Goal: Book appointment/travel/reservation

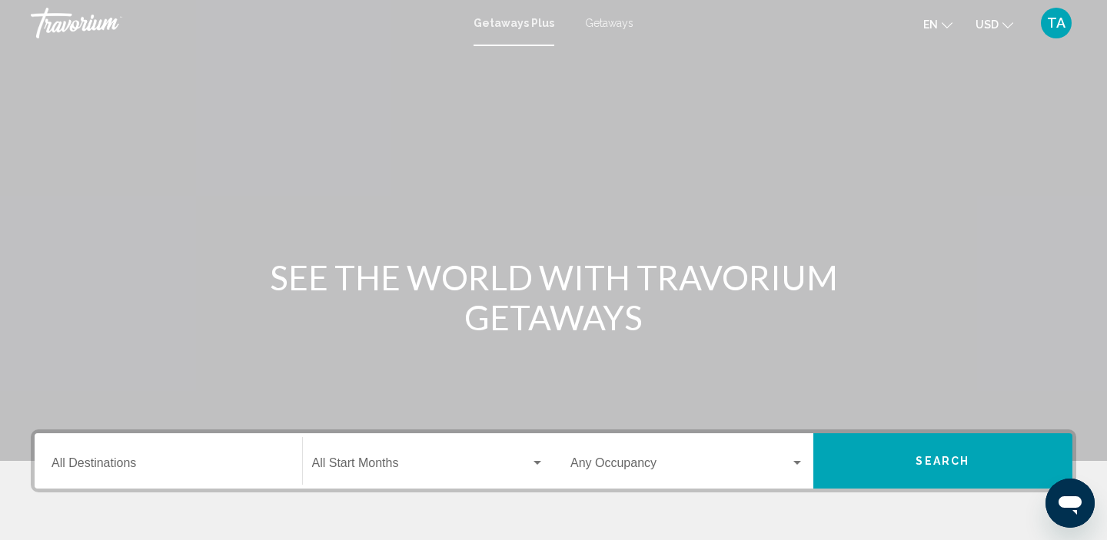
click at [153, 445] on div "Destination All Destinations" at bounding box center [168, 461] width 234 height 48
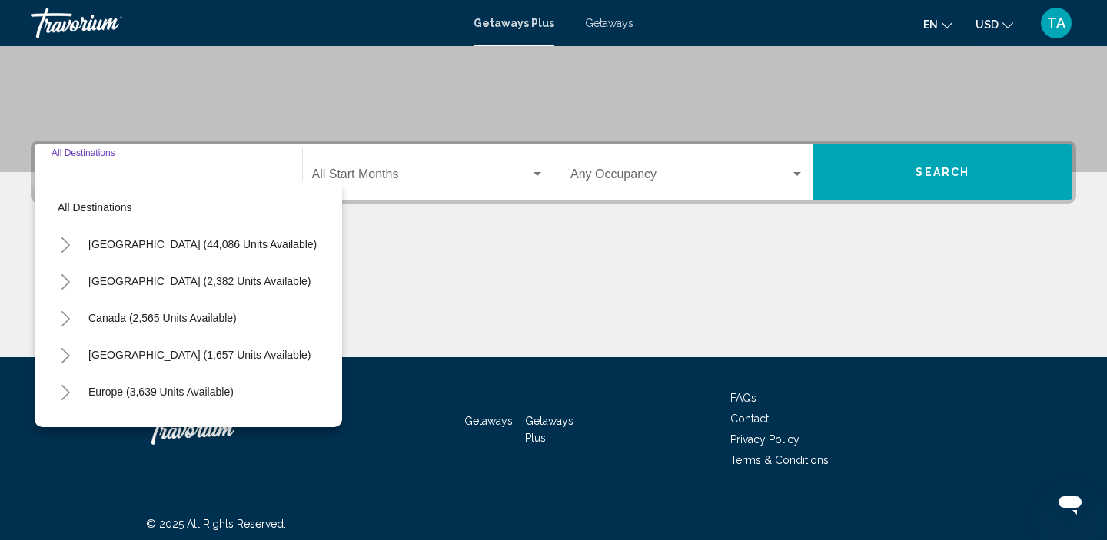
scroll to position [294, 0]
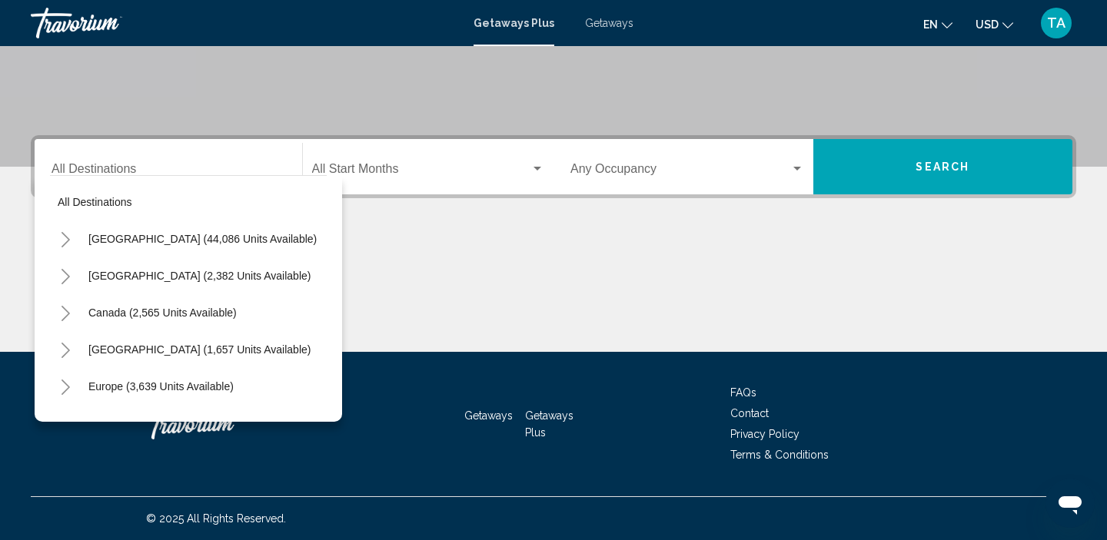
click at [605, 32] on div "Getaways Plus Getaways en English Español Français Italiano Português русский U…" at bounding box center [553, 23] width 1107 height 32
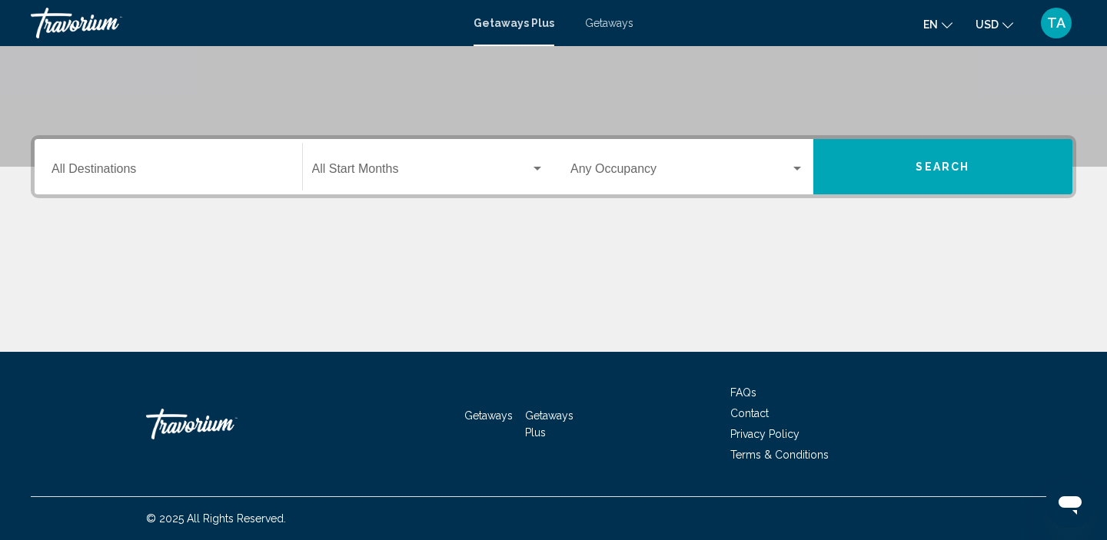
click at [605, 25] on span "Getaways" at bounding box center [609, 23] width 48 height 12
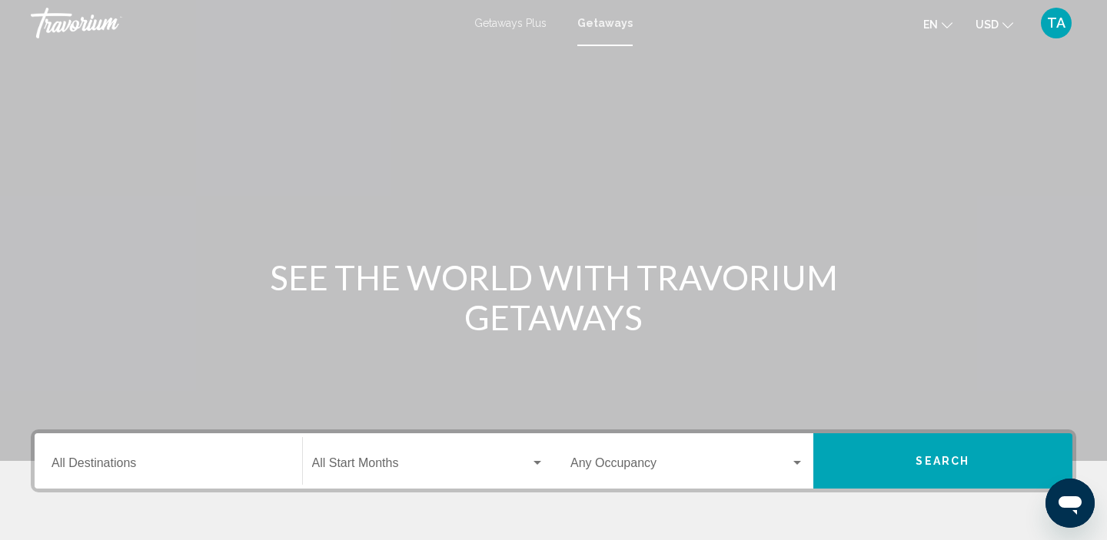
click at [107, 450] on div "Destination All Destinations" at bounding box center [168, 461] width 234 height 48
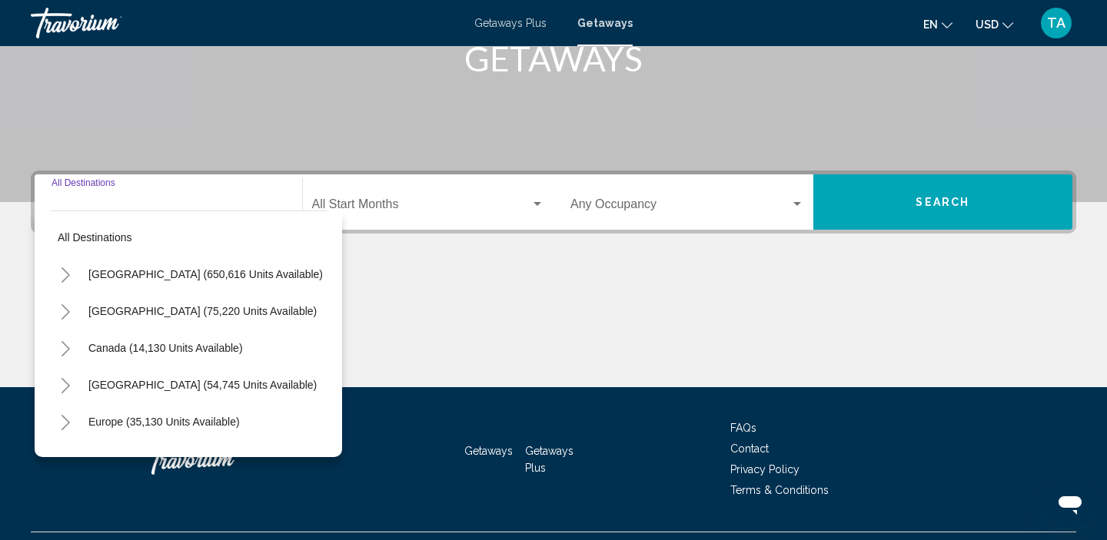
scroll to position [294, 0]
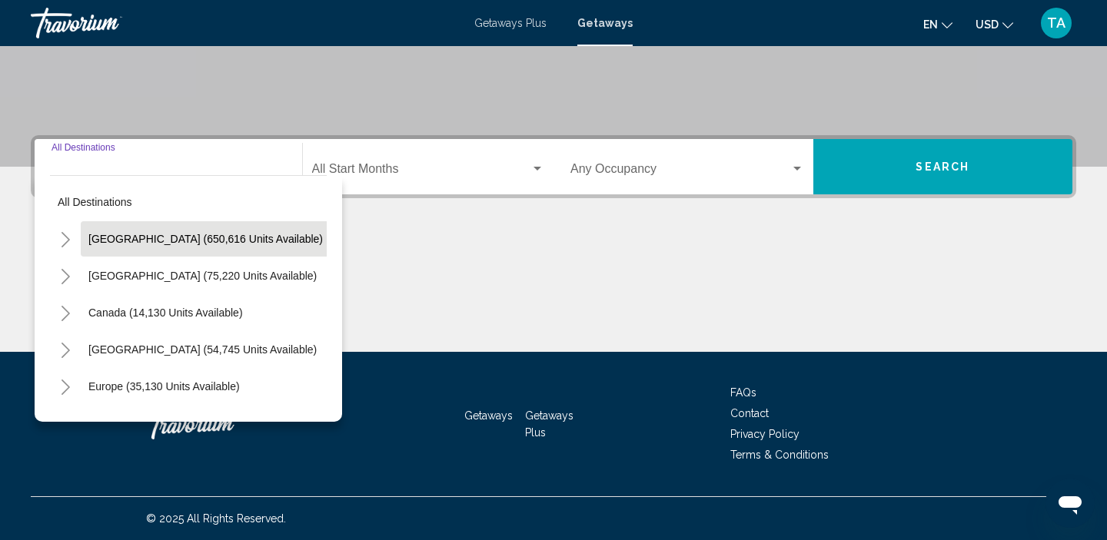
click at [101, 241] on span "[GEOGRAPHIC_DATA] (650,616 units available)" at bounding box center [205, 239] width 234 height 12
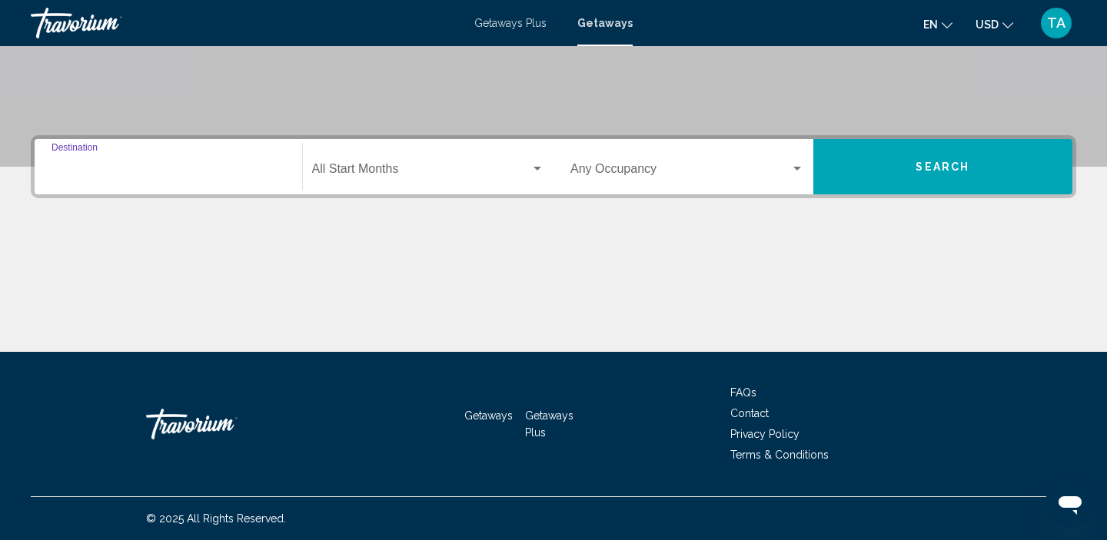
type input "**********"
click at [441, 165] on span "Search widget" at bounding box center [421, 172] width 219 height 14
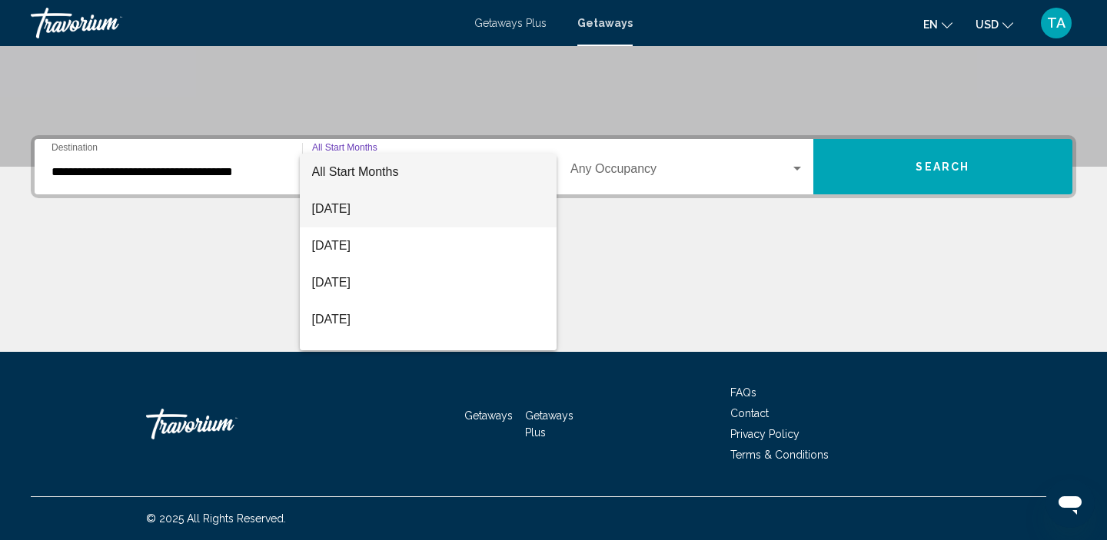
click at [423, 206] on span "[DATE]" at bounding box center [428, 209] width 233 height 37
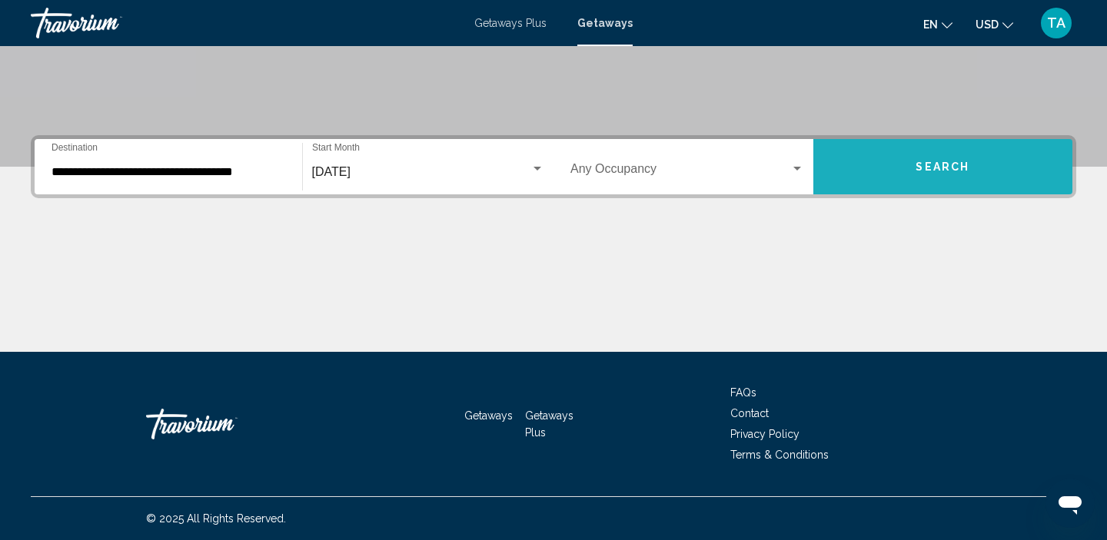
click at [1005, 176] on button "Search" at bounding box center [943, 166] width 260 height 55
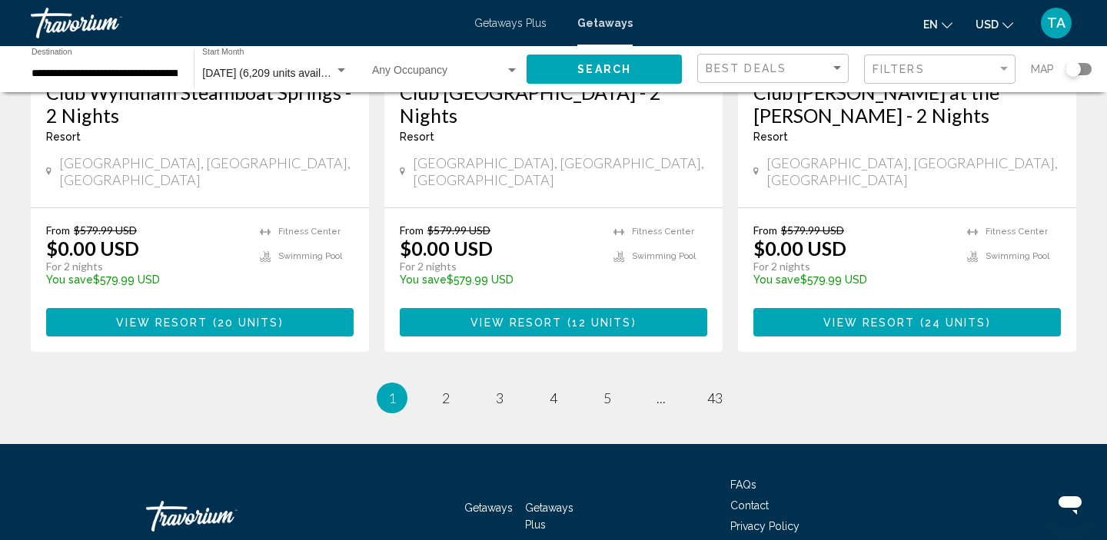
scroll to position [2037, 0]
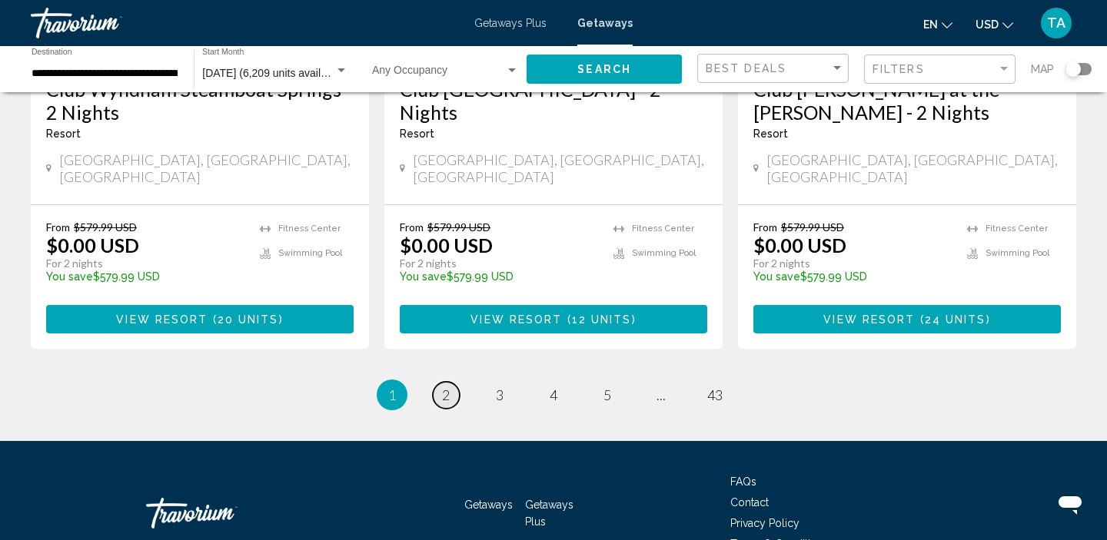
click at [453, 382] on link "page 2" at bounding box center [446, 395] width 27 height 27
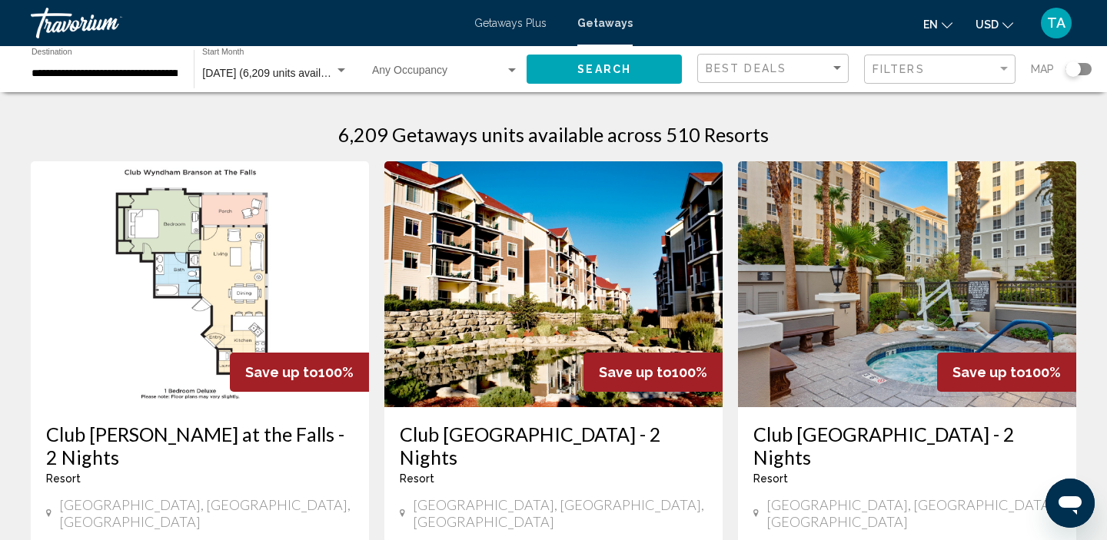
click at [45, 68] on input "**********" at bounding box center [105, 74] width 147 height 12
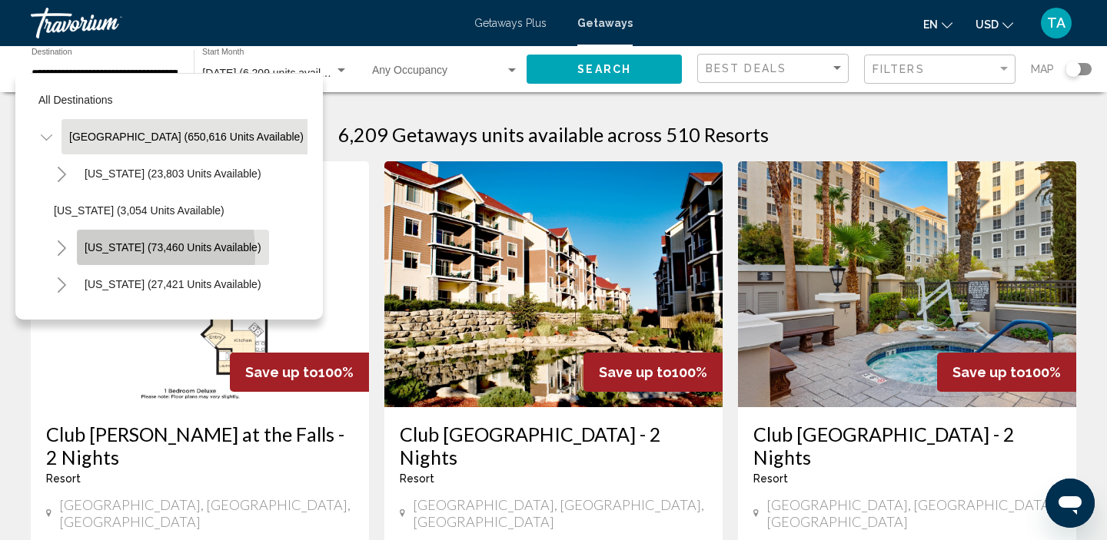
click at [81, 253] on button "[US_STATE] (73,460 units available)" at bounding box center [173, 247] width 192 height 35
type input "**********"
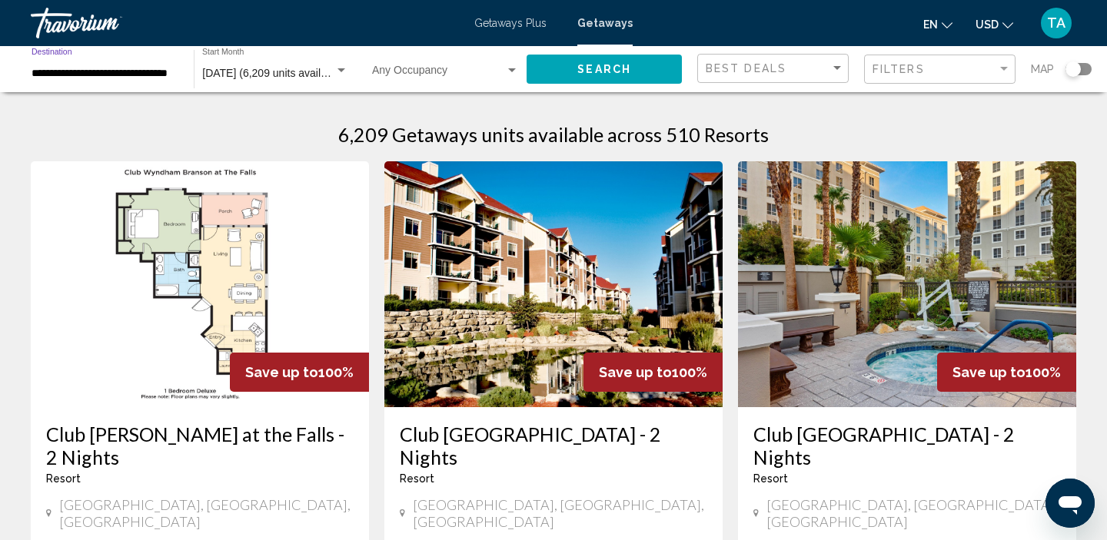
click at [596, 71] on span "Search" at bounding box center [604, 70] width 54 height 12
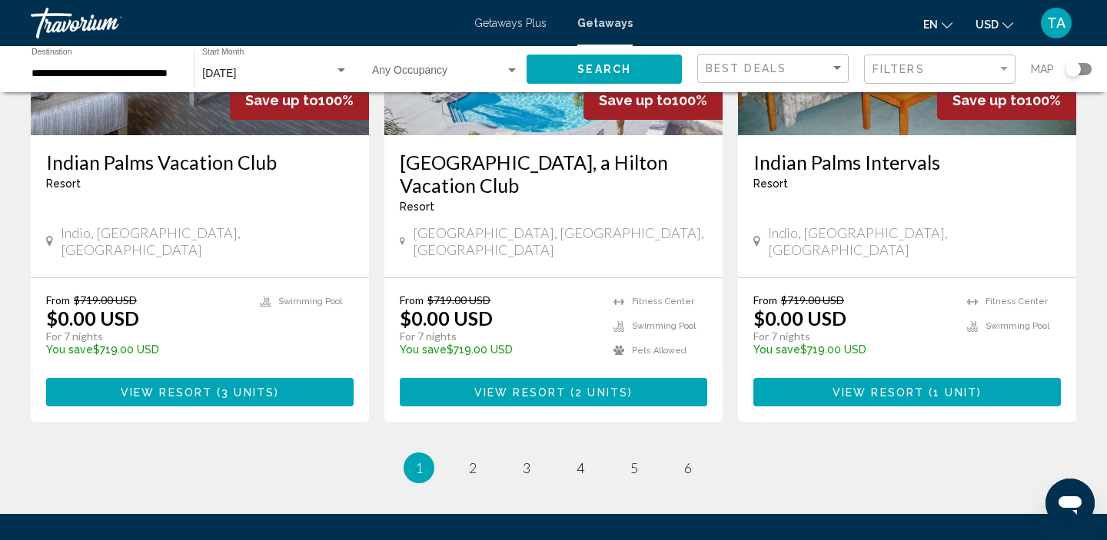
scroll to position [1966, 0]
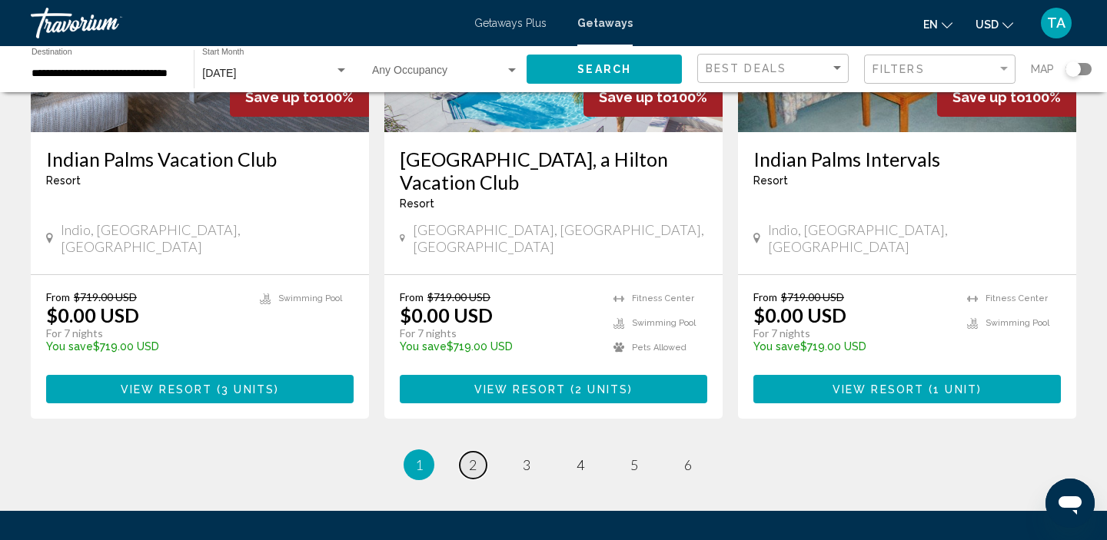
click at [473, 457] on span "2" at bounding box center [473, 465] width 8 height 17
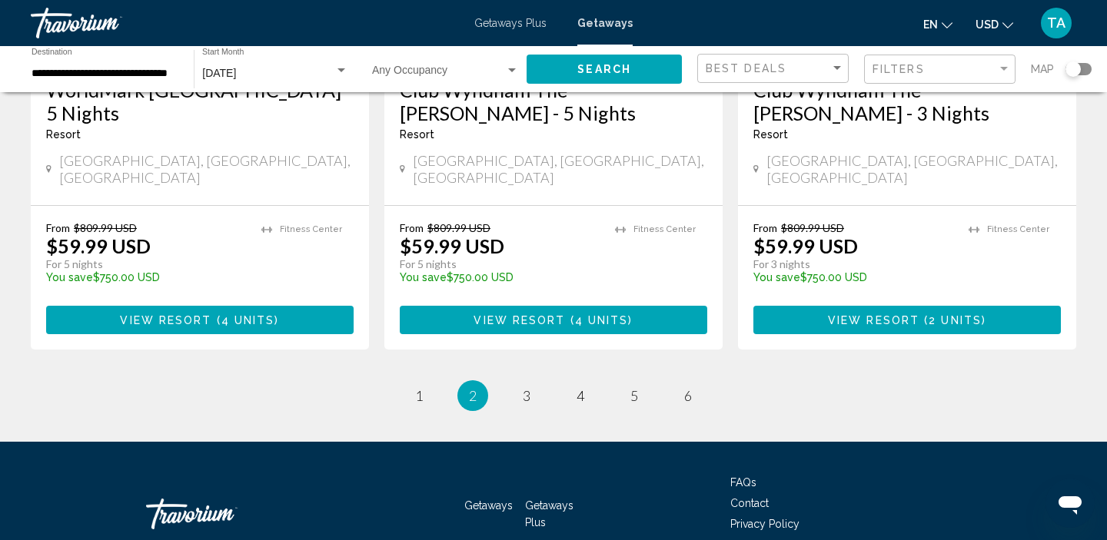
scroll to position [2023, 0]
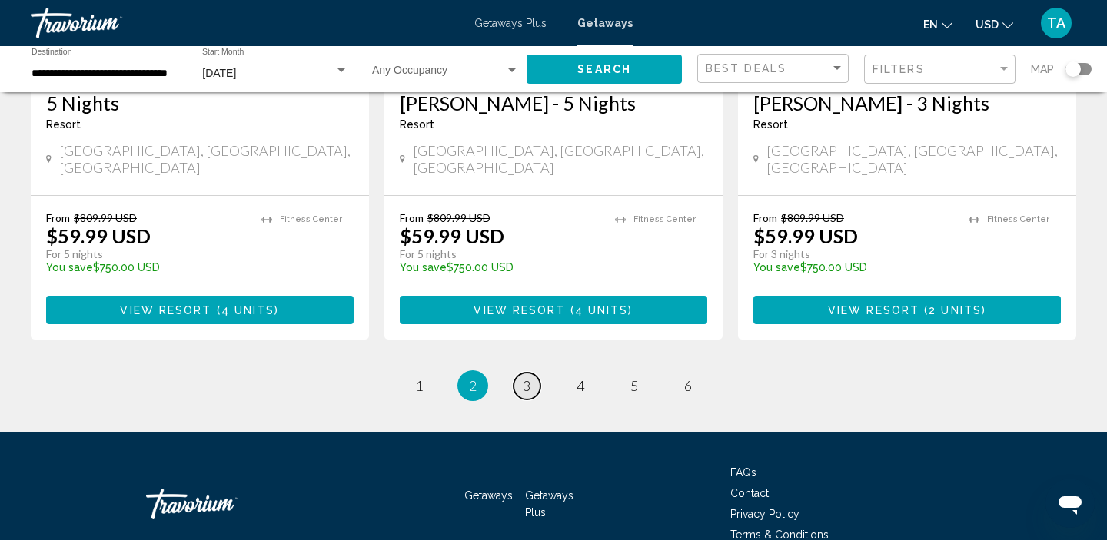
click at [527, 377] on span "3" at bounding box center [527, 385] width 8 height 17
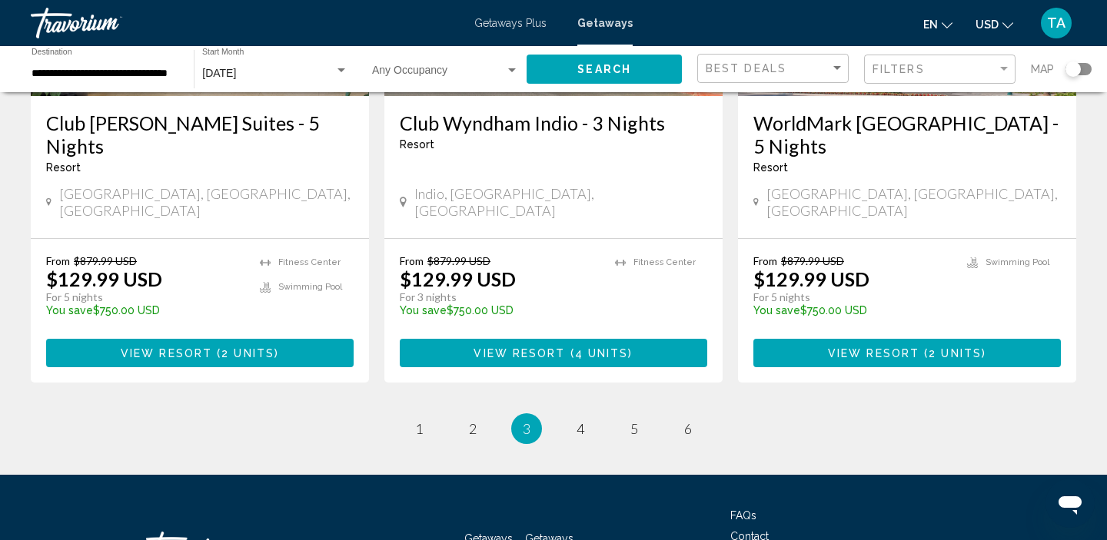
scroll to position [2007, 0]
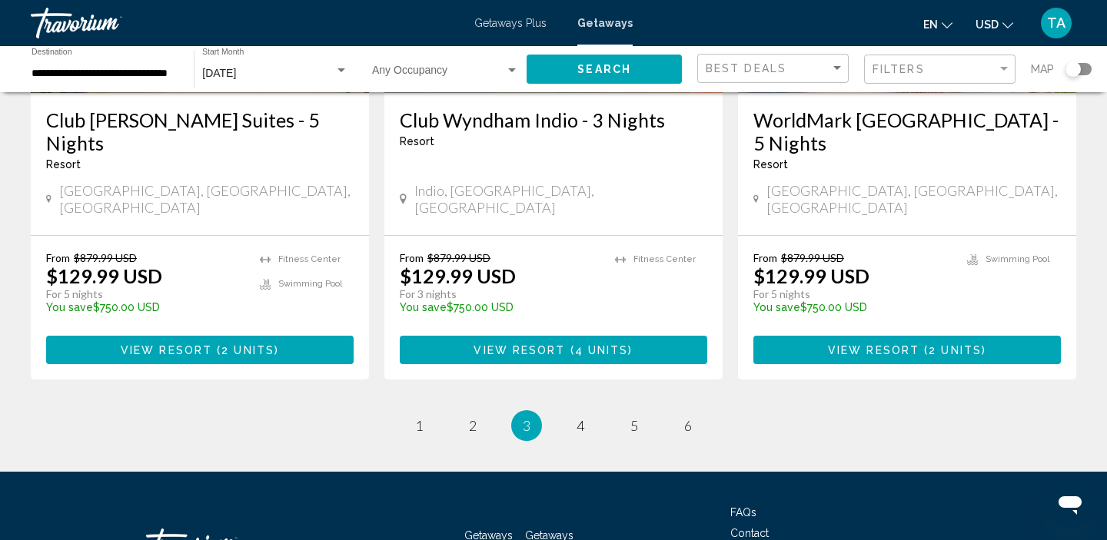
click at [576, 410] on li "page 4" at bounding box center [580, 425] width 31 height 31
click at [579, 417] on span "4" at bounding box center [580, 425] width 8 height 17
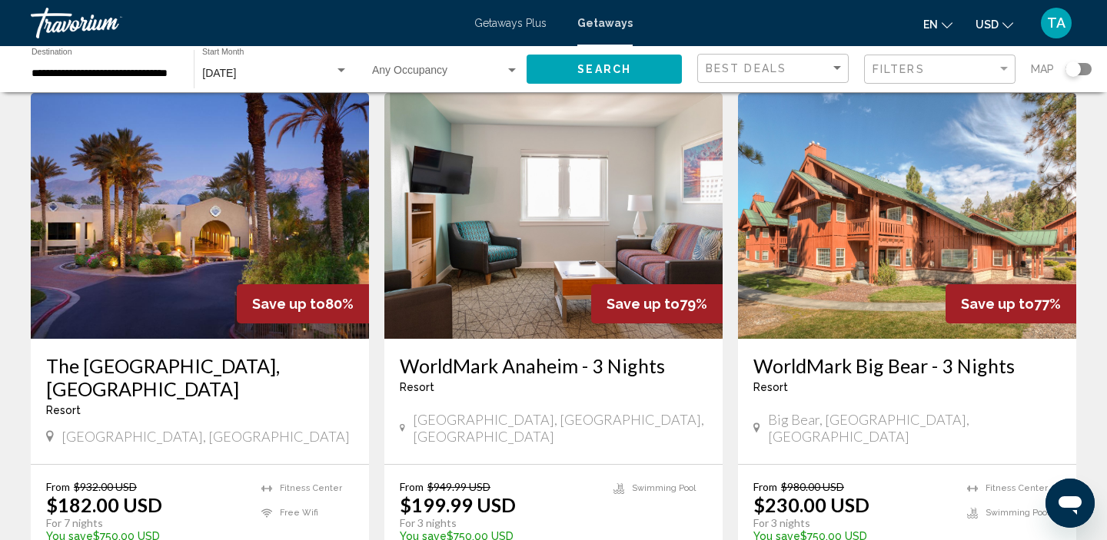
scroll to position [1757, 0]
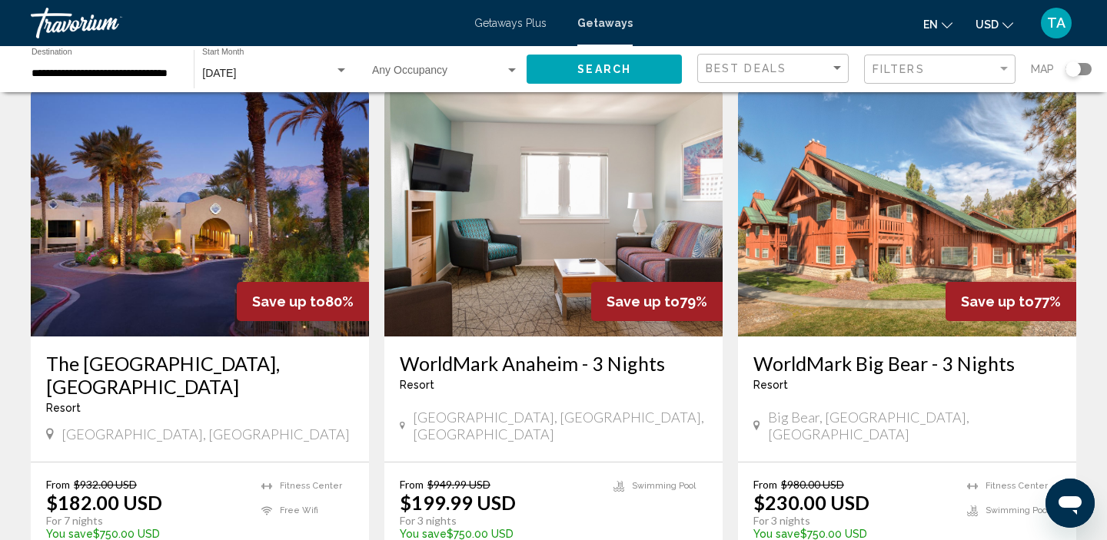
click at [326, 72] on div "[DATE]" at bounding box center [268, 74] width 132 height 12
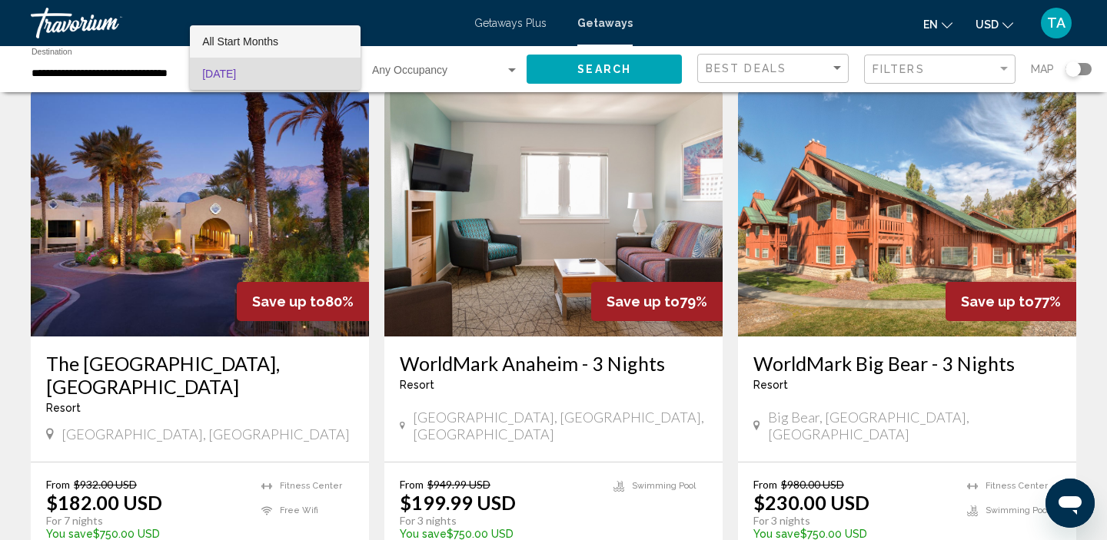
click at [263, 48] on span "All Start Months" at bounding box center [275, 41] width 146 height 32
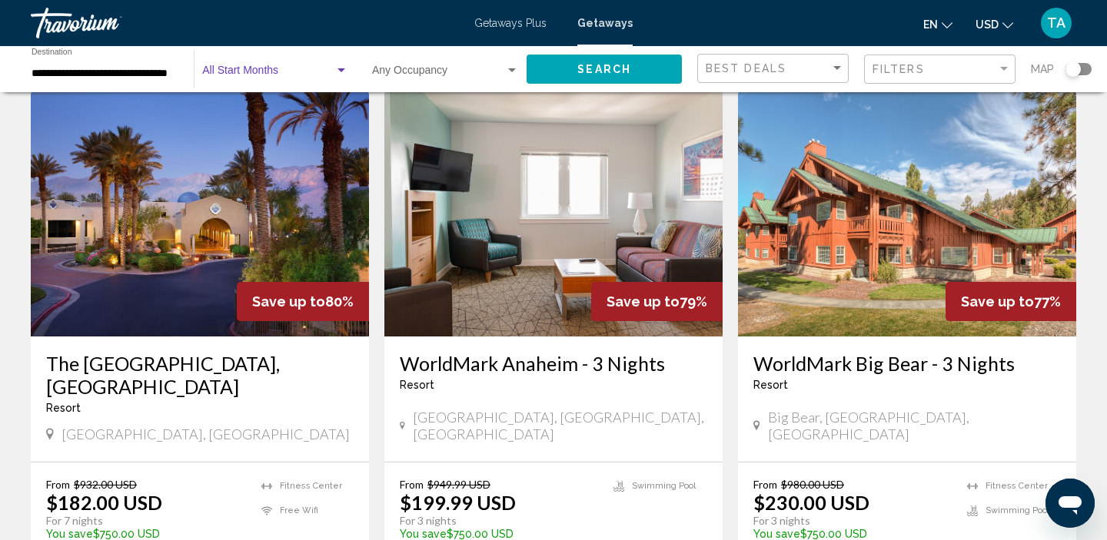
click at [606, 71] on span "Search" at bounding box center [604, 70] width 54 height 12
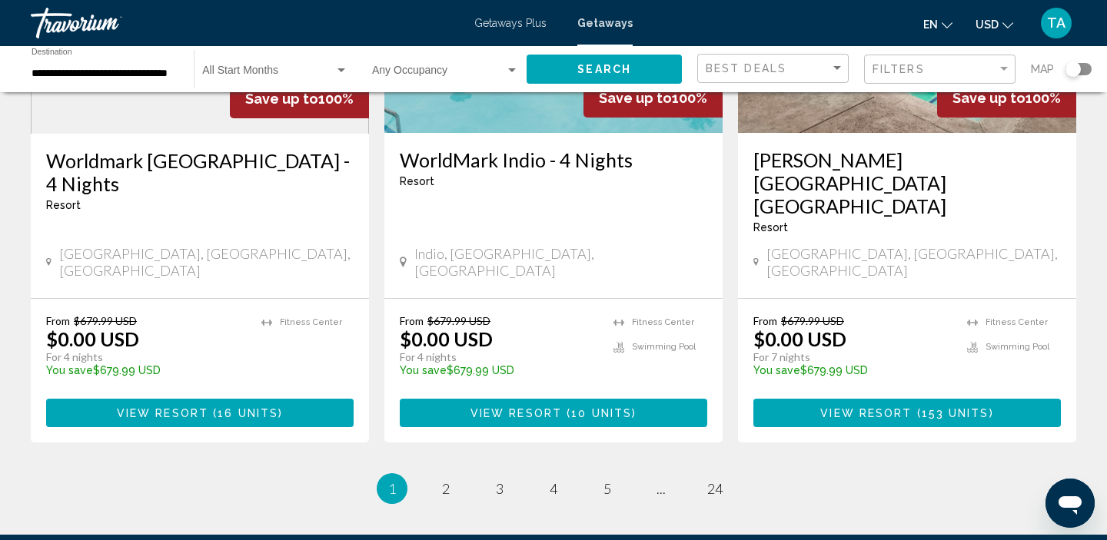
scroll to position [2057, 0]
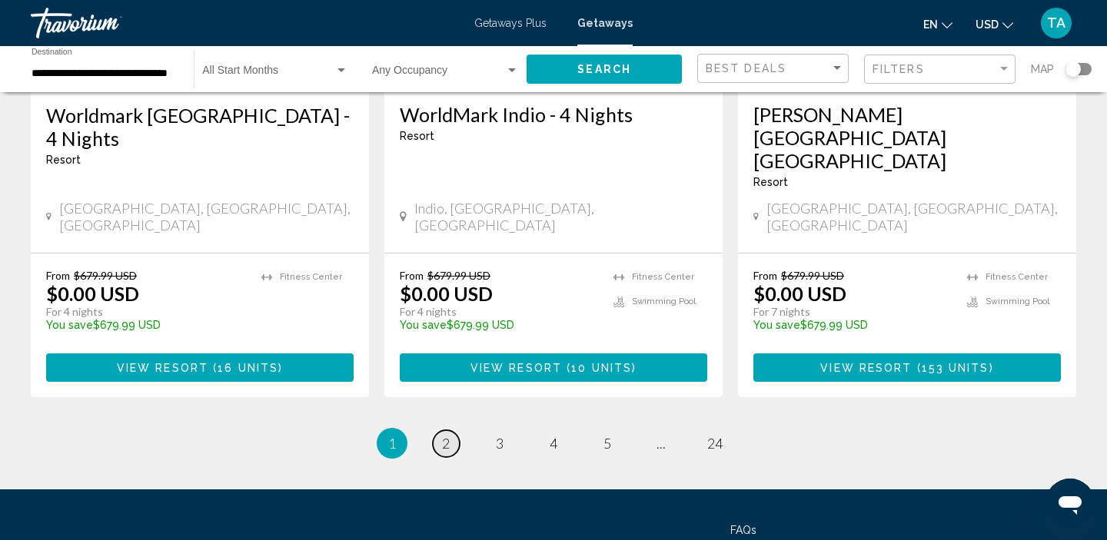
click at [449, 435] on span "2" at bounding box center [446, 443] width 8 height 17
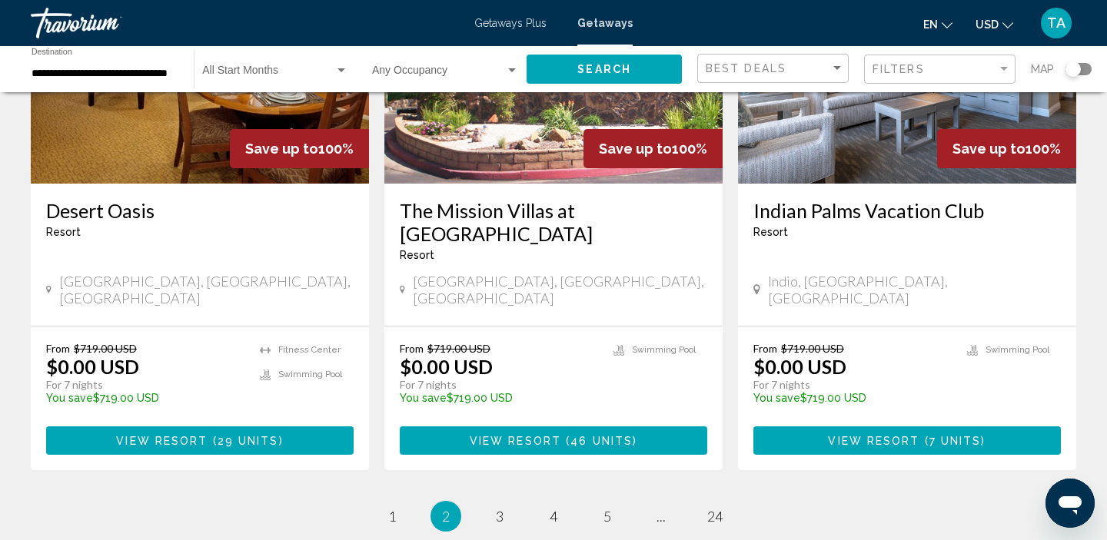
scroll to position [1937, 0]
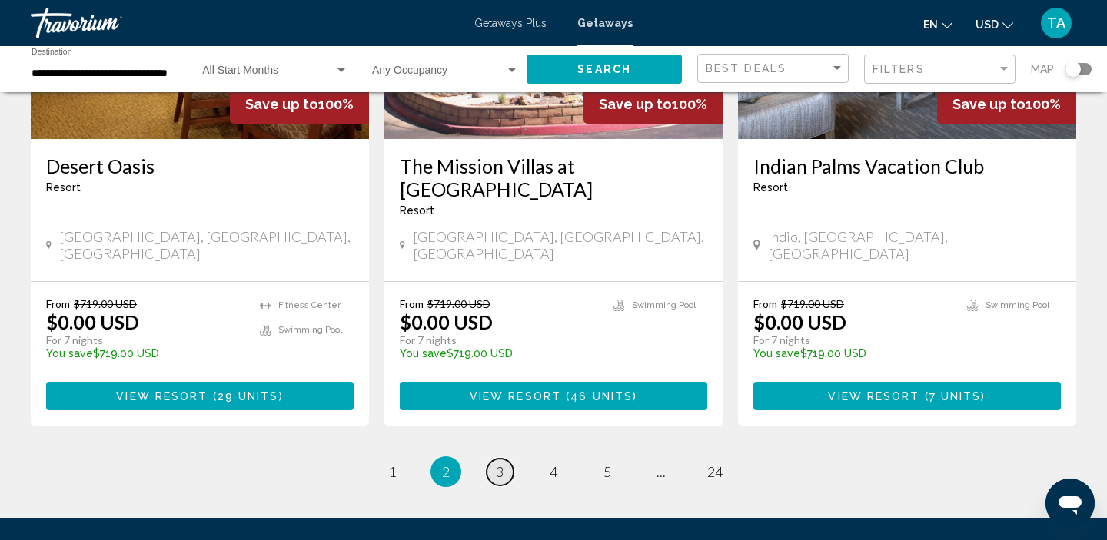
click at [494, 459] on link "page 3" at bounding box center [500, 472] width 27 height 27
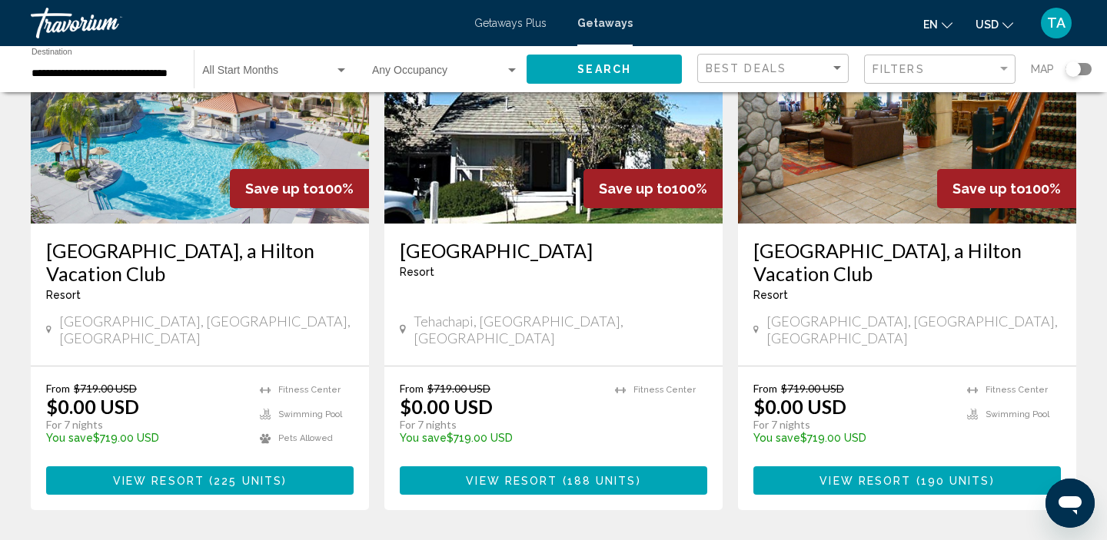
scroll to position [1295, 0]
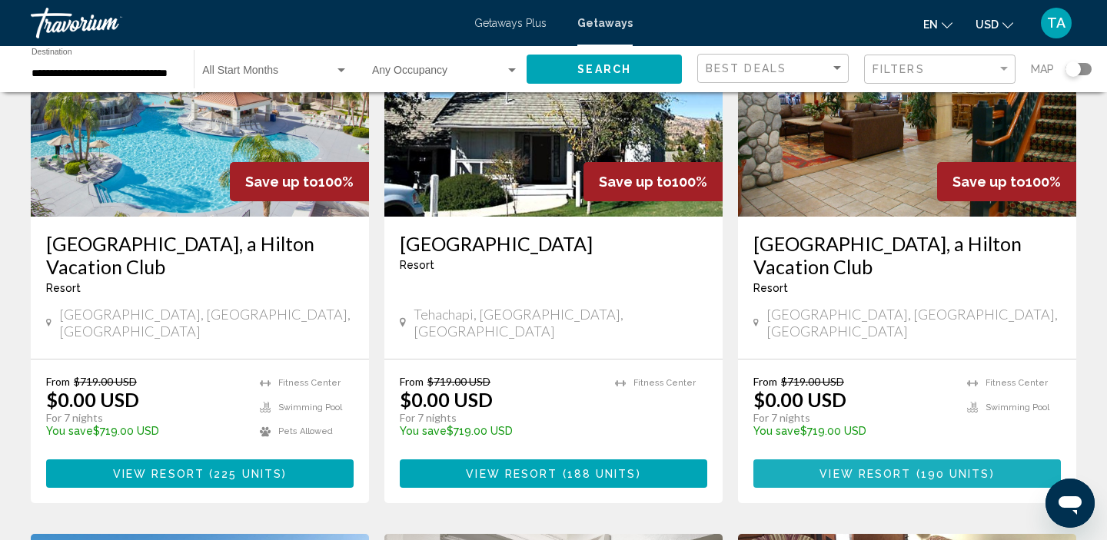
click at [877, 468] on span "View Resort" at bounding box center [864, 474] width 91 height 12
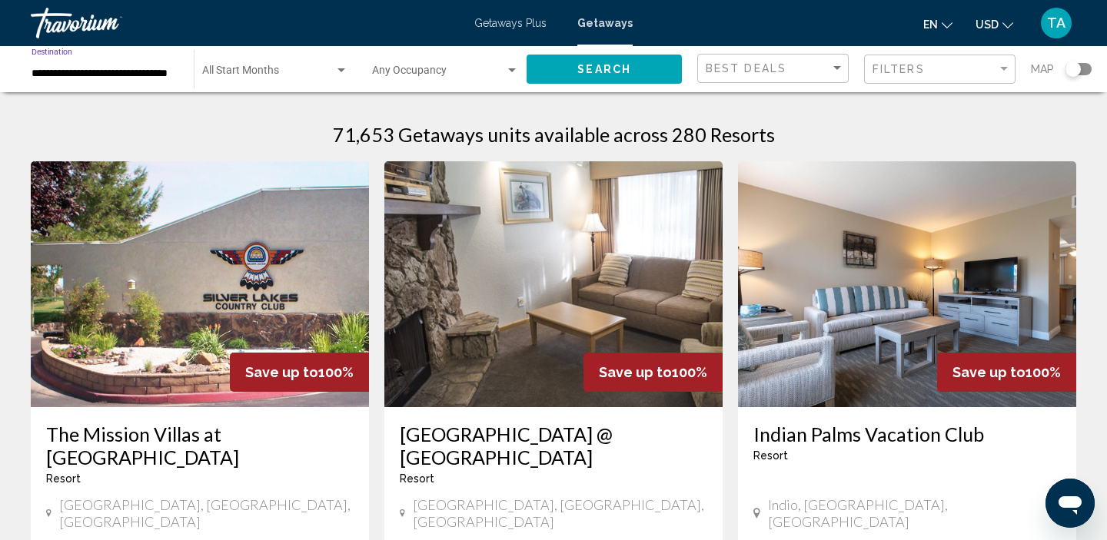
click at [160, 77] on input "**********" at bounding box center [105, 74] width 147 height 12
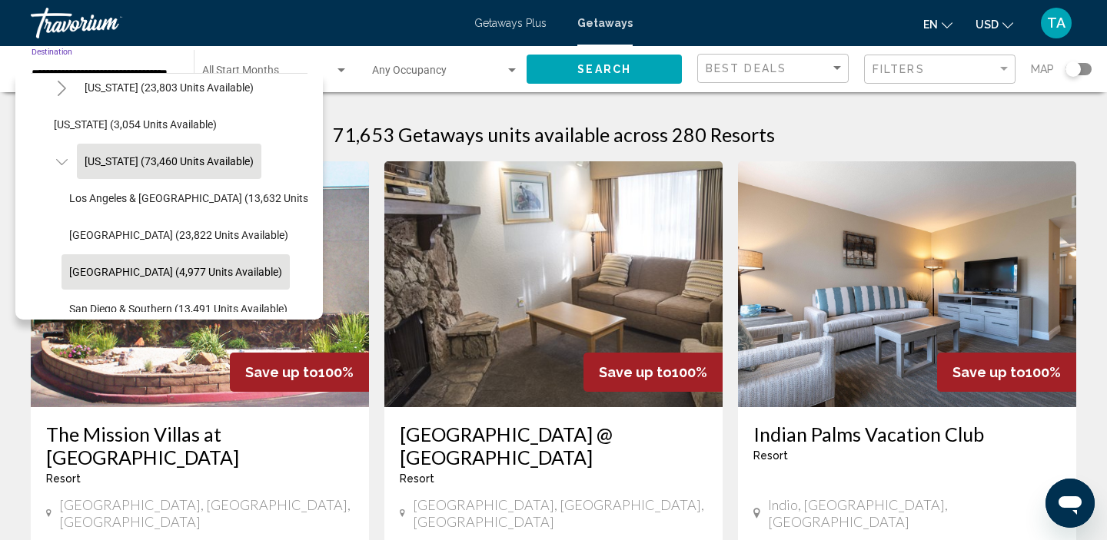
scroll to position [81, 0]
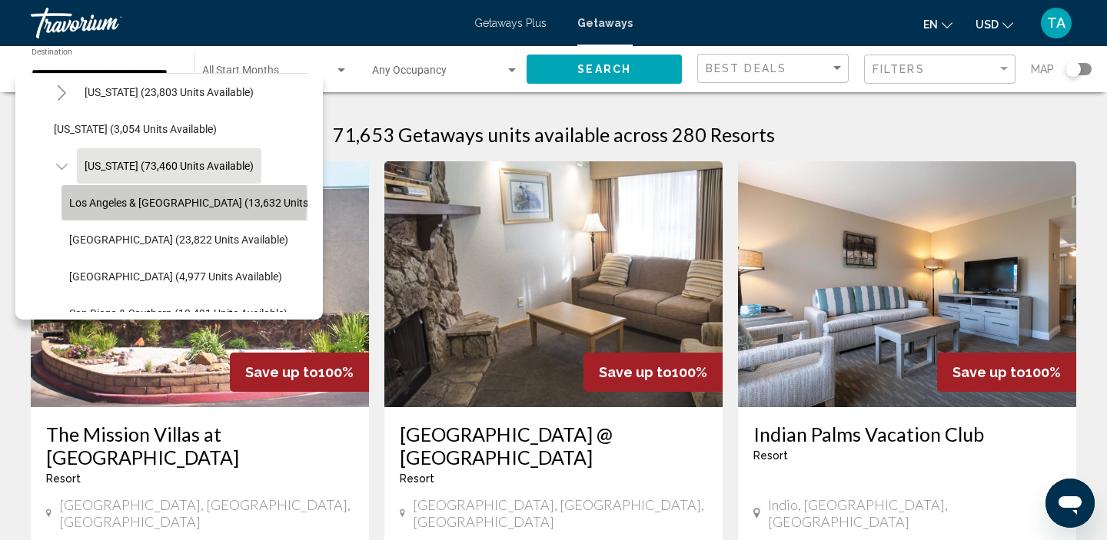
click at [147, 201] on span "Los Angeles & [GEOGRAPHIC_DATA] (13,632 units available)" at bounding box center [213, 203] width 288 height 12
type input "**********"
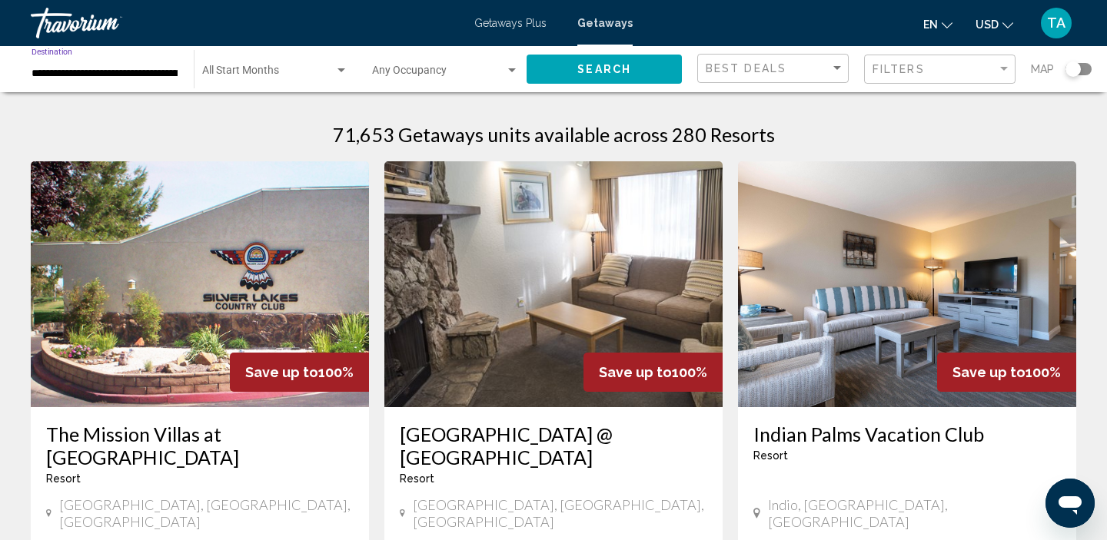
click at [577, 75] on button "Search" at bounding box center [604, 69] width 155 height 28
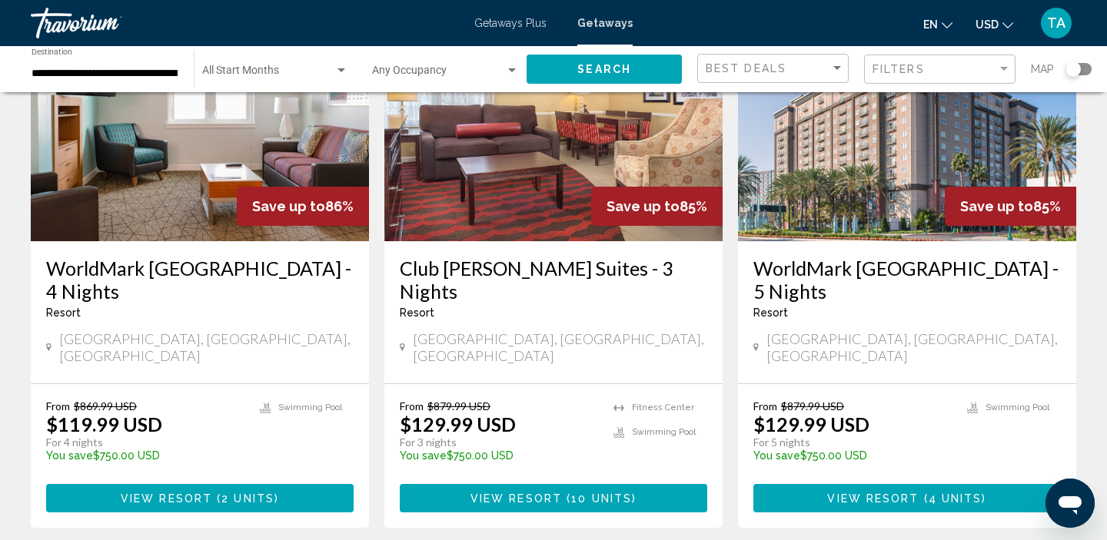
scroll to position [1881, 0]
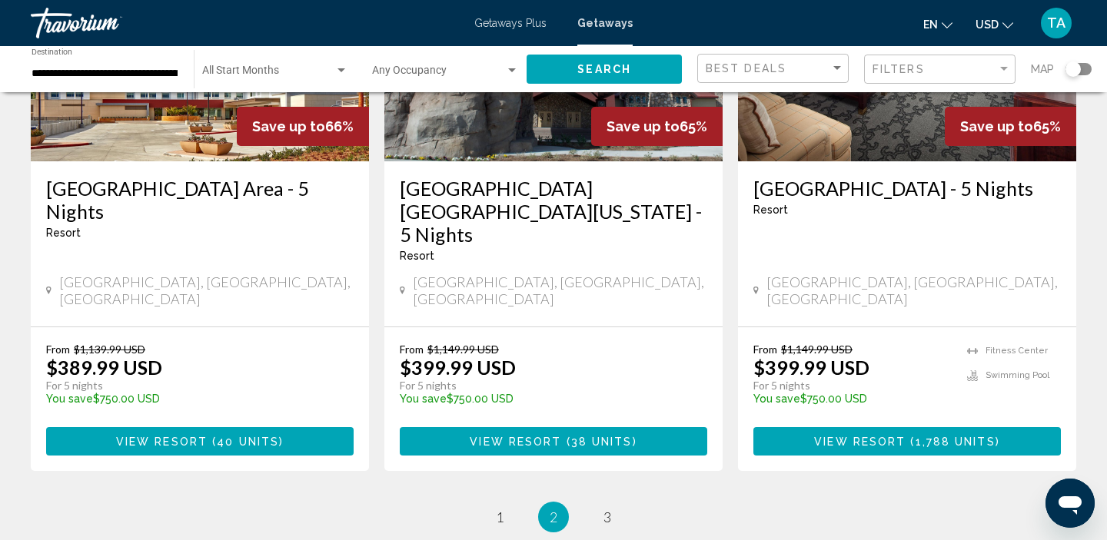
scroll to position [1963, 0]
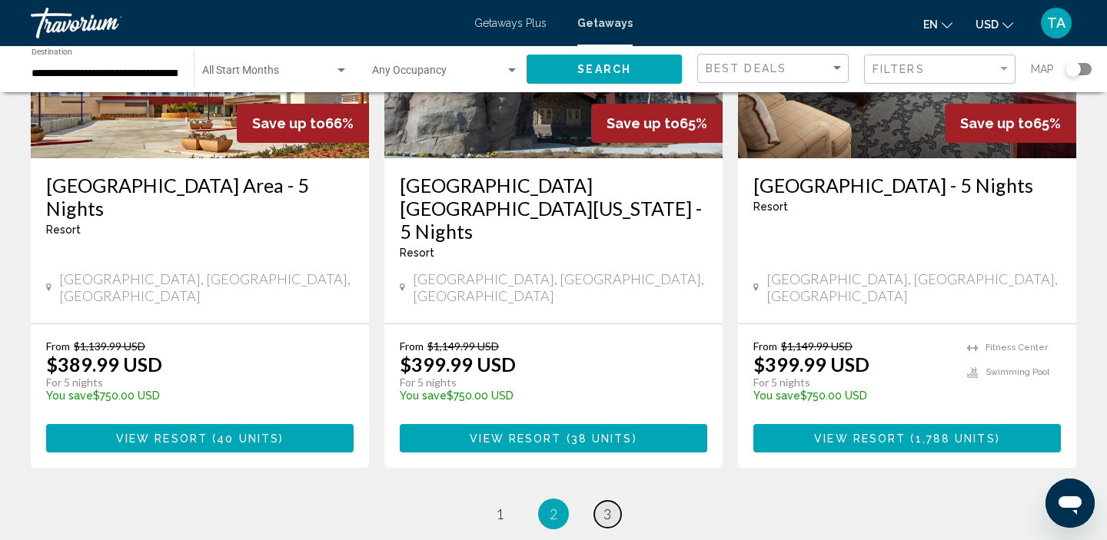
click at [610, 501] on link "page 3" at bounding box center [607, 514] width 27 height 27
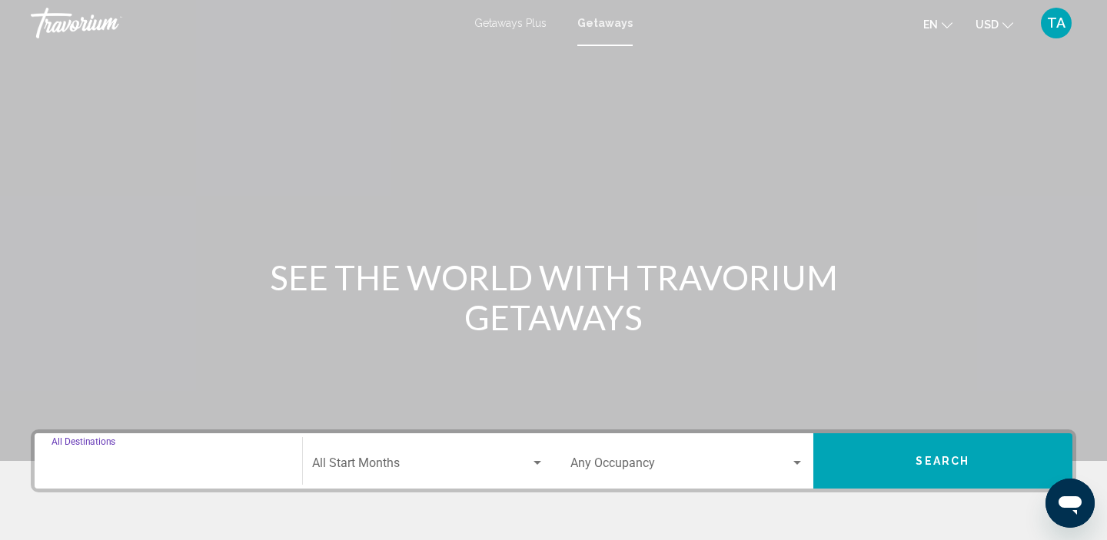
click at [138, 470] on input "Destination All Destinations" at bounding box center [168, 467] width 234 height 14
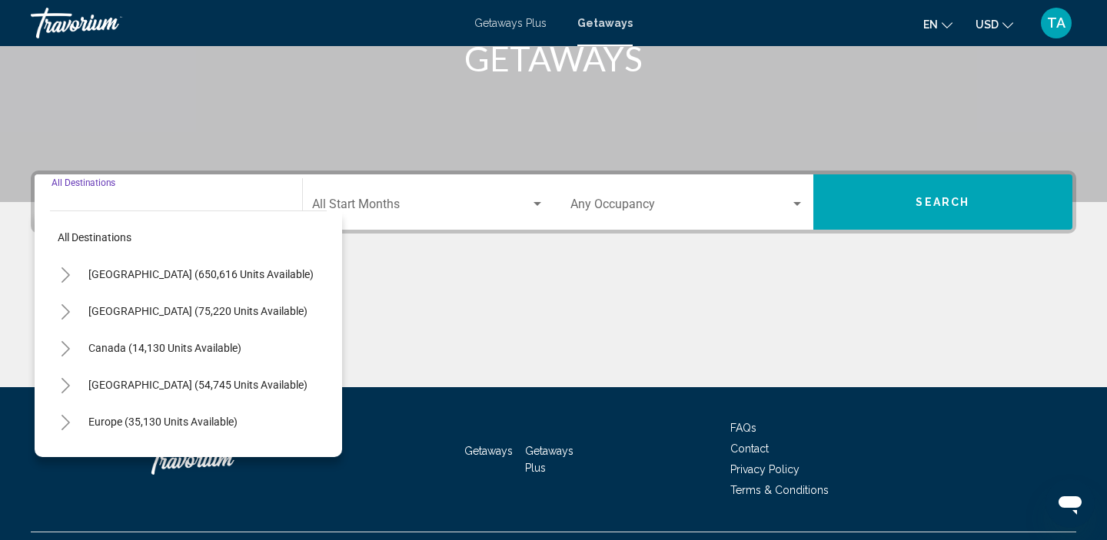
scroll to position [294, 0]
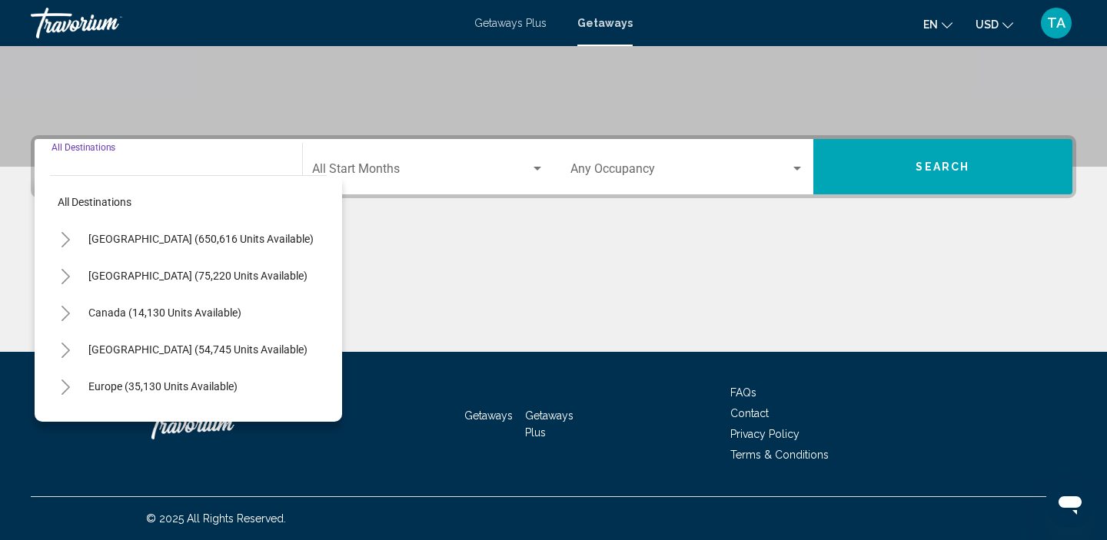
click at [65, 240] on icon "Toggle United States (650,616 units available)" at bounding box center [66, 239] width 12 height 15
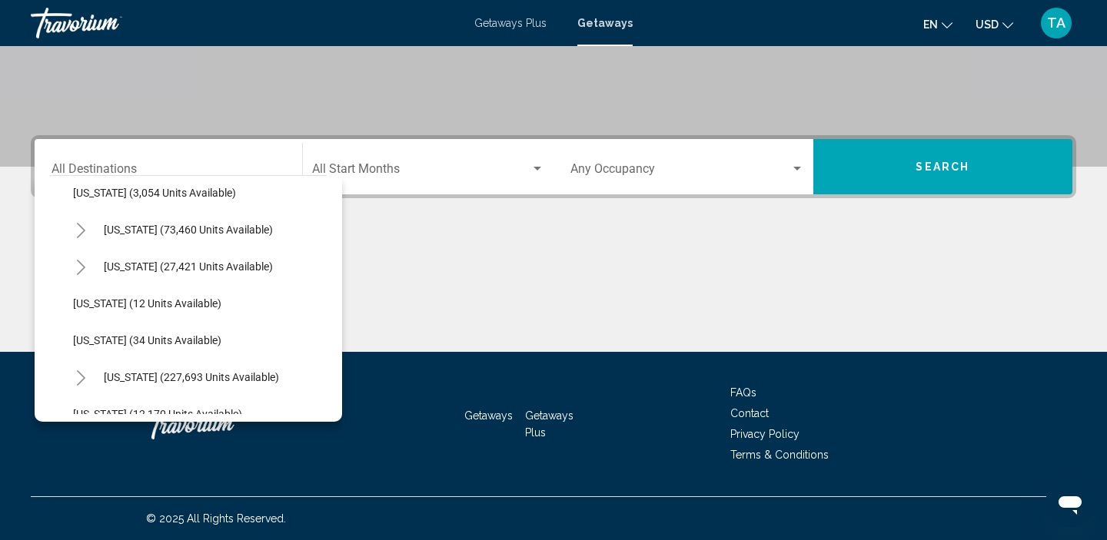
scroll to position [136, 0]
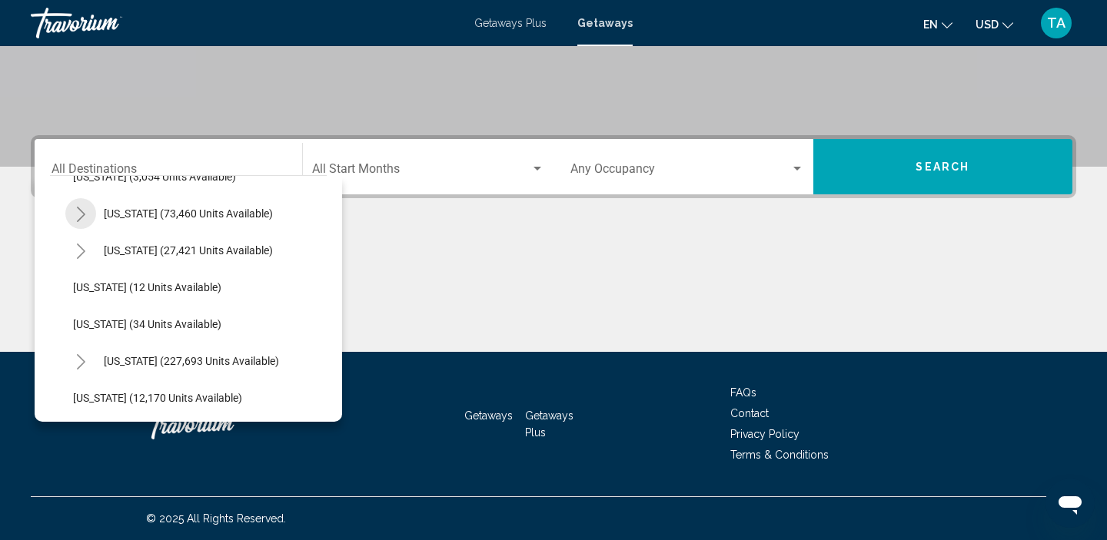
click at [79, 218] on icon "Toggle California (73,460 units available)" at bounding box center [81, 214] width 12 height 15
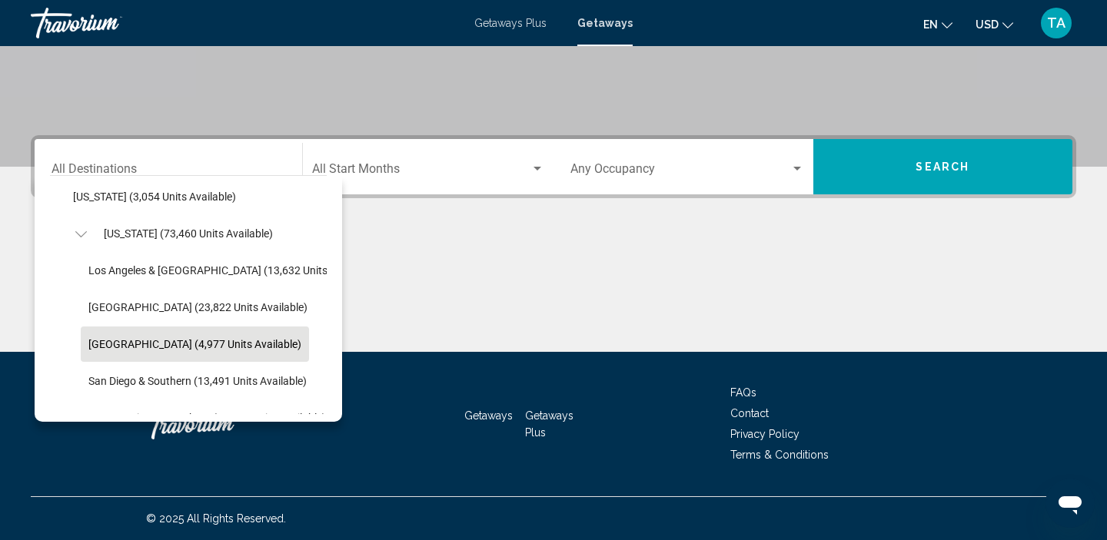
scroll to position [111, 0]
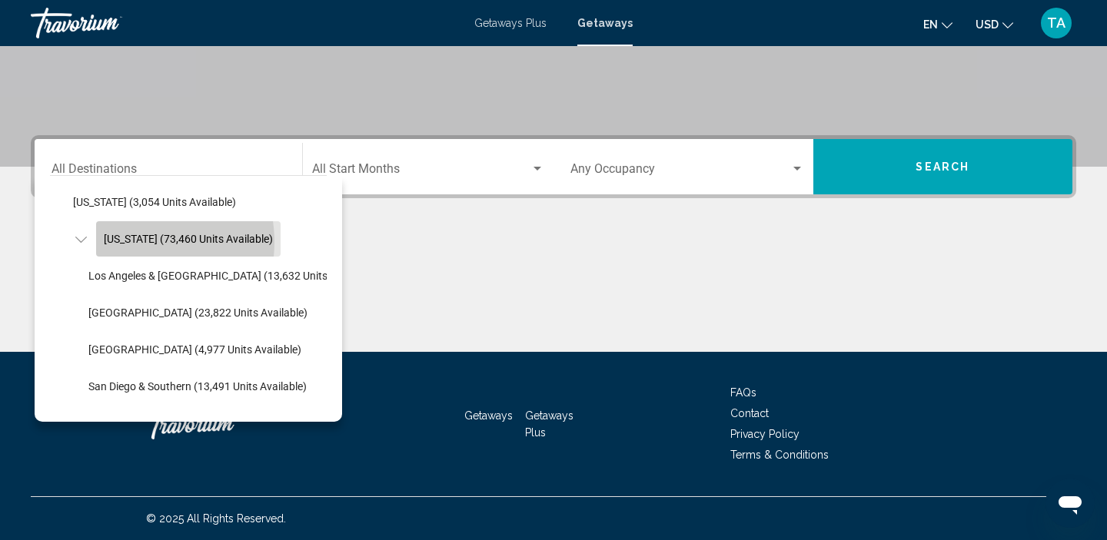
click at [131, 242] on span "[US_STATE] (73,460 units available)" at bounding box center [188, 239] width 169 height 12
type input "**********"
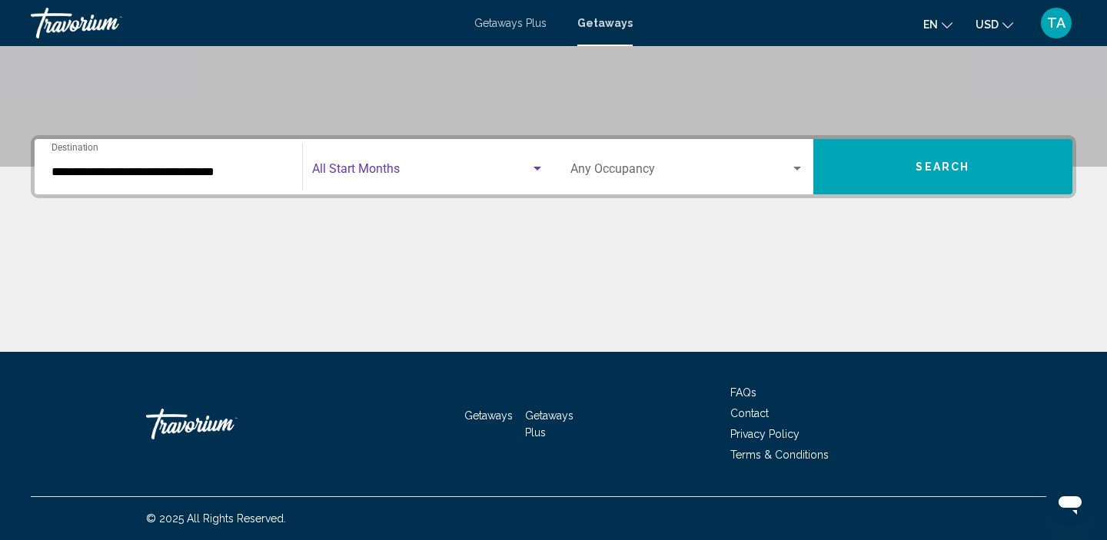
click at [344, 167] on span "Search widget" at bounding box center [421, 172] width 219 height 14
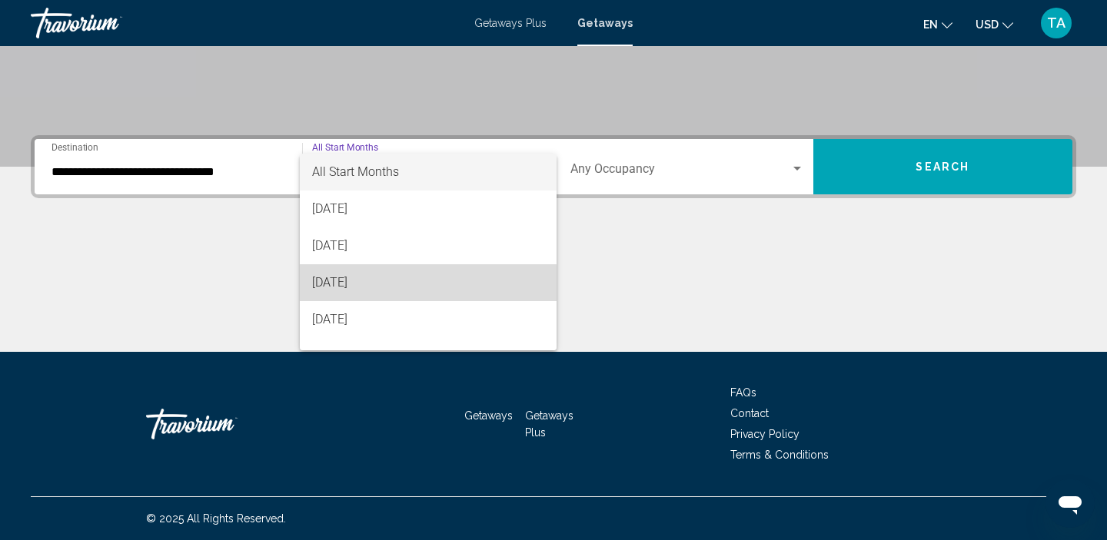
click at [346, 284] on span "[DATE]" at bounding box center [428, 282] width 233 height 37
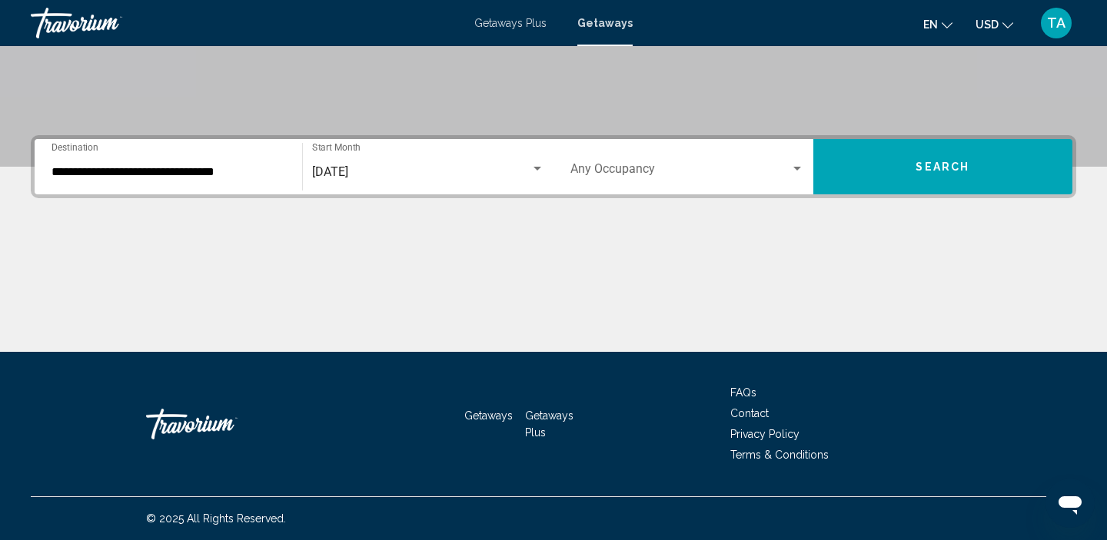
click at [377, 181] on div "[DATE] Start Month All Start Months" at bounding box center [428, 167] width 233 height 48
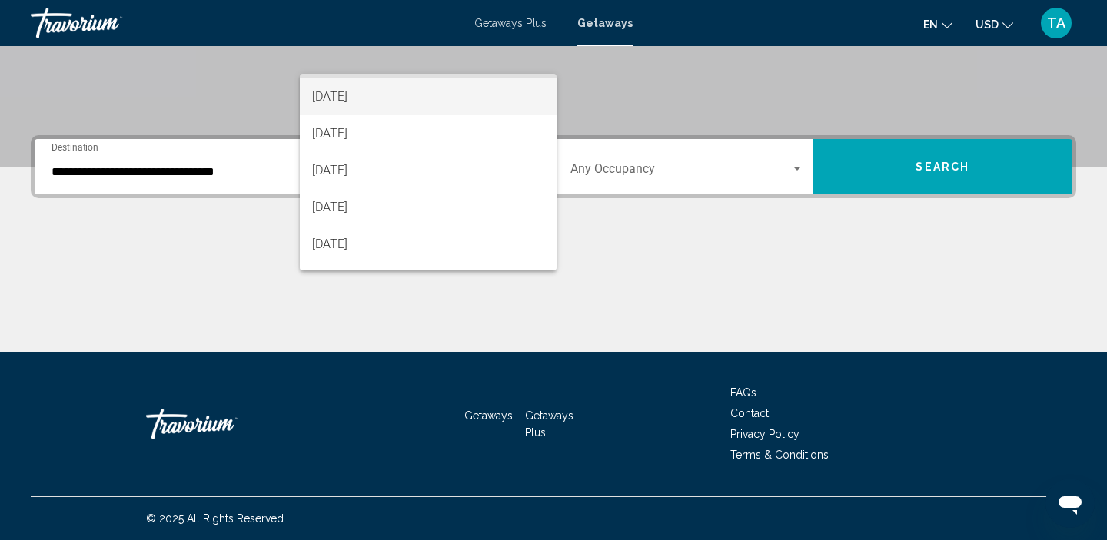
scroll to position [204, 0]
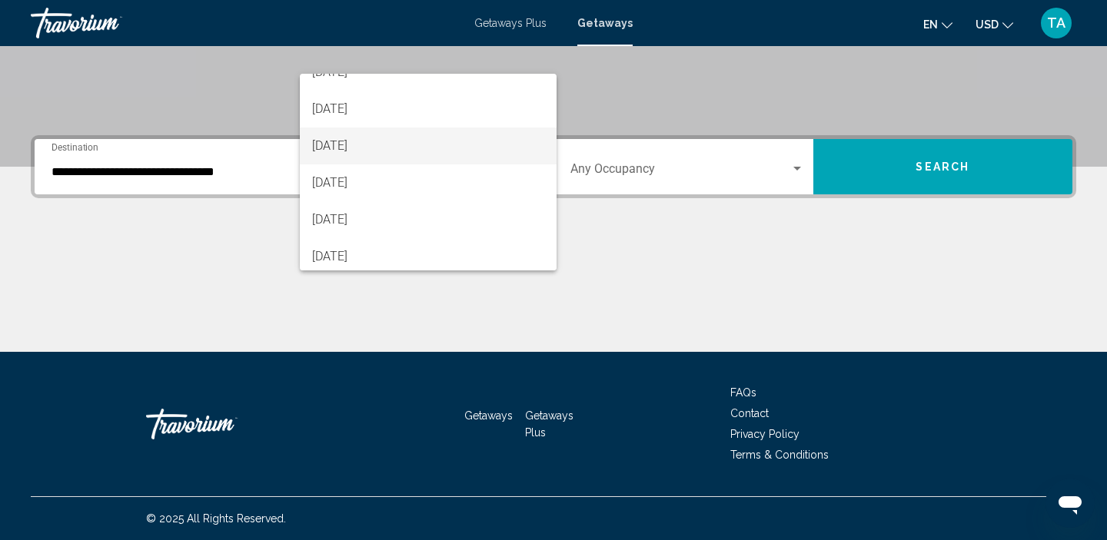
click at [374, 146] on span "[DATE]" at bounding box center [428, 146] width 233 height 37
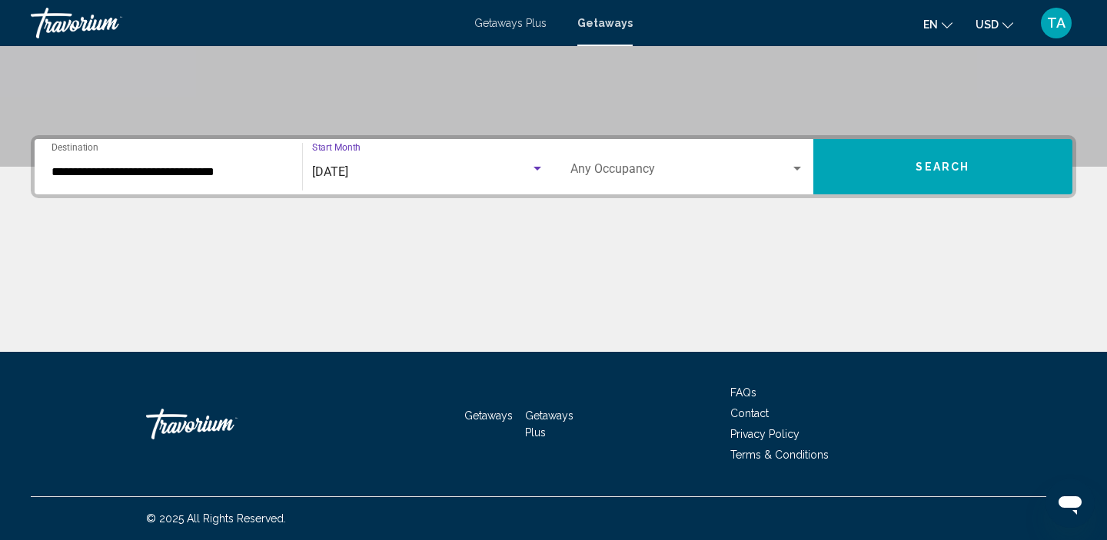
click at [907, 187] on button "Search" at bounding box center [943, 166] width 260 height 55
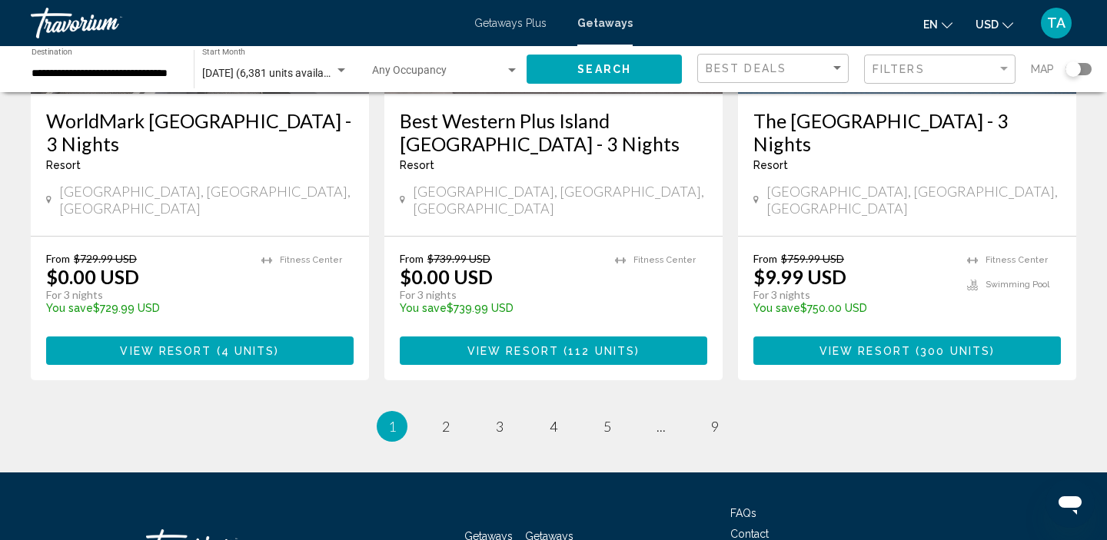
scroll to position [2035, 0]
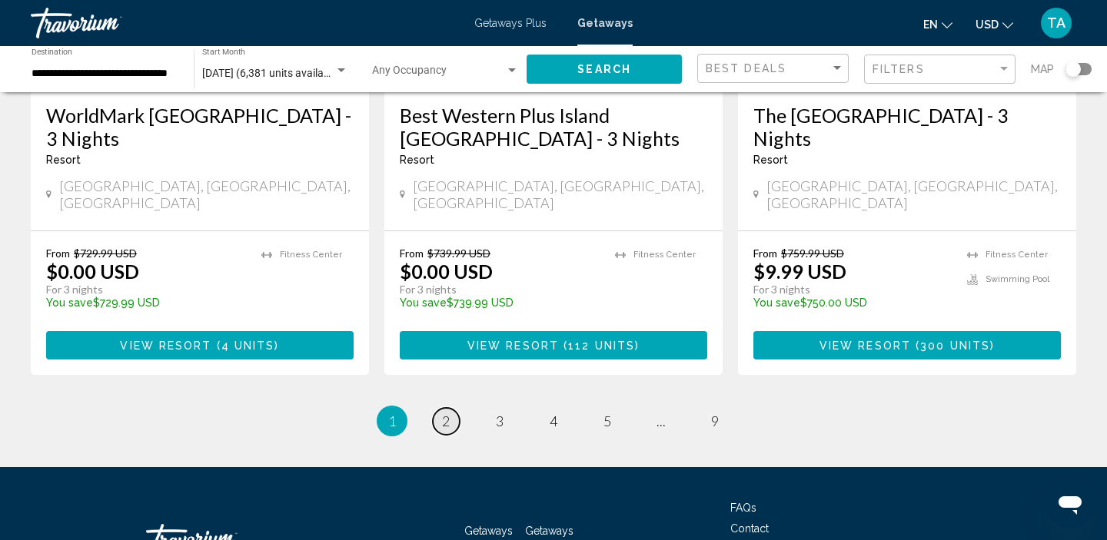
click at [450, 408] on link "page 2" at bounding box center [446, 421] width 27 height 27
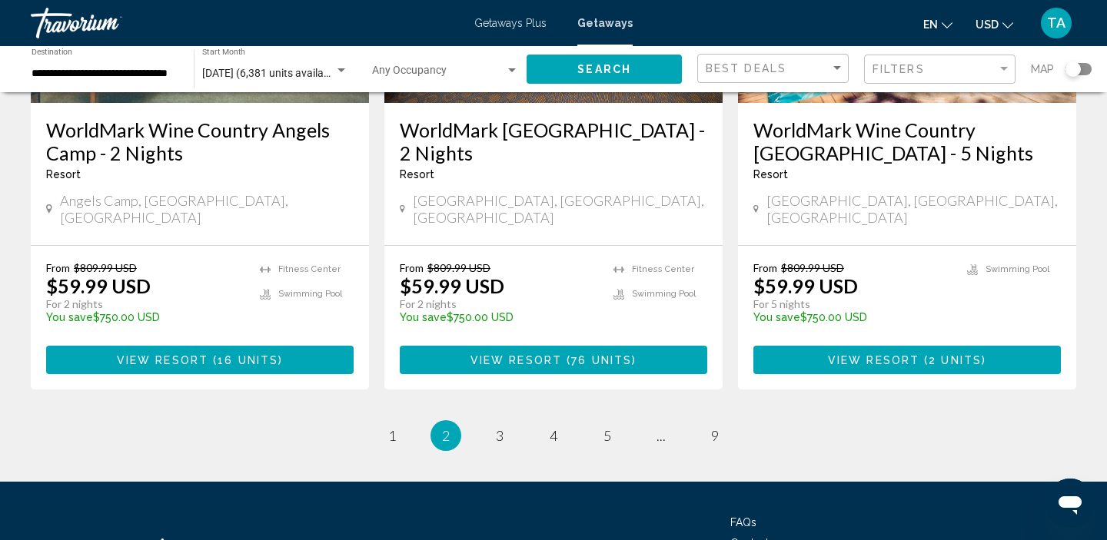
scroll to position [2058, 0]
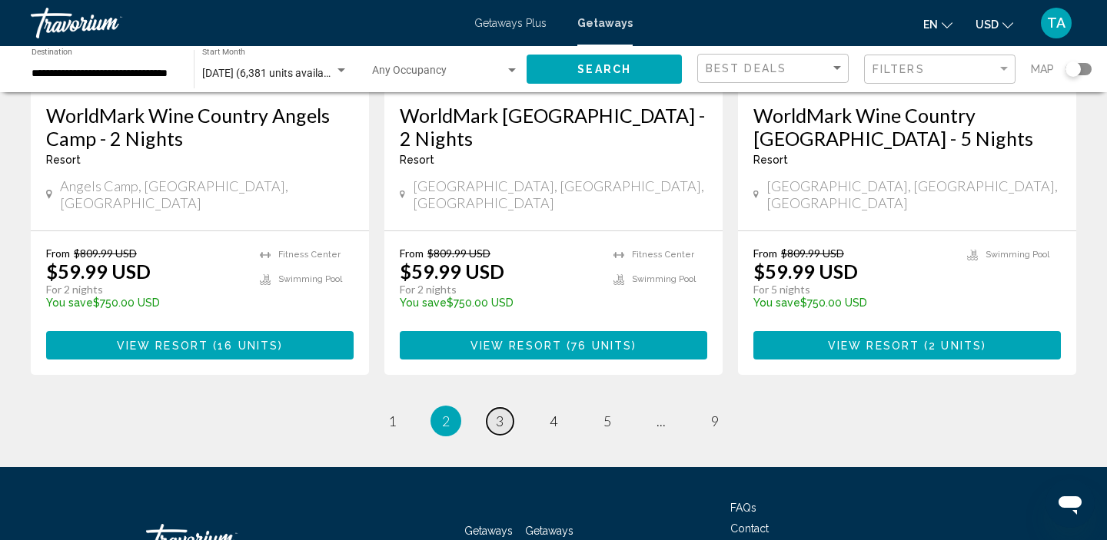
click at [496, 413] on span "3" at bounding box center [500, 421] width 8 height 17
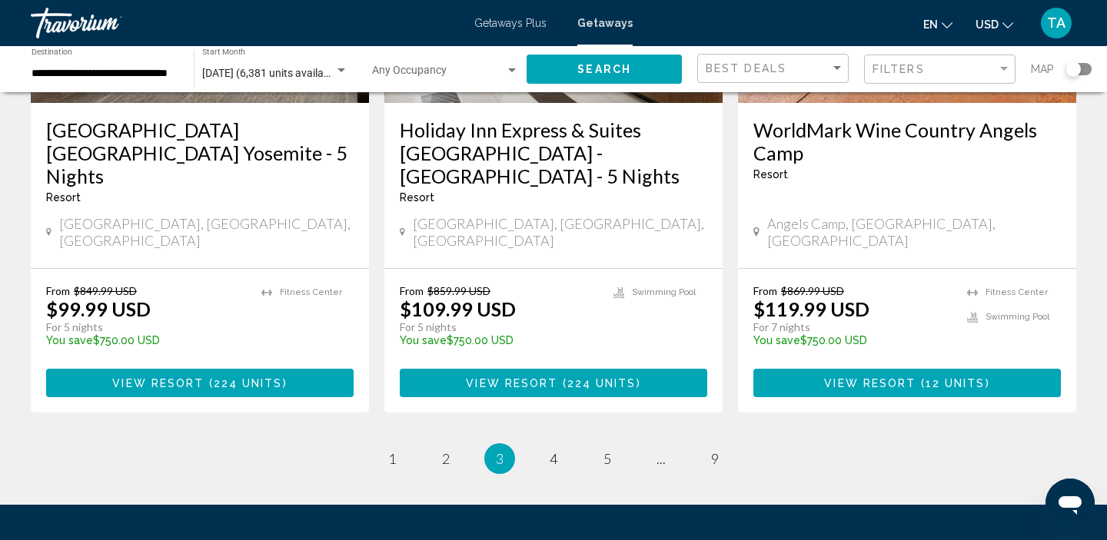
scroll to position [2056, 0]
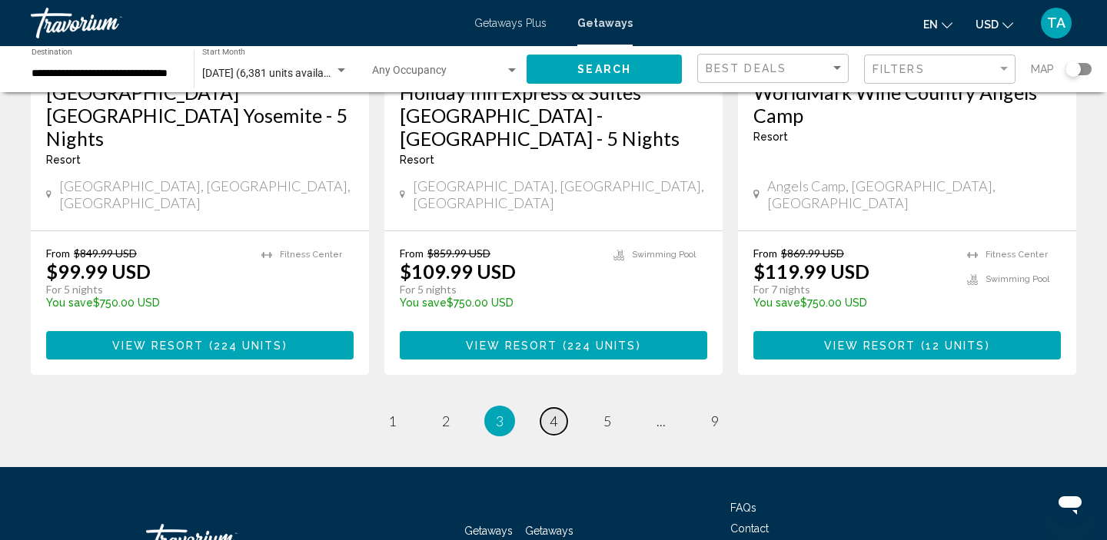
click at [552, 413] on span "4" at bounding box center [554, 421] width 8 height 17
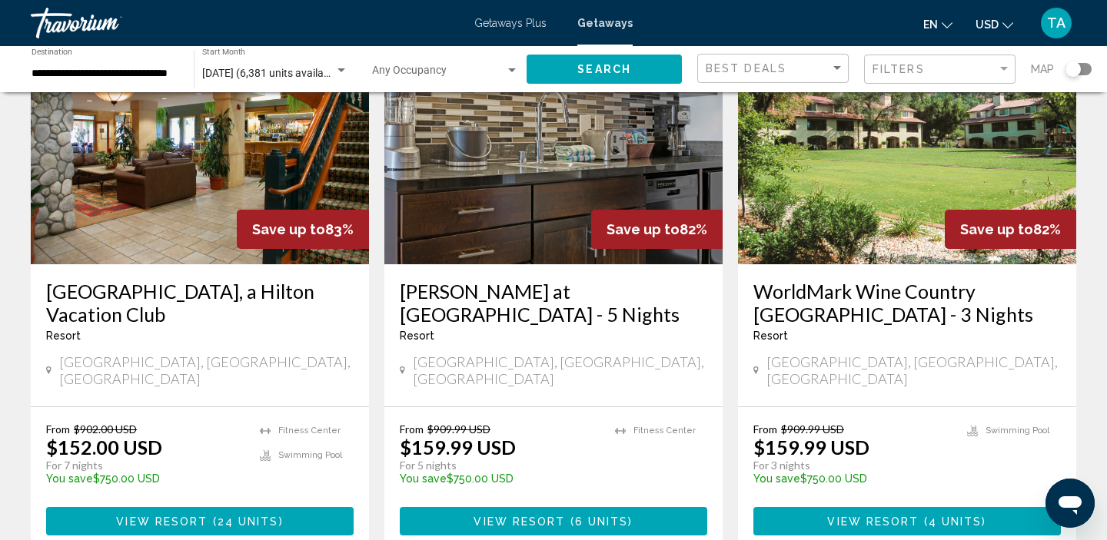
scroll to position [2056, 0]
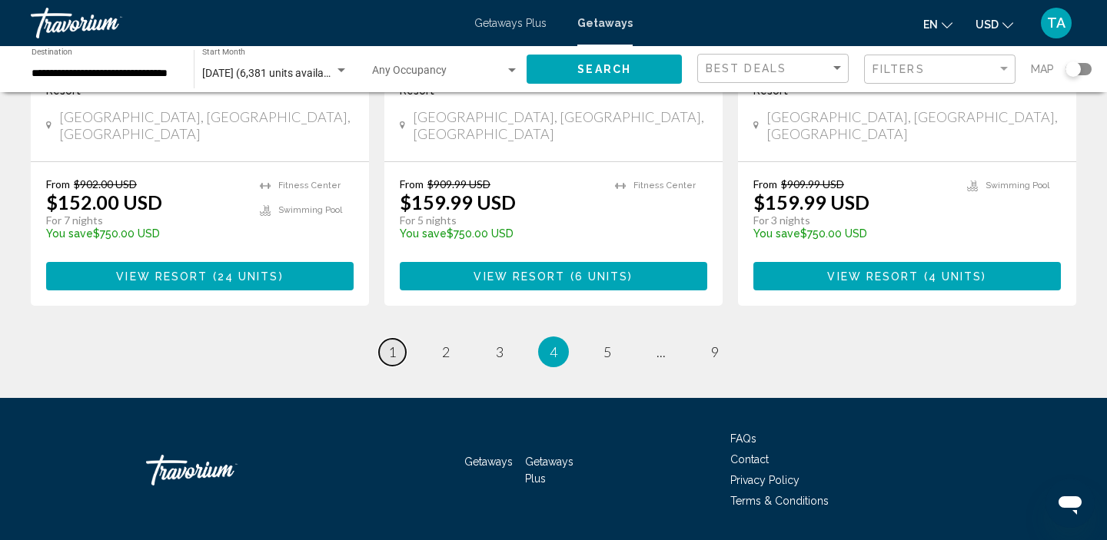
click at [393, 344] on span "1" at bounding box center [392, 352] width 8 height 17
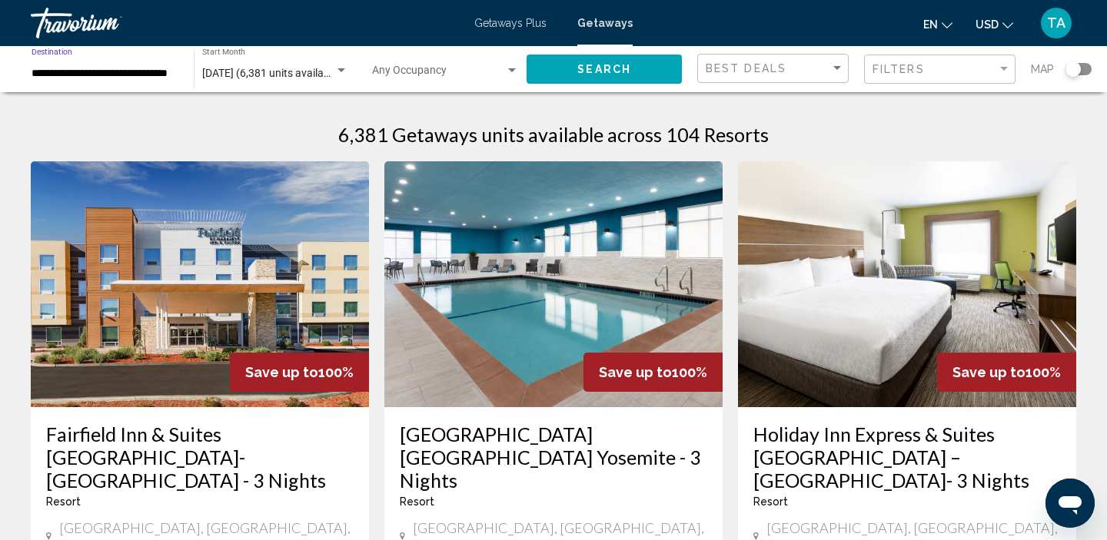
click at [136, 75] on input "**********" at bounding box center [105, 74] width 147 height 12
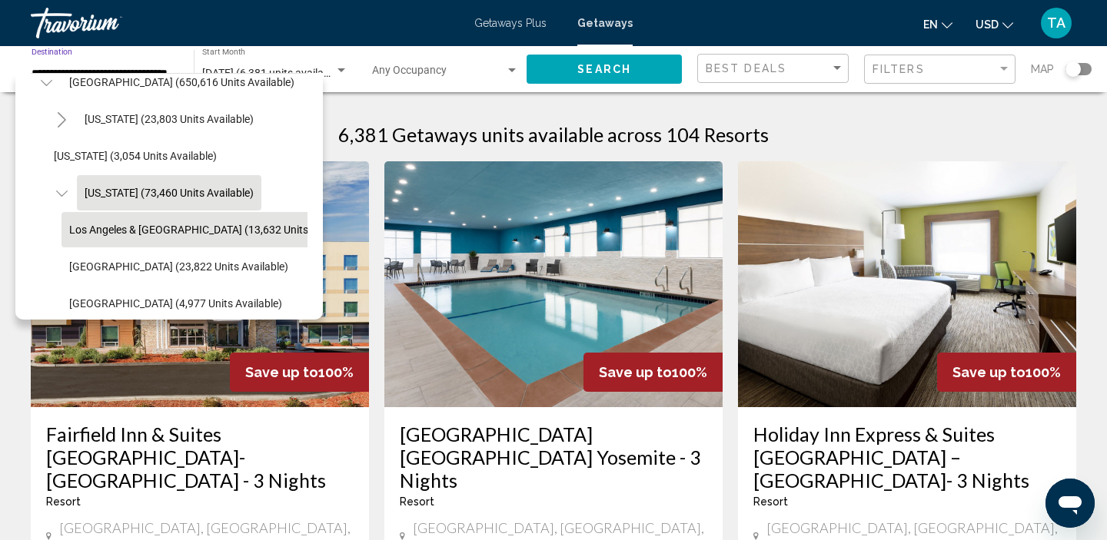
scroll to position [75, 0]
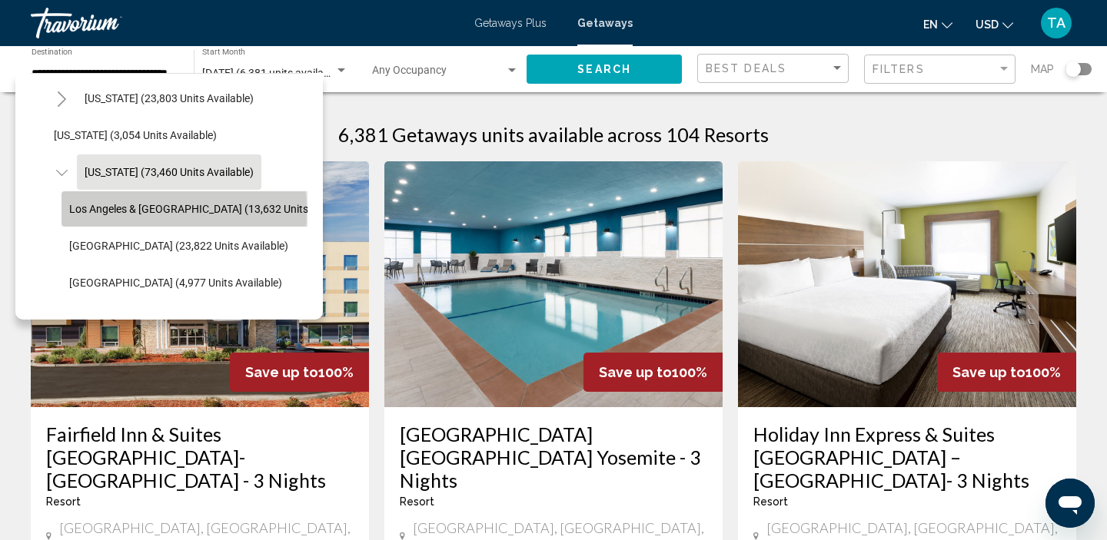
click at [96, 211] on span "Los Angeles & [GEOGRAPHIC_DATA] (13,632 units available)" at bounding box center [213, 209] width 288 height 12
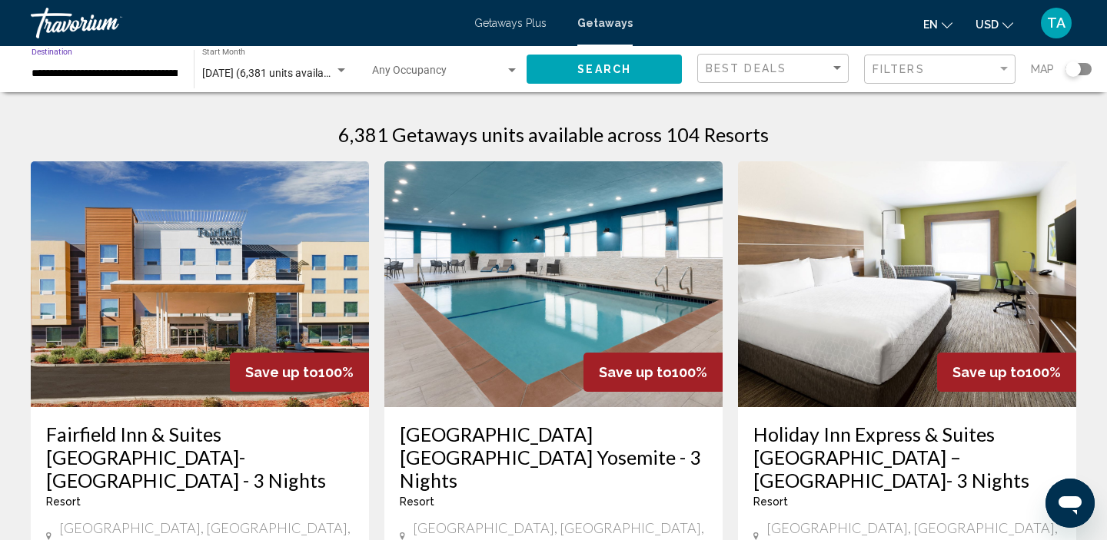
click at [590, 64] on span "Search" at bounding box center [604, 70] width 54 height 12
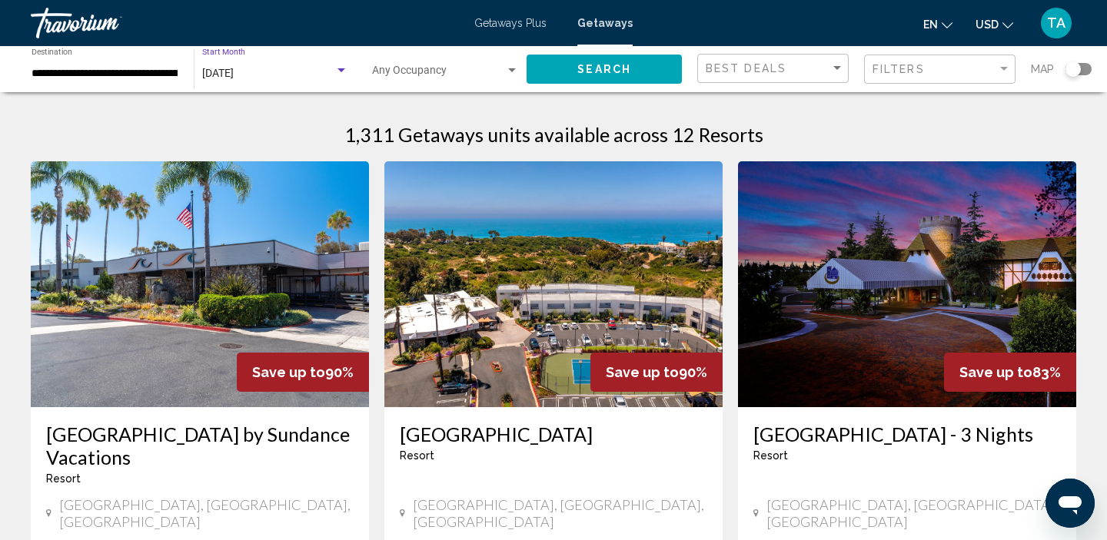
click at [234, 74] on span "[DATE]" at bounding box center [218, 73] width 32 height 12
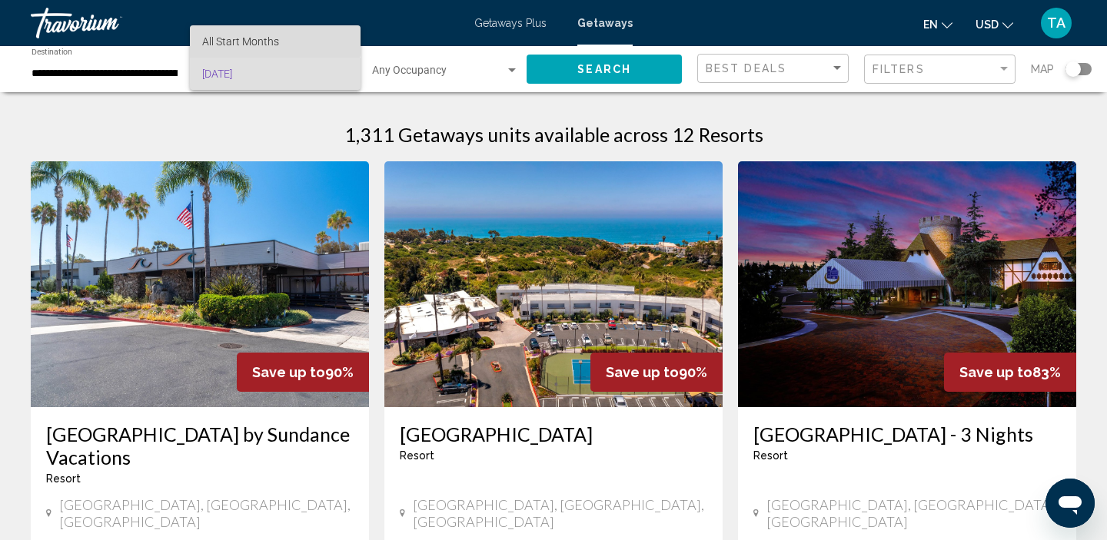
click at [271, 38] on span "All Start Months" at bounding box center [240, 41] width 77 height 12
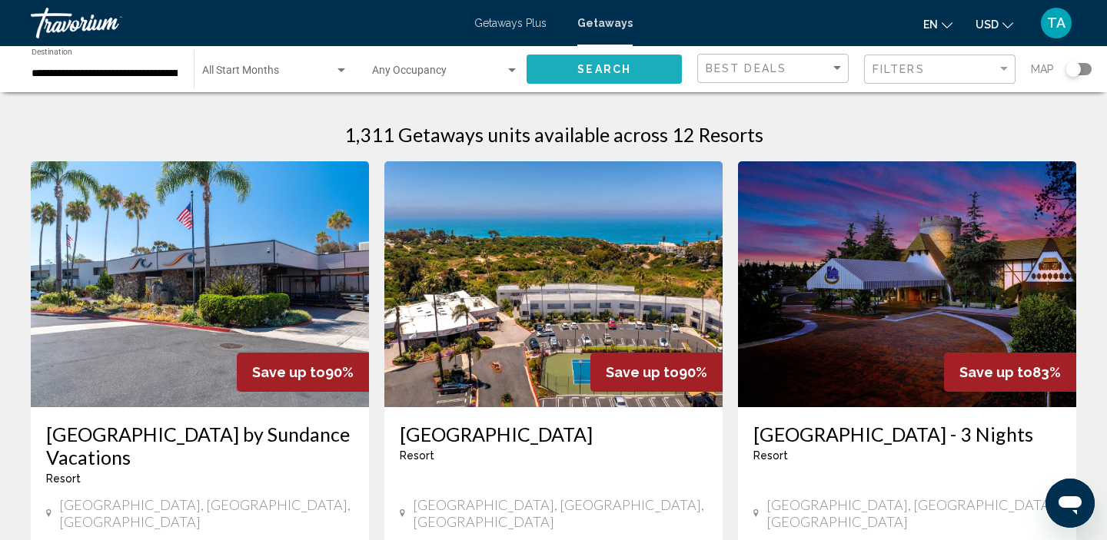
click at [582, 69] on span "Search" at bounding box center [604, 70] width 54 height 12
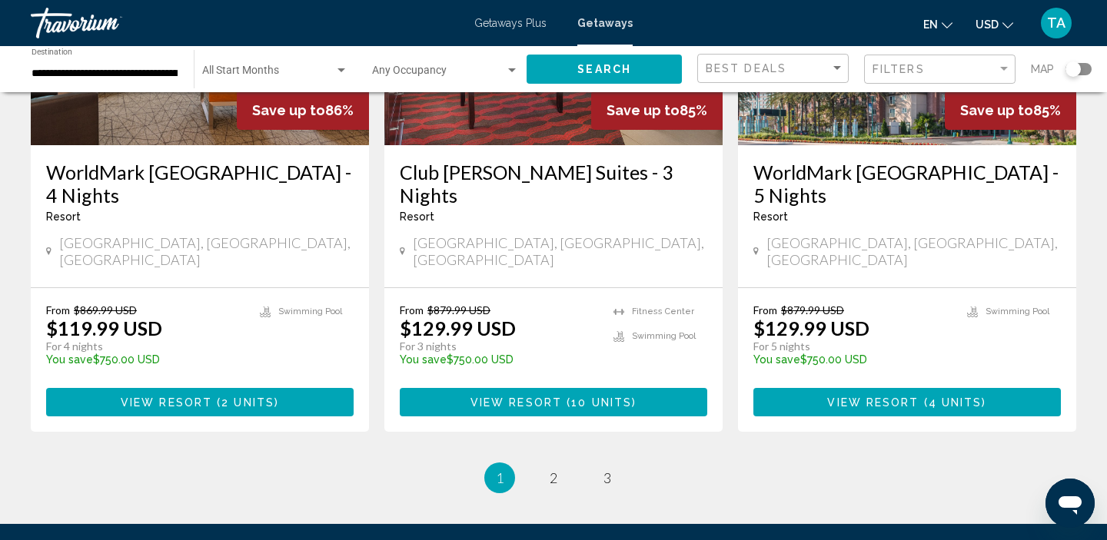
scroll to position [2056, 0]
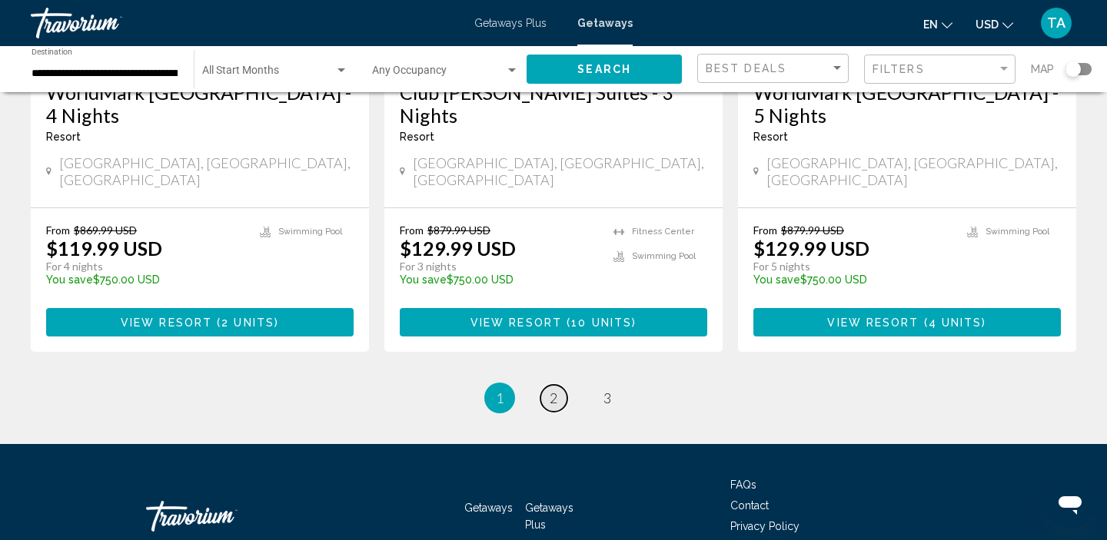
click at [554, 390] on span "2" at bounding box center [554, 398] width 8 height 17
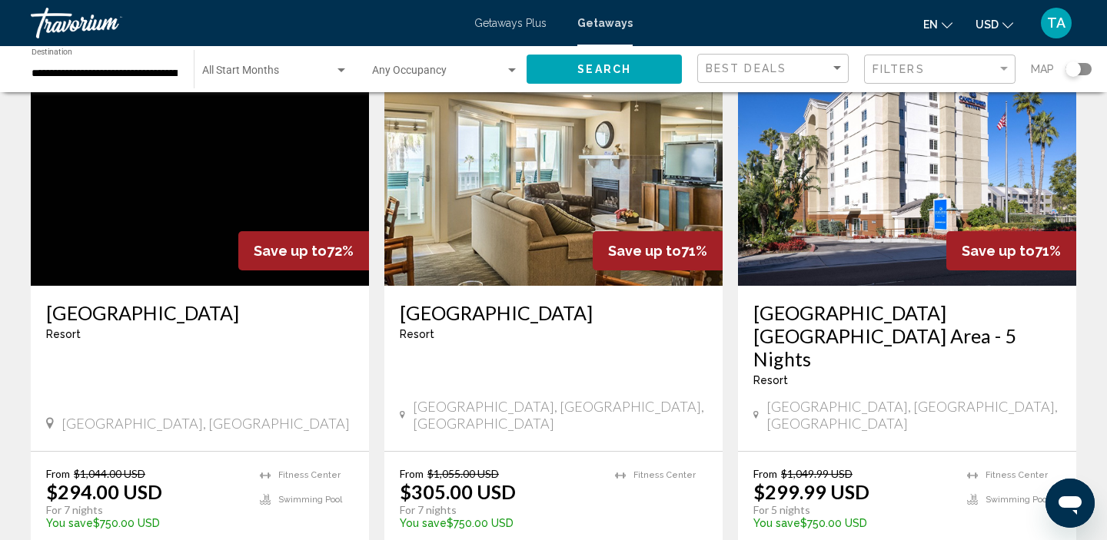
scroll to position [768, 0]
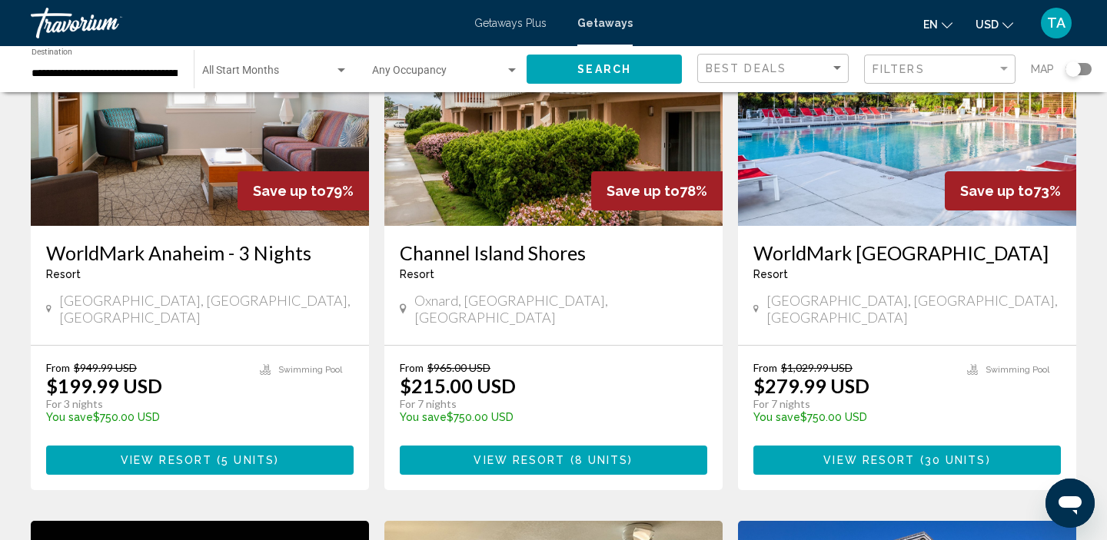
click at [137, 75] on input "**********" at bounding box center [105, 74] width 147 height 12
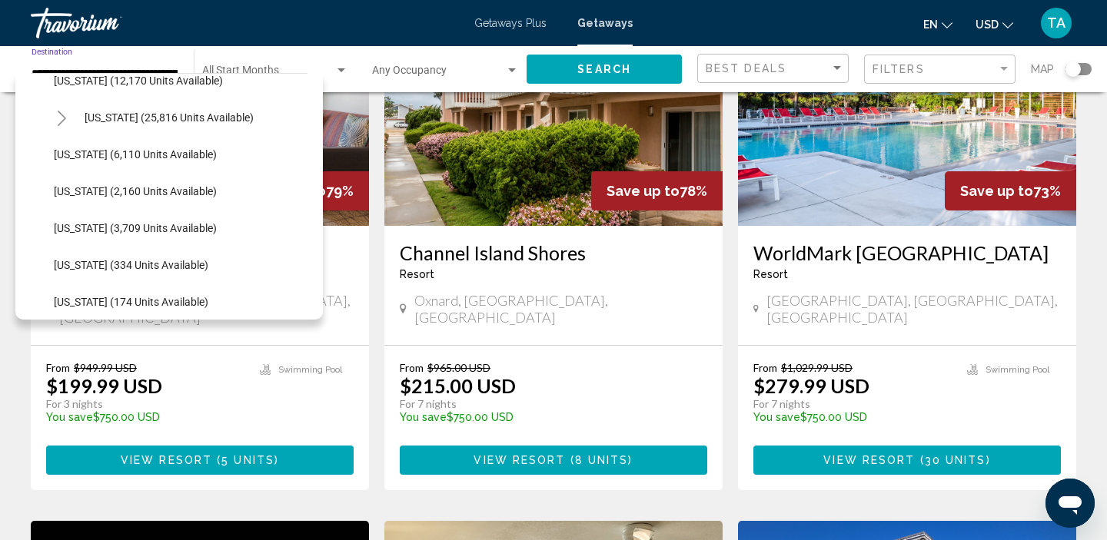
scroll to position [573, 0]
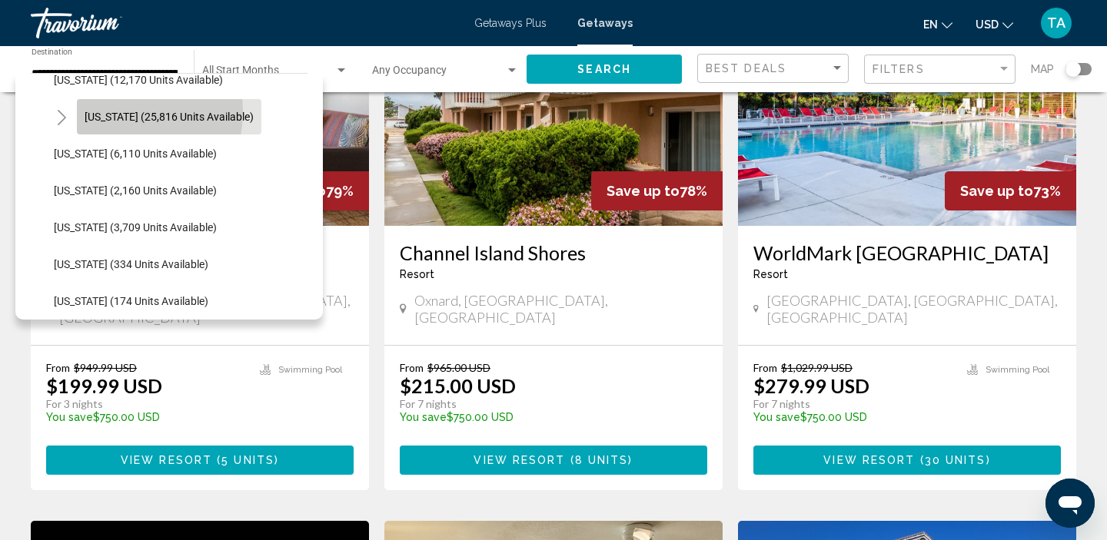
click at [111, 112] on span "[US_STATE] (25,816 units available)" at bounding box center [169, 117] width 169 height 12
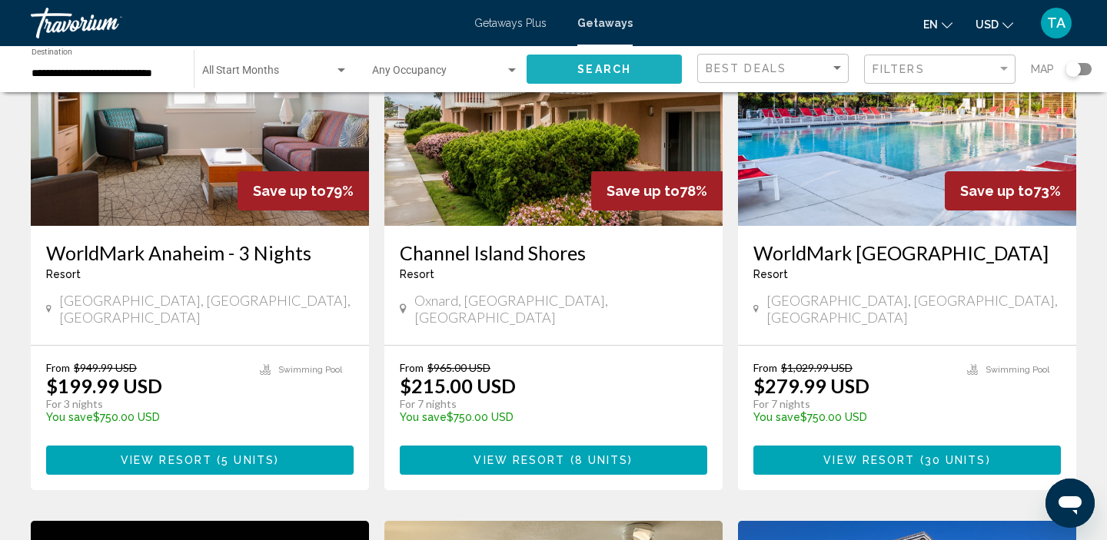
click at [580, 74] on span "Search" at bounding box center [604, 70] width 54 height 12
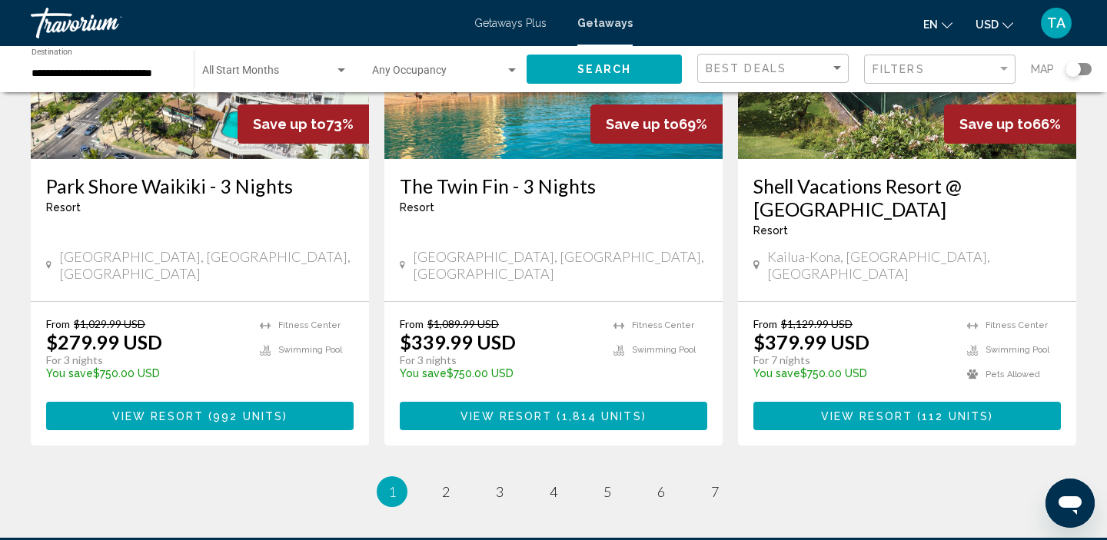
scroll to position [2056, 0]
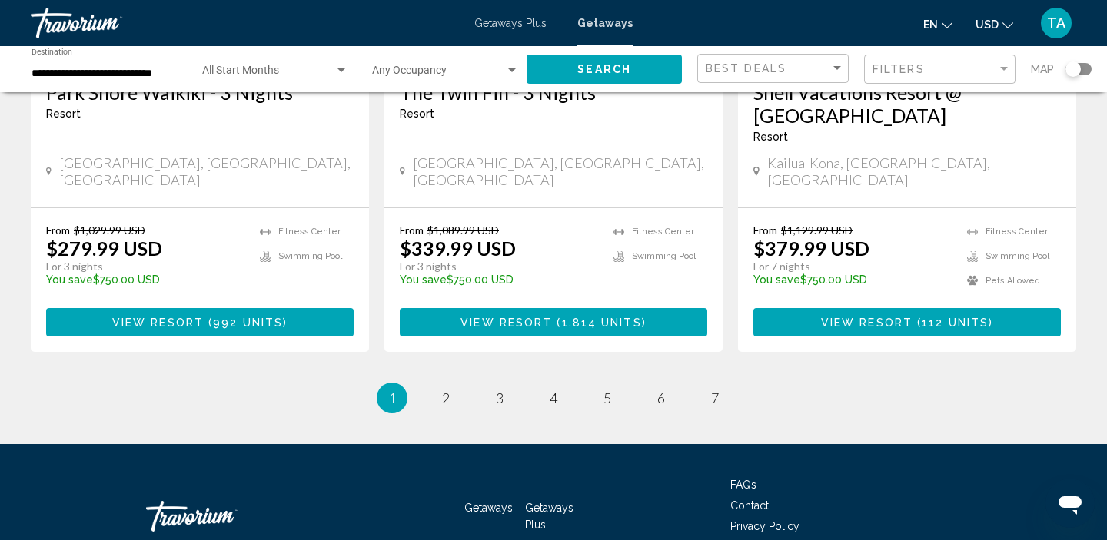
click at [432, 383] on ul "1 / 7 You're on page 1 page 2 page 3 page 4 page 5 page 6 page 7" at bounding box center [553, 398] width 1045 height 31
click at [445, 390] on span "2" at bounding box center [446, 398] width 8 height 17
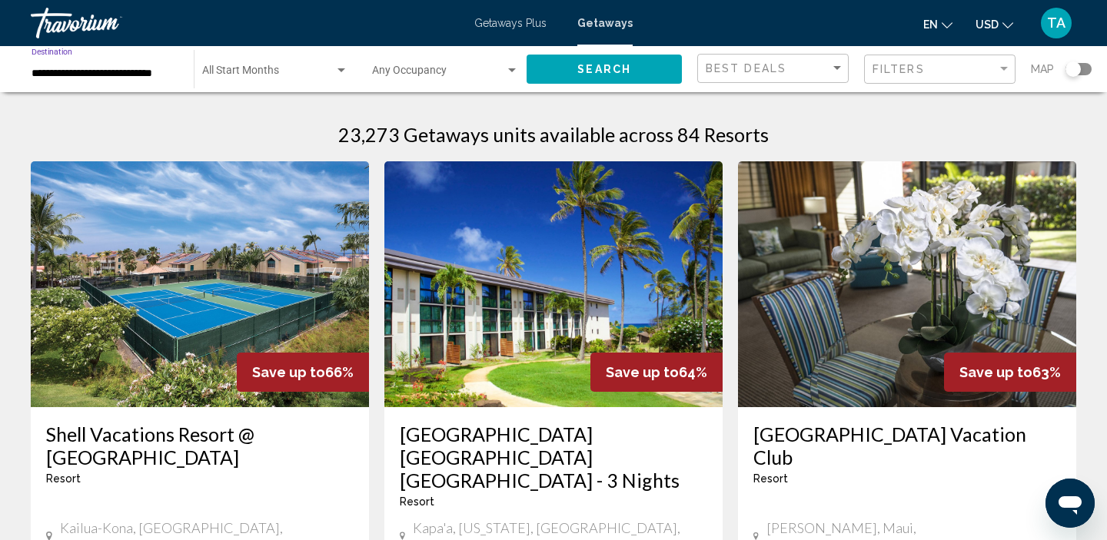
click at [143, 77] on input "**********" at bounding box center [105, 74] width 147 height 12
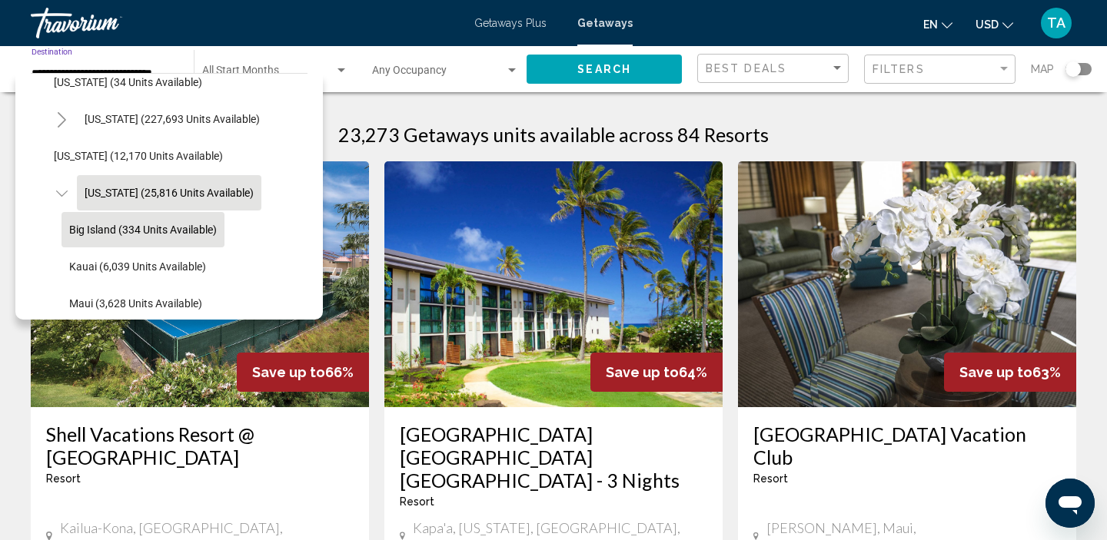
scroll to position [290, 0]
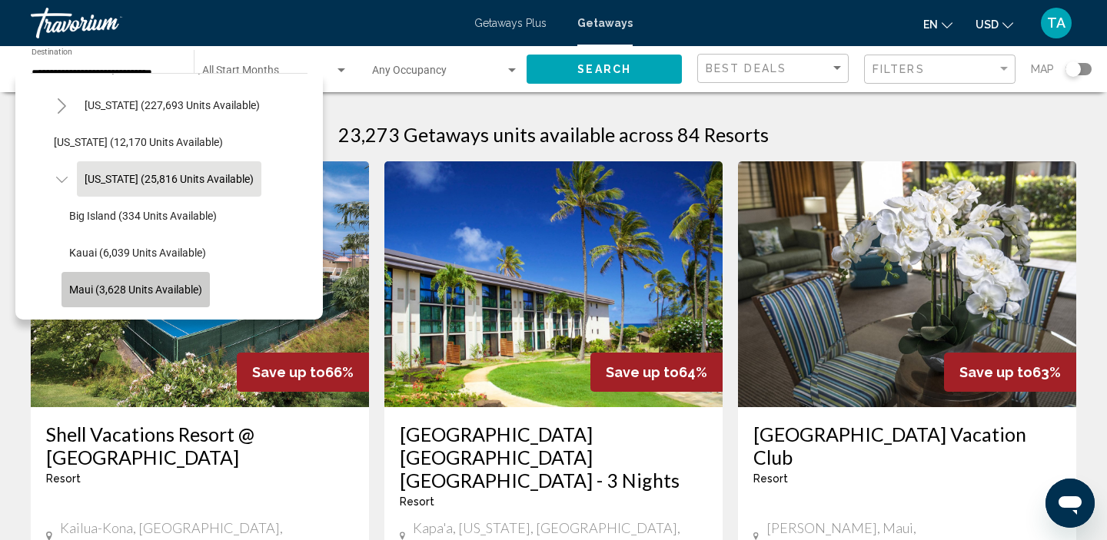
click at [98, 285] on span "Maui (3,628 units available)" at bounding box center [135, 290] width 133 height 12
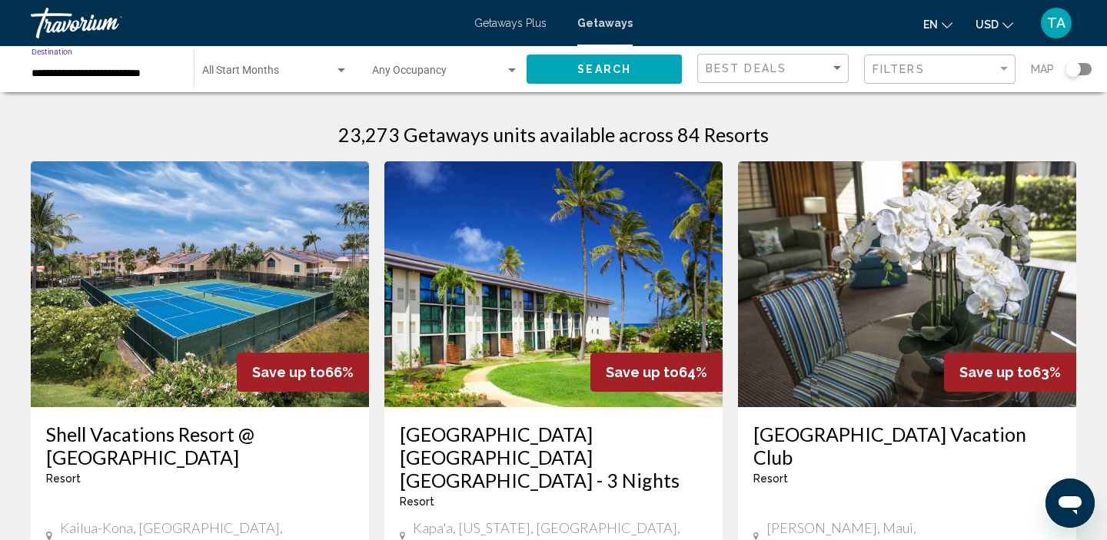
click at [567, 65] on button "Search" at bounding box center [604, 69] width 155 height 28
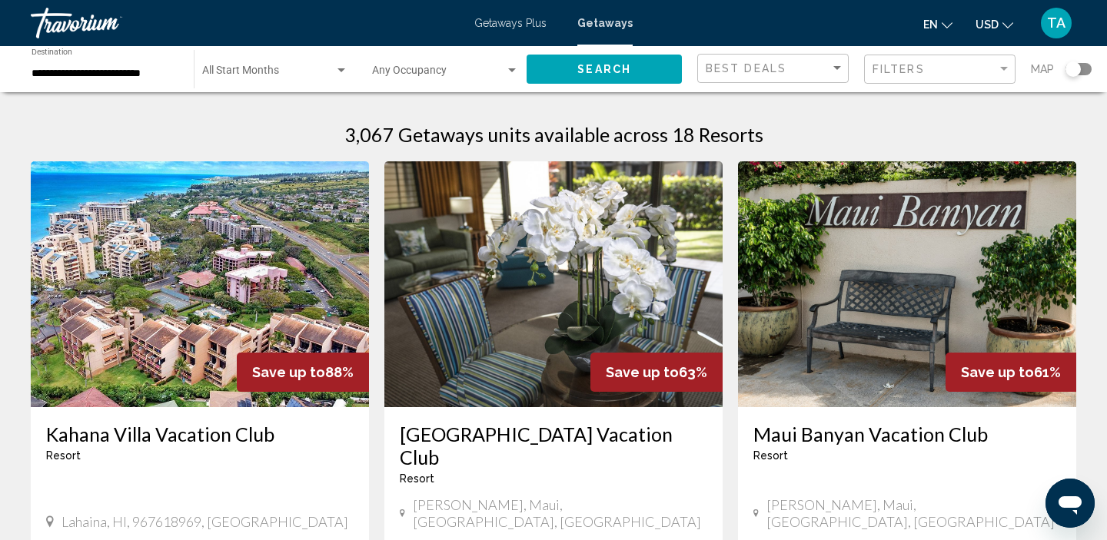
click at [135, 86] on div "**********" at bounding box center [105, 69] width 147 height 42
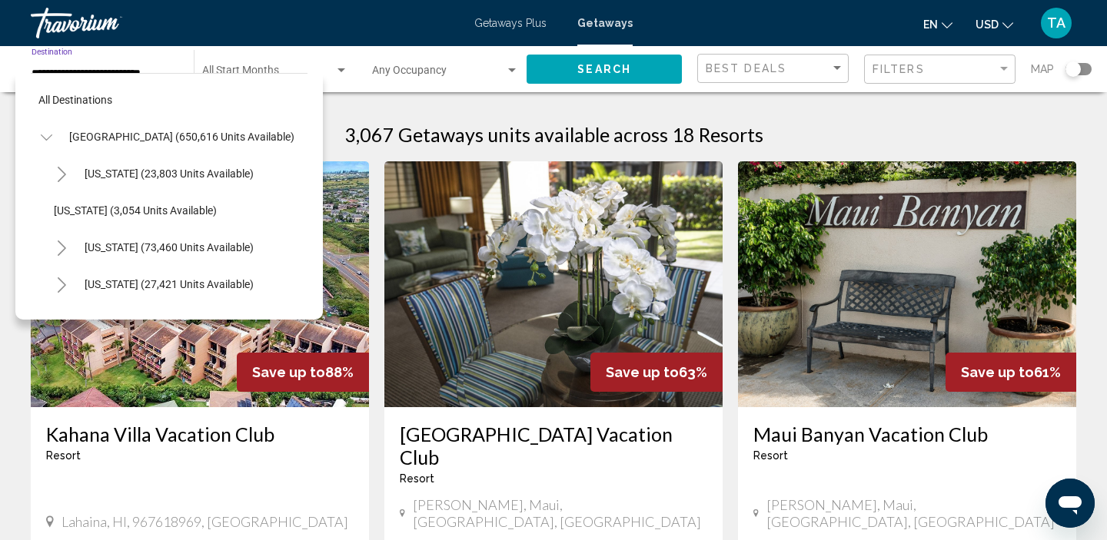
scroll to position [387, 0]
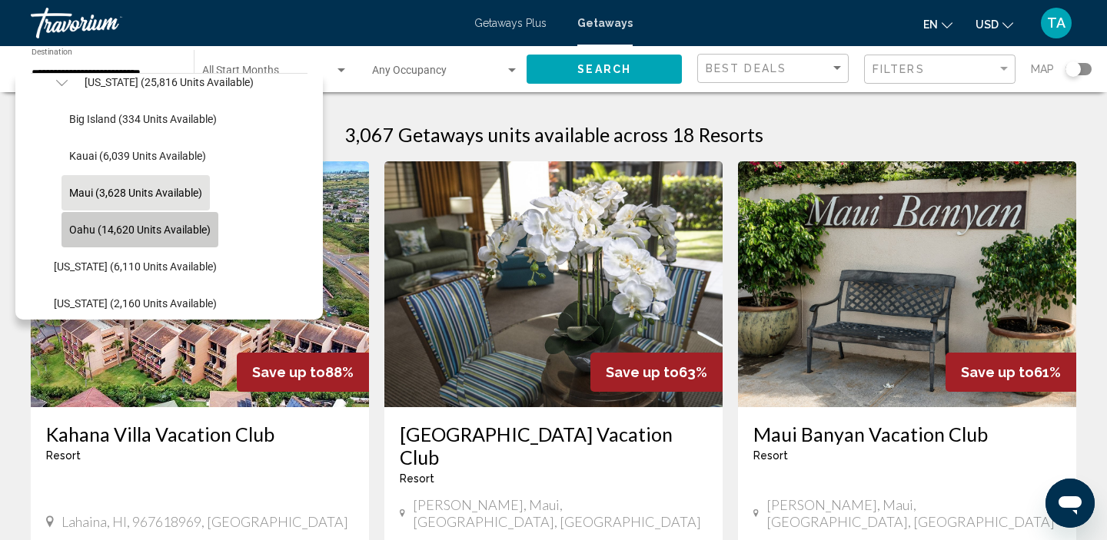
click at [98, 221] on button "Oahu (14,620 units available)" at bounding box center [139, 229] width 157 height 35
type input "**********"
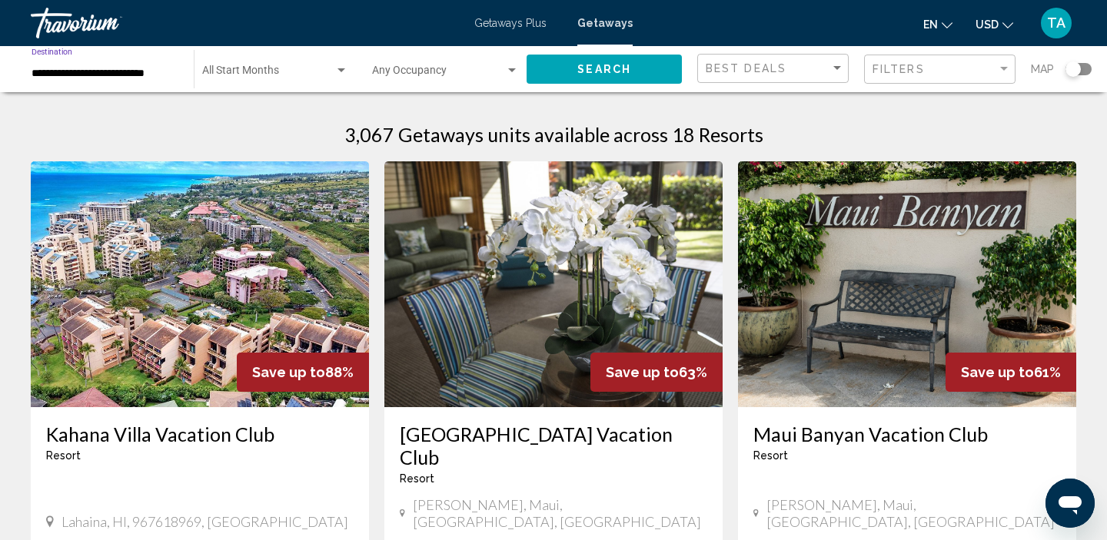
click at [537, 63] on button "Search" at bounding box center [604, 69] width 155 height 28
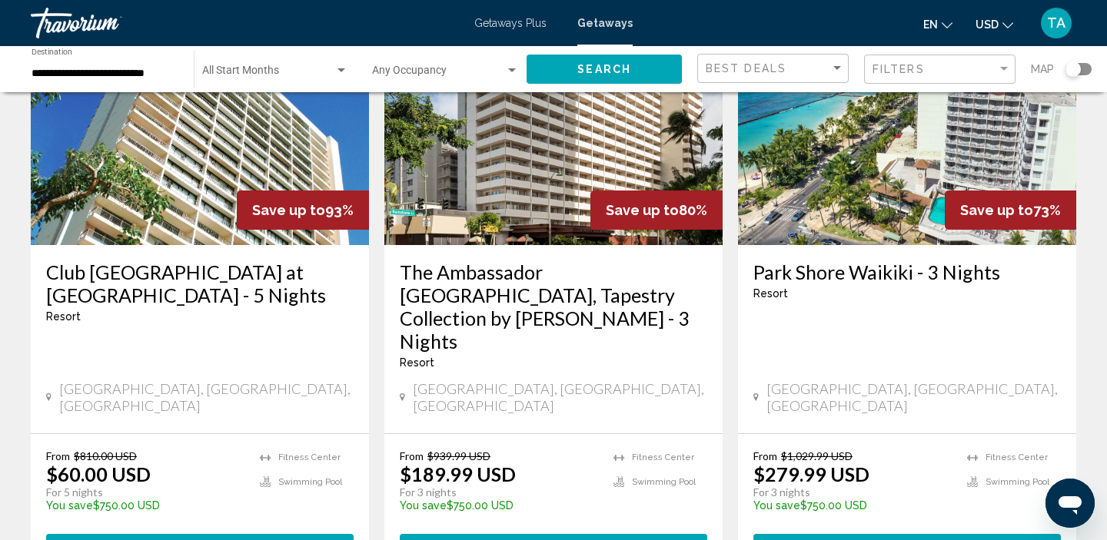
scroll to position [164, 0]
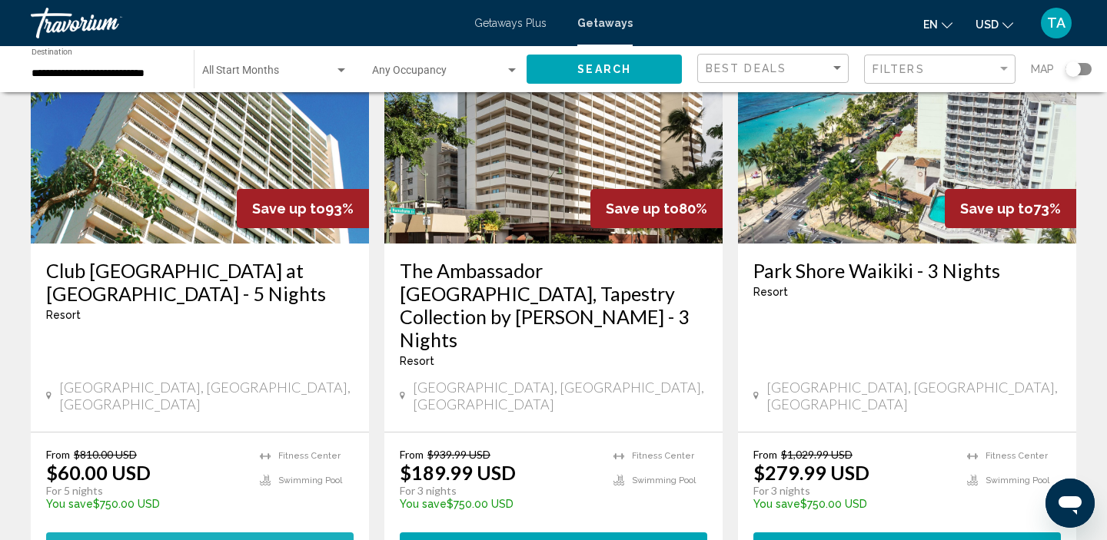
click at [174, 533] on button "View Resort ( 5 units )" at bounding box center [199, 547] width 307 height 28
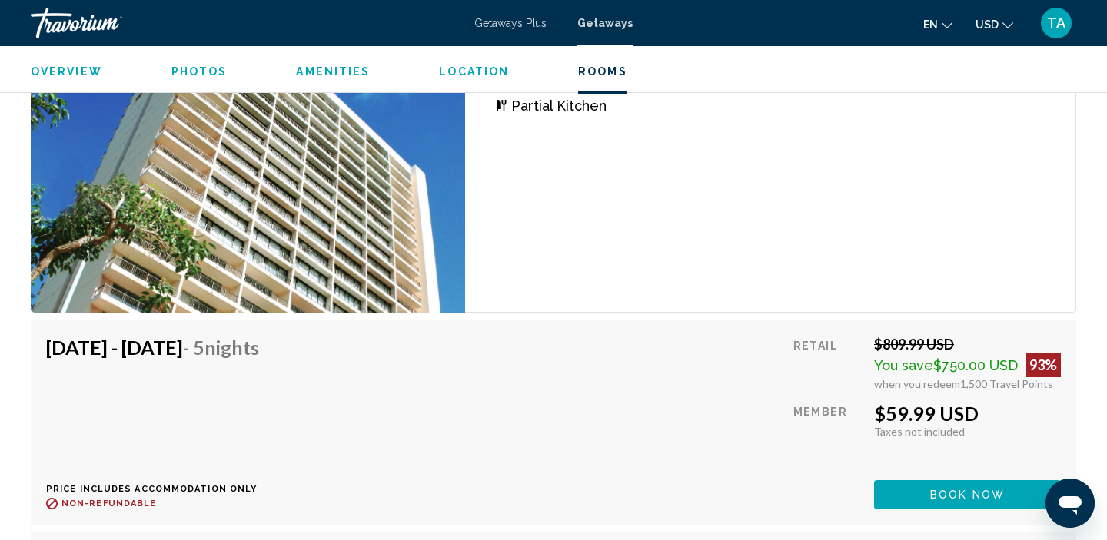
scroll to position [2704, 0]
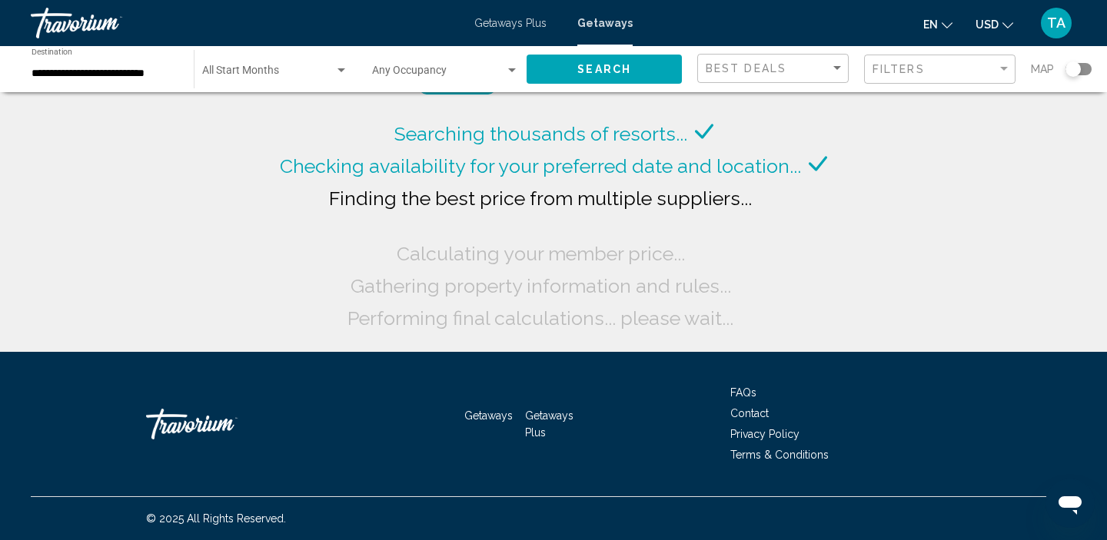
click at [65, 75] on input "**********" at bounding box center [105, 74] width 147 height 12
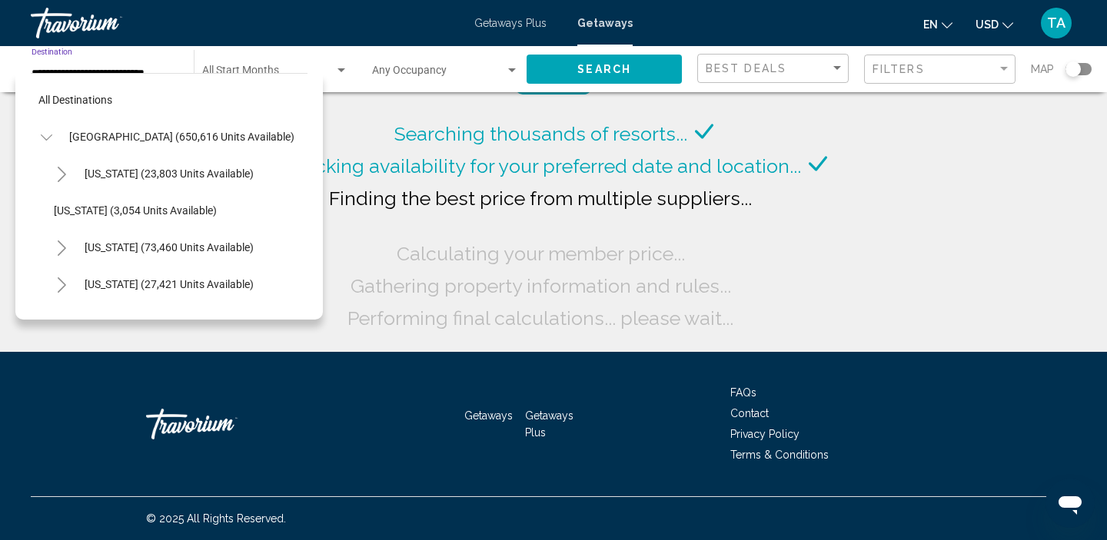
scroll to position [424, 0]
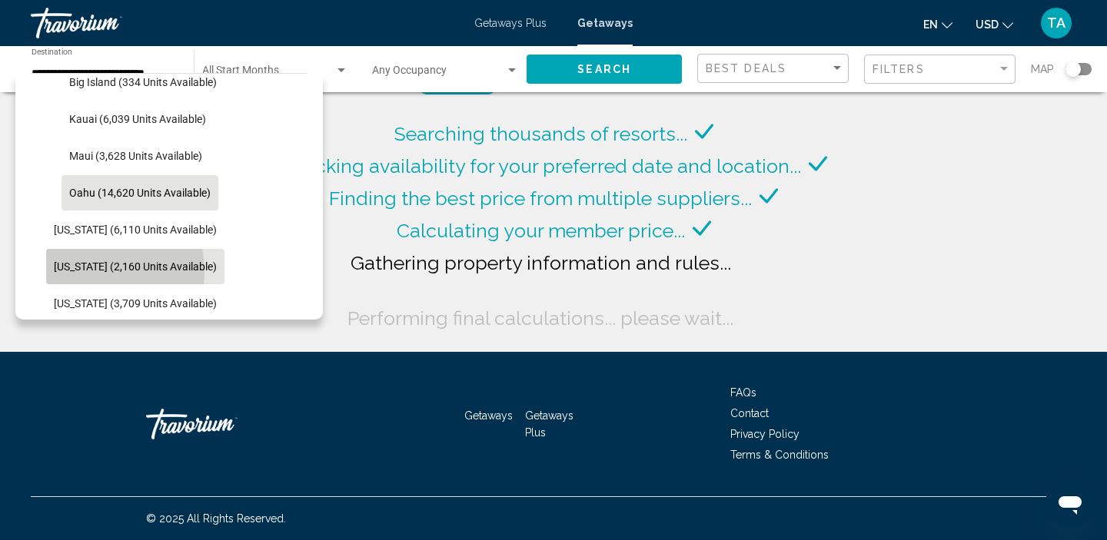
click at [68, 273] on button "[US_STATE] (2,160 units available)" at bounding box center [135, 266] width 178 height 35
type input "**********"
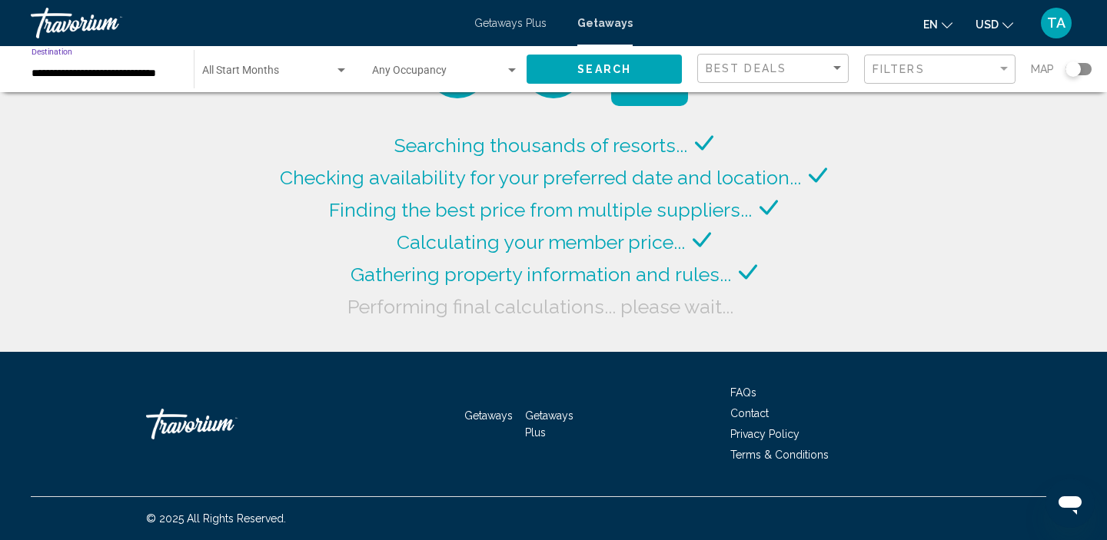
click at [590, 69] on span "Search" at bounding box center [604, 70] width 54 height 12
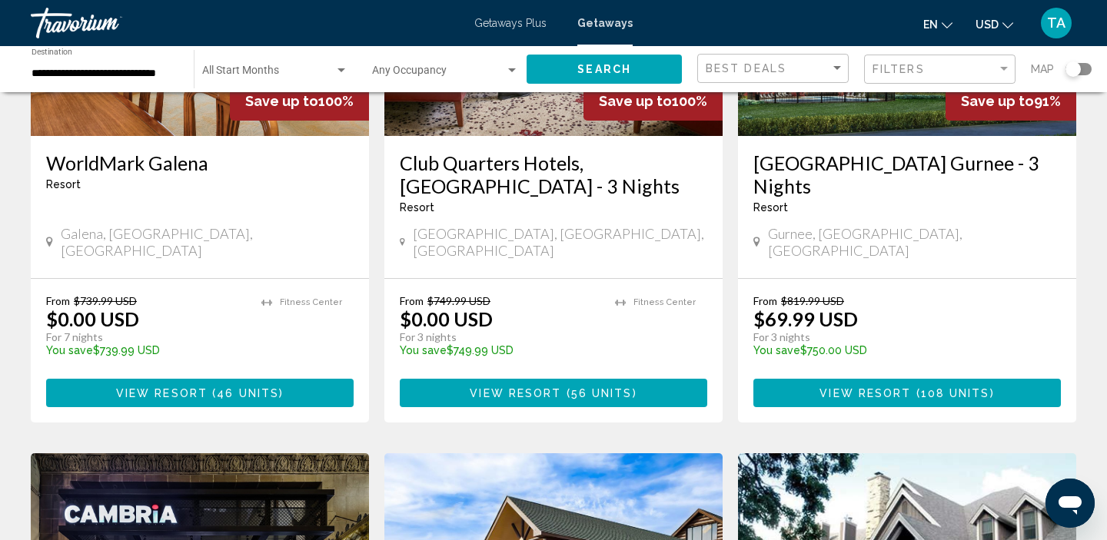
scroll to position [1339, 0]
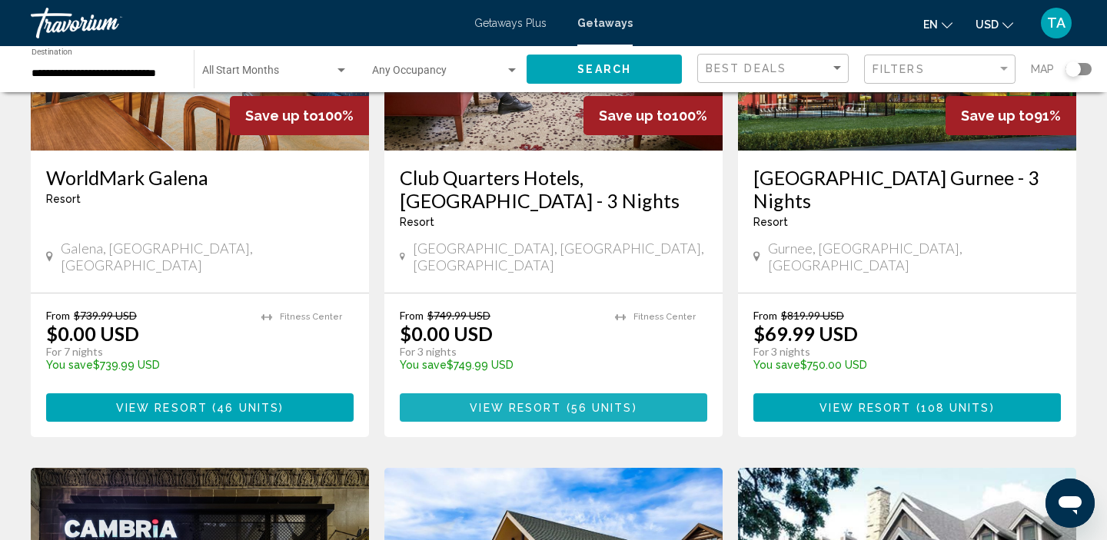
click at [526, 402] on span "View Resort" at bounding box center [515, 408] width 91 height 12
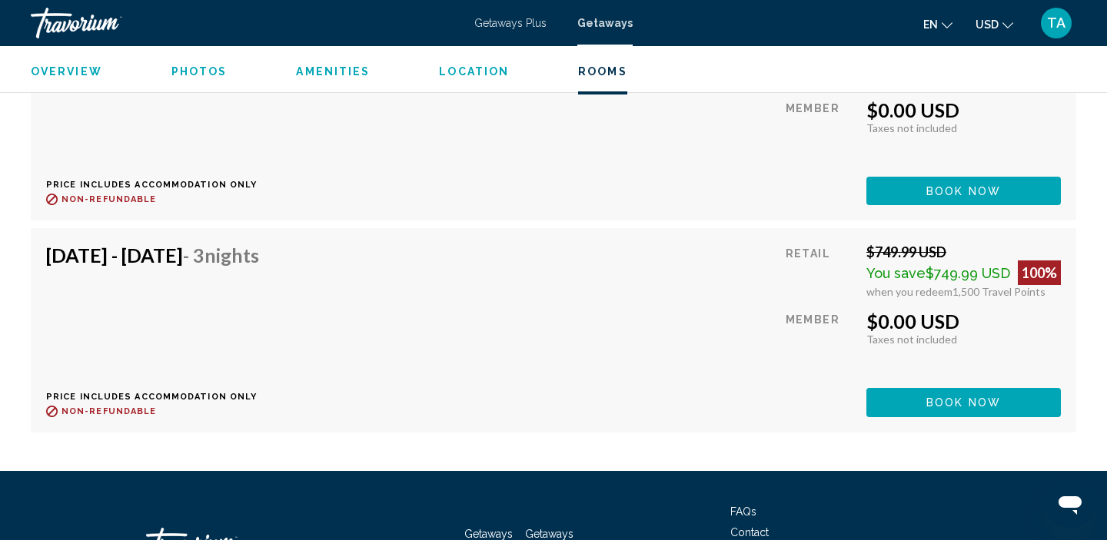
scroll to position [5288, 0]
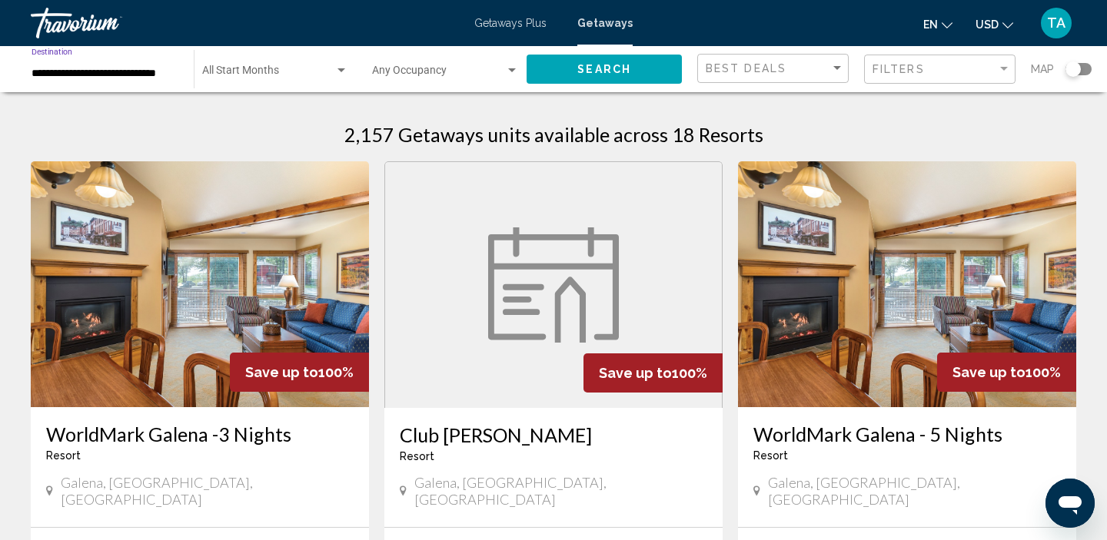
click at [108, 68] on input "**********" at bounding box center [105, 74] width 147 height 12
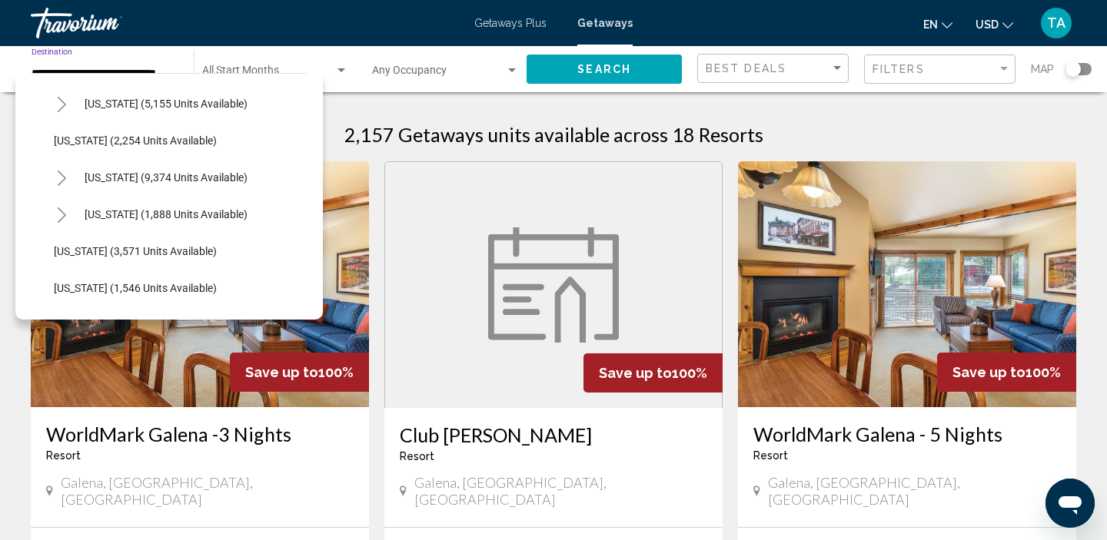
scroll to position [852, 0]
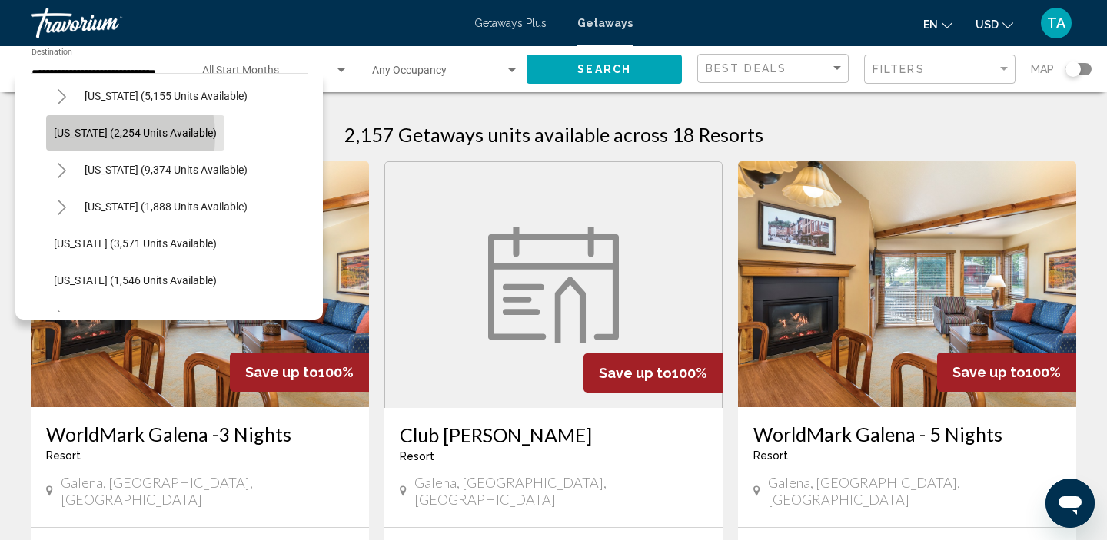
click at [88, 137] on span "[US_STATE] (2,254 units available)" at bounding box center [135, 133] width 163 height 12
type input "**********"
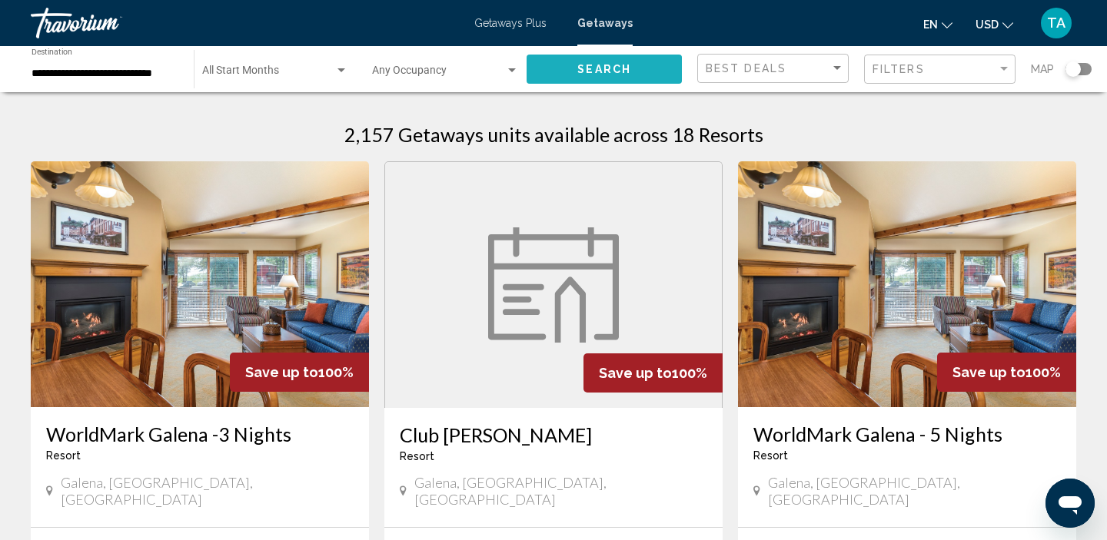
click at [576, 71] on button "Search" at bounding box center [604, 69] width 155 height 28
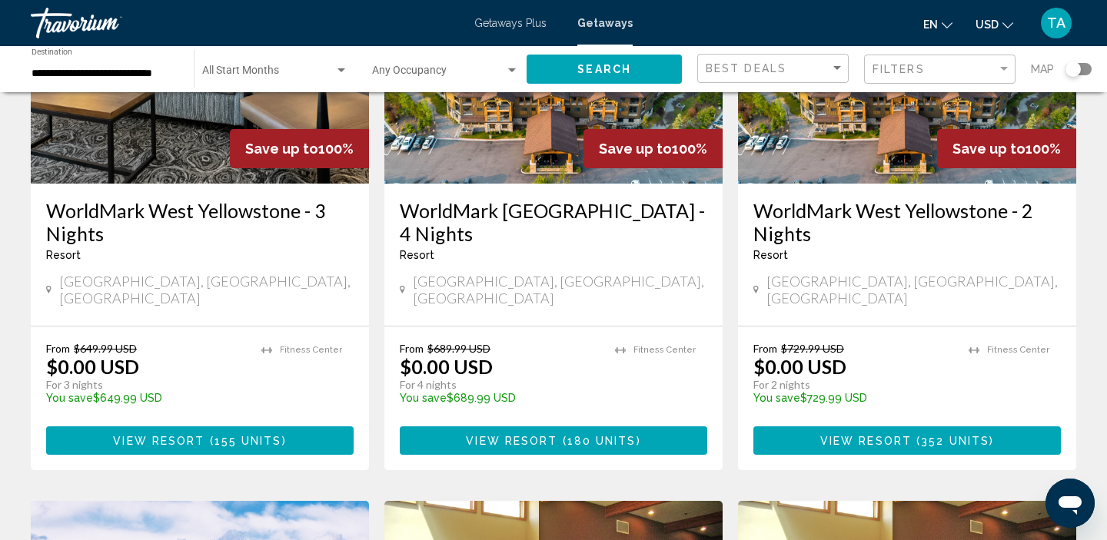
scroll to position [210, 0]
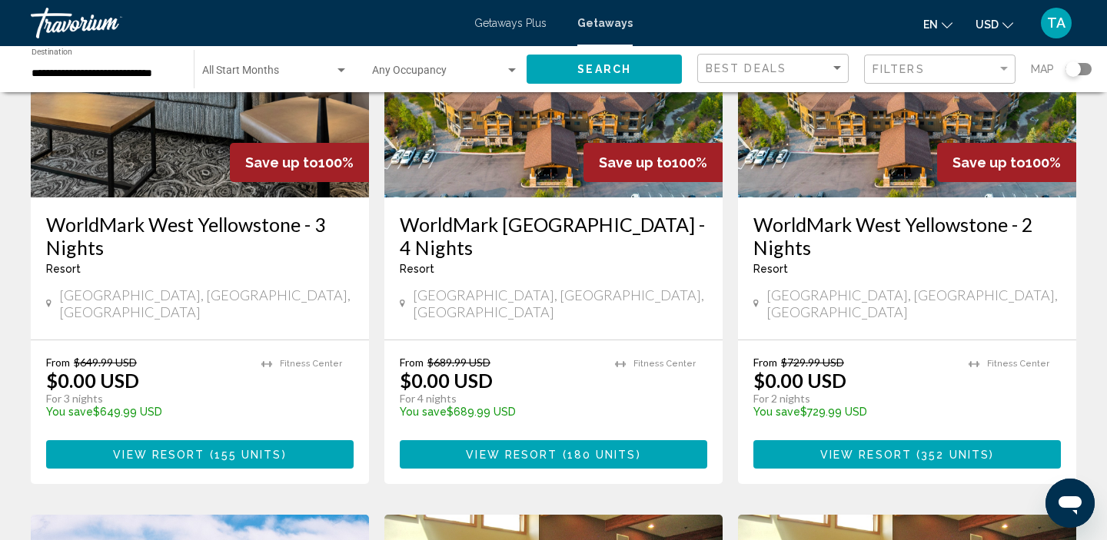
click at [490, 449] on span "View Resort" at bounding box center [511, 455] width 91 height 12
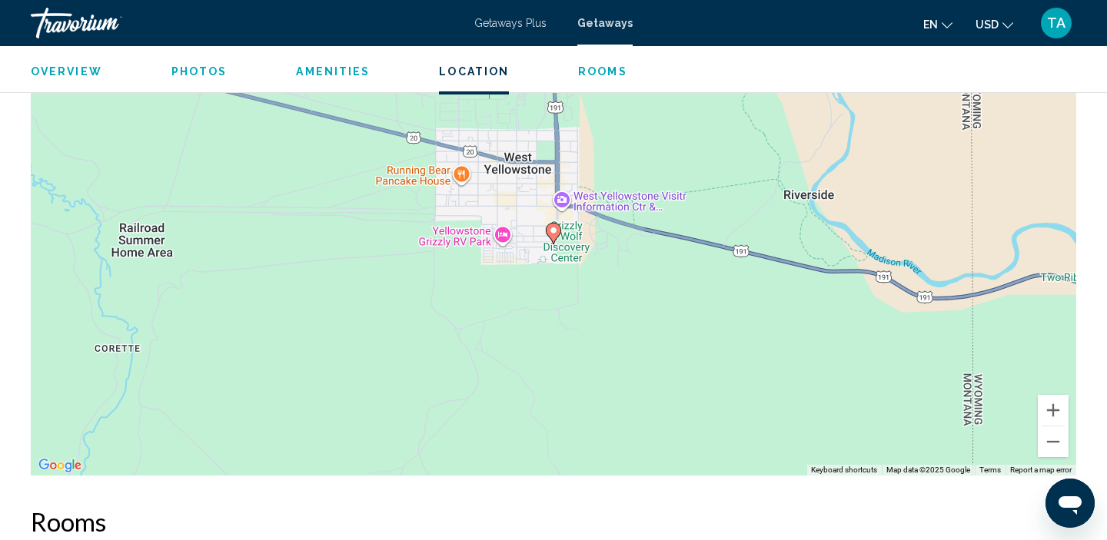
scroll to position [2294, 0]
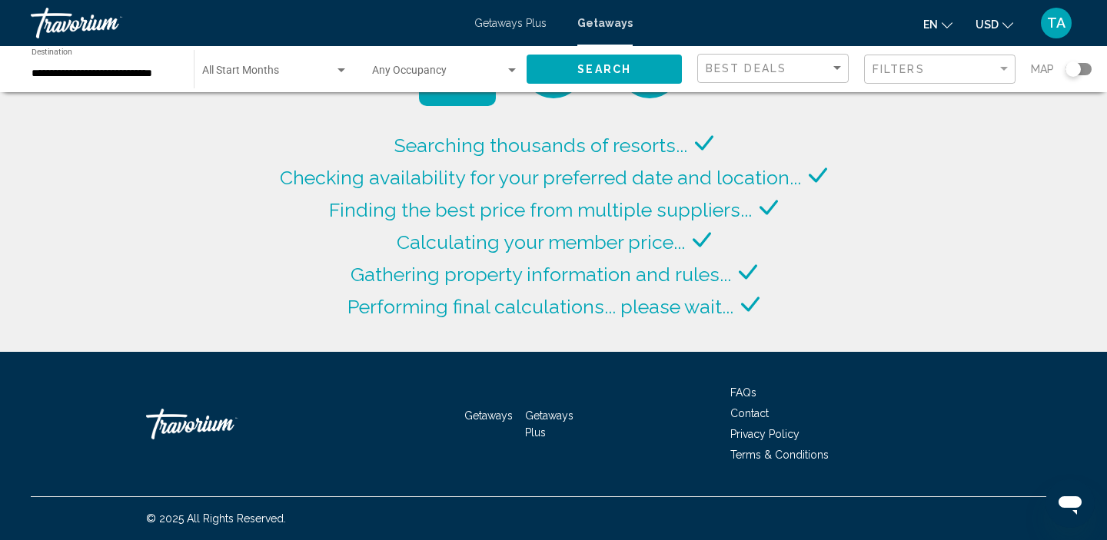
click at [116, 75] on input "**********" at bounding box center [105, 74] width 147 height 12
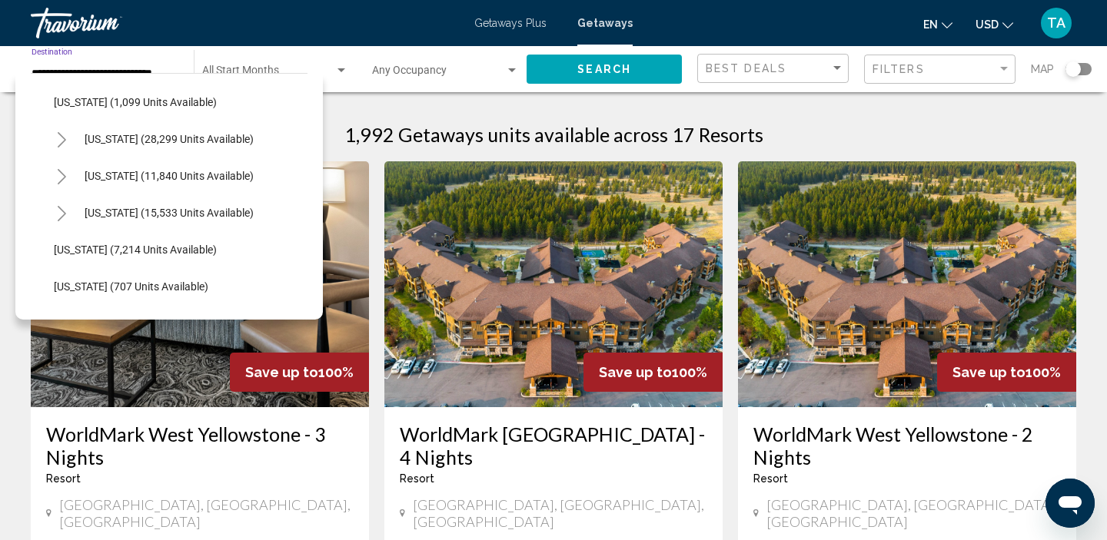
scroll to position [1295, 0]
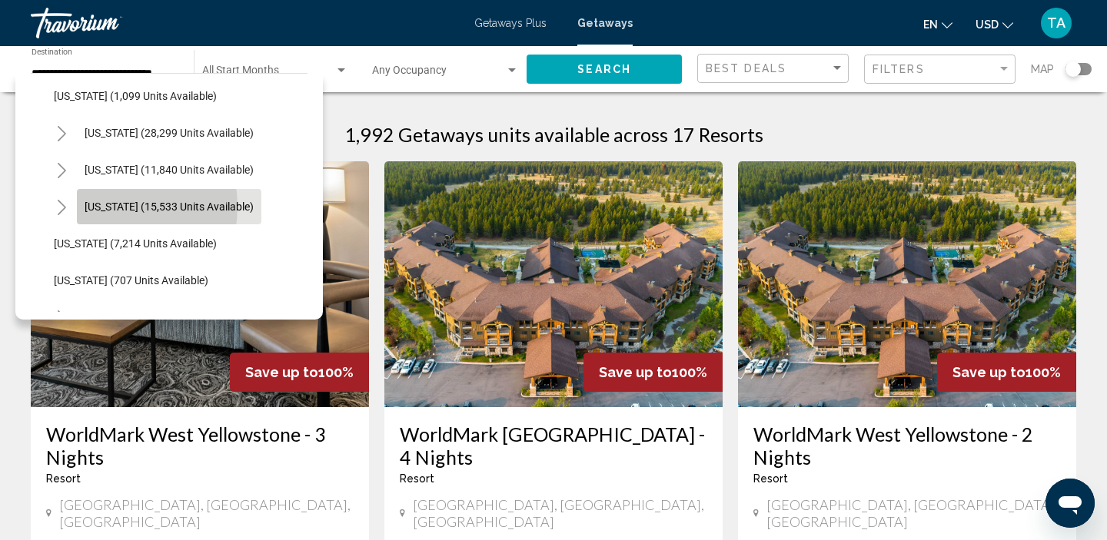
click at [103, 207] on span "[US_STATE] (15,533 units available)" at bounding box center [169, 207] width 169 height 12
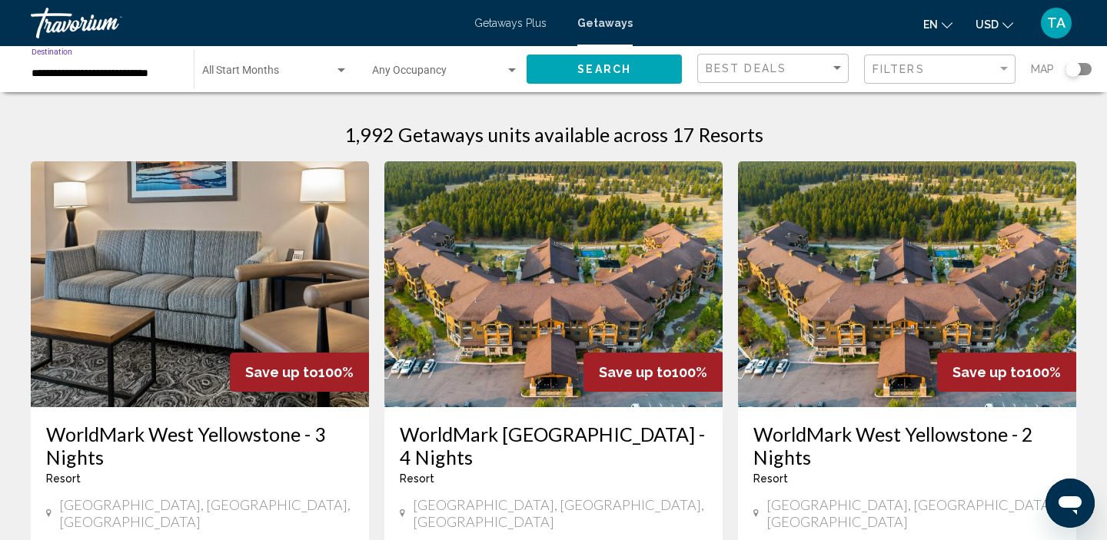
click at [52, 77] on input "**********" at bounding box center [105, 74] width 147 height 12
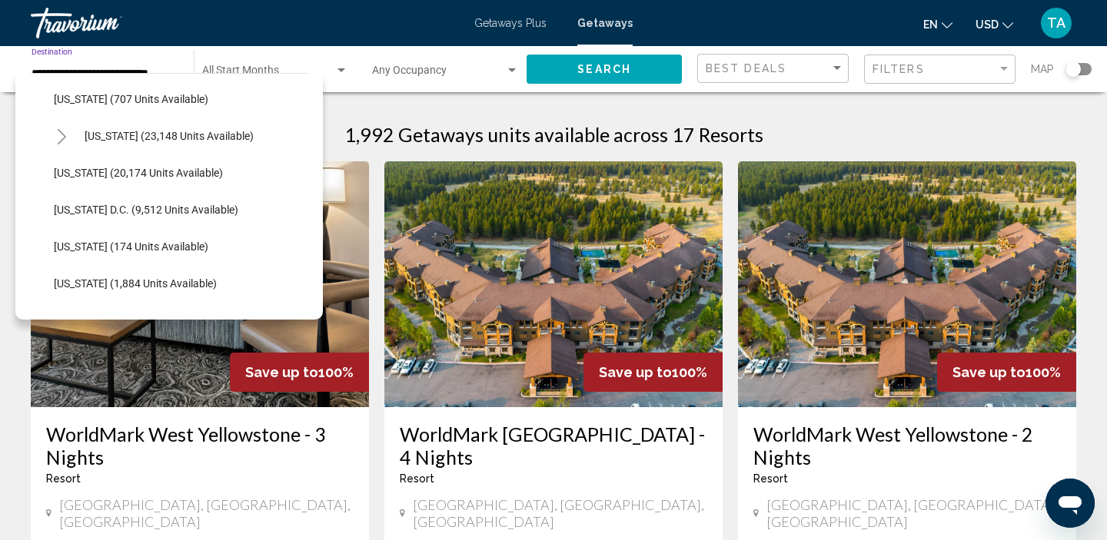
scroll to position [1548, 0]
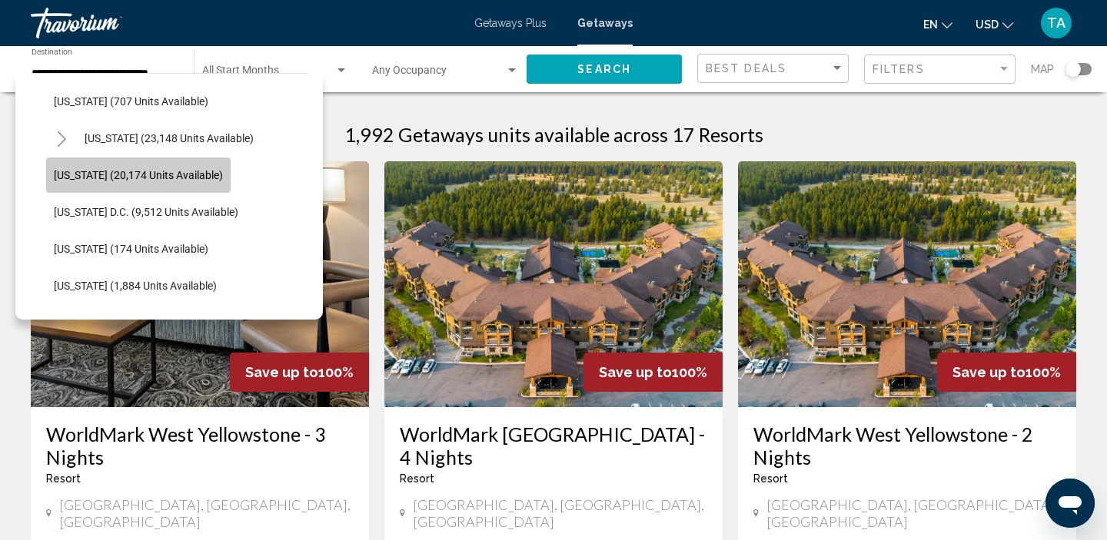
click at [88, 182] on button "[US_STATE] (20,174 units available)" at bounding box center [138, 175] width 184 height 35
type input "**********"
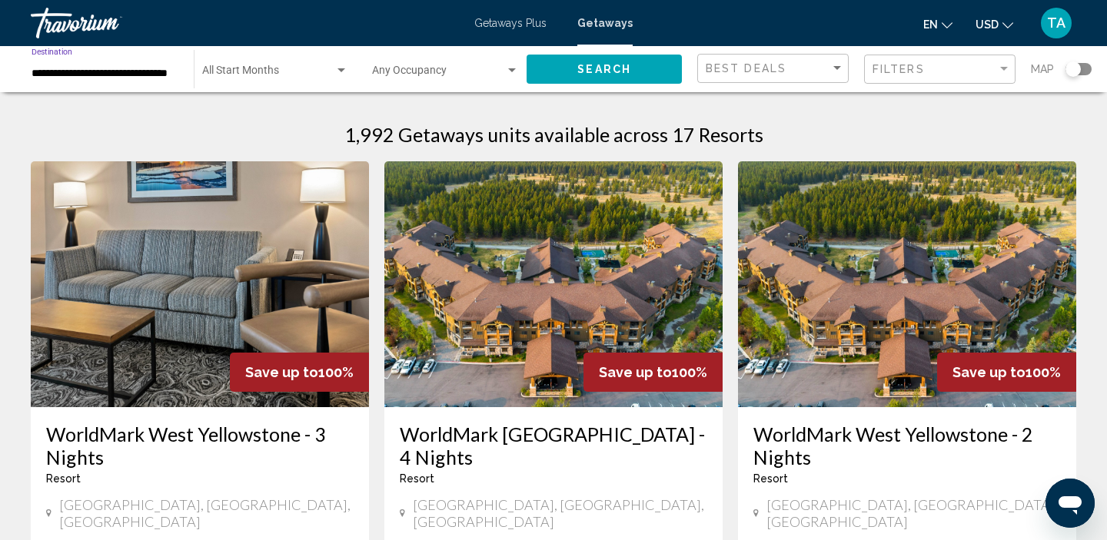
click at [588, 58] on button "Search" at bounding box center [604, 69] width 155 height 28
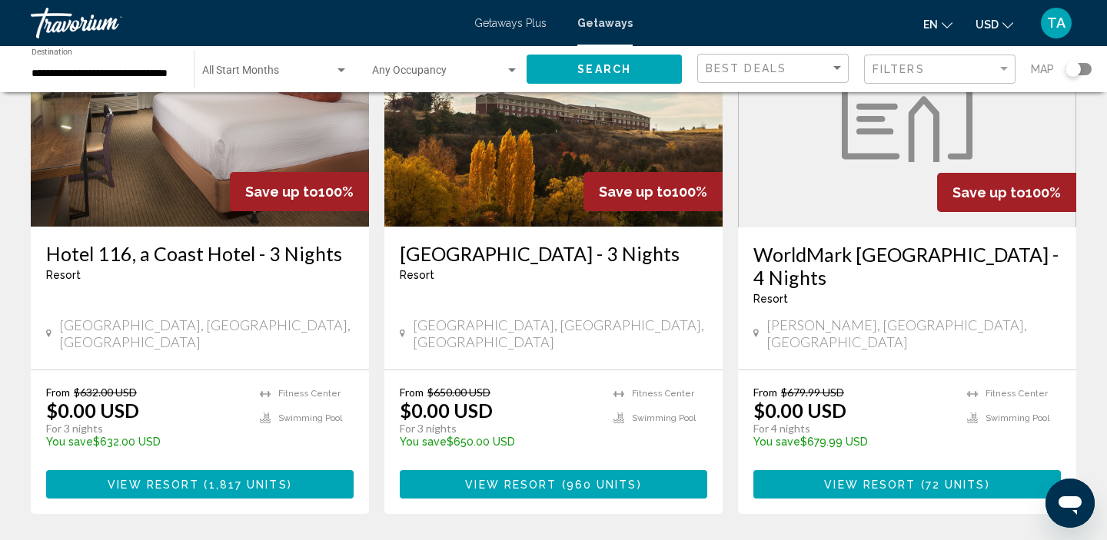
scroll to position [194, 0]
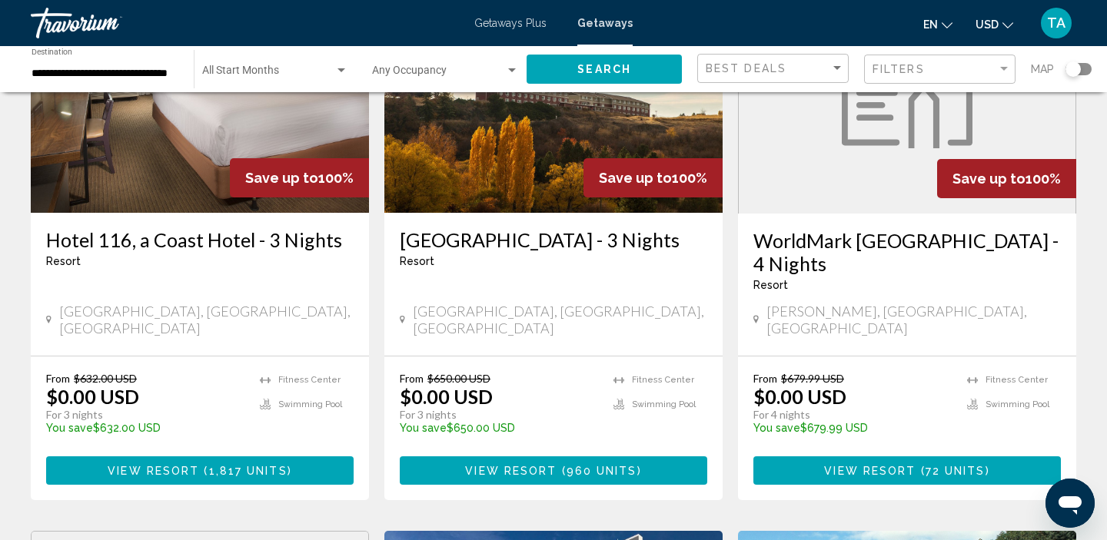
click at [514, 465] on span "View Resort" at bounding box center [510, 471] width 91 height 12
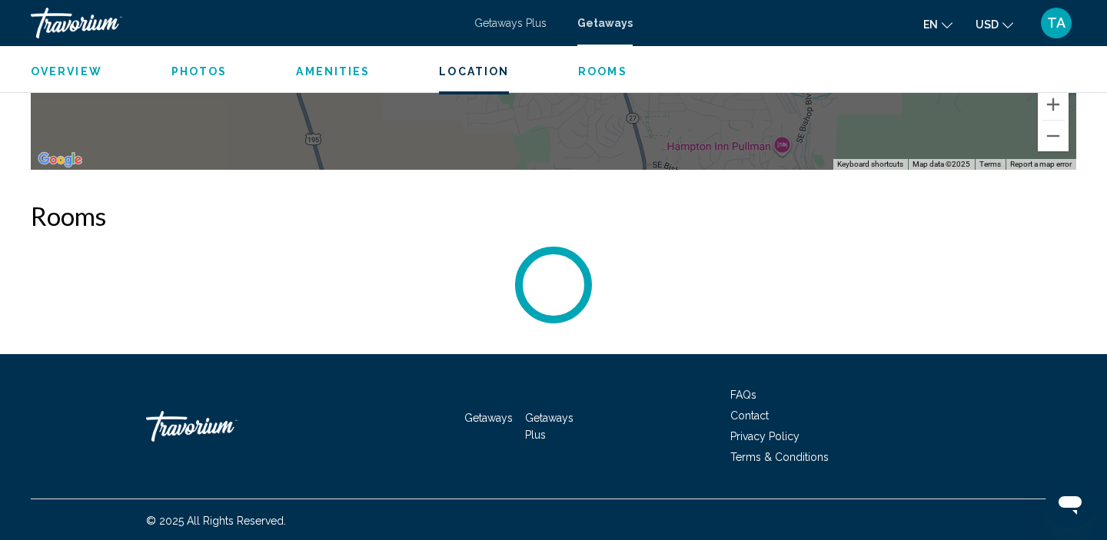
scroll to position [1903, 0]
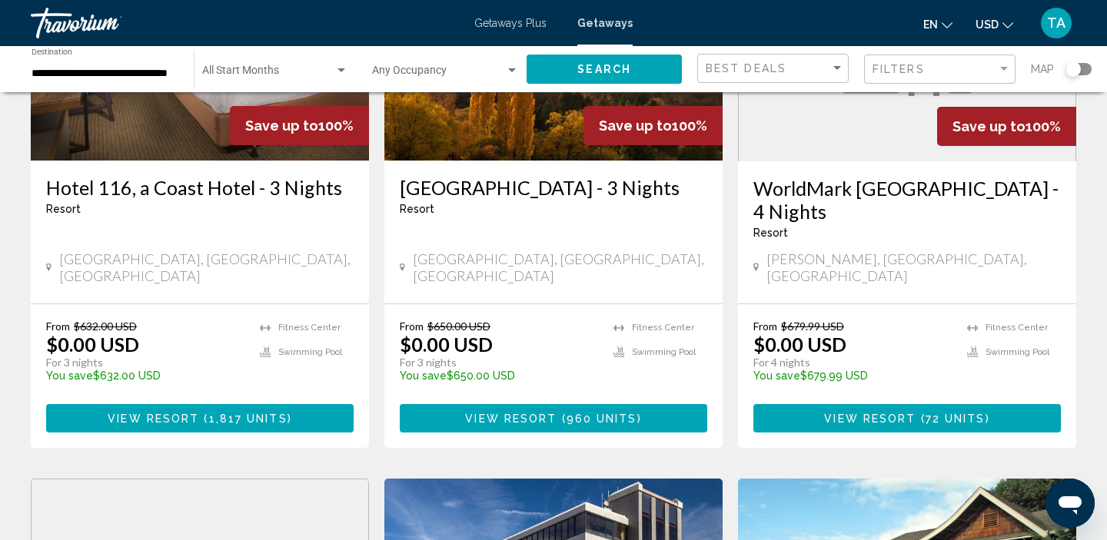
scroll to position [257, 0]
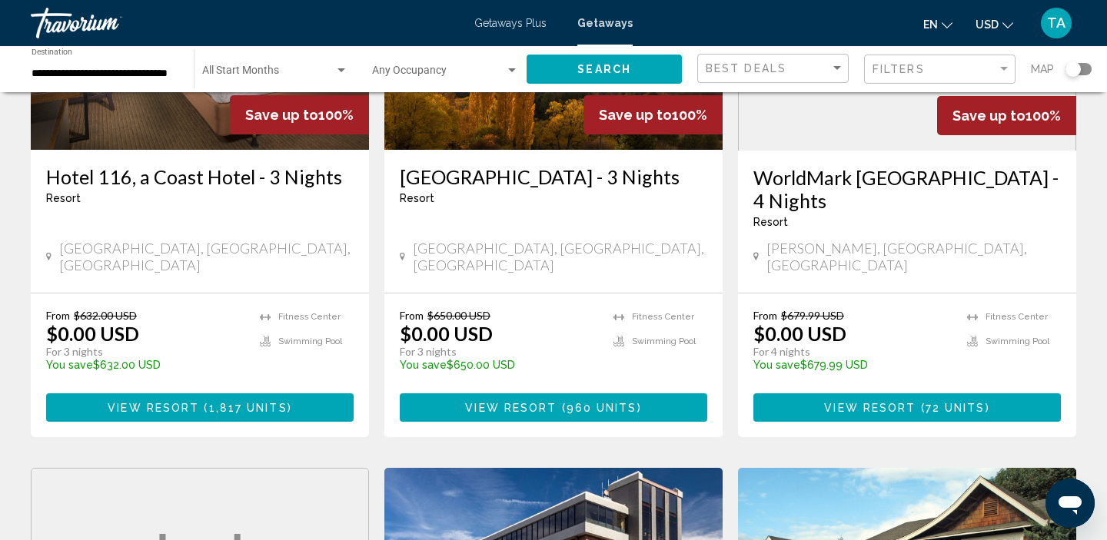
click at [111, 402] on span "View Resort" at bounding box center [153, 408] width 91 height 12
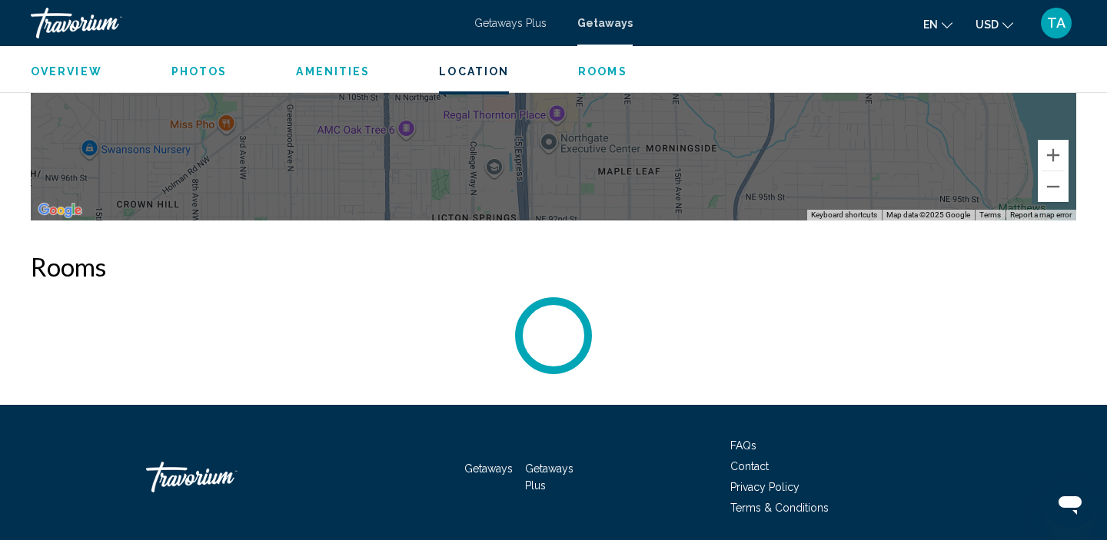
scroll to position [2026, 0]
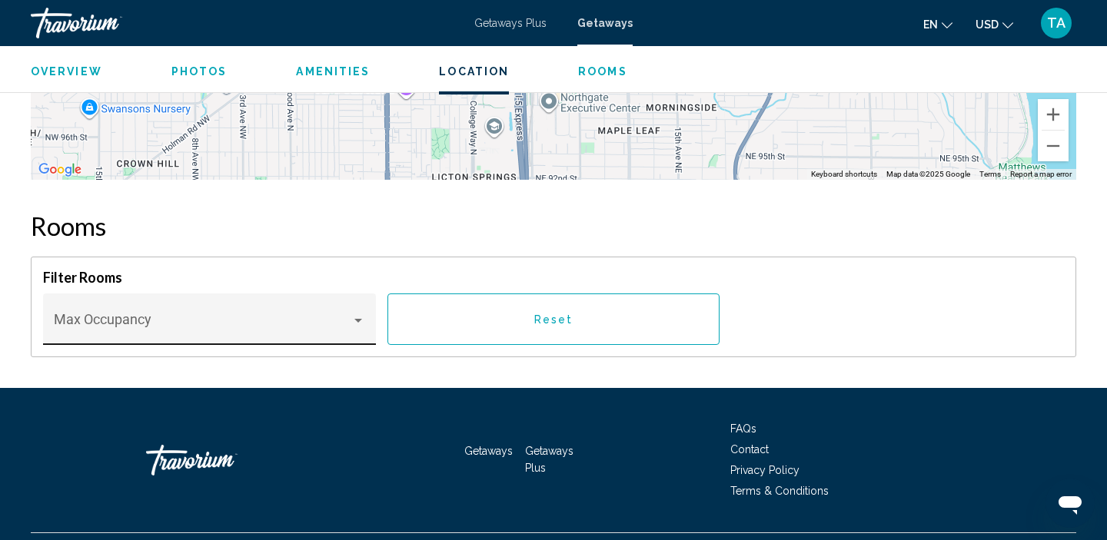
click at [359, 304] on div "Max Occupancy" at bounding box center [210, 324] width 312 height 41
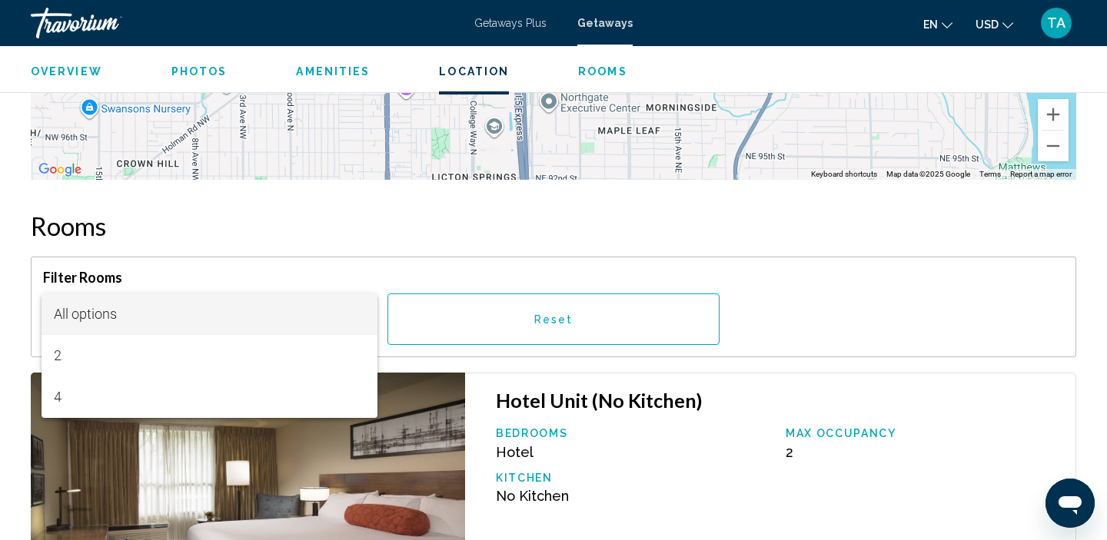
click at [441, 251] on div at bounding box center [553, 270] width 1107 height 540
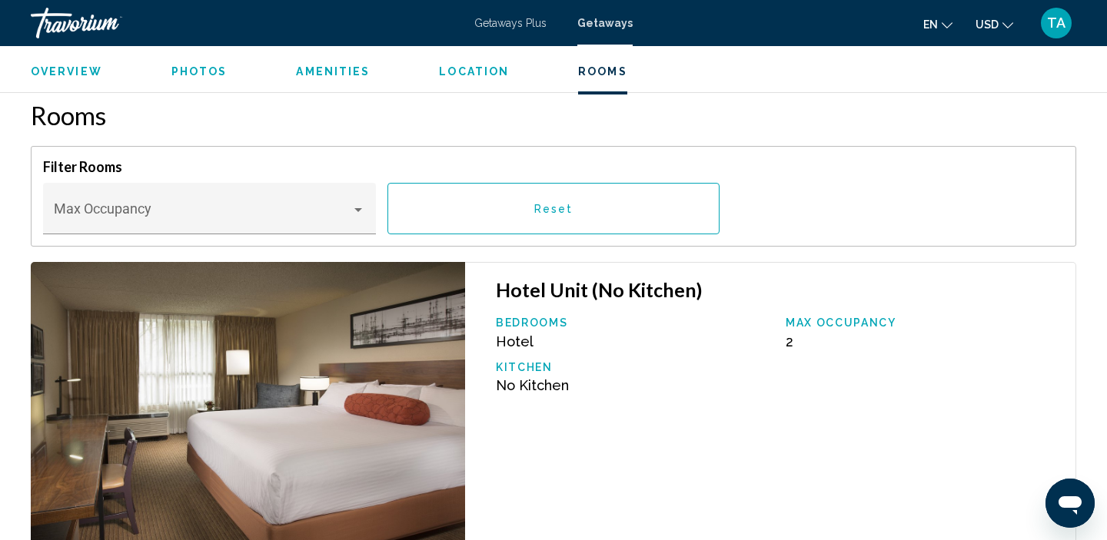
scroll to position [1872, 0]
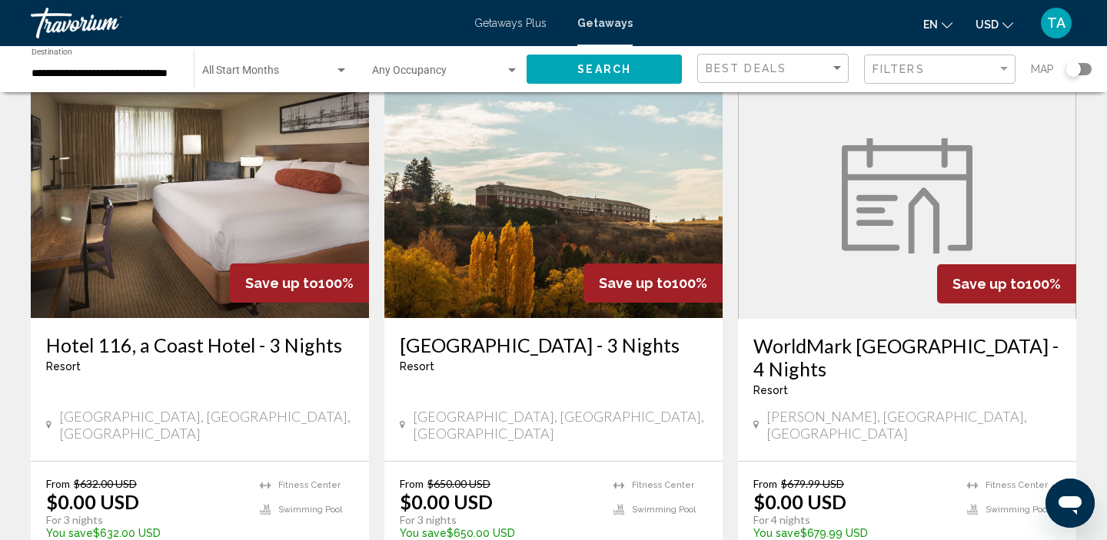
scroll to position [163, 0]
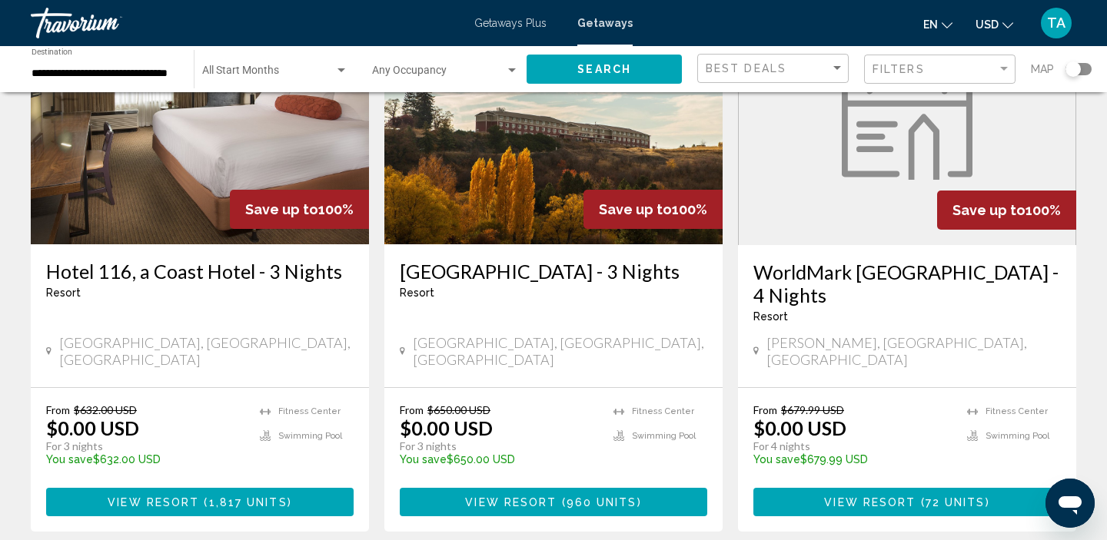
click at [180, 497] on span "View Resort" at bounding box center [153, 503] width 91 height 12
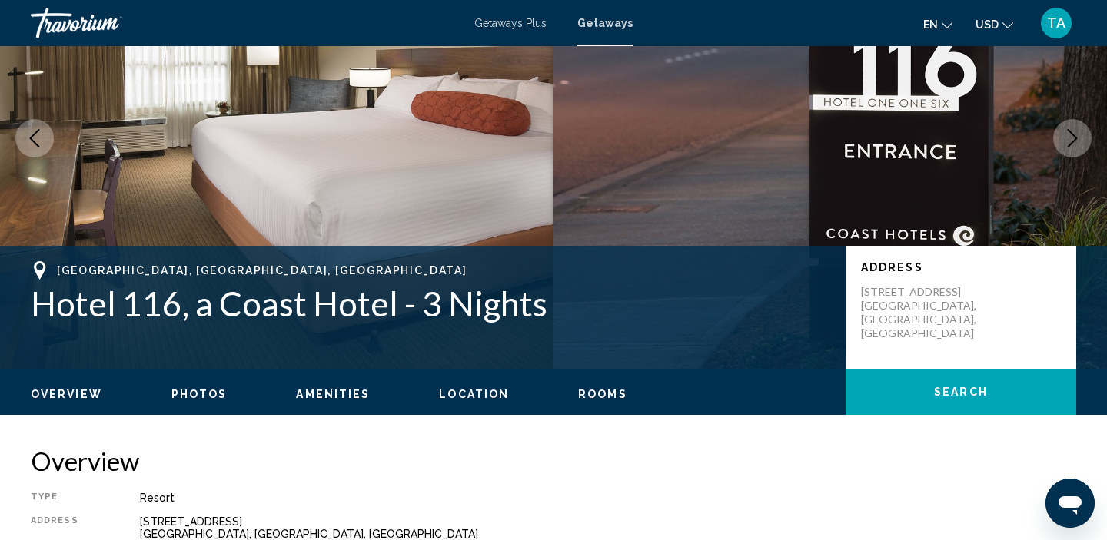
scroll to position [95, 0]
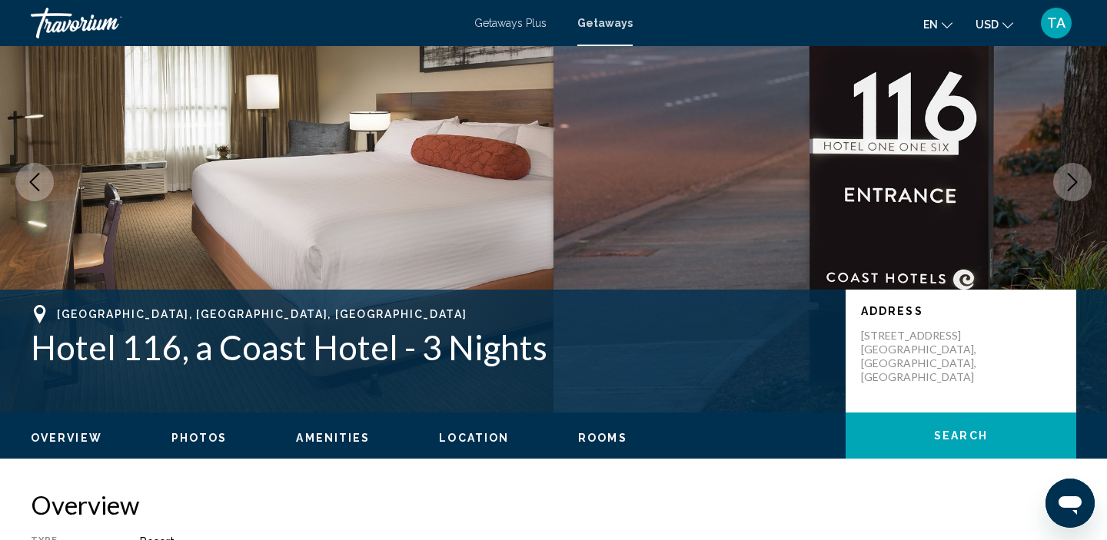
click at [1080, 191] on icon "Next image" at bounding box center [1072, 182] width 18 height 18
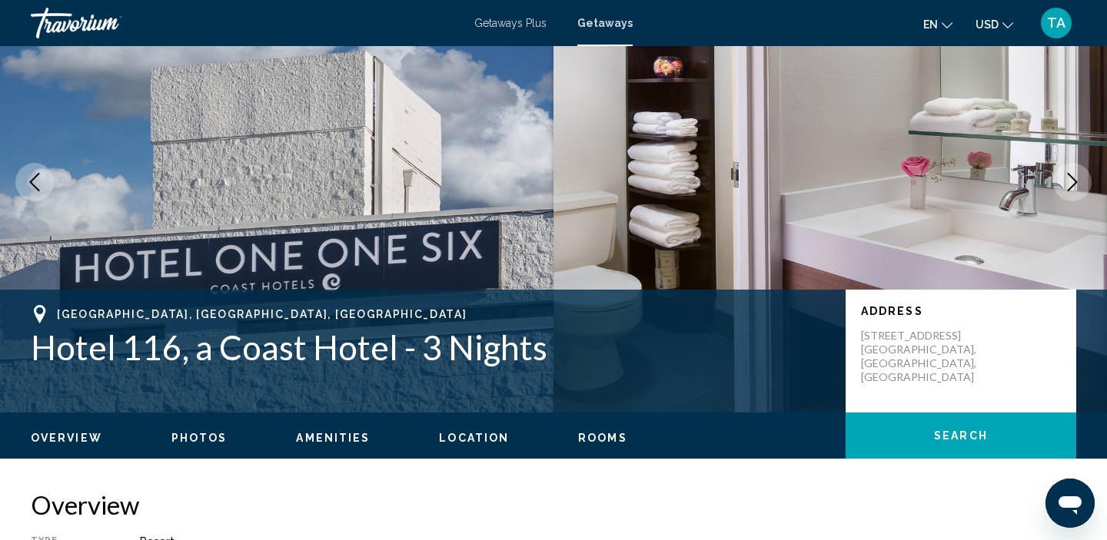
click at [1080, 191] on icon "Next image" at bounding box center [1072, 182] width 18 height 18
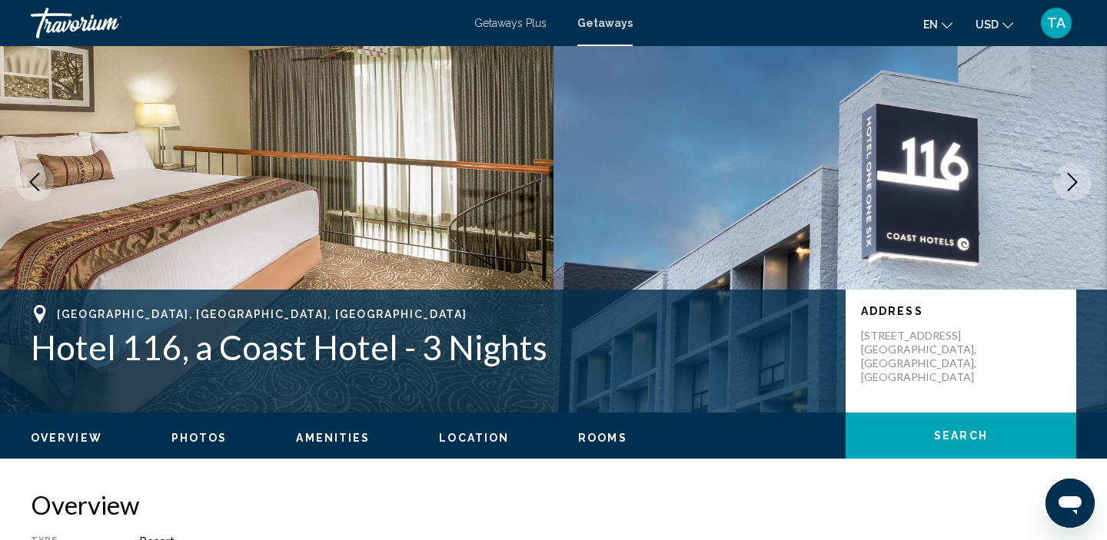
click at [1080, 191] on button "Next image" at bounding box center [1072, 182] width 38 height 38
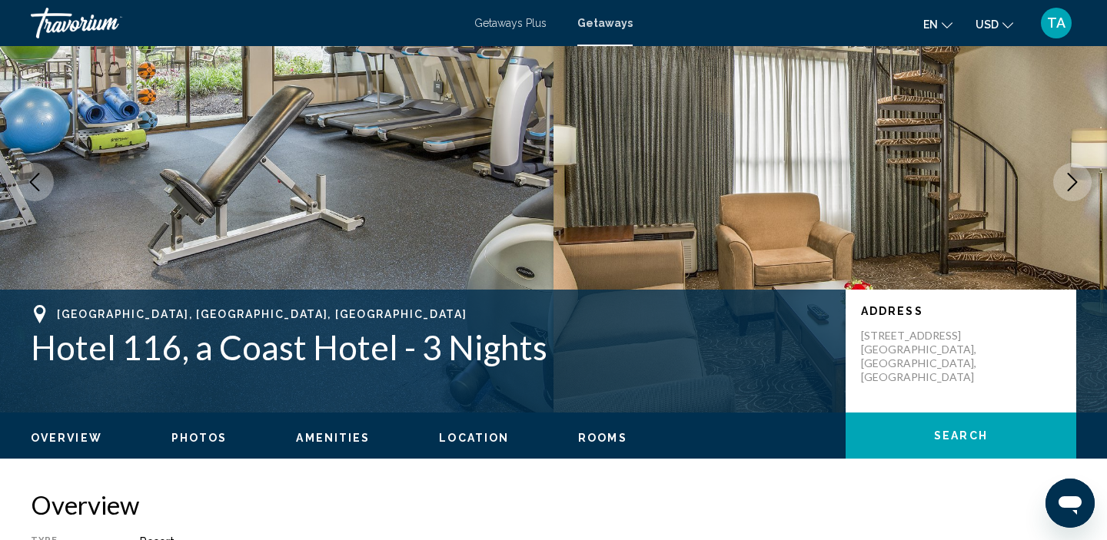
click at [1080, 191] on button "Next image" at bounding box center [1072, 182] width 38 height 38
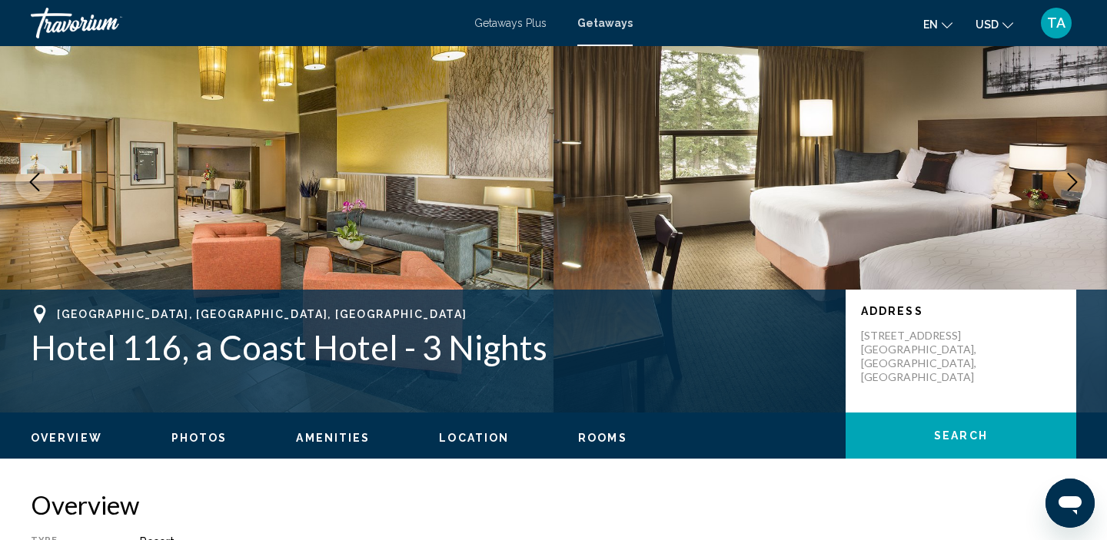
click at [1080, 192] on button "Next image" at bounding box center [1072, 182] width 38 height 38
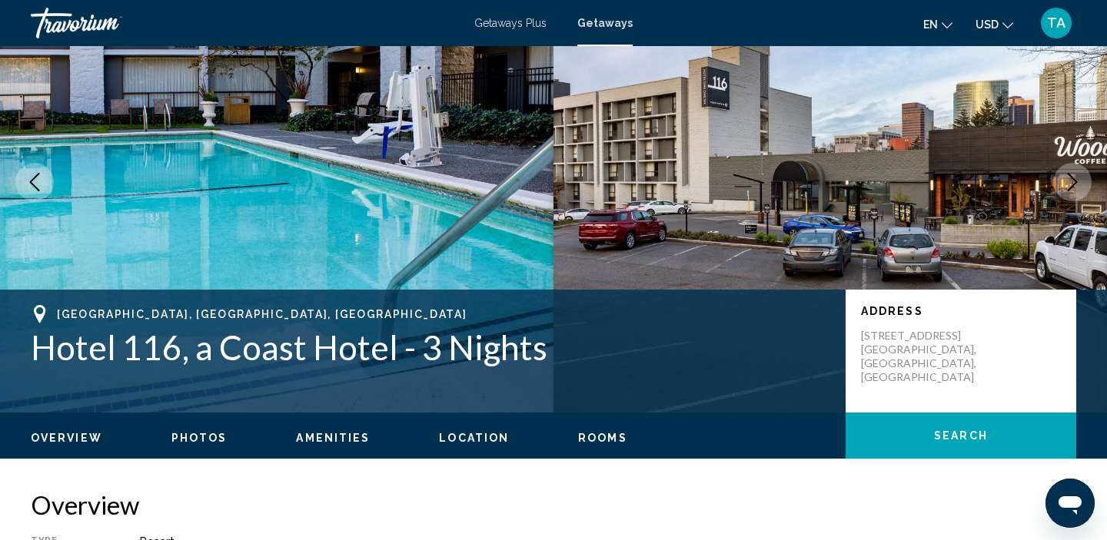
click at [1080, 192] on button "Next image" at bounding box center [1072, 182] width 38 height 38
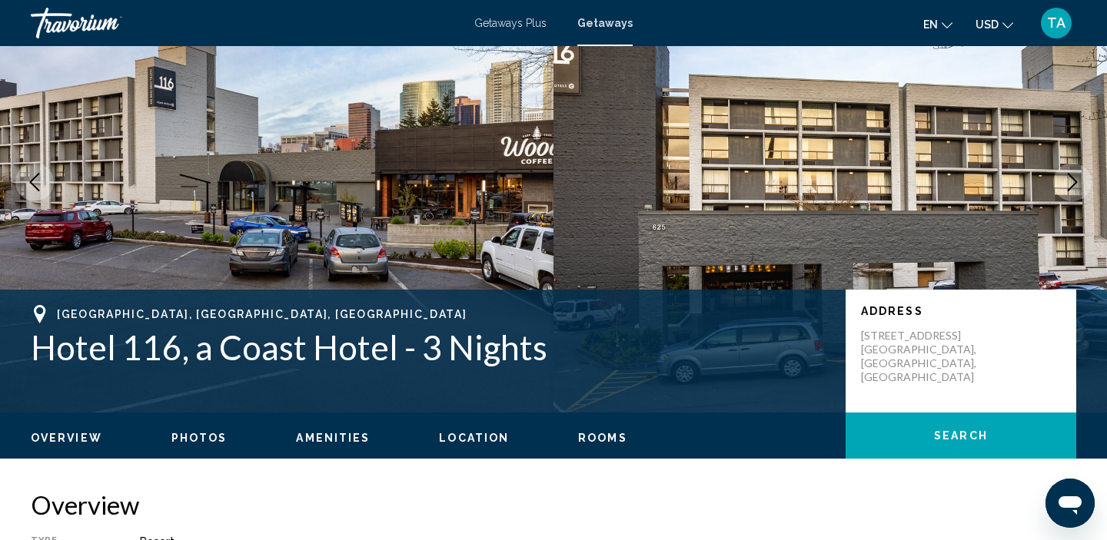
click at [1080, 192] on button "Next image" at bounding box center [1072, 182] width 38 height 38
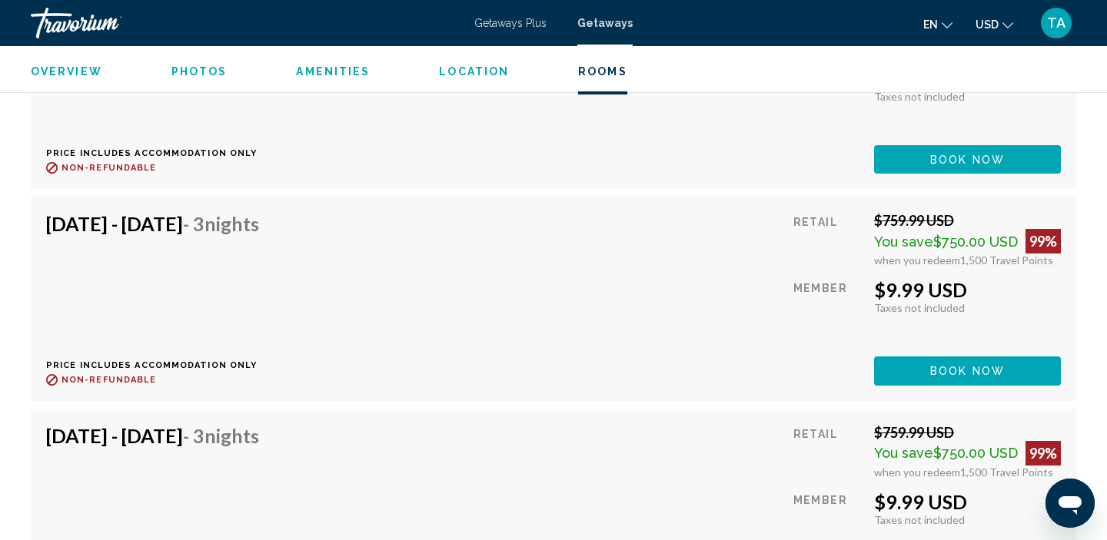
scroll to position [10846, 0]
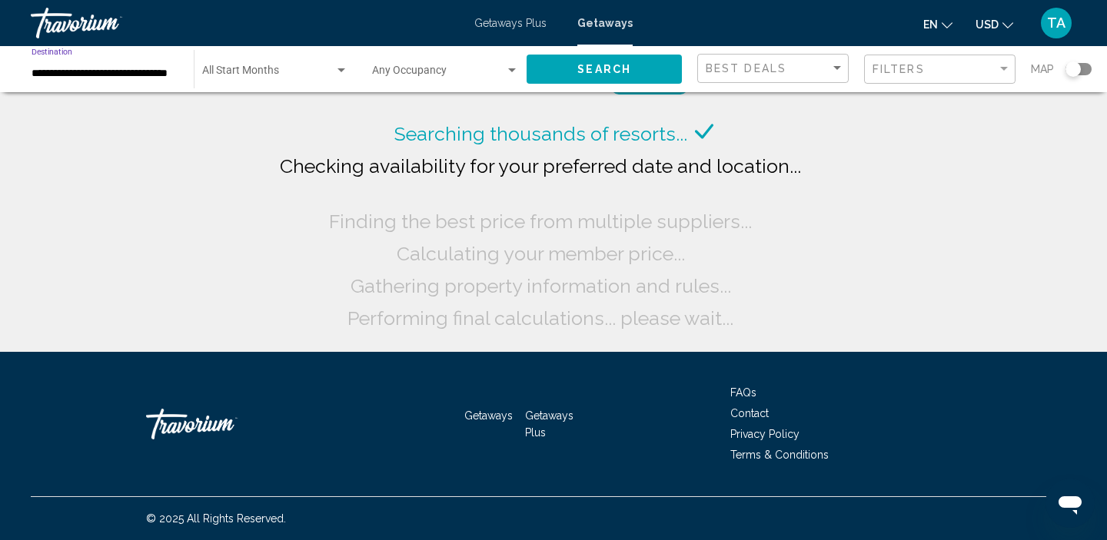
click at [110, 70] on input "**********" at bounding box center [105, 74] width 147 height 12
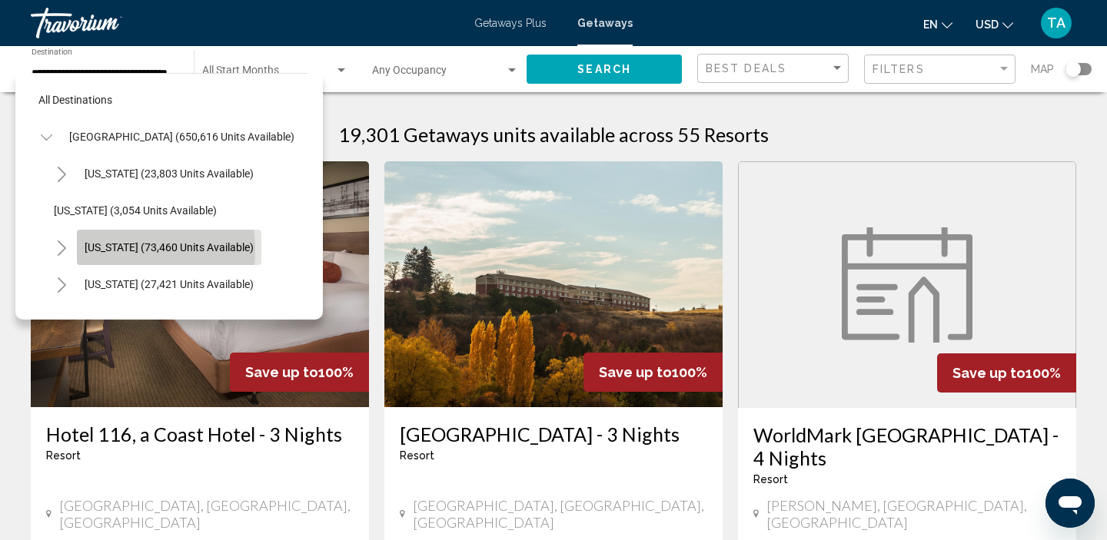
click at [95, 249] on span "[US_STATE] (73,460 units available)" at bounding box center [169, 247] width 169 height 12
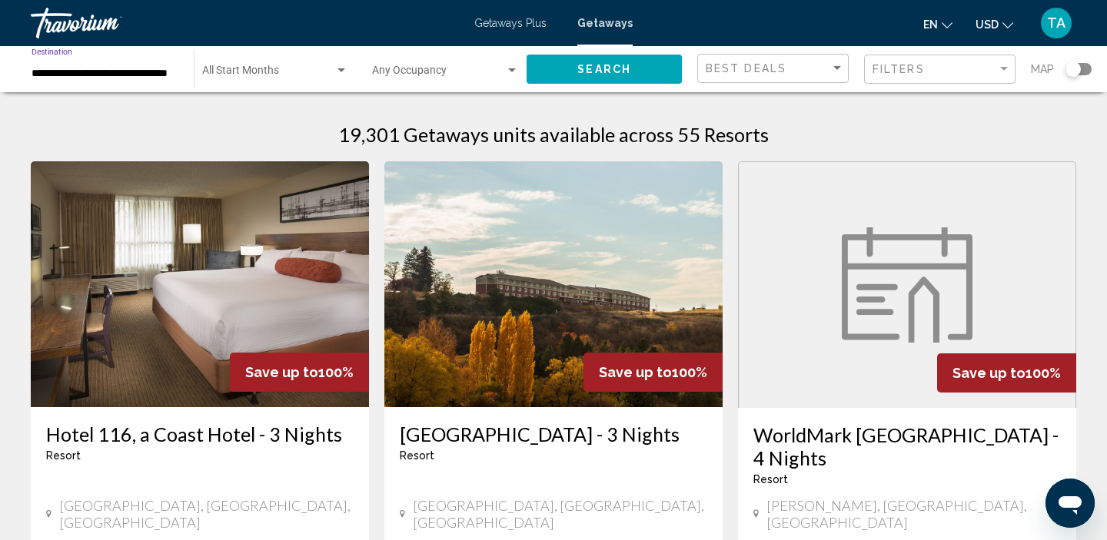
click at [79, 75] on input "**********" at bounding box center [105, 74] width 147 height 12
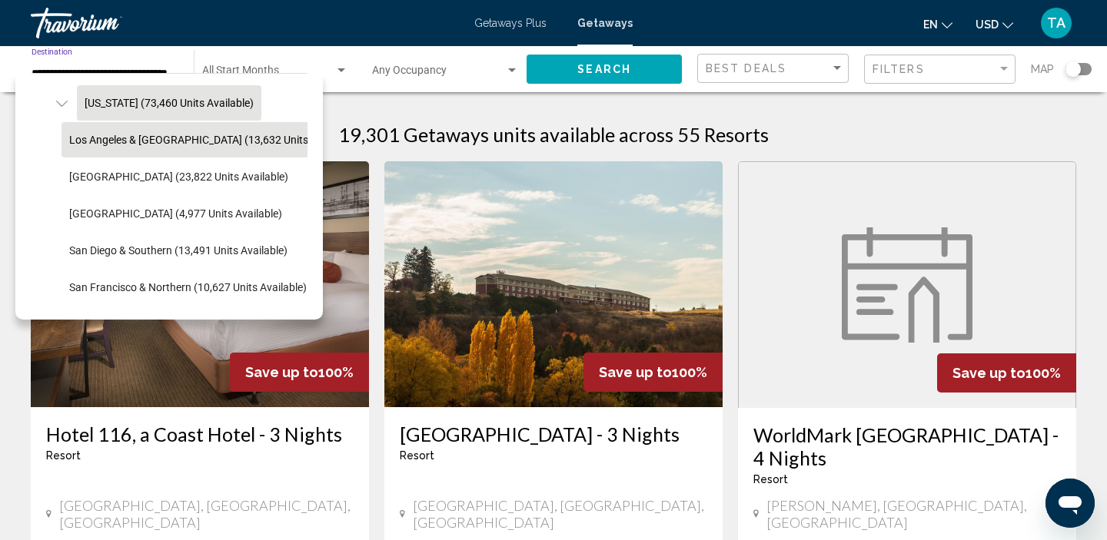
scroll to position [150, 0]
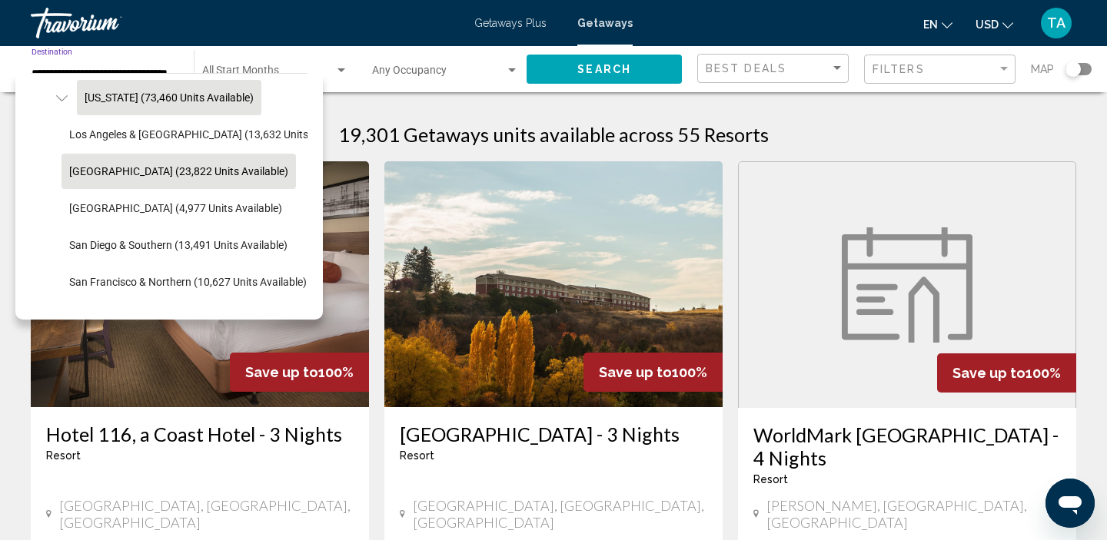
click at [99, 168] on span "[GEOGRAPHIC_DATA] (23,822 units available)" at bounding box center [178, 171] width 219 height 12
type input "**********"
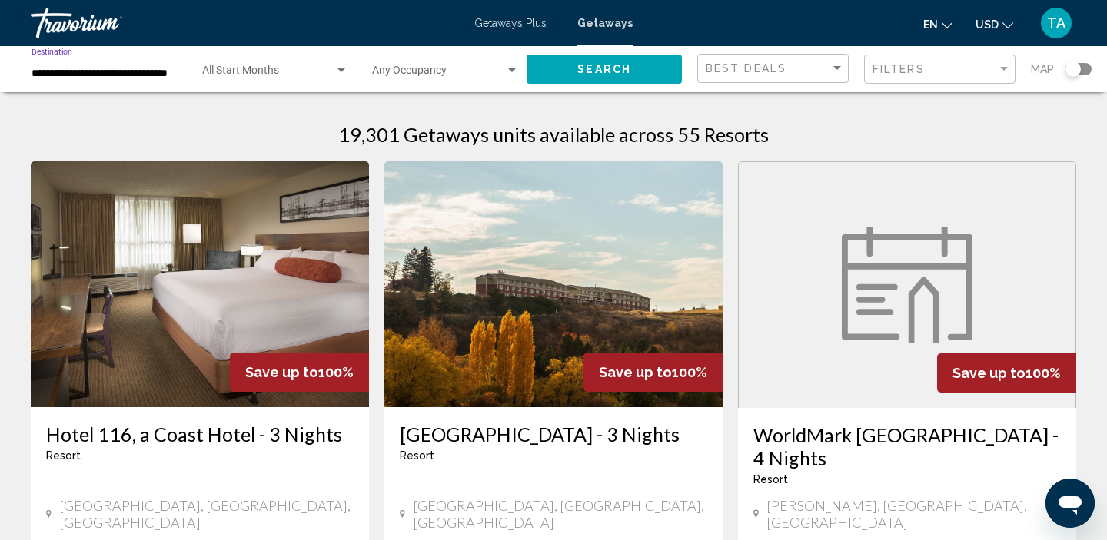
click at [274, 59] on div "Start Month All Start Months" at bounding box center [275, 69] width 146 height 42
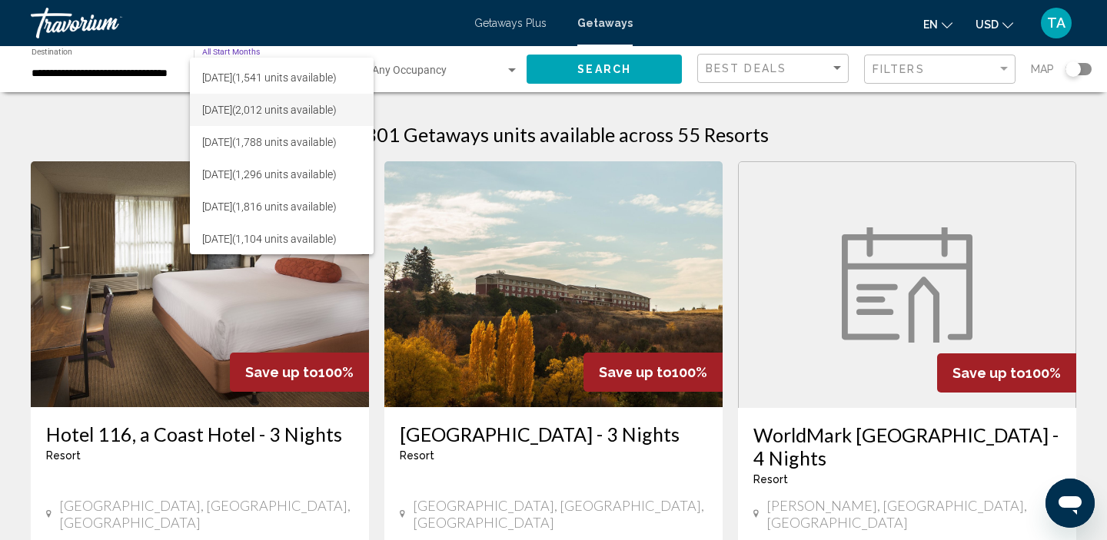
scroll to position [223, 0]
click at [242, 180] on span "[DATE] (1,296 units available)" at bounding box center [281, 174] width 159 height 32
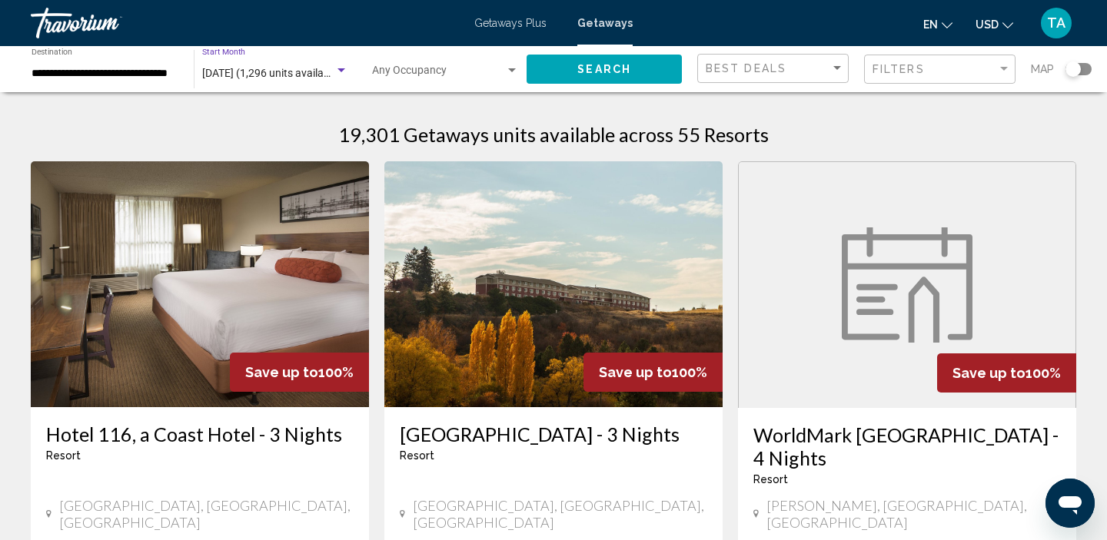
click at [593, 73] on span "Search" at bounding box center [604, 70] width 54 height 12
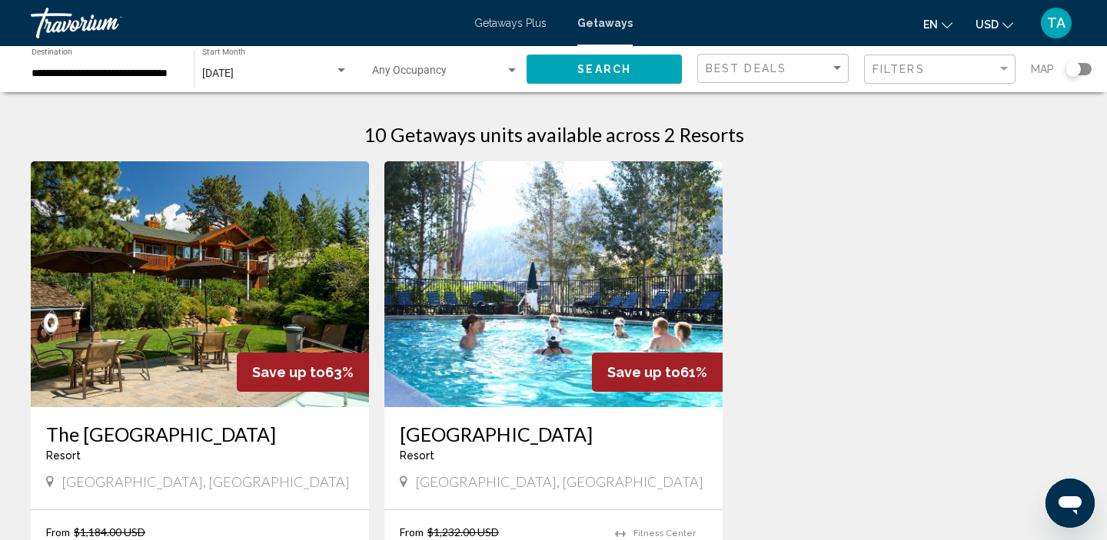
click at [234, 75] on span "[DATE]" at bounding box center [218, 73] width 32 height 12
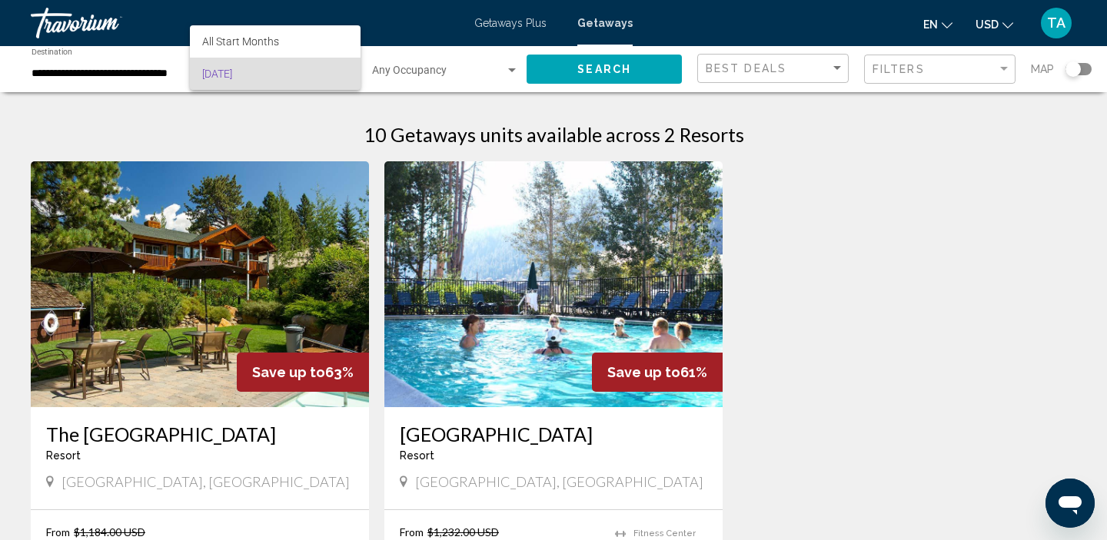
click at [158, 75] on div at bounding box center [553, 270] width 1107 height 540
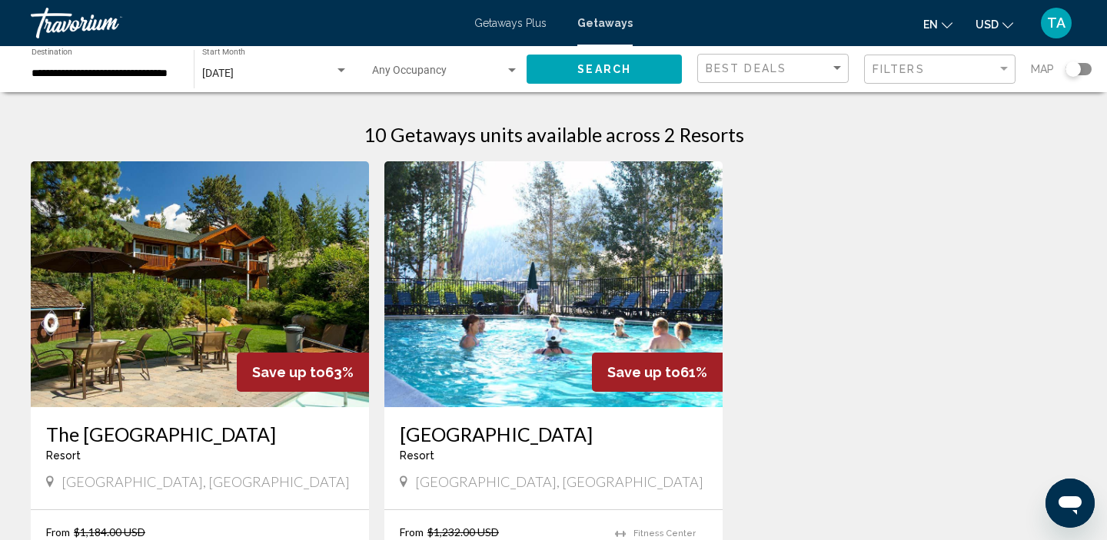
click at [518, 23] on span "Getaways Plus" at bounding box center [510, 23] width 72 height 12
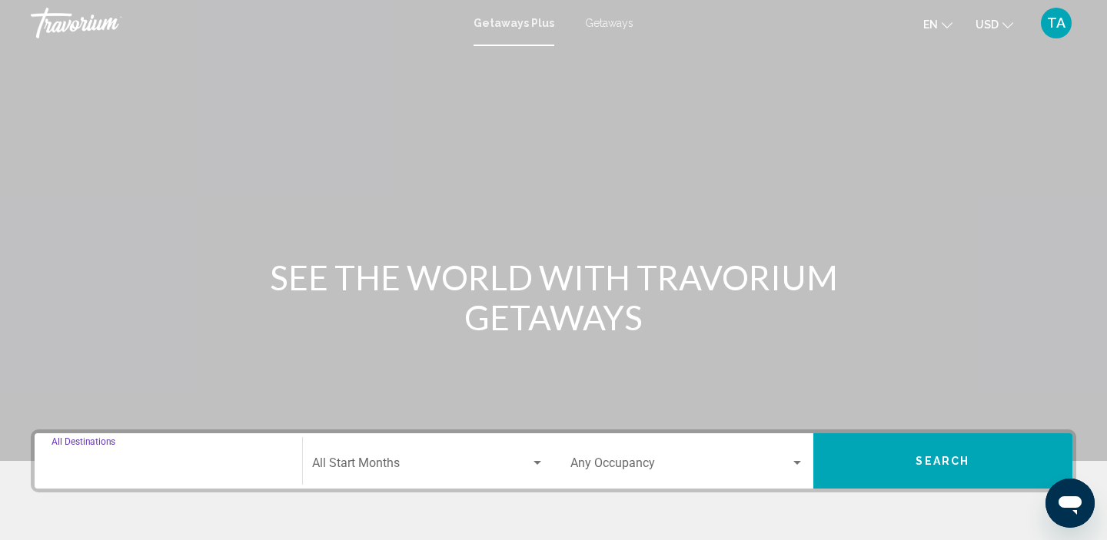
click at [123, 460] on input "Destination All Destinations" at bounding box center [168, 467] width 234 height 14
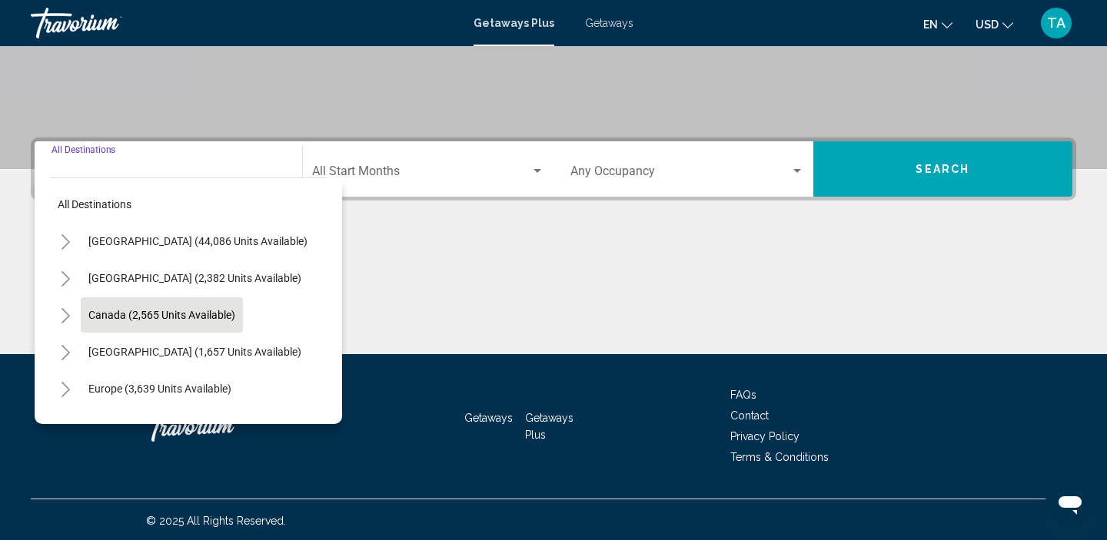
scroll to position [294, 0]
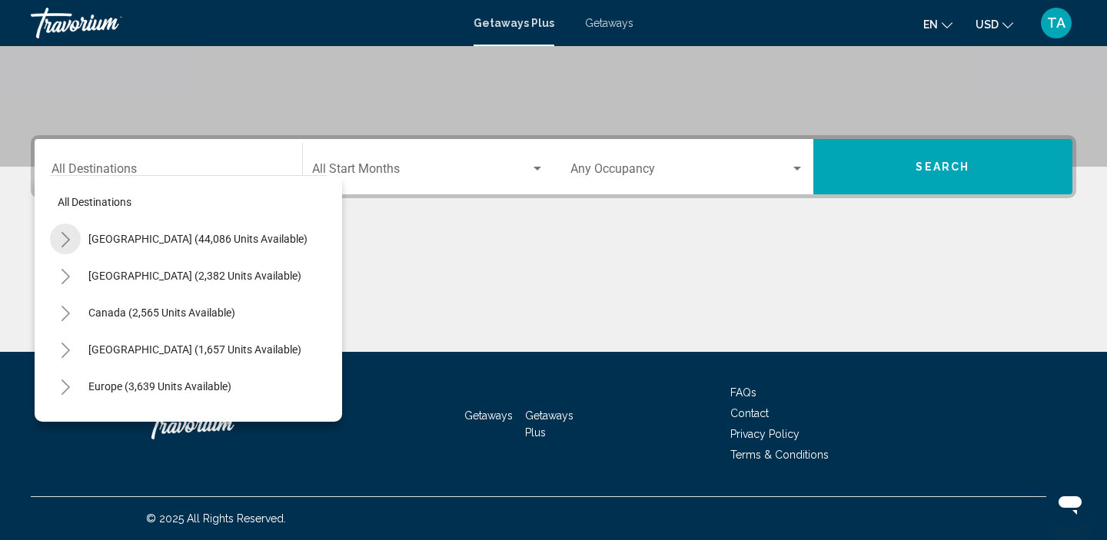
click at [65, 239] on icon "Toggle United States (44,086 units available)" at bounding box center [66, 239] width 12 height 15
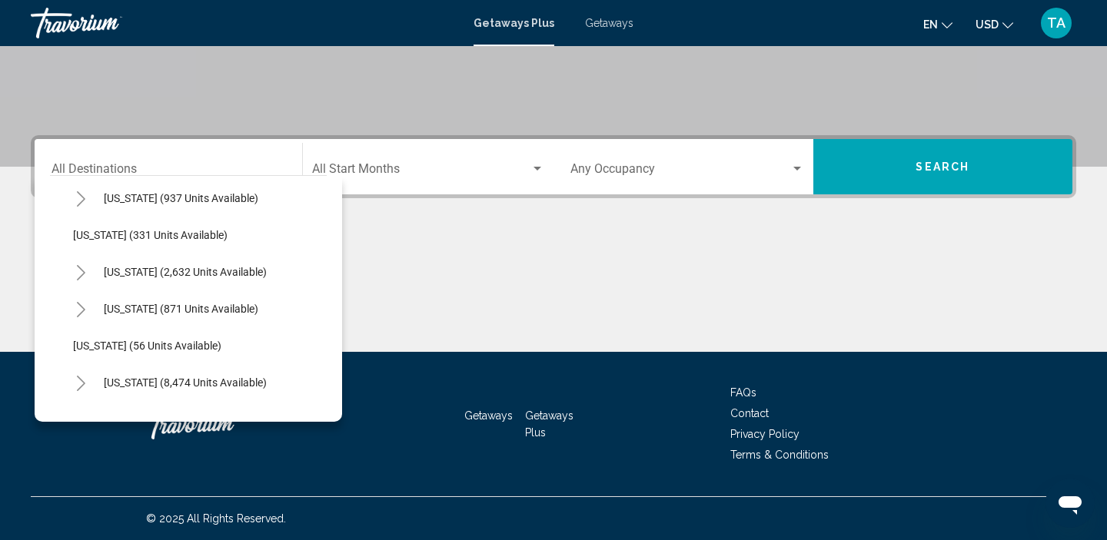
scroll to position [35, 0]
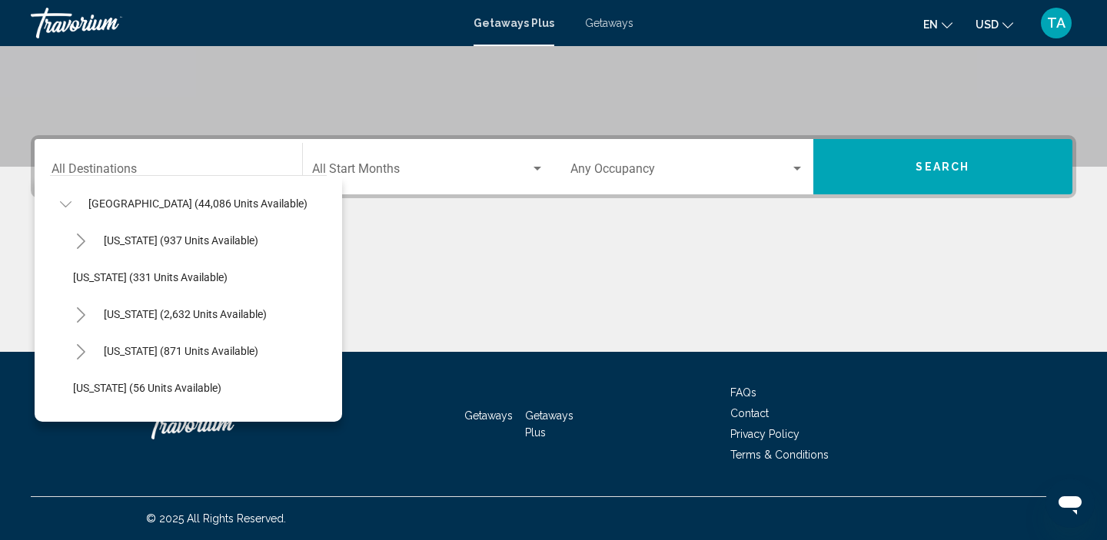
click at [81, 323] on button "Toggle California (2,632 units available)" at bounding box center [80, 314] width 31 height 31
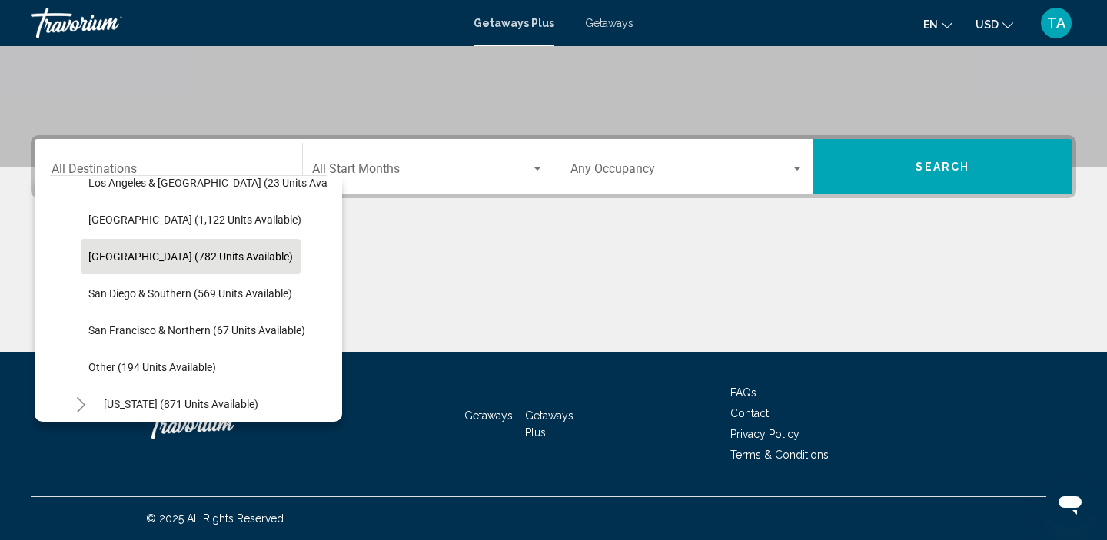
scroll to position [208, 0]
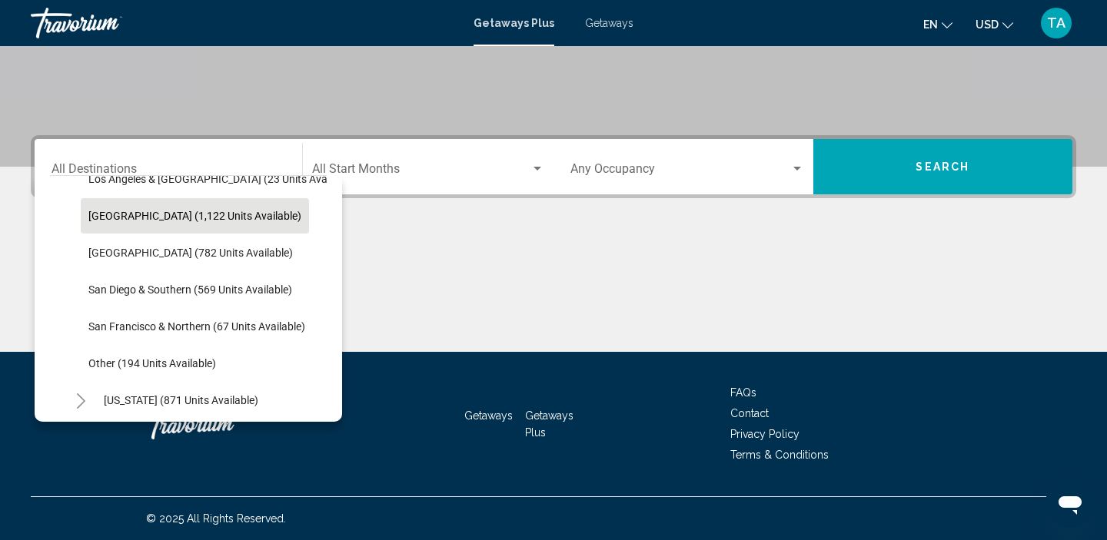
click at [106, 218] on span "[GEOGRAPHIC_DATA] (1,122 units available)" at bounding box center [194, 216] width 213 height 12
type input "**********"
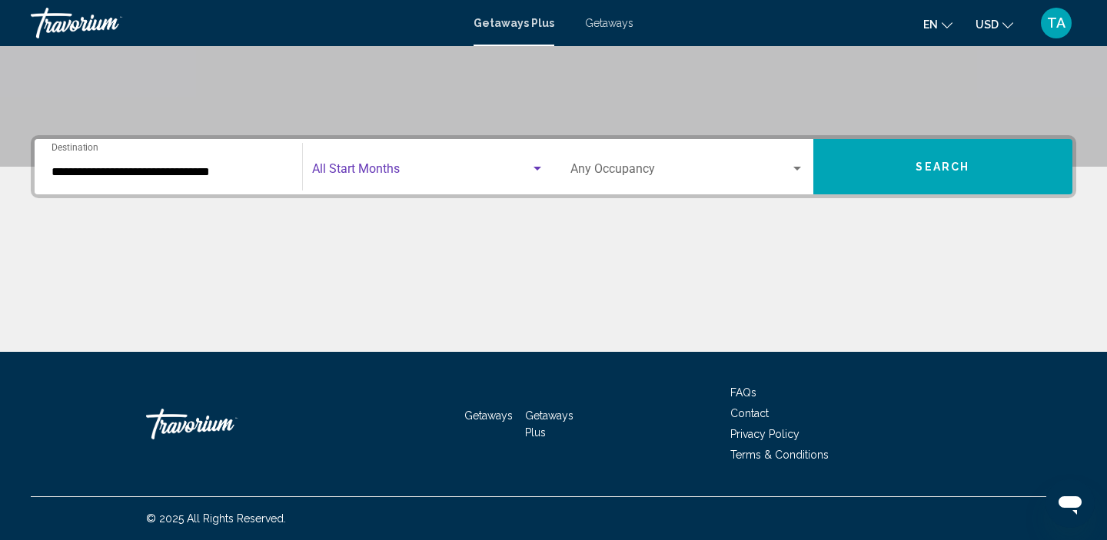
click at [324, 178] on span "Search widget" at bounding box center [421, 172] width 219 height 14
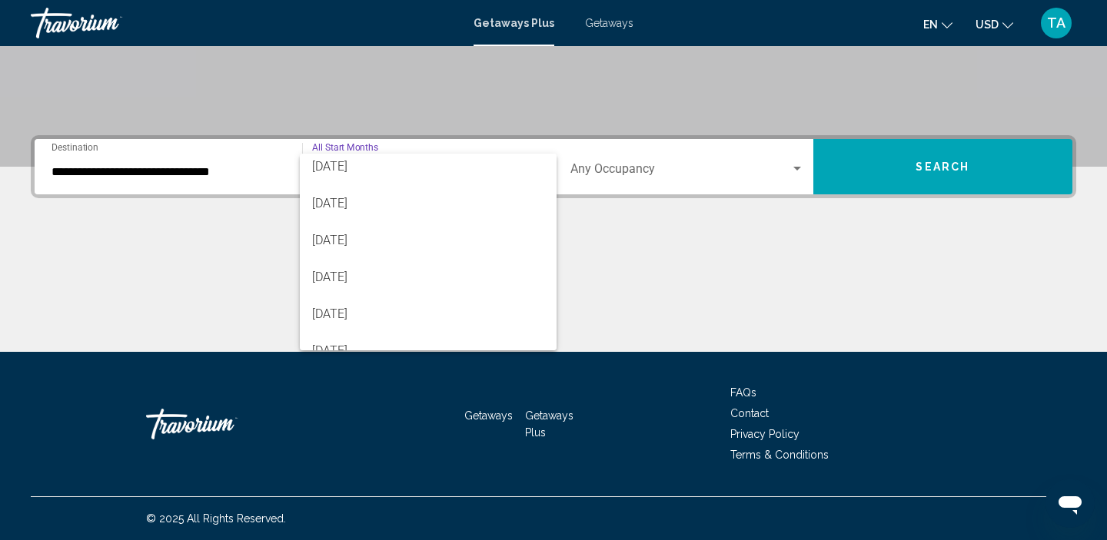
scroll to position [264, 0]
click at [338, 312] on span "[DATE]" at bounding box center [428, 313] width 233 height 37
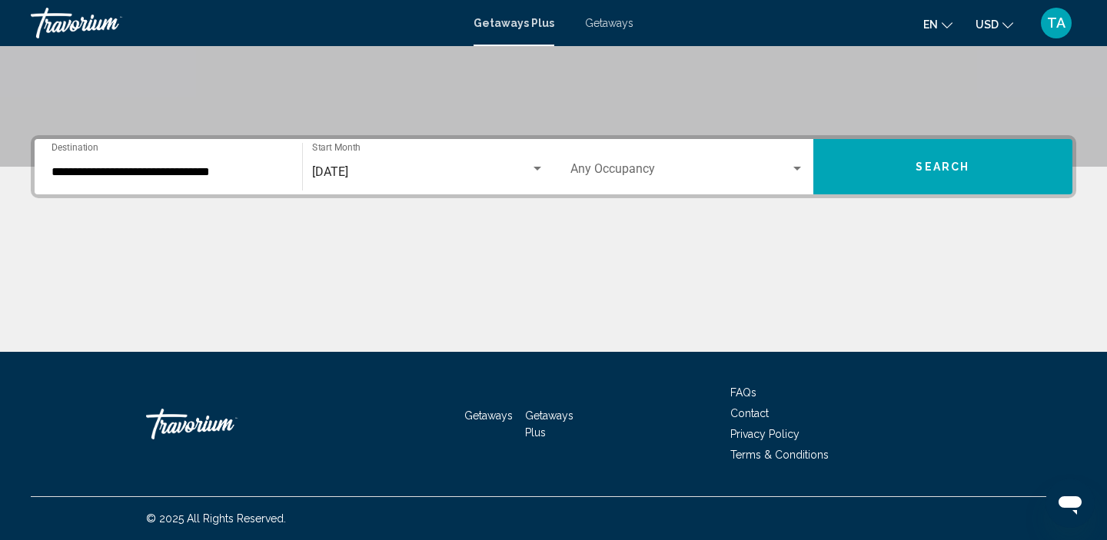
click at [674, 181] on div "Occupancy Any Occupancy" at bounding box center [687, 167] width 234 height 48
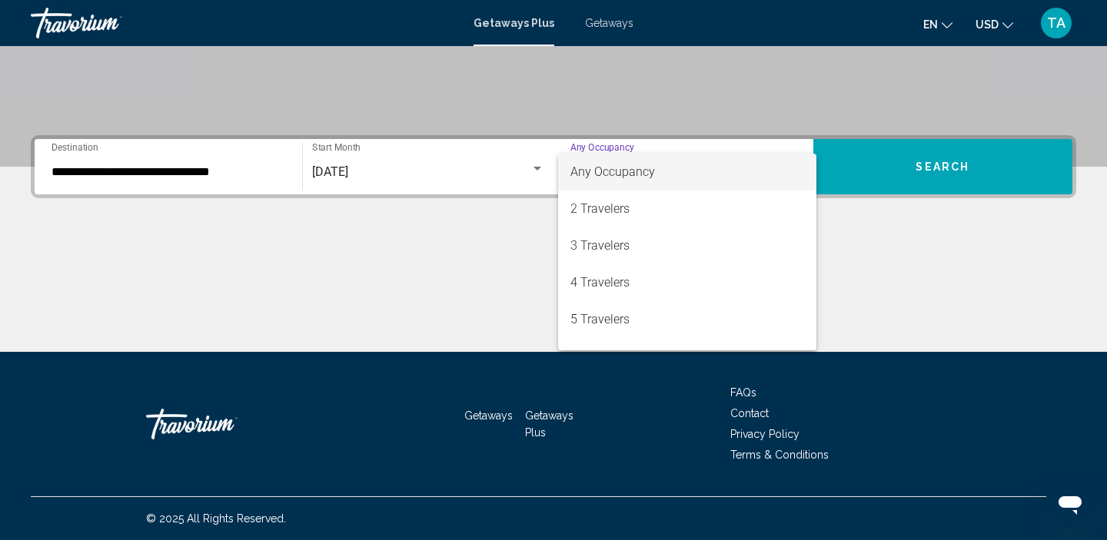
click at [861, 163] on div at bounding box center [553, 270] width 1107 height 540
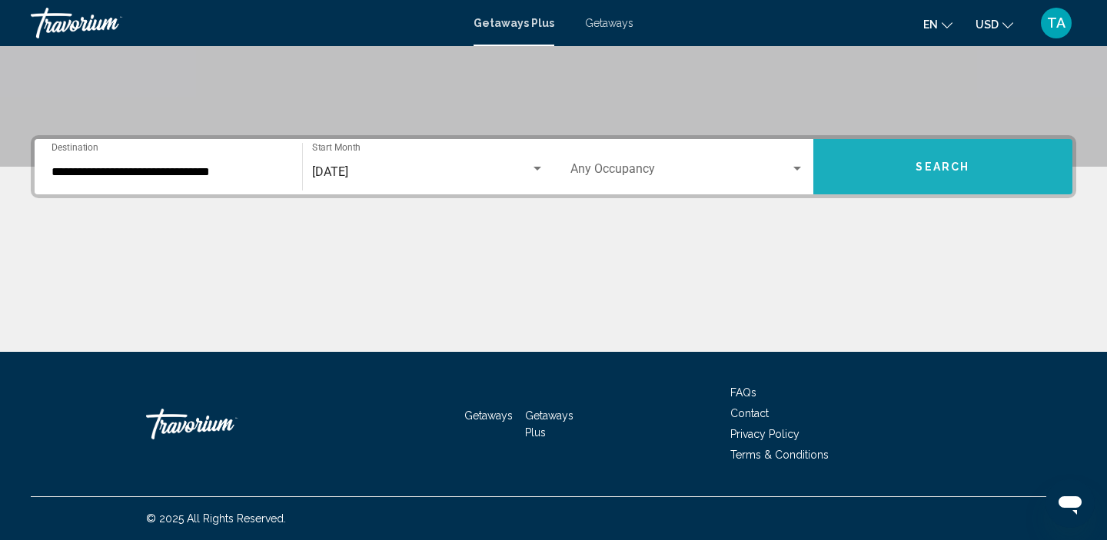
click at [861, 163] on button "Search" at bounding box center [943, 166] width 260 height 55
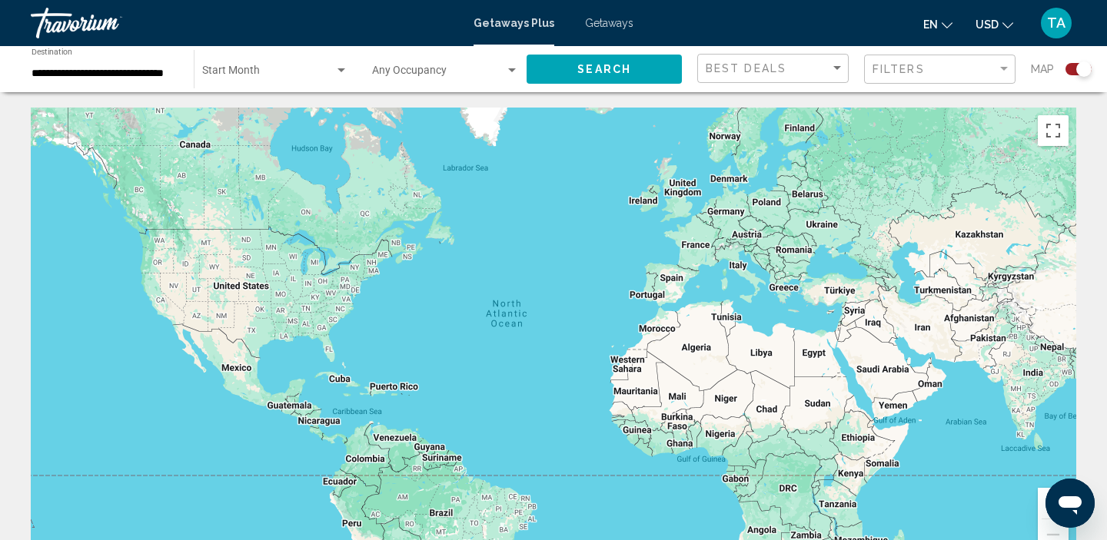
scroll to position [282, 0]
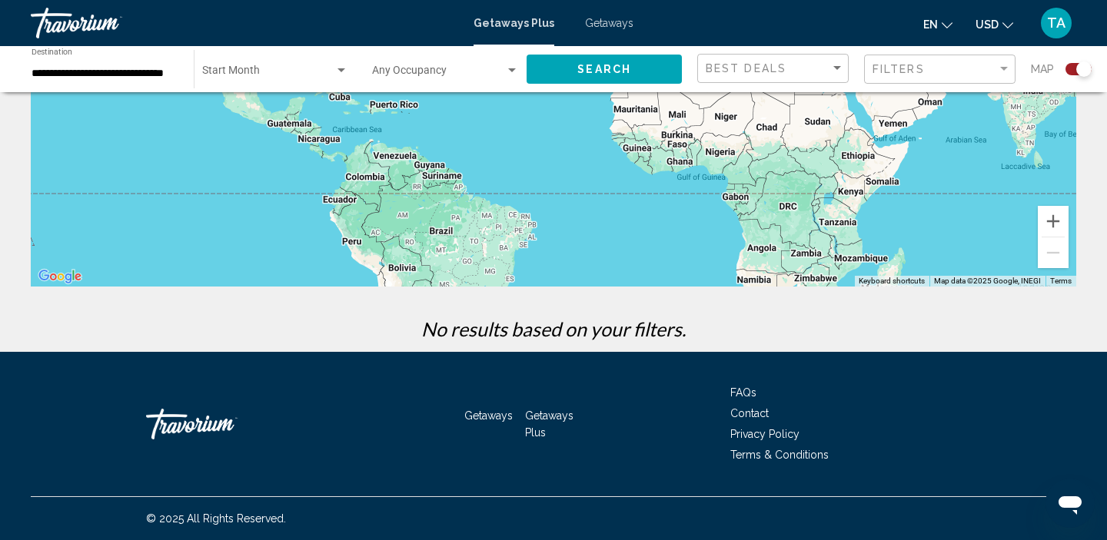
click at [131, 71] on input "**********" at bounding box center [105, 74] width 147 height 12
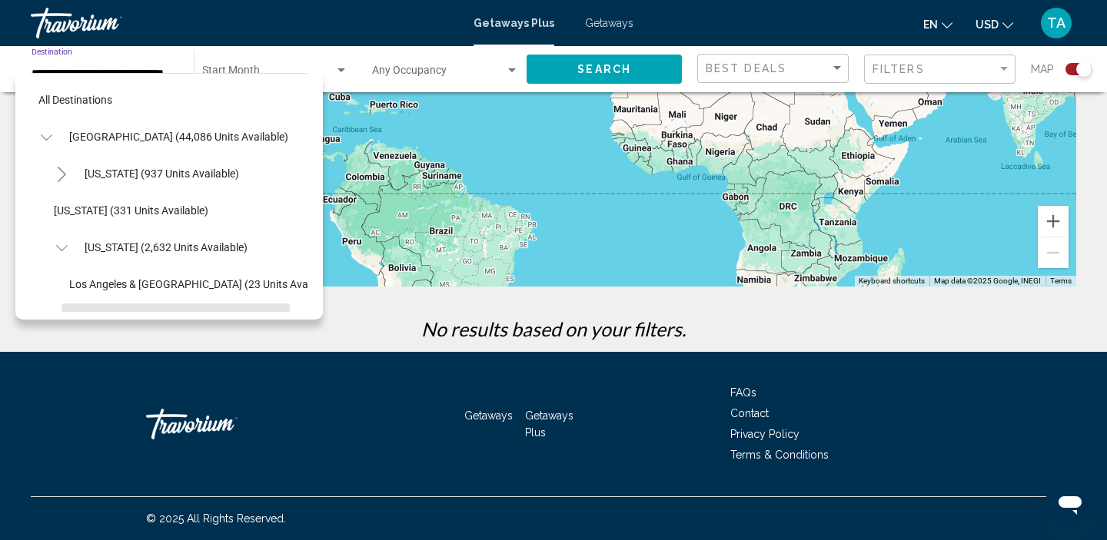
scroll to position [128, 0]
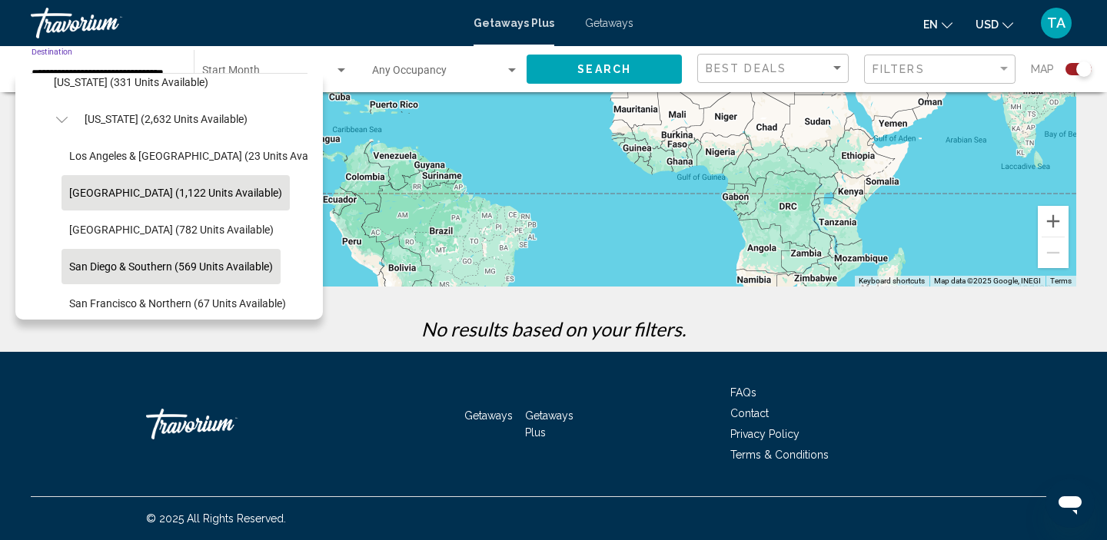
click at [79, 267] on span "San Diego & Southern (569 units available)" at bounding box center [171, 267] width 204 height 12
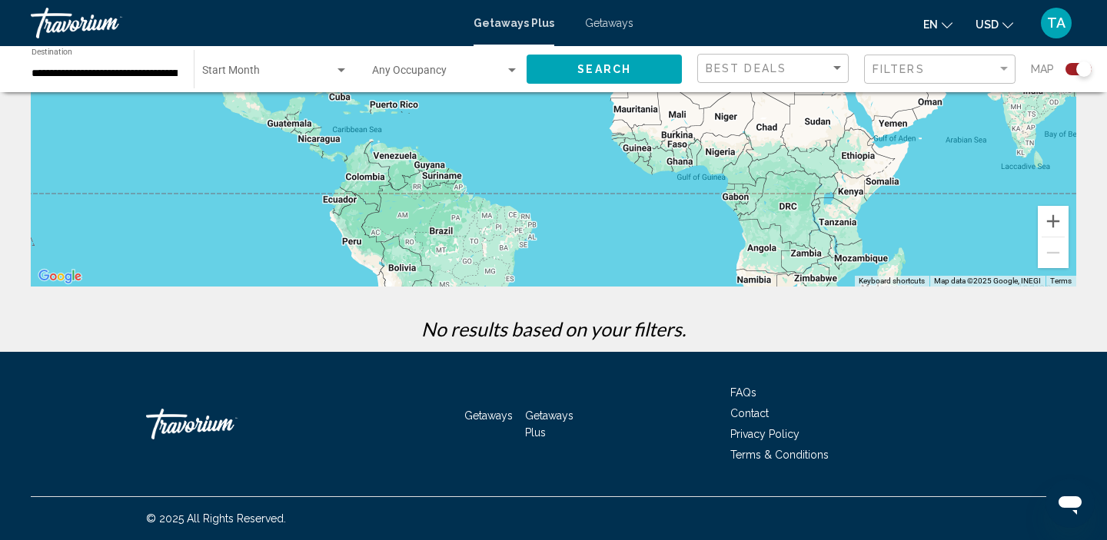
click at [151, 82] on div "**********" at bounding box center [105, 69] width 147 height 42
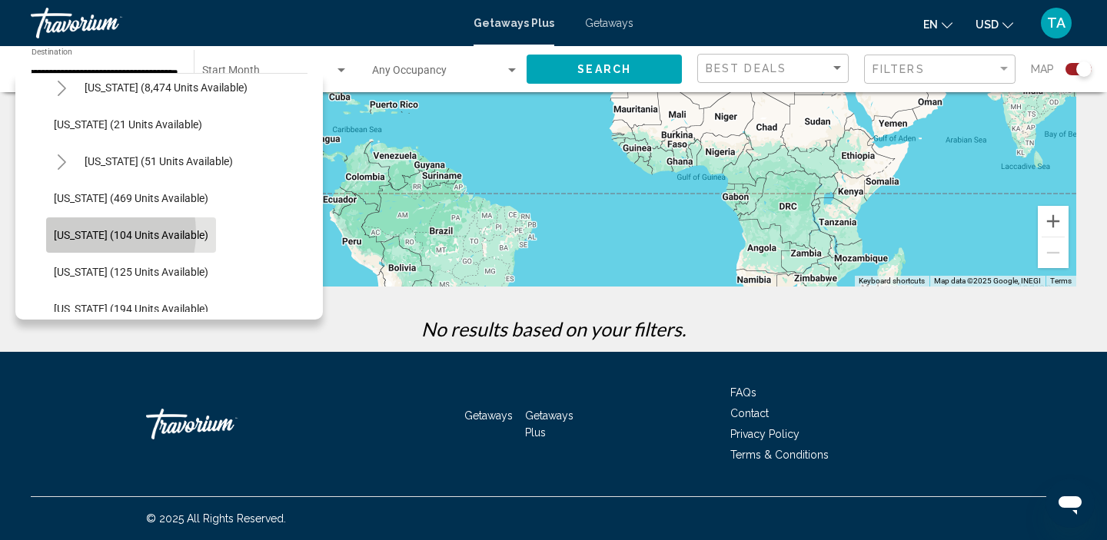
scroll to position [0, 0]
click at [88, 233] on span "[US_STATE] (104 units available)" at bounding box center [131, 235] width 154 height 12
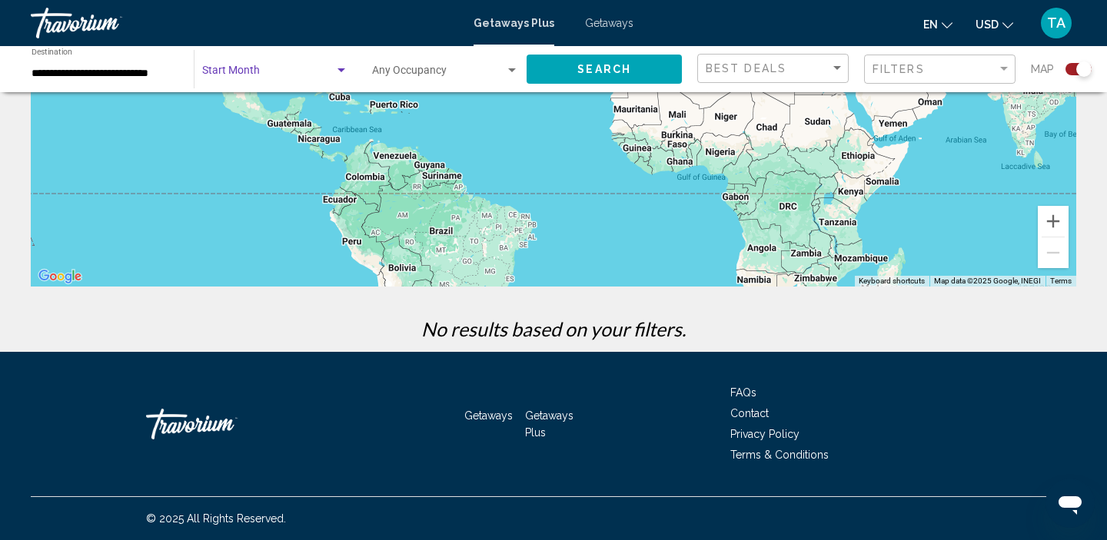
click at [258, 70] on span "Search widget" at bounding box center [268, 74] width 132 height 12
click at [269, 73] on span "All Start Months" at bounding box center [240, 74] width 77 height 12
click at [292, 75] on span "Search widget" at bounding box center [268, 74] width 132 height 12
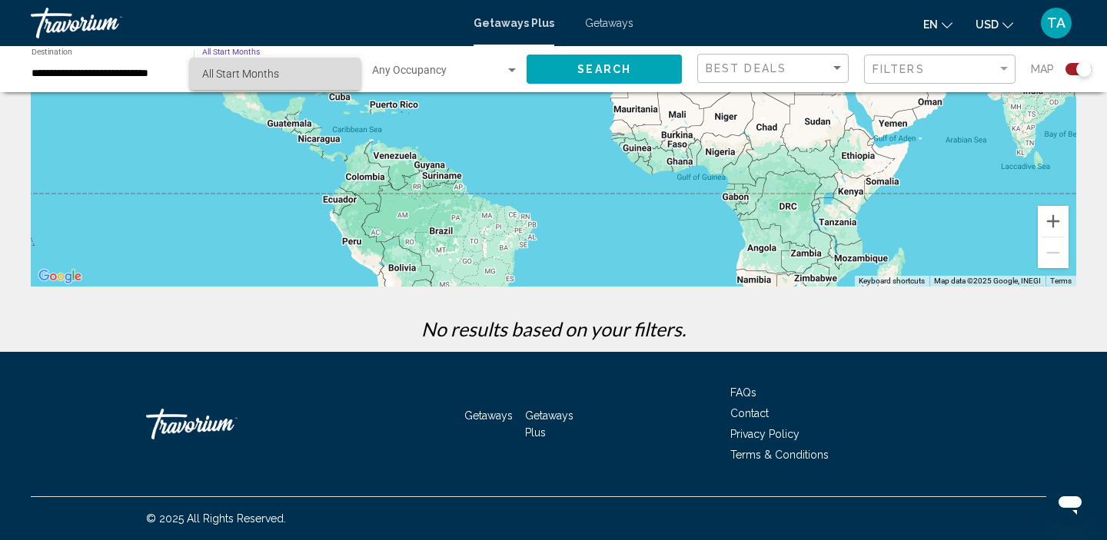
click at [292, 75] on span "All Start Months" at bounding box center [275, 74] width 146 height 32
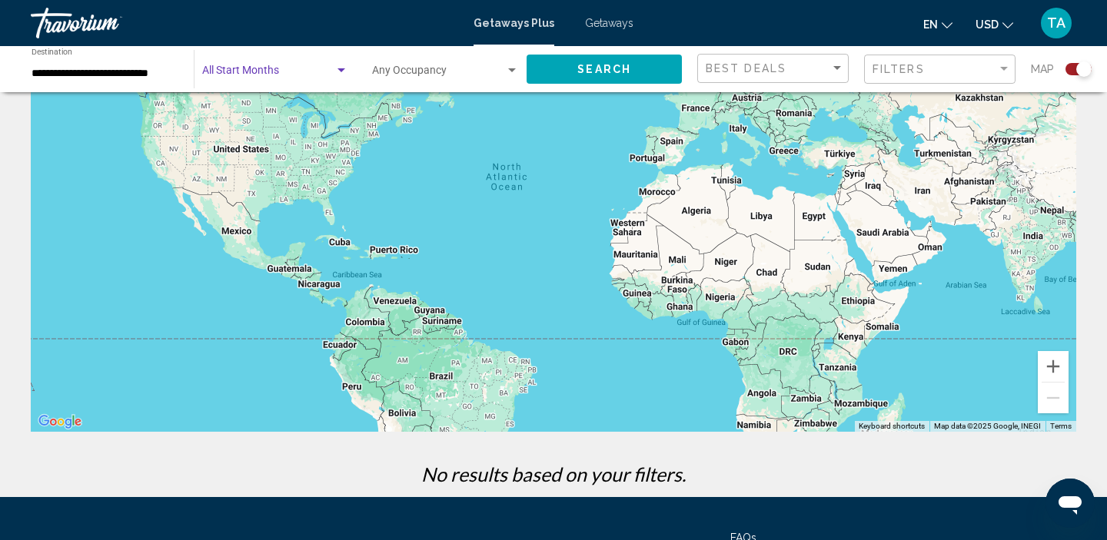
scroll to position [135, 0]
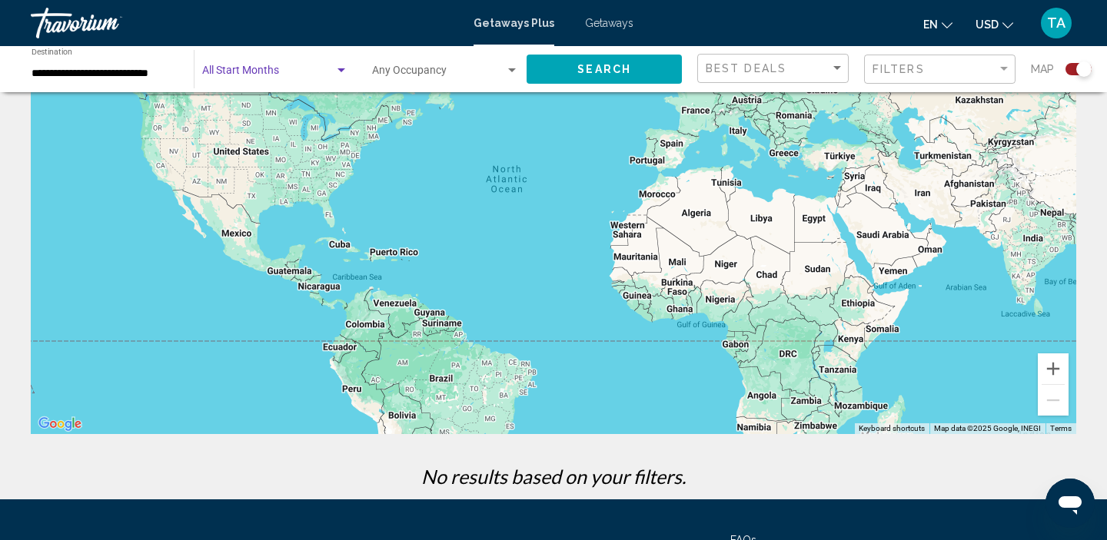
click at [341, 76] on div "Search widget" at bounding box center [275, 74] width 146 height 12
click at [591, 75] on div at bounding box center [553, 270] width 1107 height 540
click at [591, 75] on span "Search" at bounding box center [604, 70] width 54 height 12
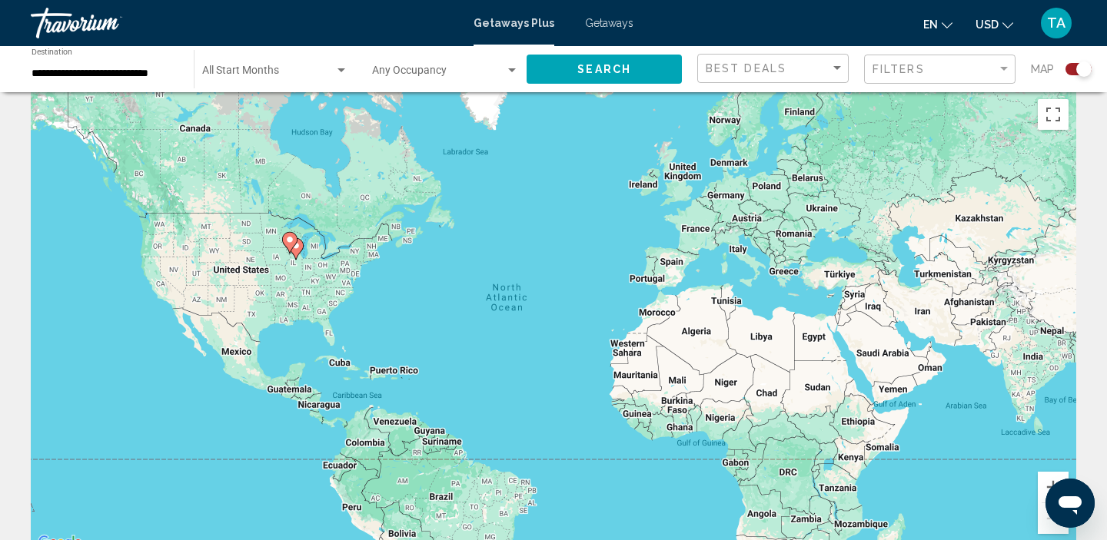
scroll to position [14, 0]
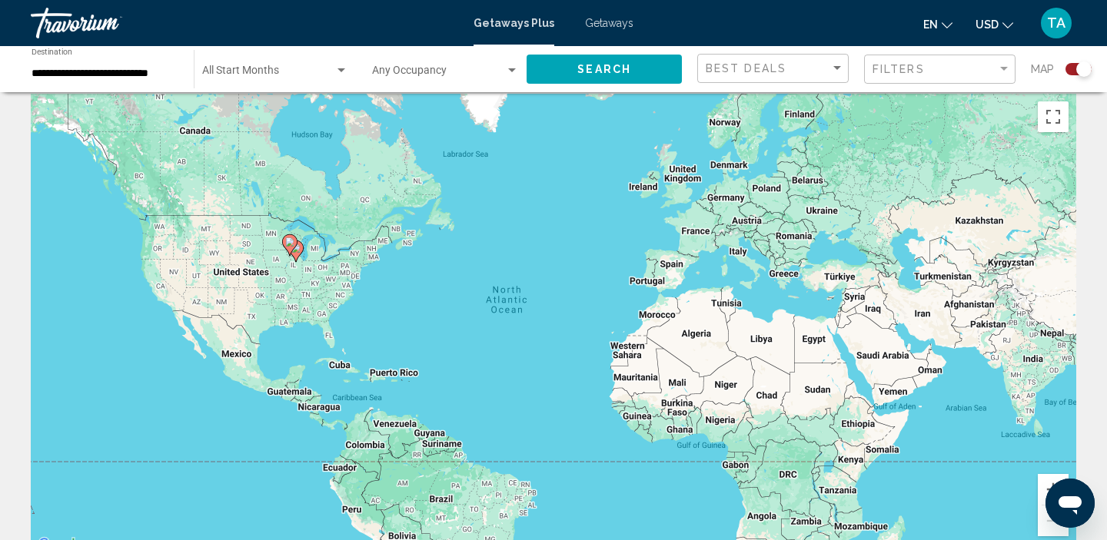
click at [138, 85] on div "**********" at bounding box center [105, 69] width 147 height 42
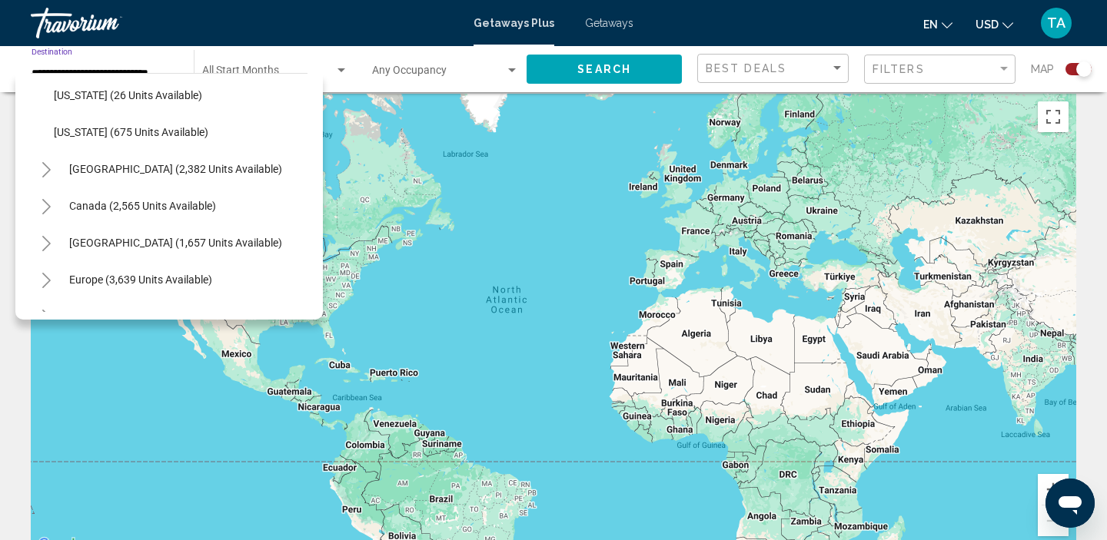
scroll to position [1482, 0]
click at [74, 206] on span "Canada (2,565 units available)" at bounding box center [142, 204] width 147 height 12
type input "**********"
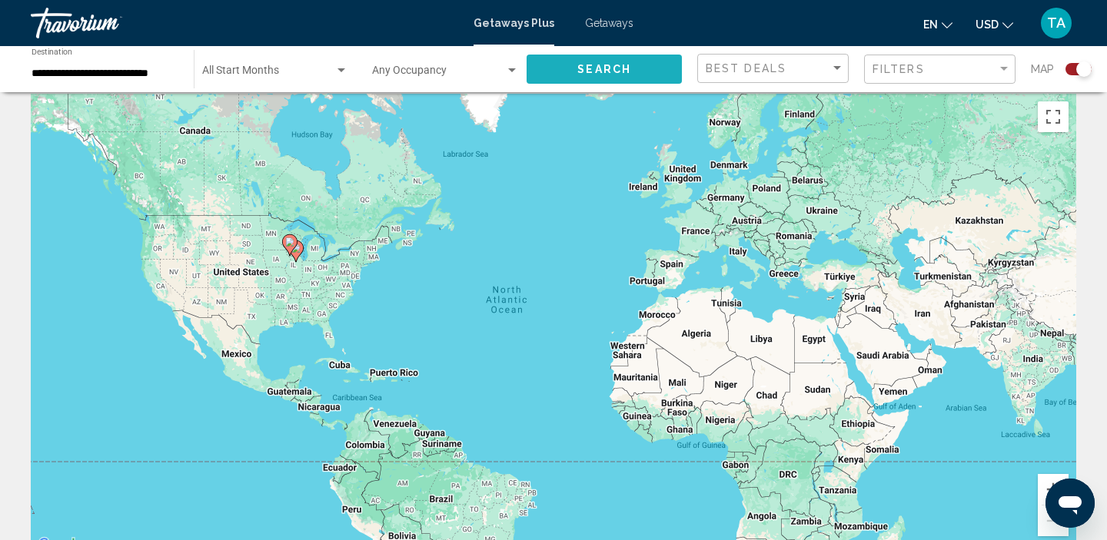
click at [580, 75] on span "Search" at bounding box center [604, 70] width 54 height 12
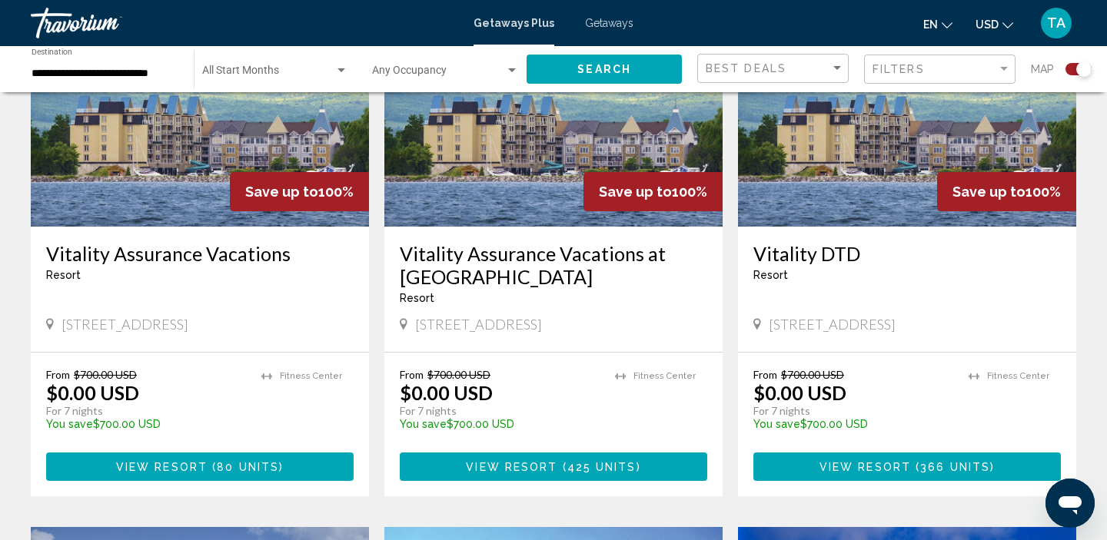
scroll to position [689, 0]
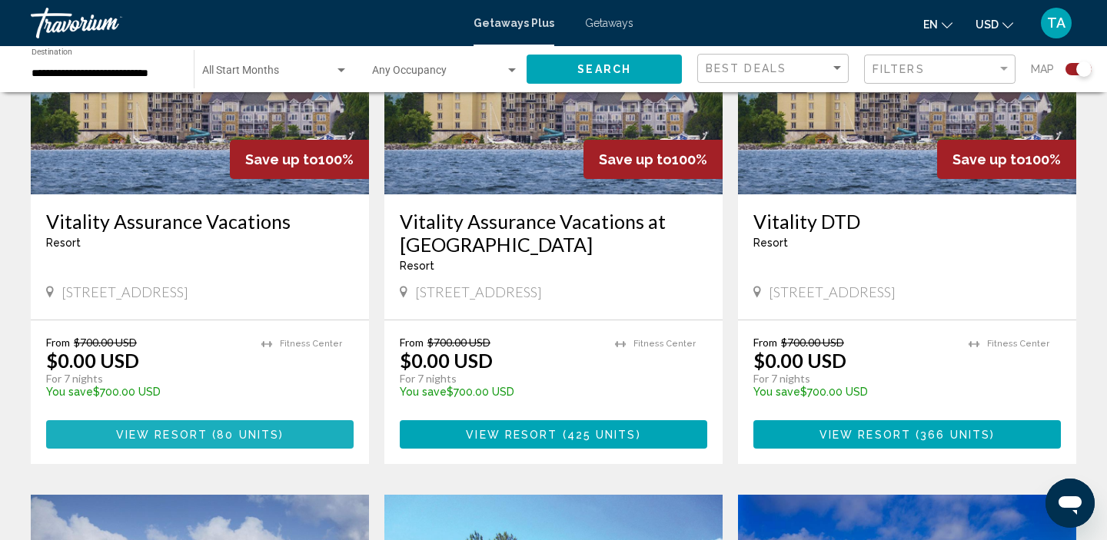
click at [218, 438] on span "80 units" at bounding box center [248, 435] width 62 height 12
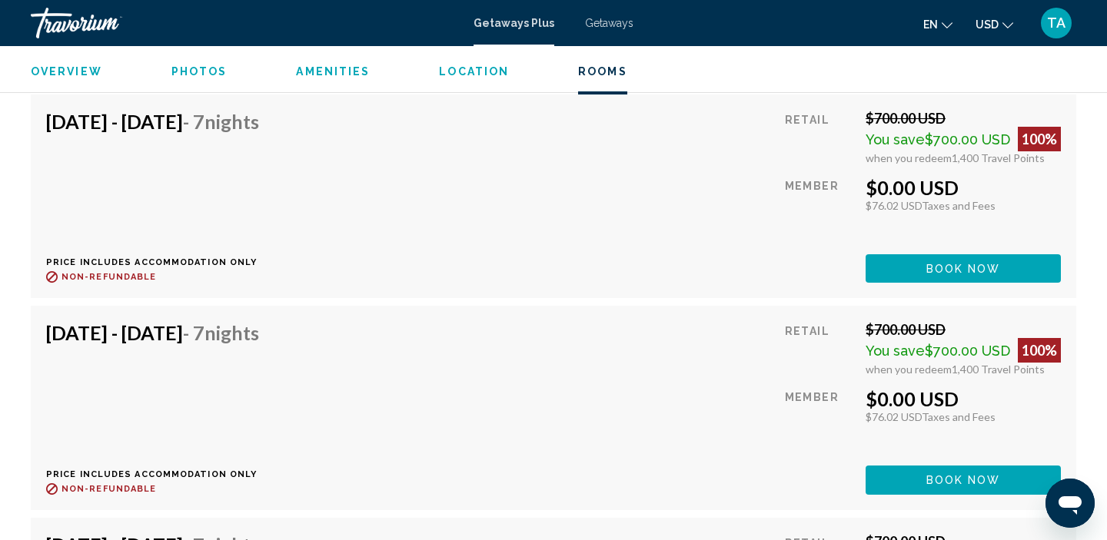
scroll to position [4066, 0]
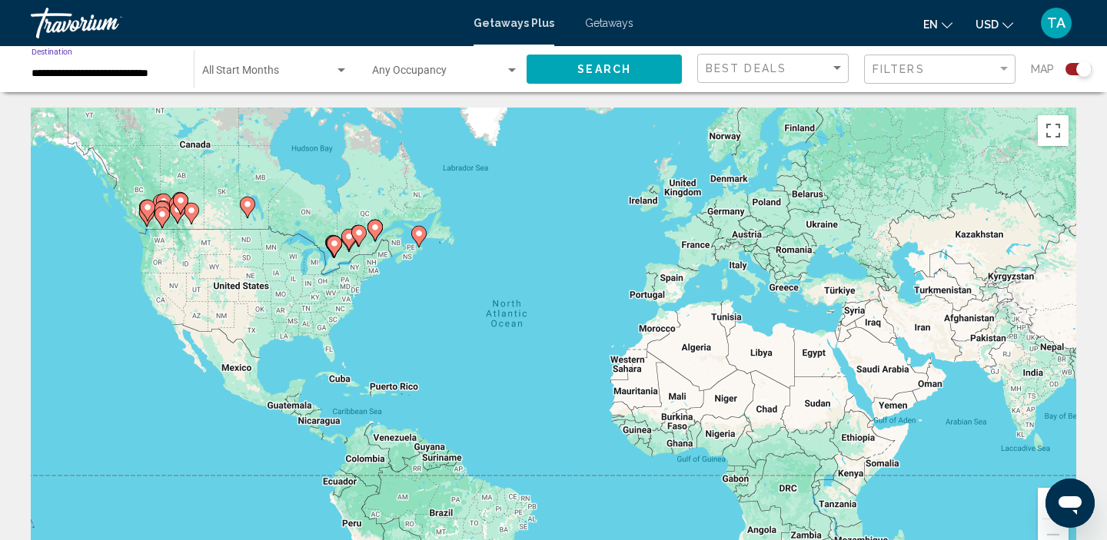
click at [117, 77] on input "**********" at bounding box center [105, 74] width 147 height 12
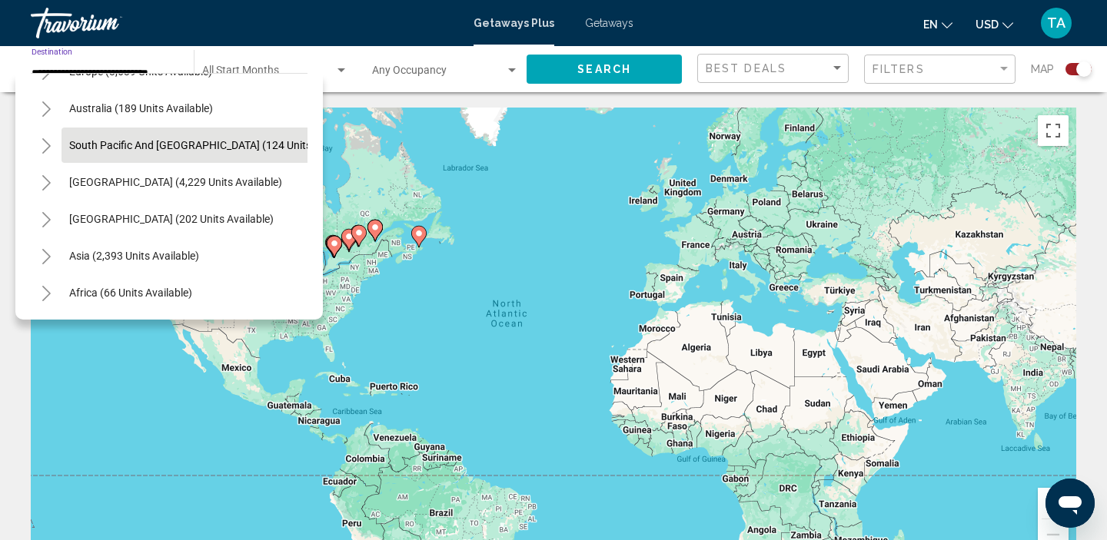
scroll to position [323, 0]
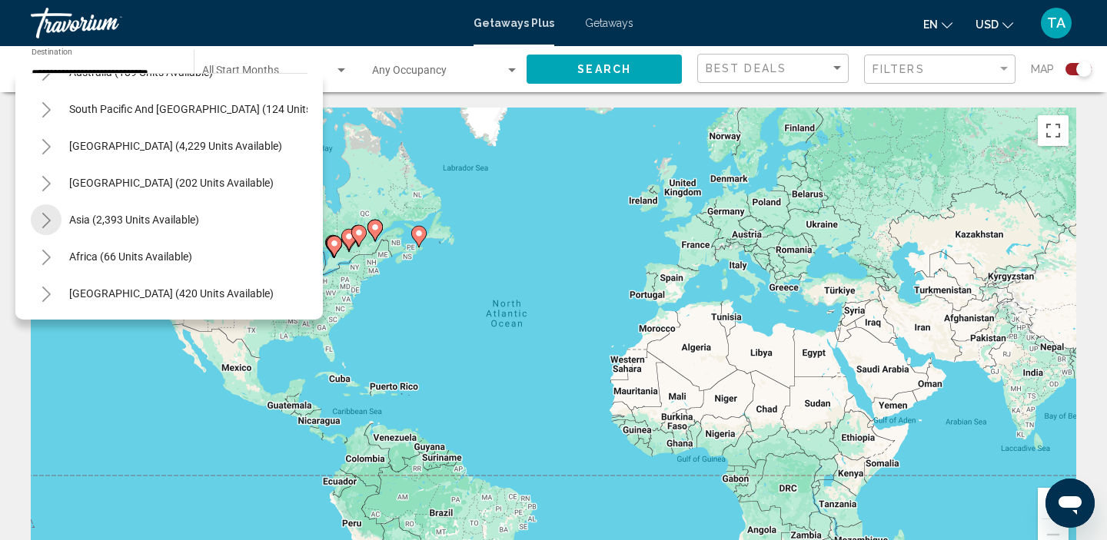
click at [45, 219] on icon "Toggle Asia (2,393 units available)" at bounding box center [47, 220] width 12 height 15
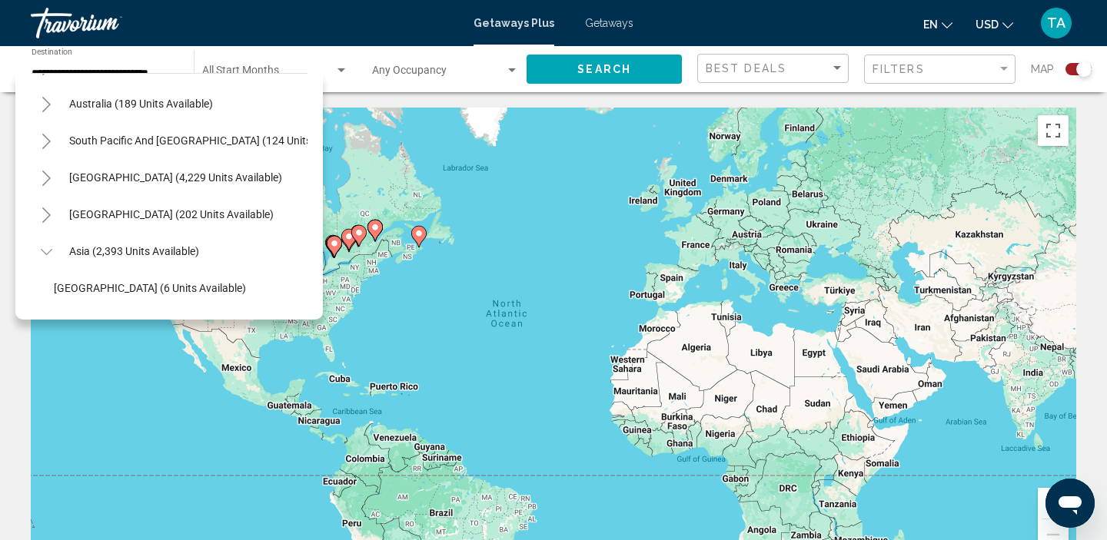
scroll to position [290, 0]
click at [48, 219] on icon "Toggle Central America (202 units available)" at bounding box center [47, 216] width 12 height 15
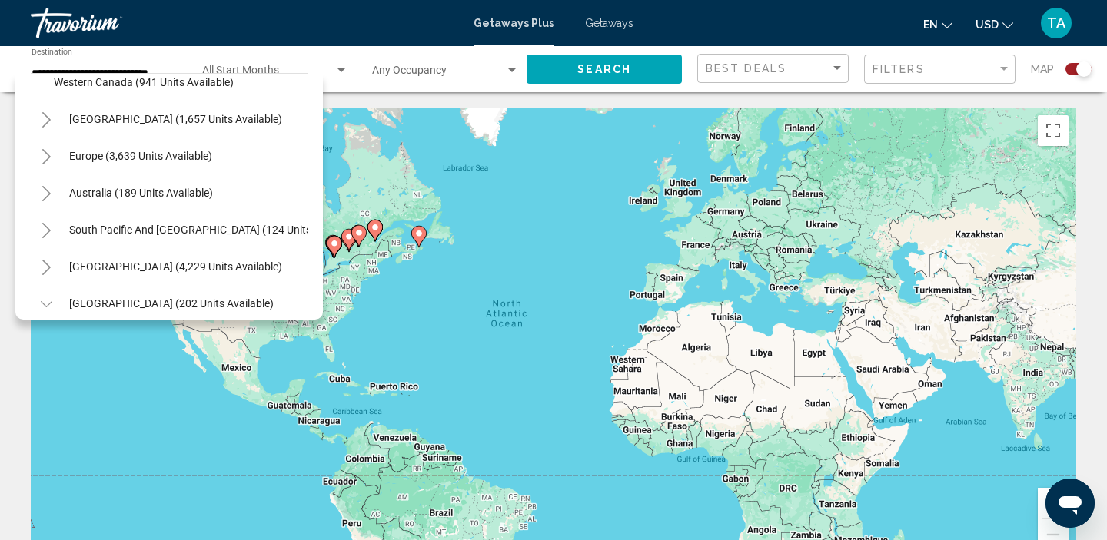
scroll to position [198, 0]
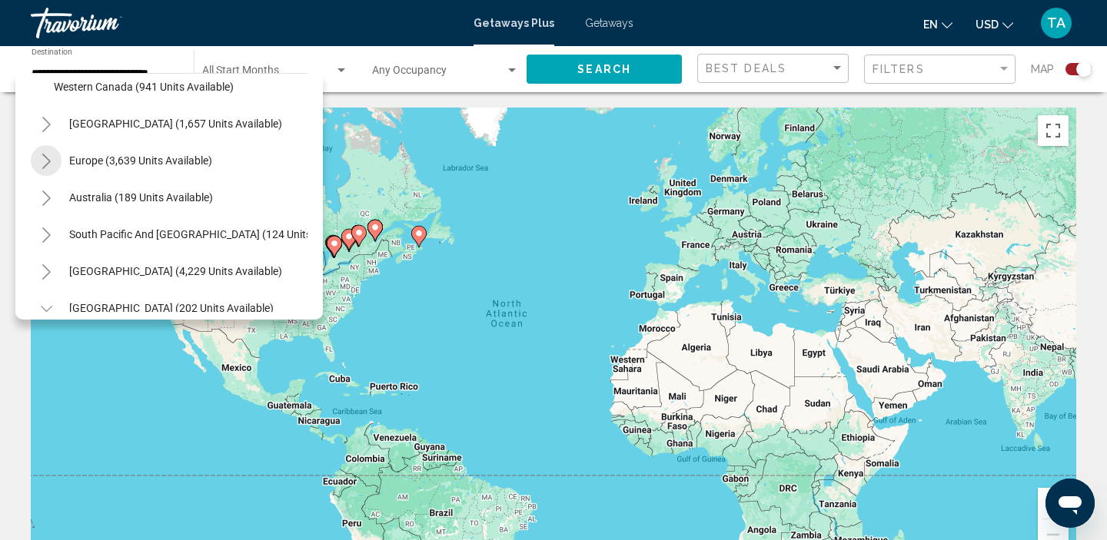
click at [43, 170] on button "Toggle Europe (3,639 units available)" at bounding box center [46, 160] width 31 height 31
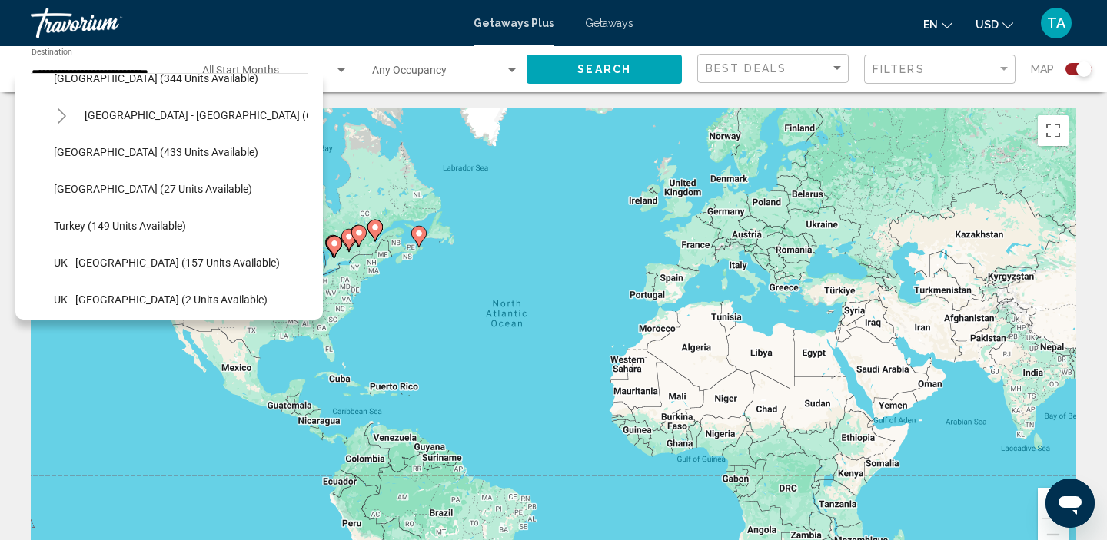
scroll to position [772, 0]
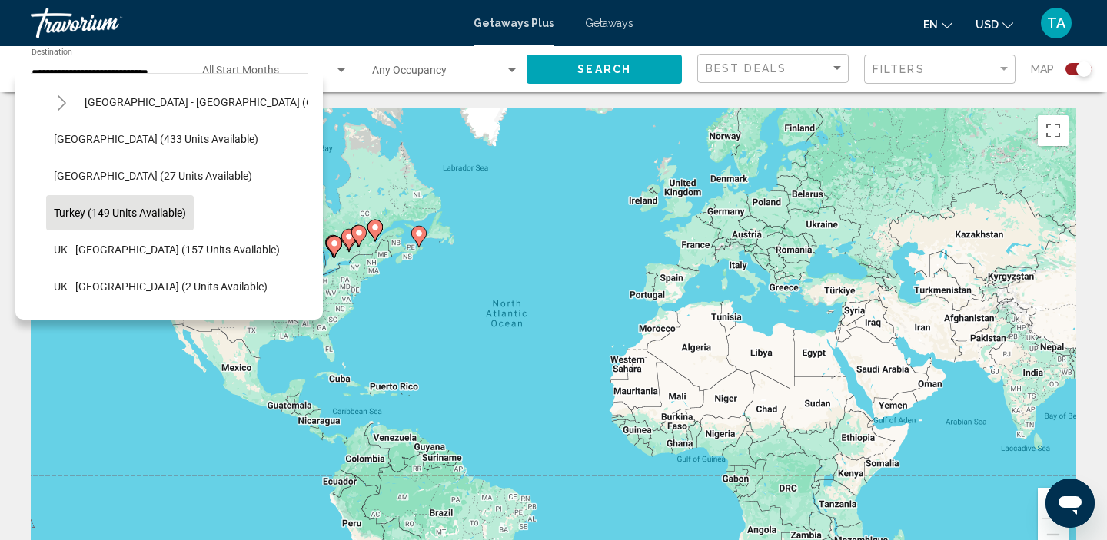
click at [65, 218] on span "Turkey (149 units available)" at bounding box center [120, 213] width 132 height 12
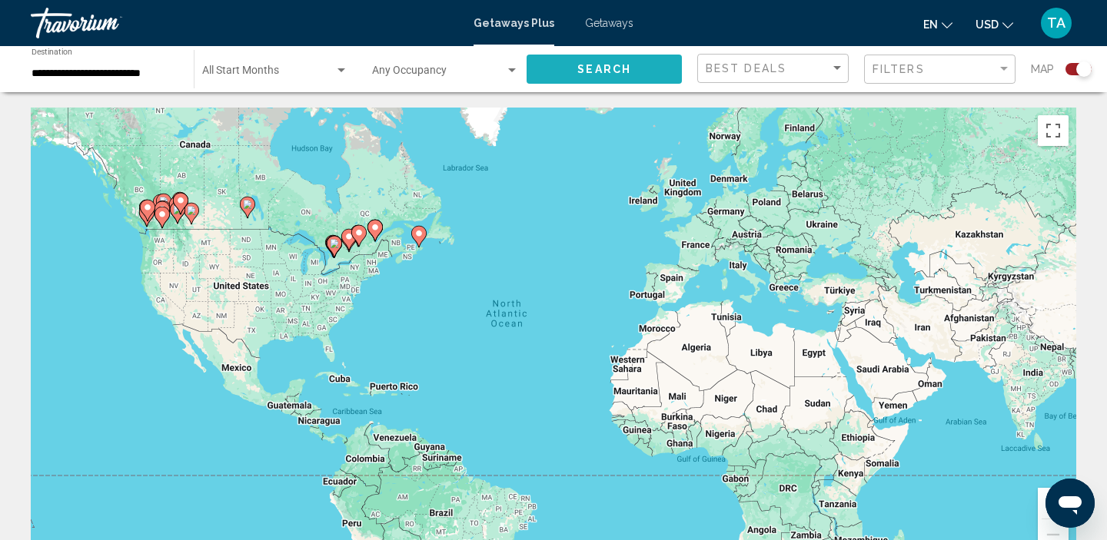
click at [573, 76] on button "Search" at bounding box center [604, 69] width 155 height 28
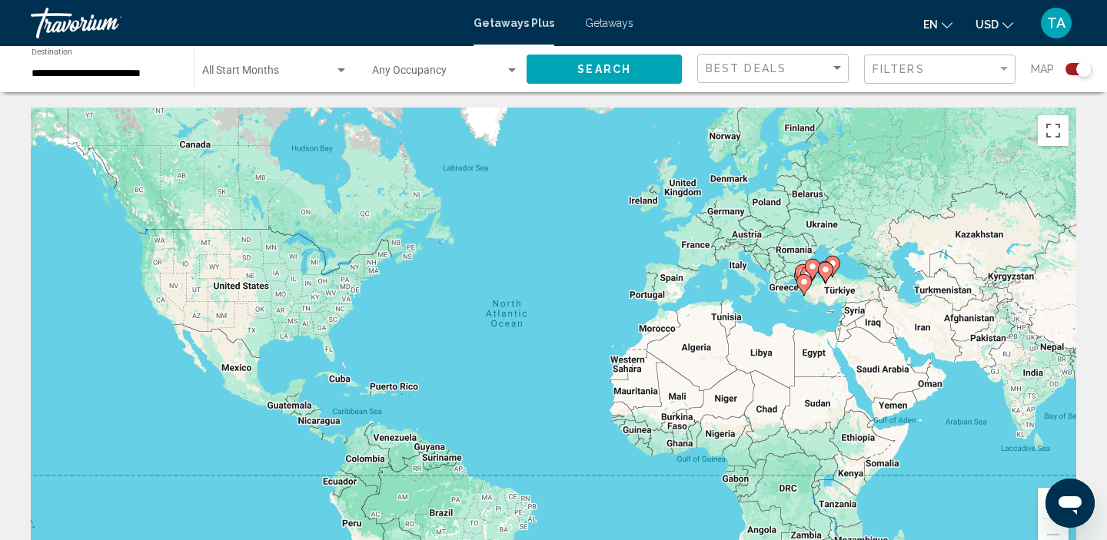
click at [134, 78] on input "**********" at bounding box center [105, 74] width 147 height 12
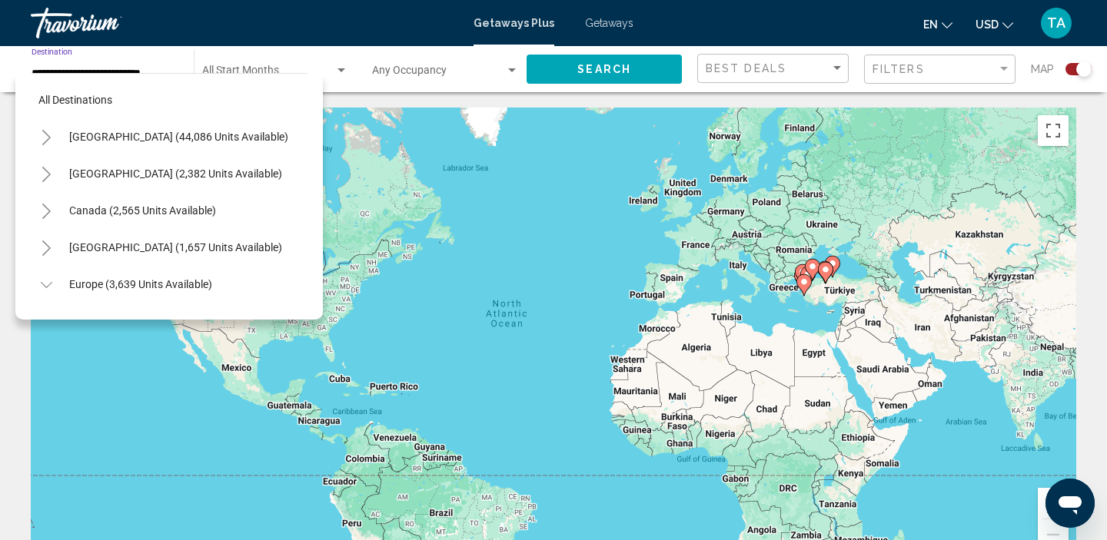
scroll to position [719, 0]
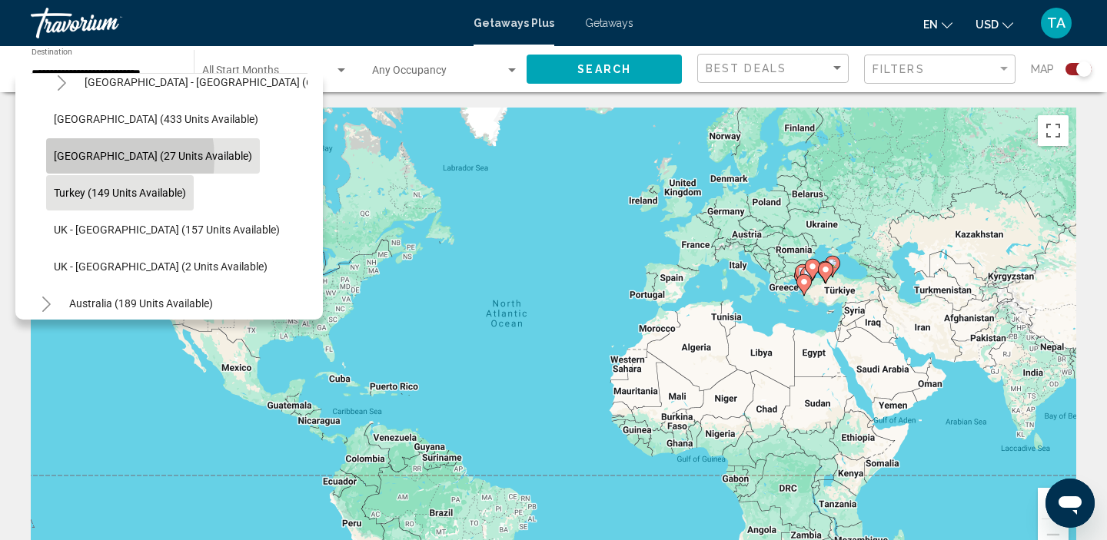
click at [88, 158] on span "[GEOGRAPHIC_DATA] (27 units available)" at bounding box center [153, 156] width 198 height 12
type input "**********"
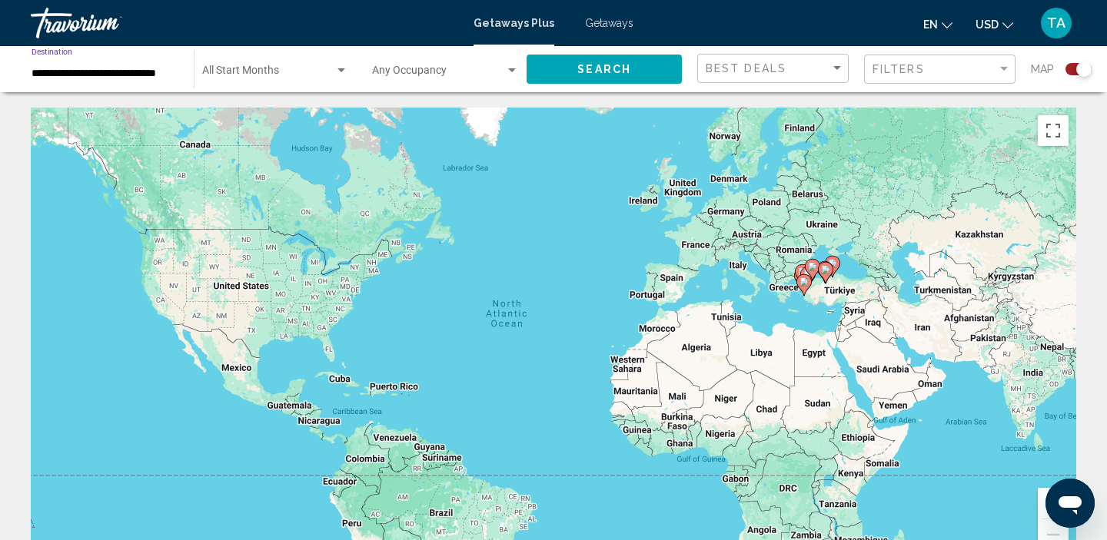
click at [568, 65] on button "Search" at bounding box center [604, 69] width 155 height 28
click at [605, 28] on span "Getaways" at bounding box center [609, 23] width 48 height 12
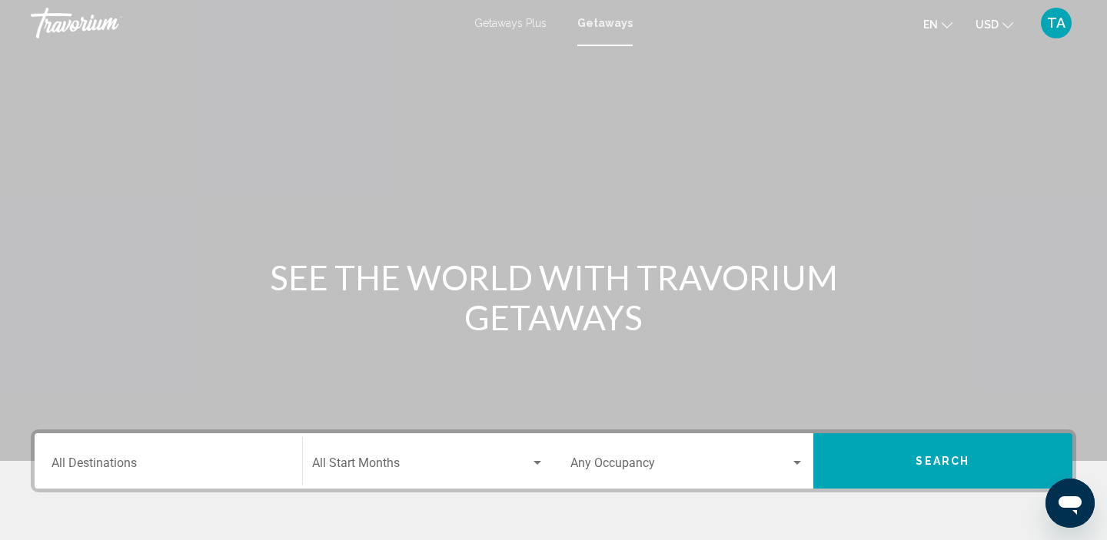
click at [142, 463] on input "Destination All Destinations" at bounding box center [168, 467] width 234 height 14
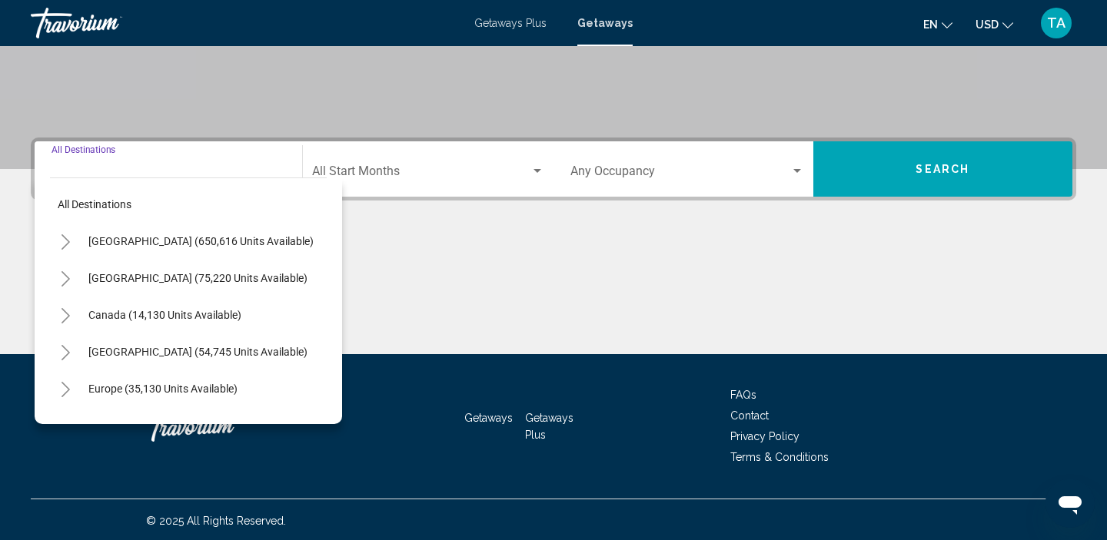
scroll to position [294, 0]
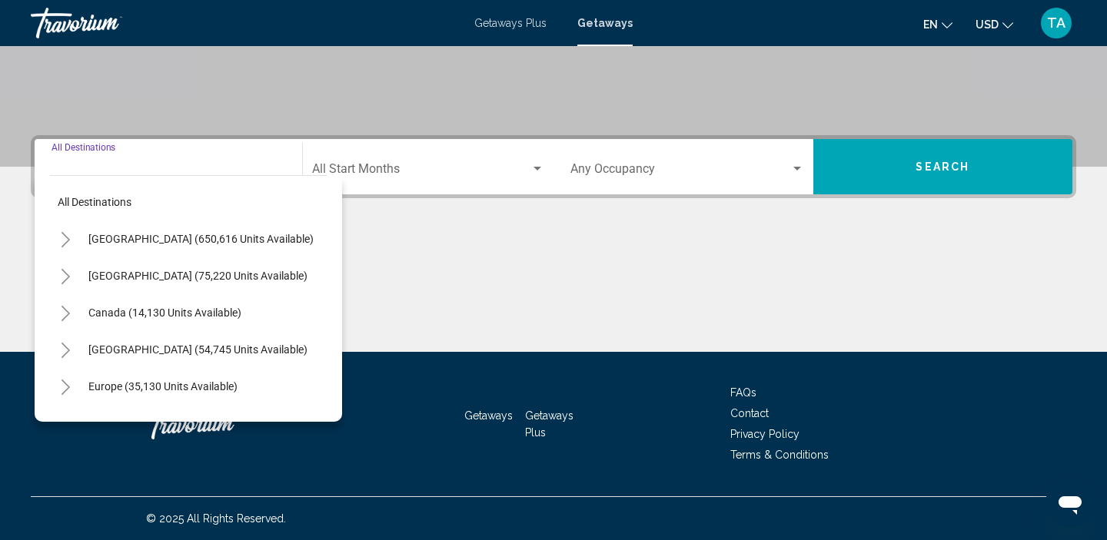
click at [62, 235] on icon "Toggle United States (650,616 units available)" at bounding box center [66, 239] width 12 height 15
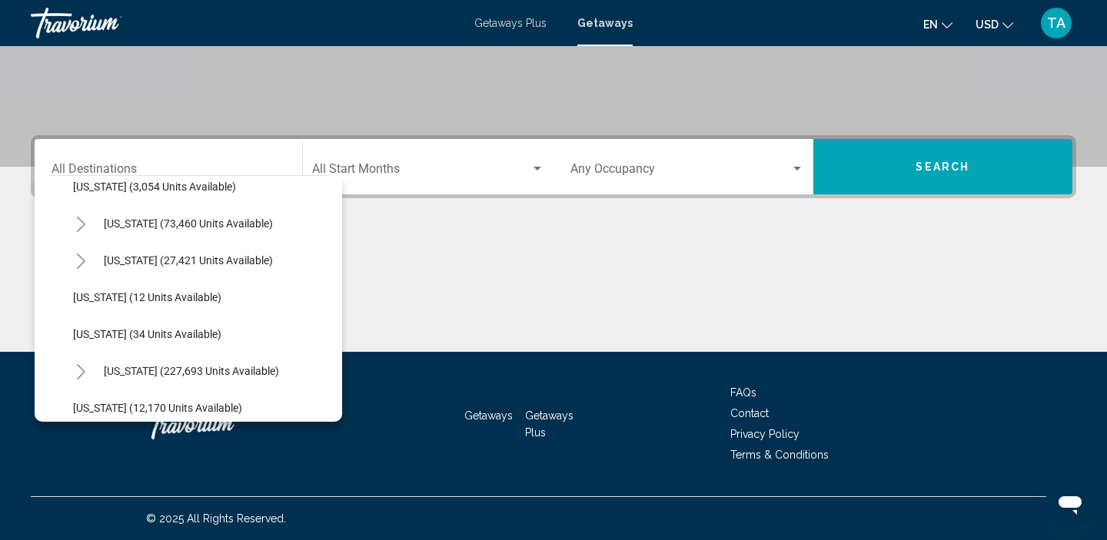
scroll to position [0, 0]
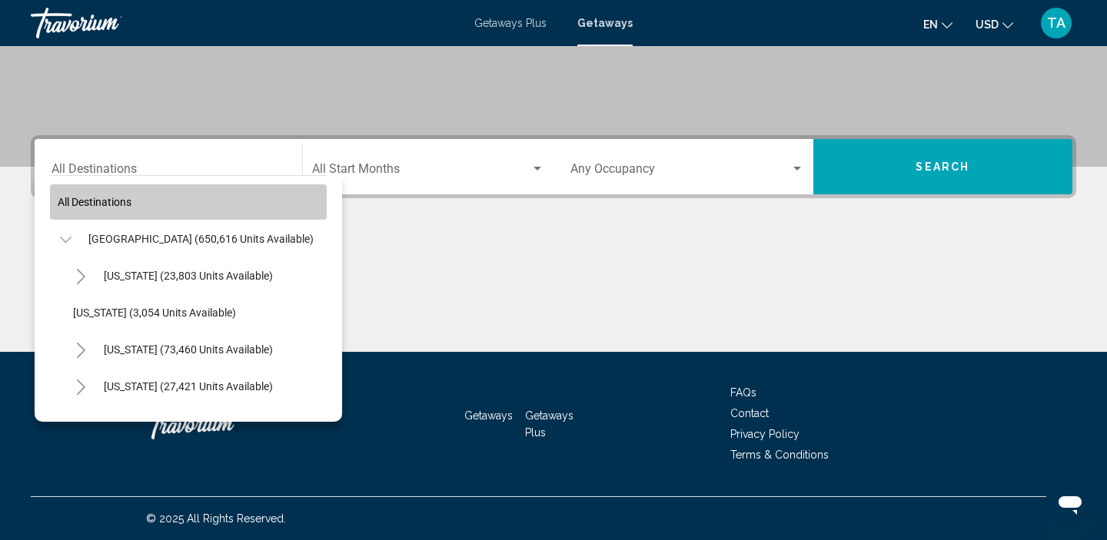
click at [65, 200] on span "All destinations" at bounding box center [95, 202] width 74 height 12
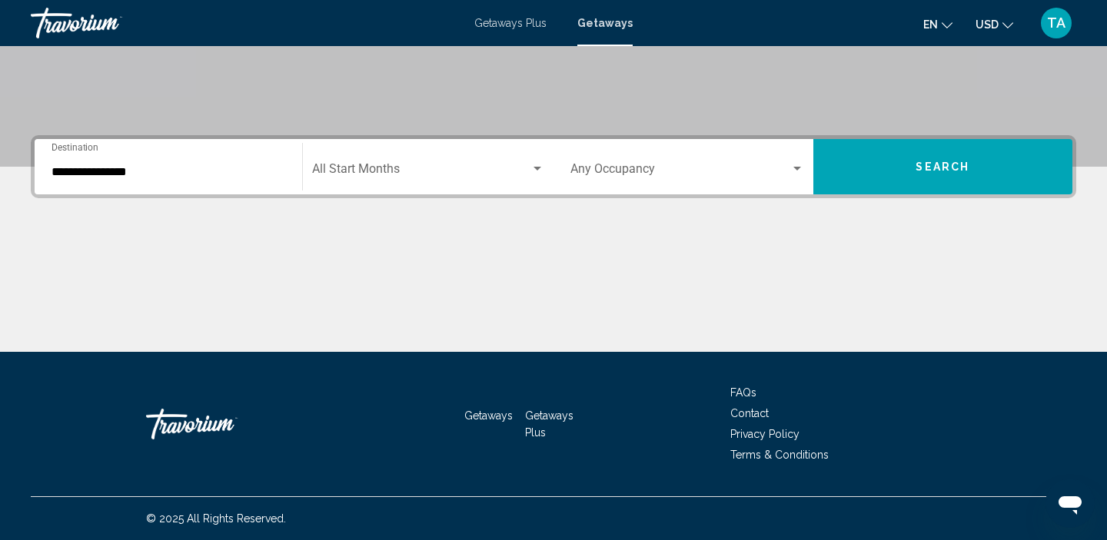
click at [58, 175] on input "**********" at bounding box center [168, 172] width 234 height 14
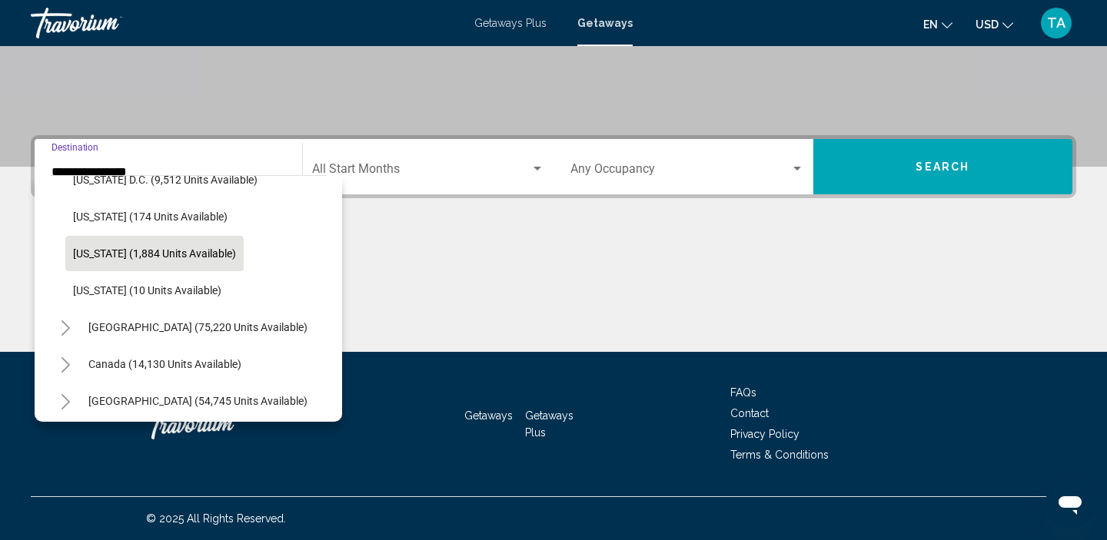
scroll to position [1613, 0]
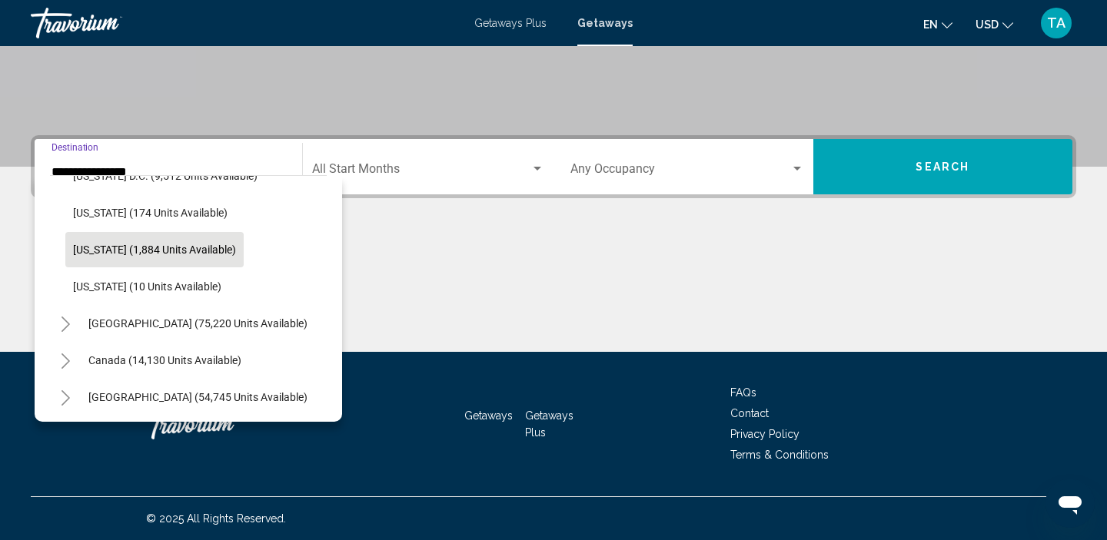
click at [88, 247] on span "[US_STATE] (1,884 units available)" at bounding box center [154, 250] width 163 height 12
type input "**********"
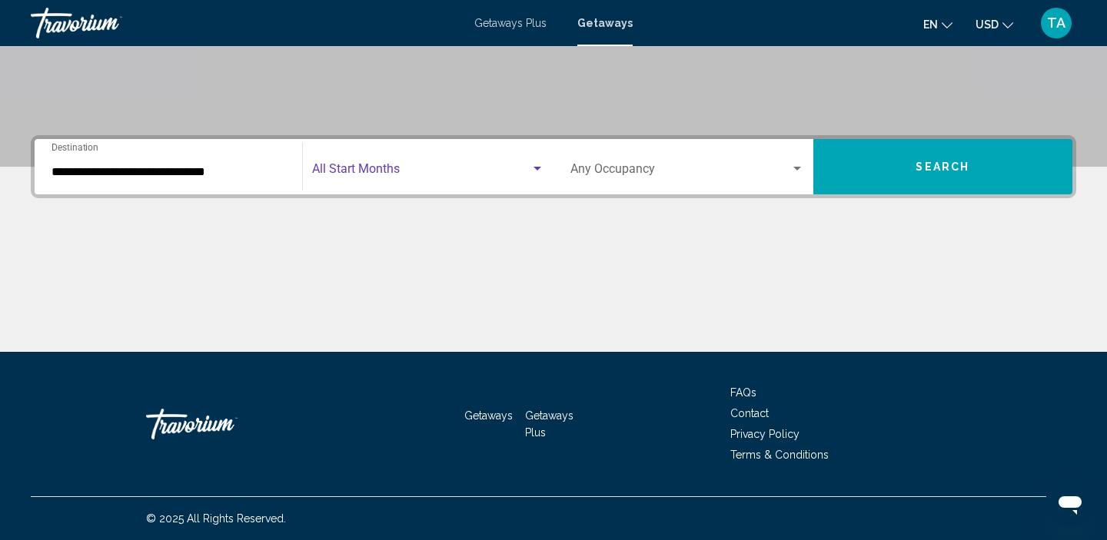
click at [460, 172] on span "Search widget" at bounding box center [421, 172] width 219 height 14
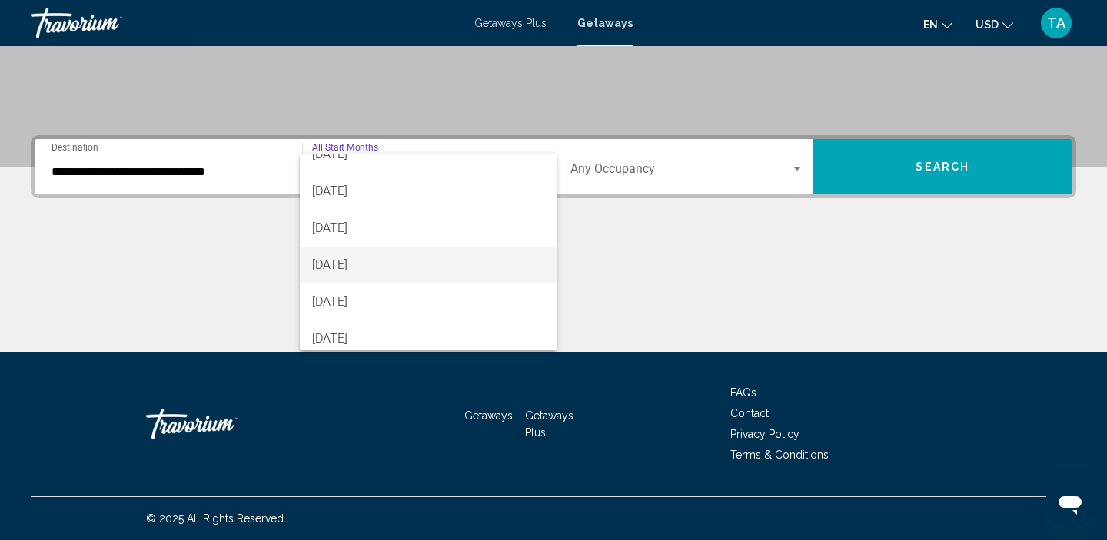
scroll to position [278, 0]
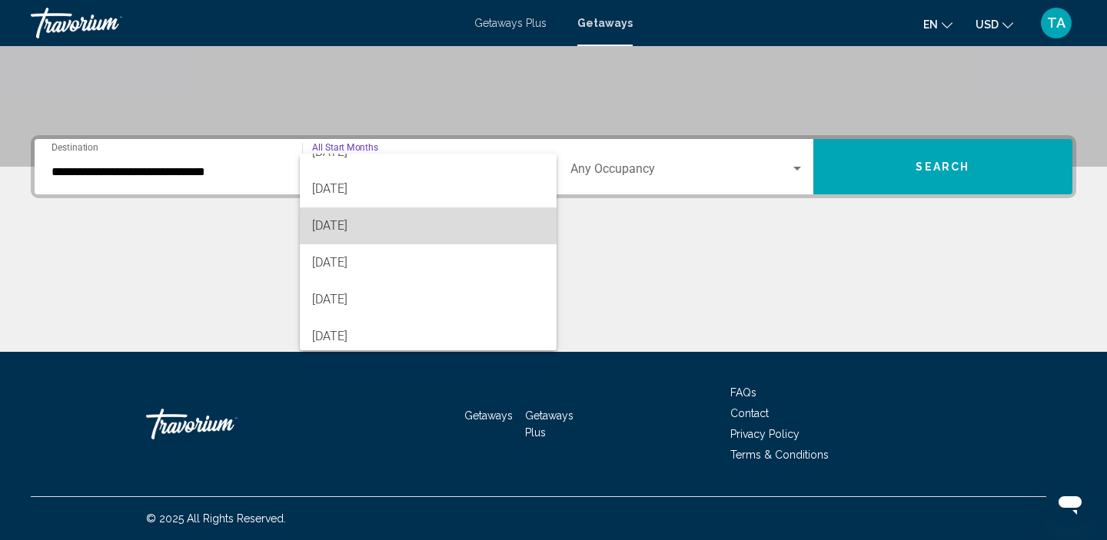
click at [358, 232] on span "[DATE]" at bounding box center [428, 226] width 233 height 37
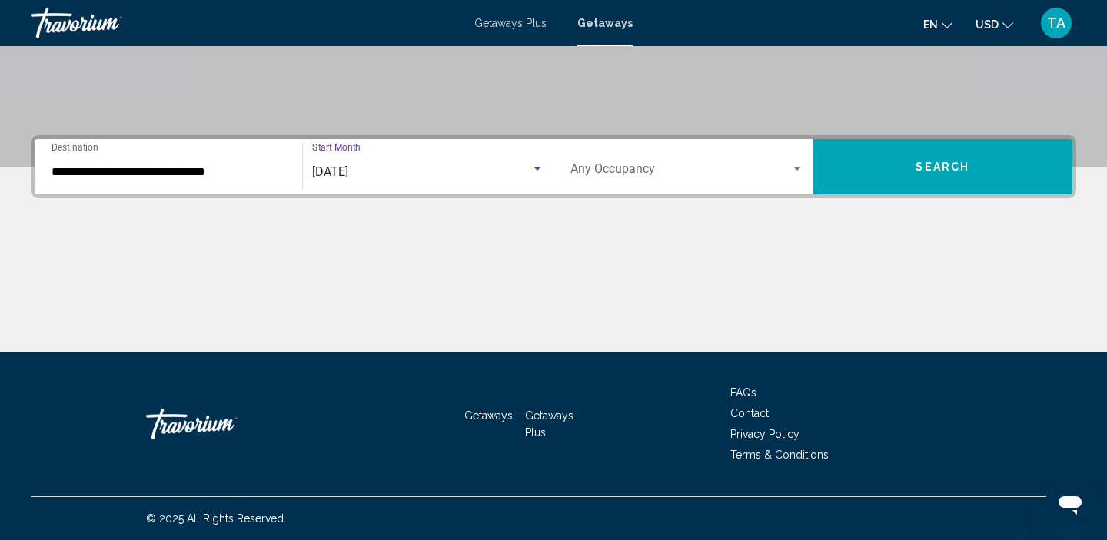
click at [873, 184] on button "Search" at bounding box center [943, 166] width 260 height 55
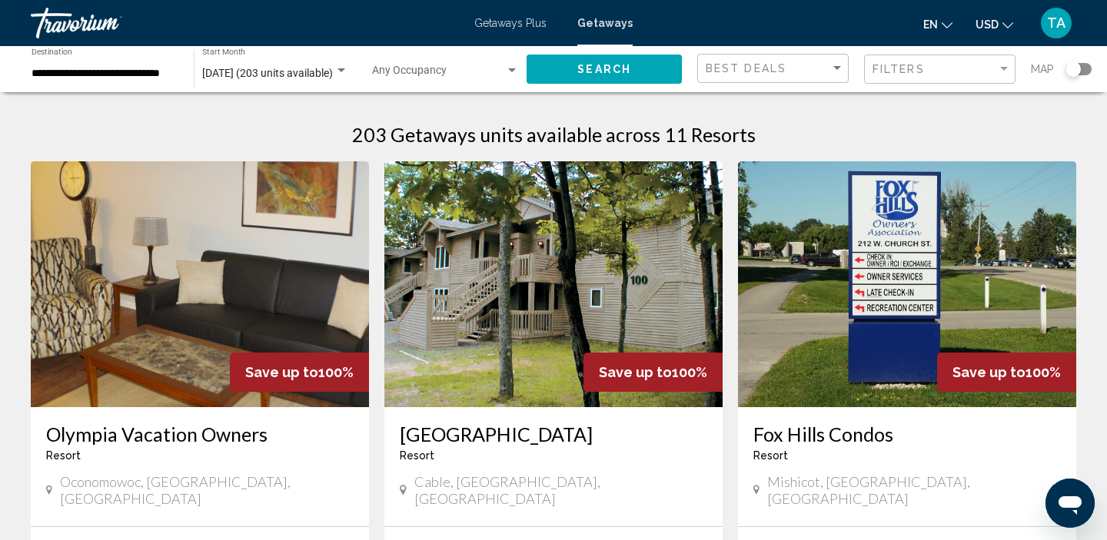
click at [148, 69] on input "**********" at bounding box center [105, 74] width 147 height 12
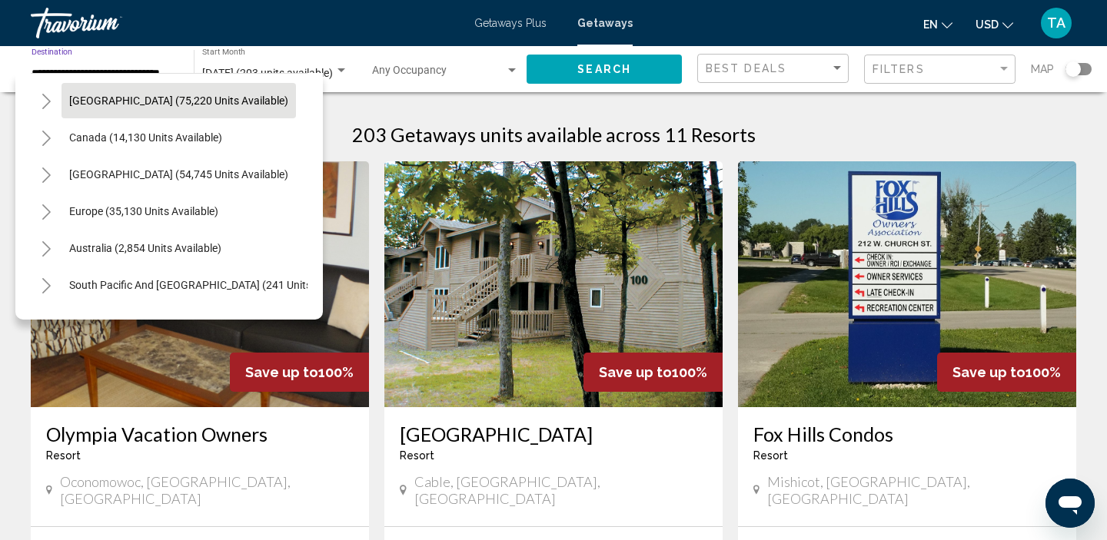
scroll to position [1735, 0]
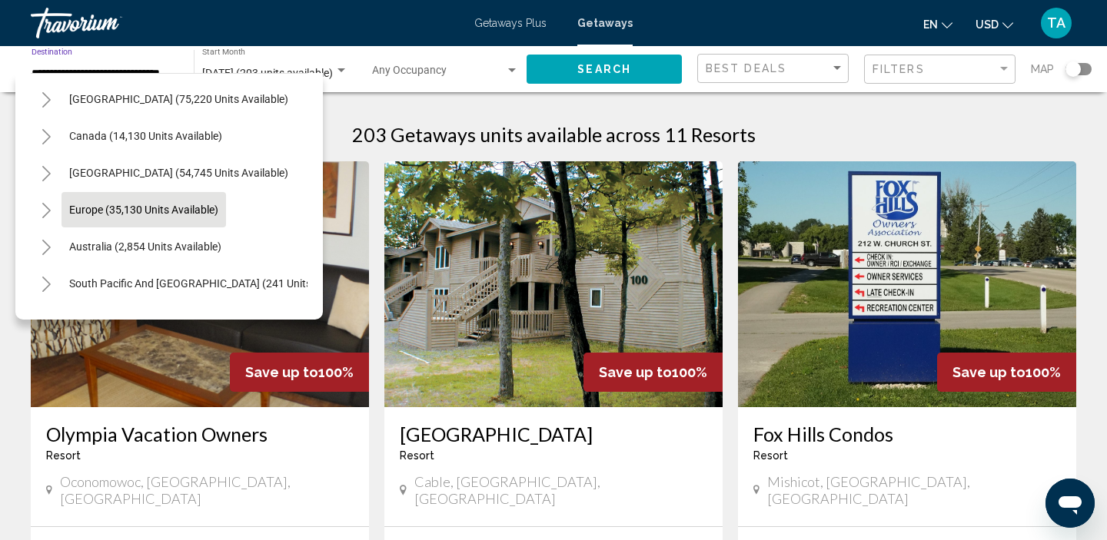
click at [75, 209] on span "Europe (35,130 units available)" at bounding box center [143, 210] width 149 height 12
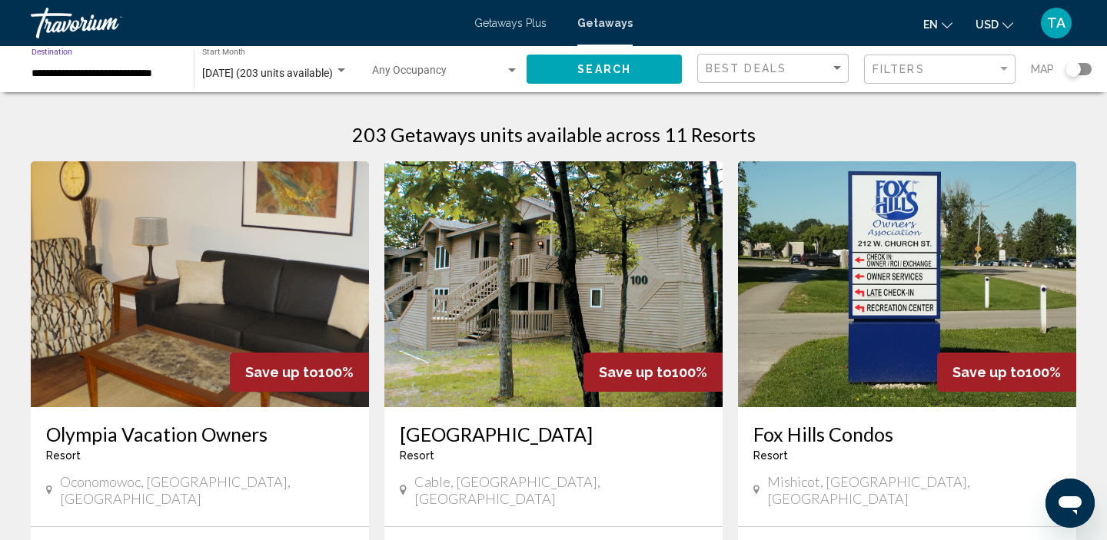
click at [614, 71] on span "Search" at bounding box center [604, 70] width 54 height 12
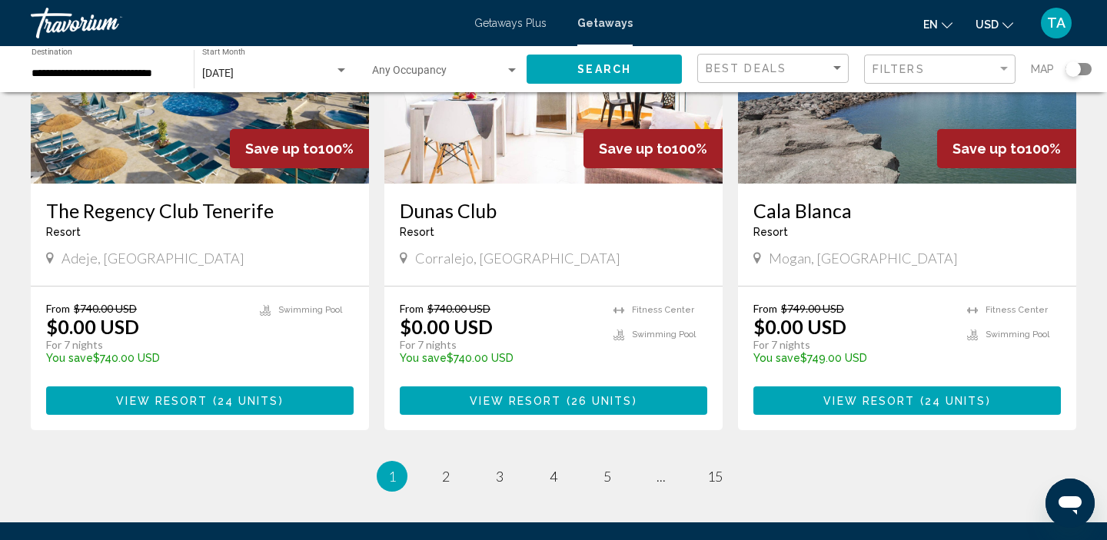
scroll to position [1987, 0]
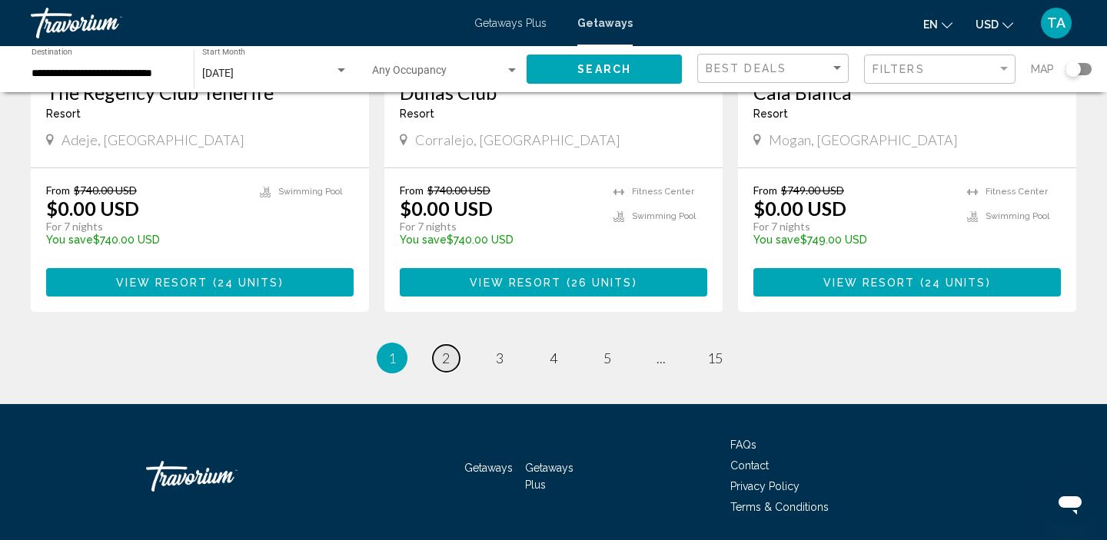
click at [447, 350] on span "2" at bounding box center [446, 358] width 8 height 17
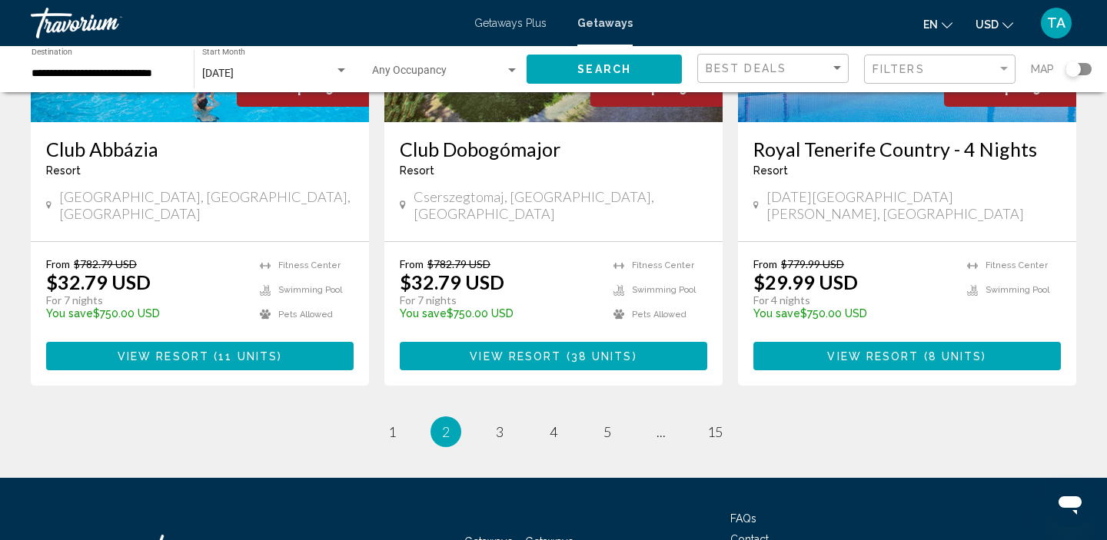
scroll to position [1964, 0]
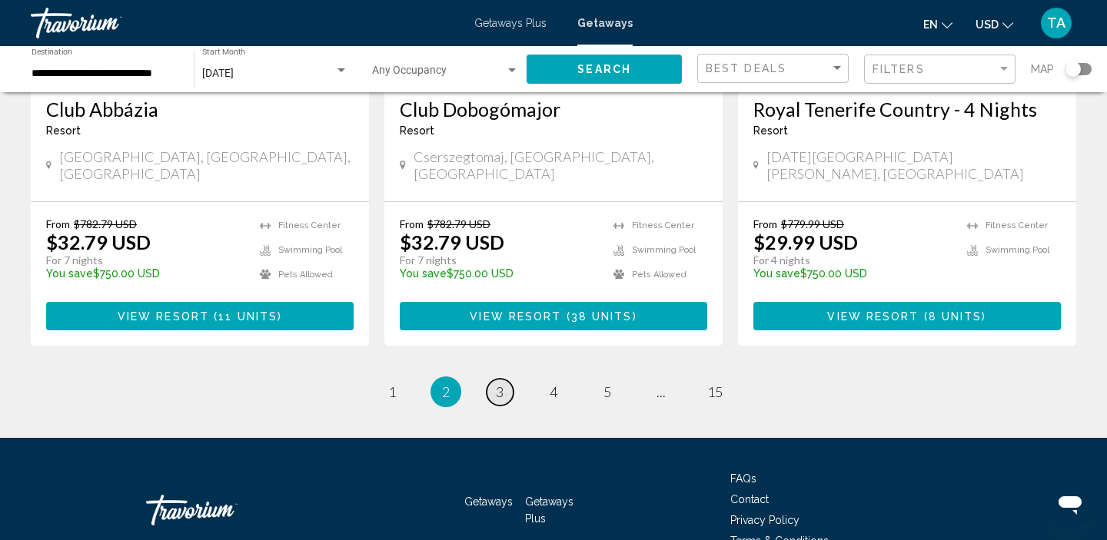
click at [507, 379] on link "page 3" at bounding box center [500, 392] width 27 height 27
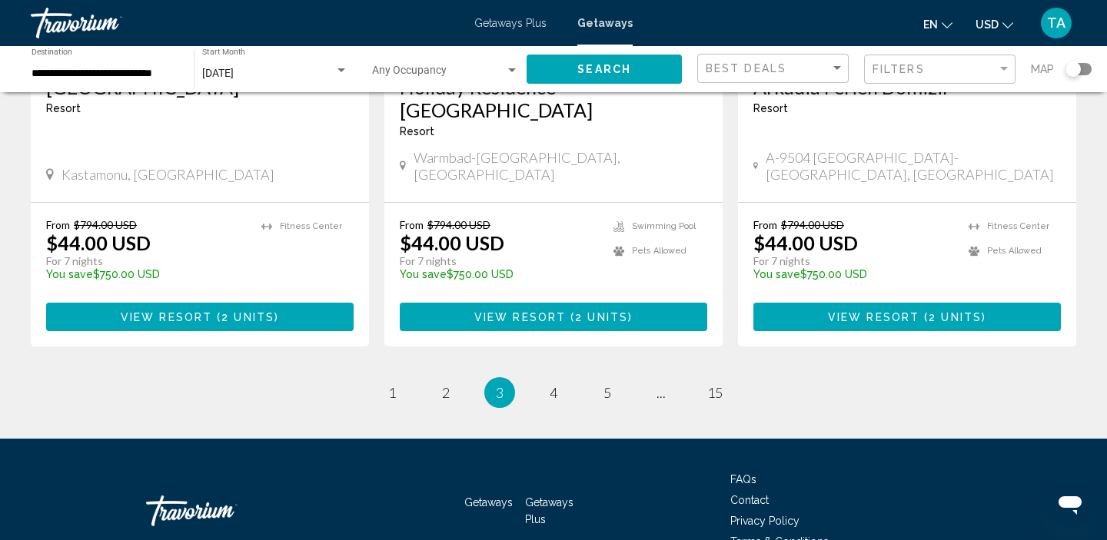
scroll to position [1964, 0]
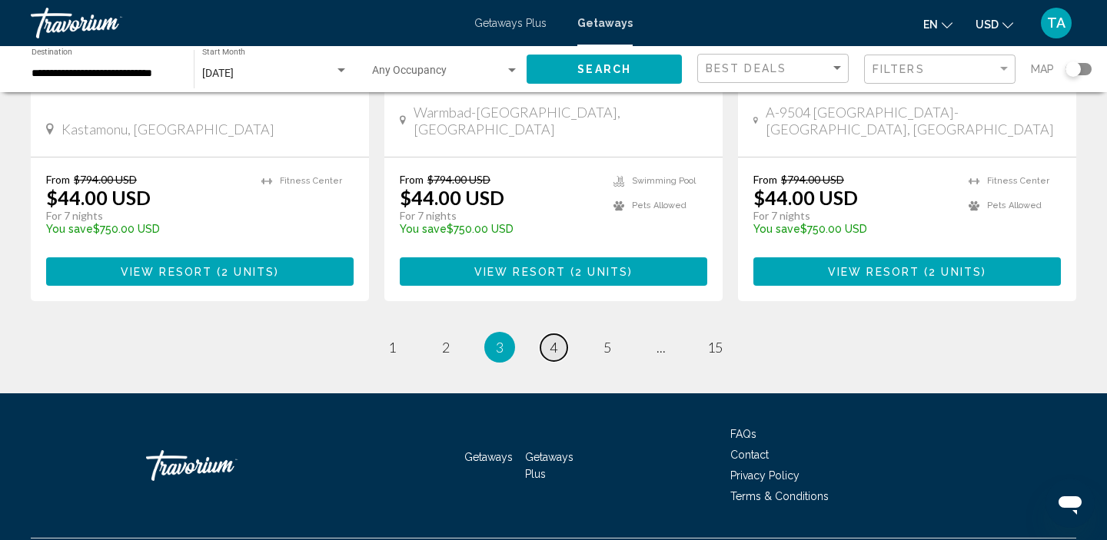
click at [555, 339] on span "4" at bounding box center [554, 347] width 8 height 17
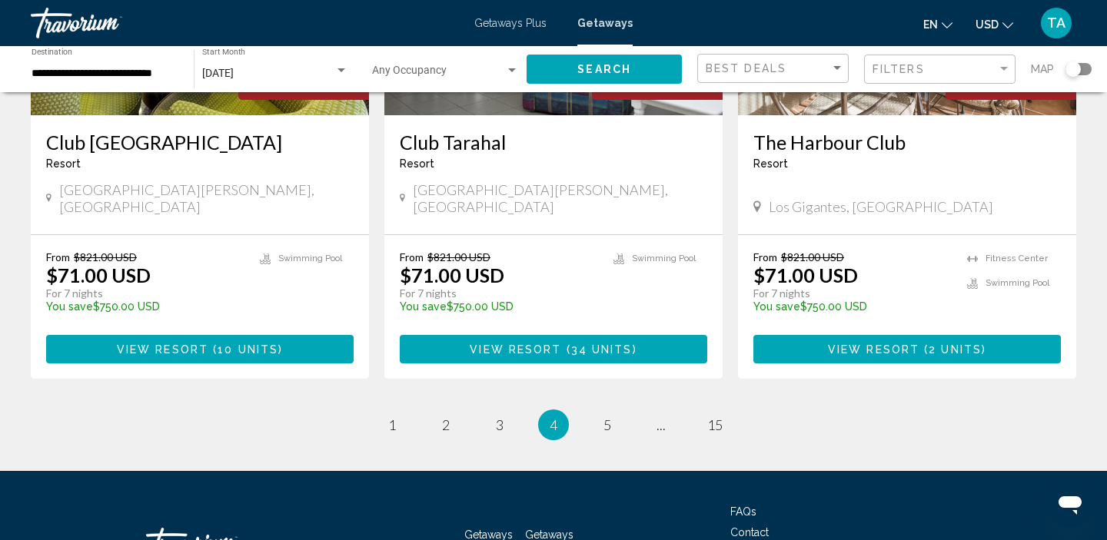
scroll to position [1964, 0]
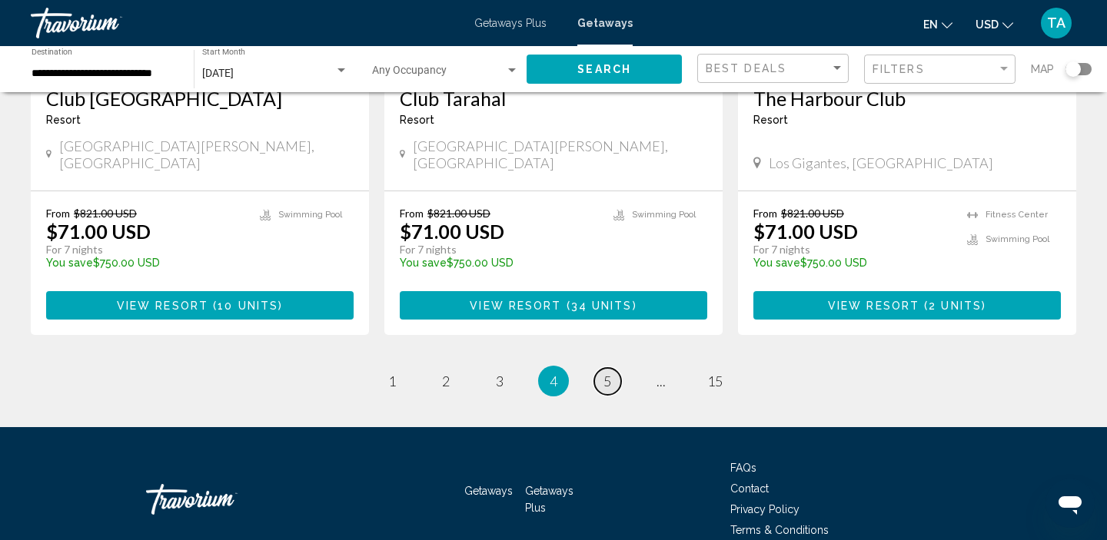
click at [601, 368] on link "page 5" at bounding box center [607, 381] width 27 height 27
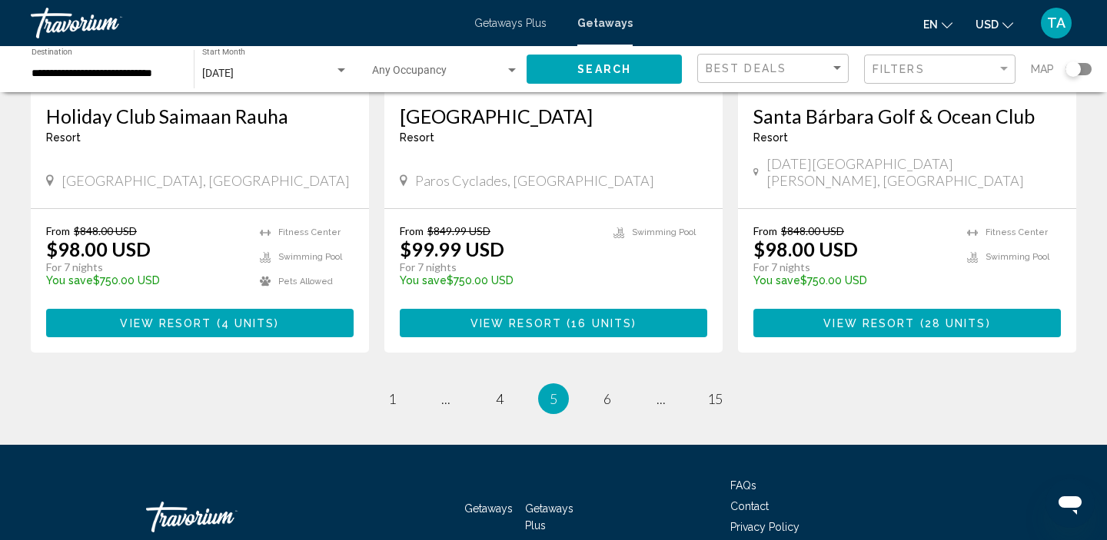
scroll to position [1932, 0]
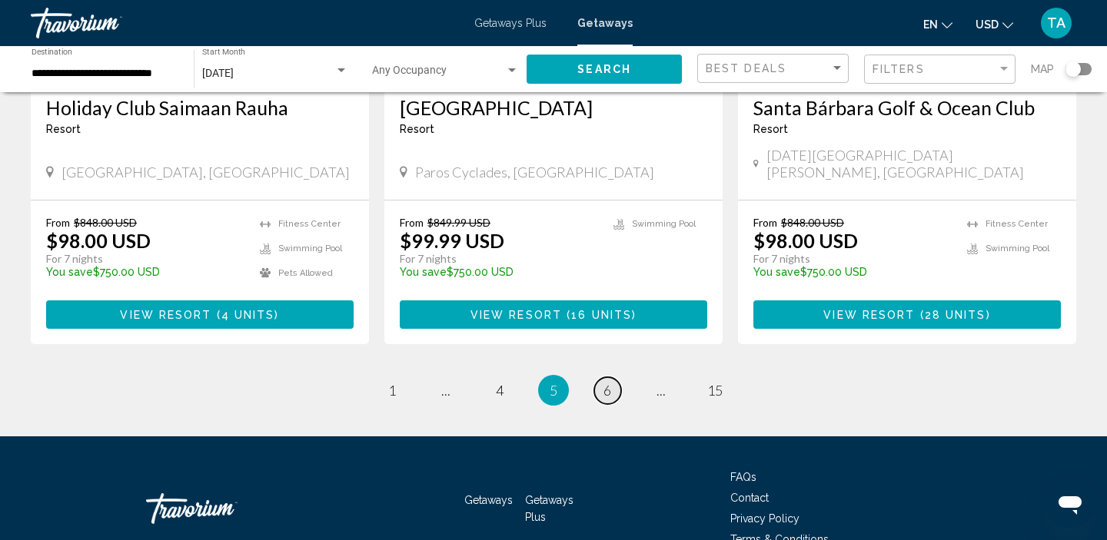
click at [605, 382] on span "6" at bounding box center [607, 390] width 8 height 17
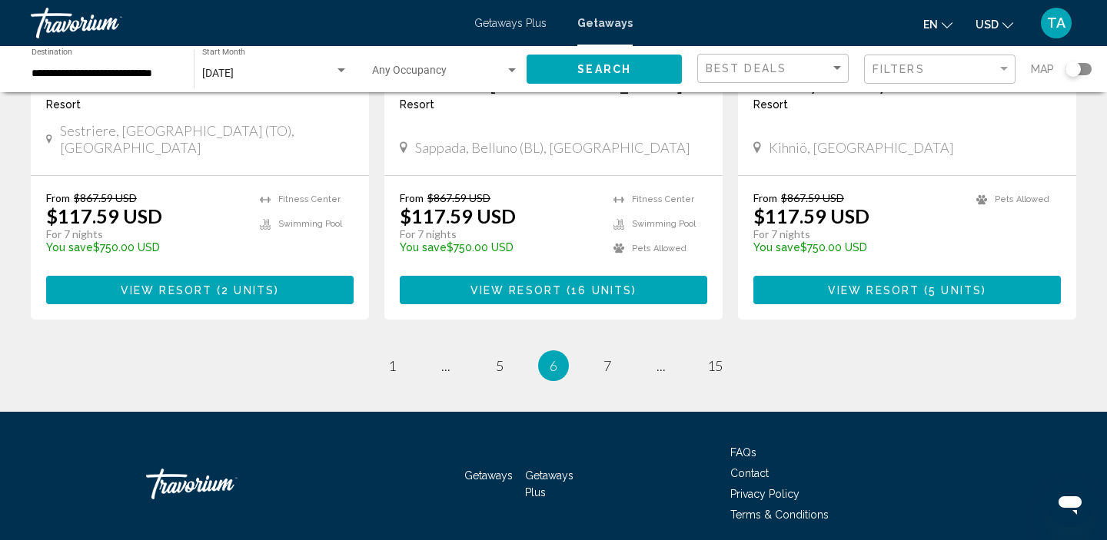
scroll to position [1964, 0]
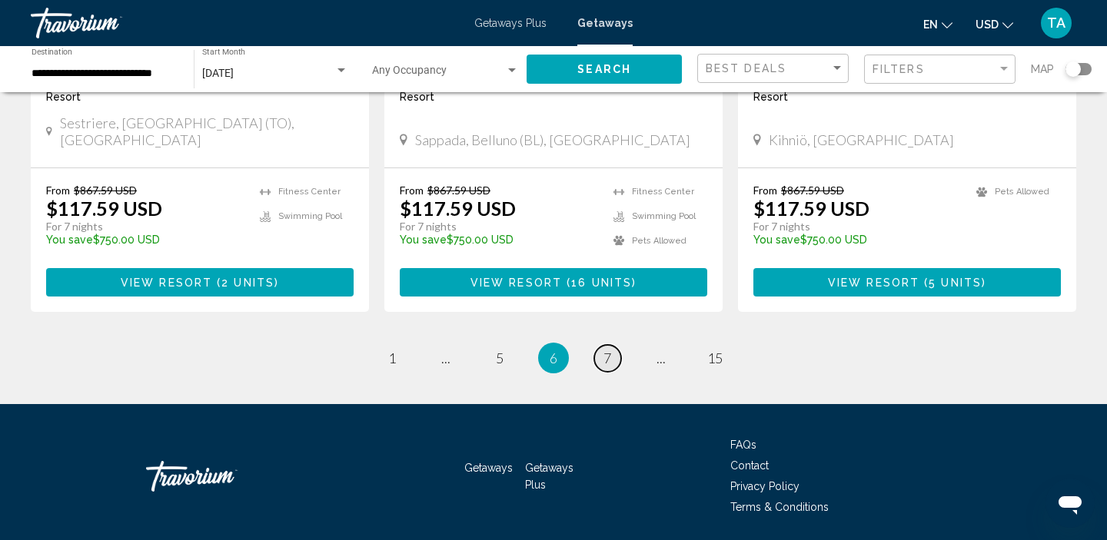
click at [607, 350] on span "7" at bounding box center [607, 358] width 8 height 17
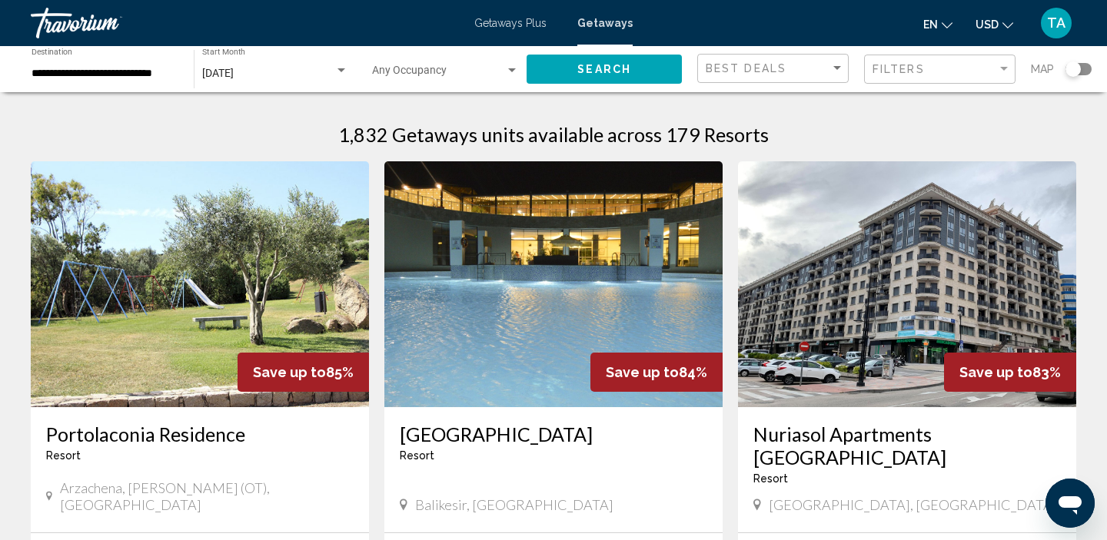
click at [138, 76] on input "**********" at bounding box center [105, 74] width 147 height 12
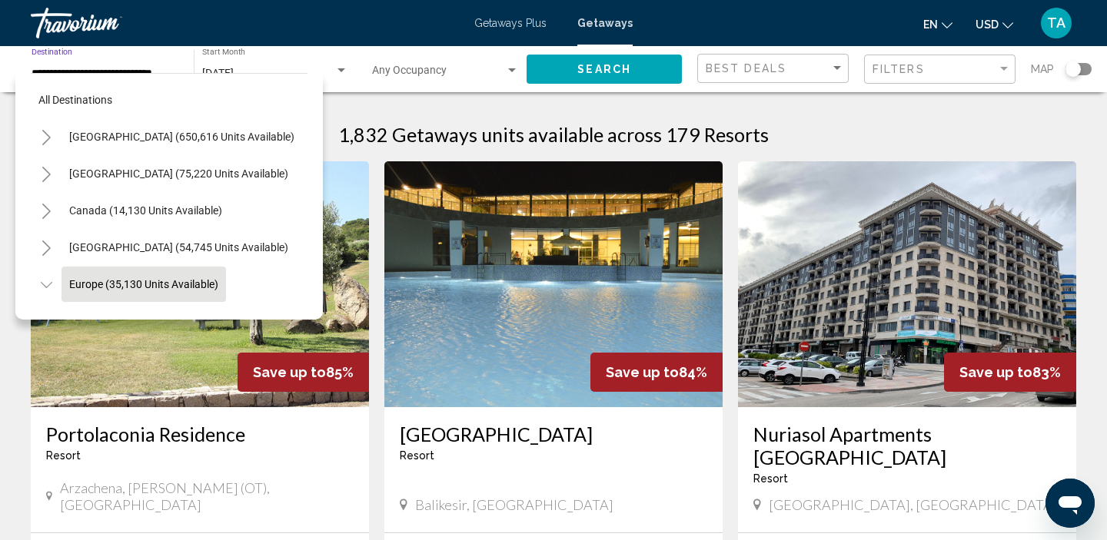
click at [48, 178] on icon "Toggle Mexico (75,220 units available)" at bounding box center [47, 174] width 12 height 15
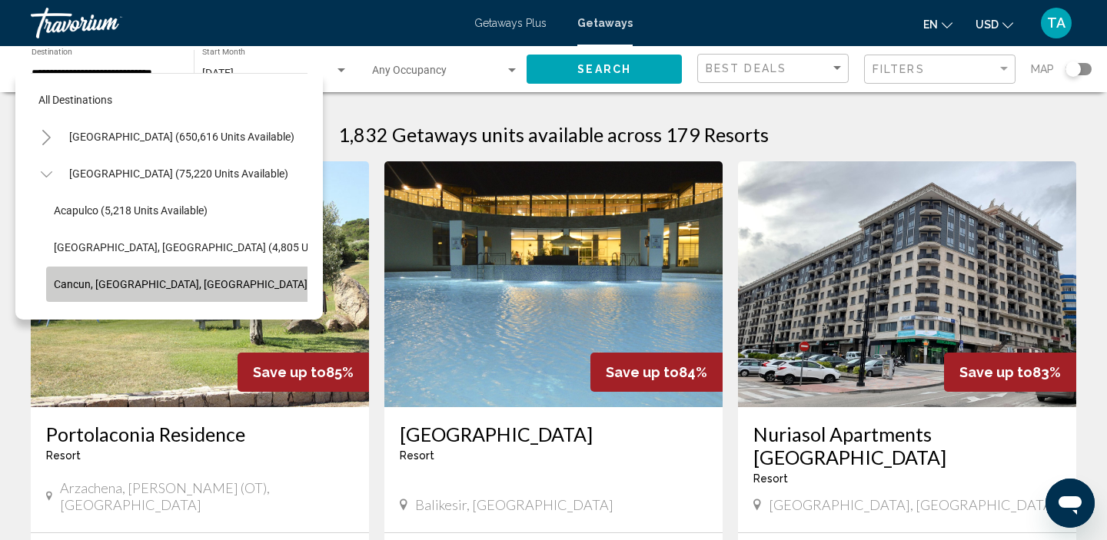
click at [71, 272] on button "Cancun, [GEOGRAPHIC_DATA], [GEOGRAPHIC_DATA] (35,348 units available)" at bounding box center [238, 284] width 384 height 35
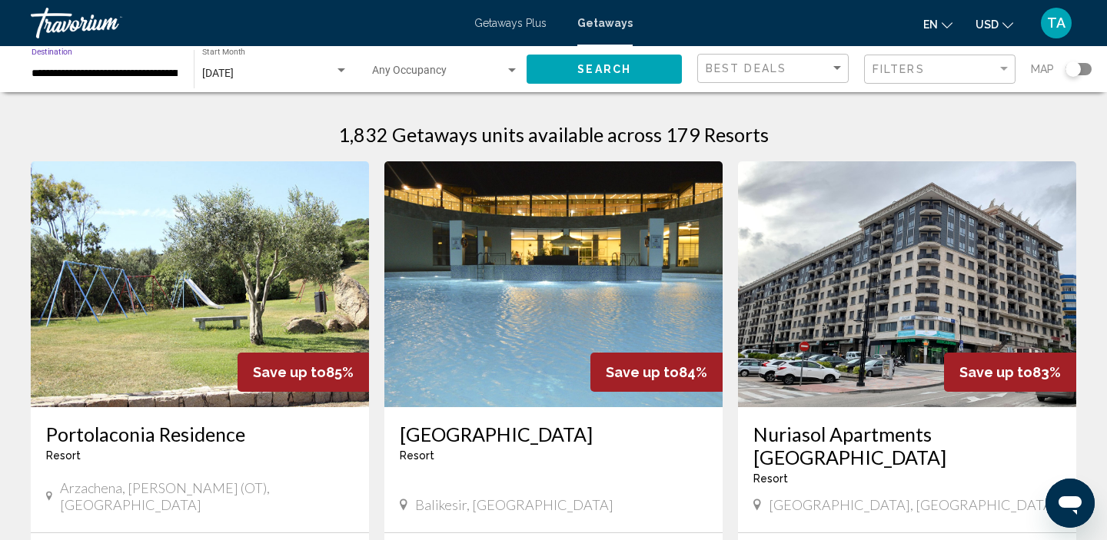
click at [614, 68] on span "Search" at bounding box center [604, 70] width 54 height 12
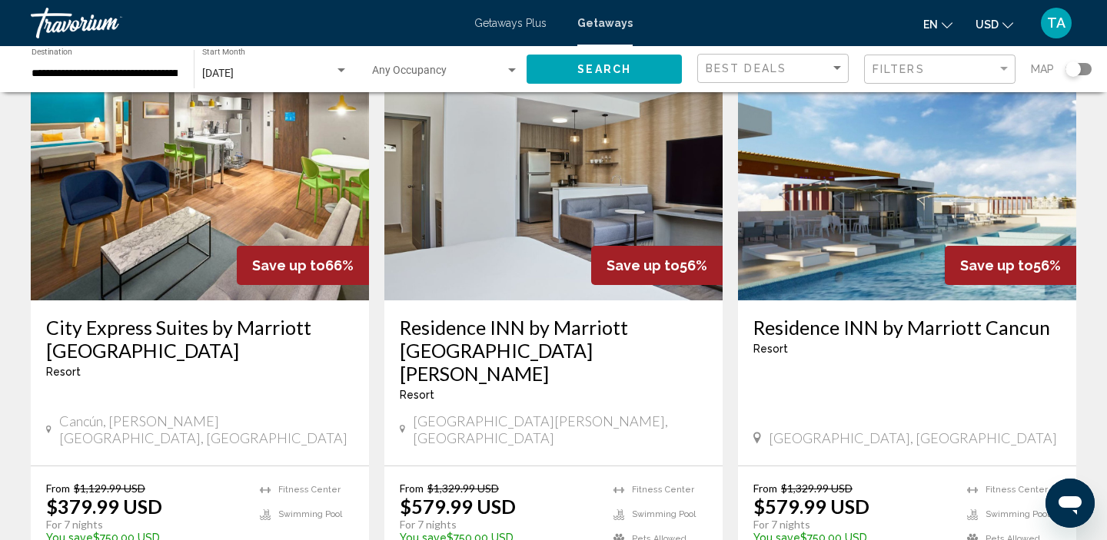
scroll to position [1823, 0]
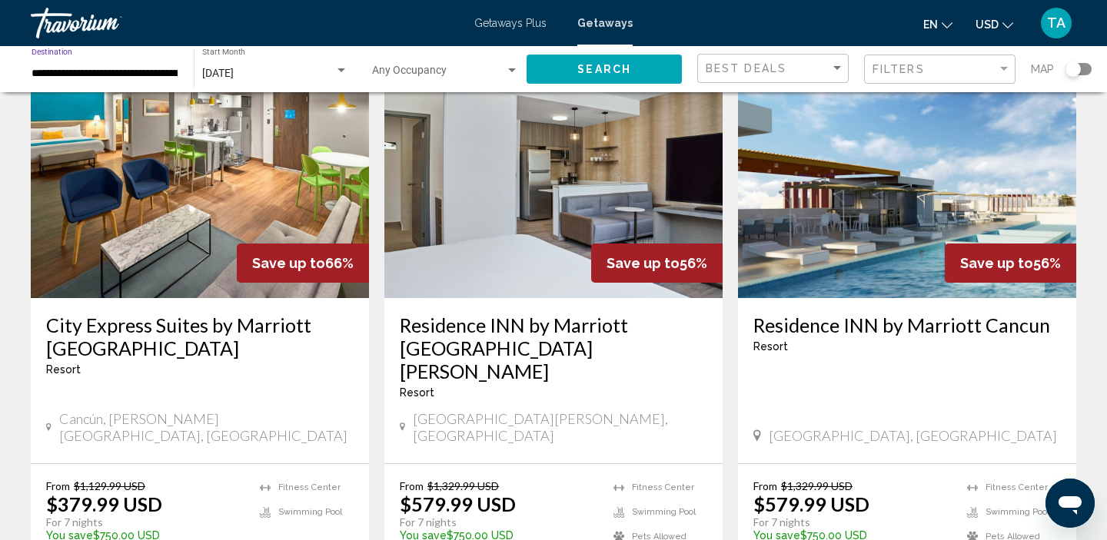
click at [91, 69] on input "**********" at bounding box center [105, 74] width 147 height 12
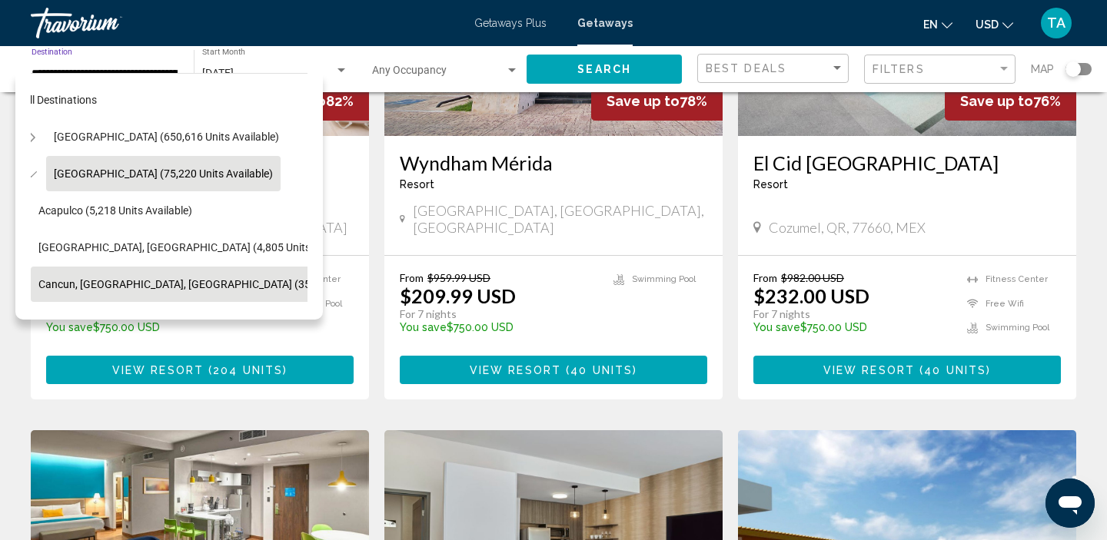
scroll to position [1430, 0]
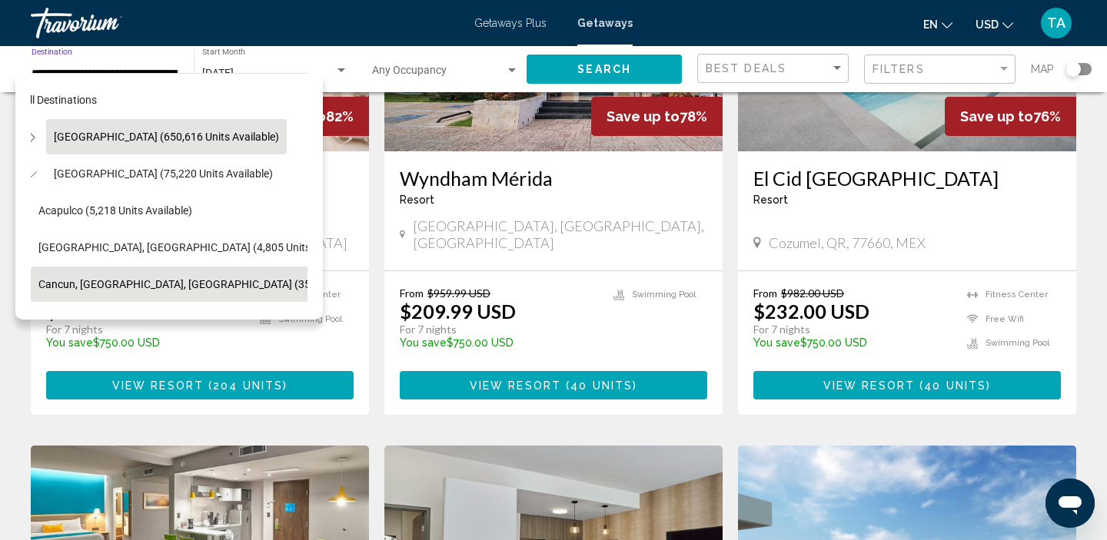
click at [56, 136] on span "[GEOGRAPHIC_DATA] (650,616 units available)" at bounding box center [166, 137] width 225 height 12
type input "**********"
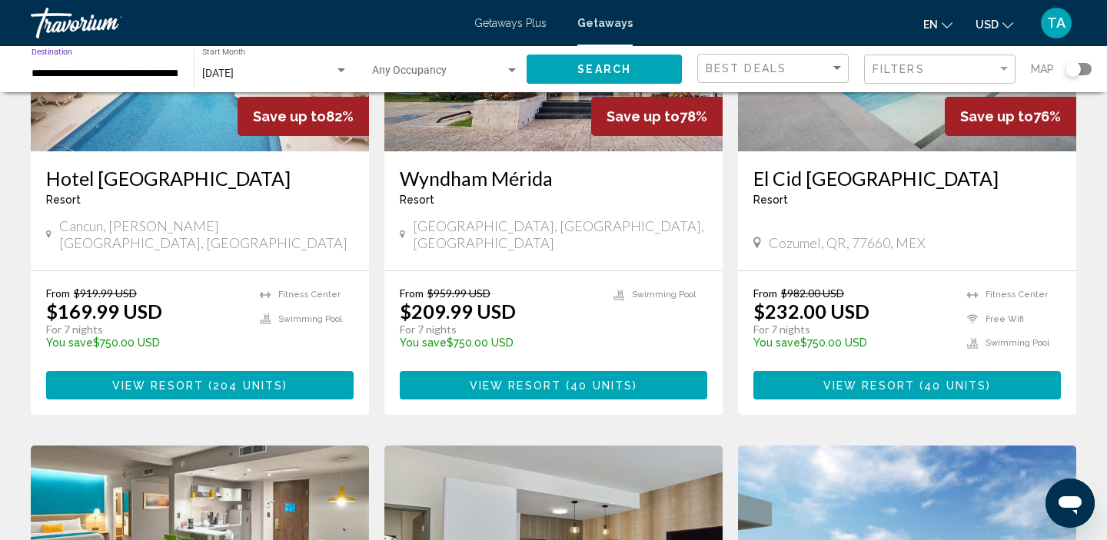
click at [569, 68] on button "Search" at bounding box center [604, 69] width 155 height 28
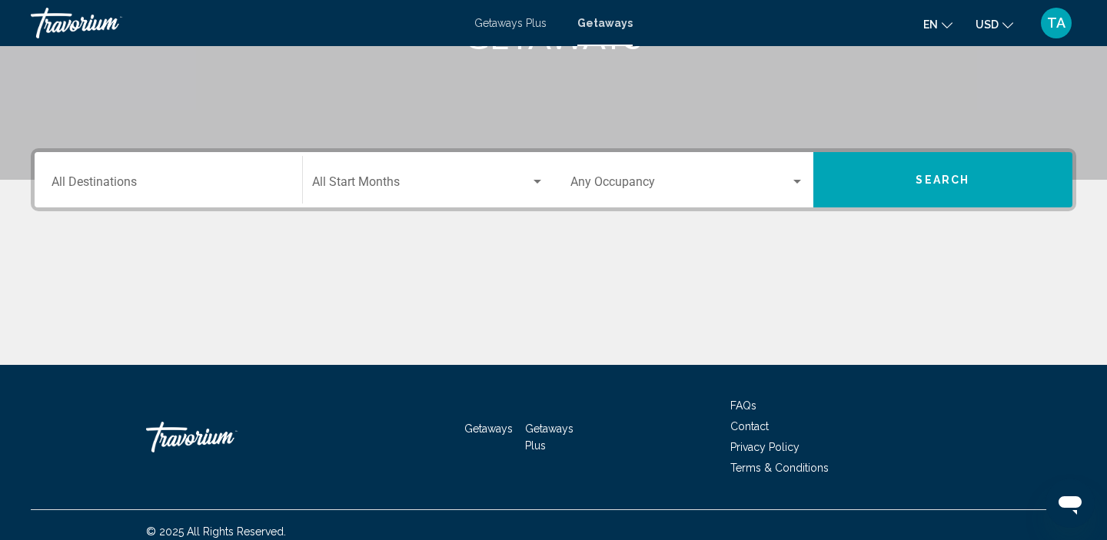
scroll to position [294, 0]
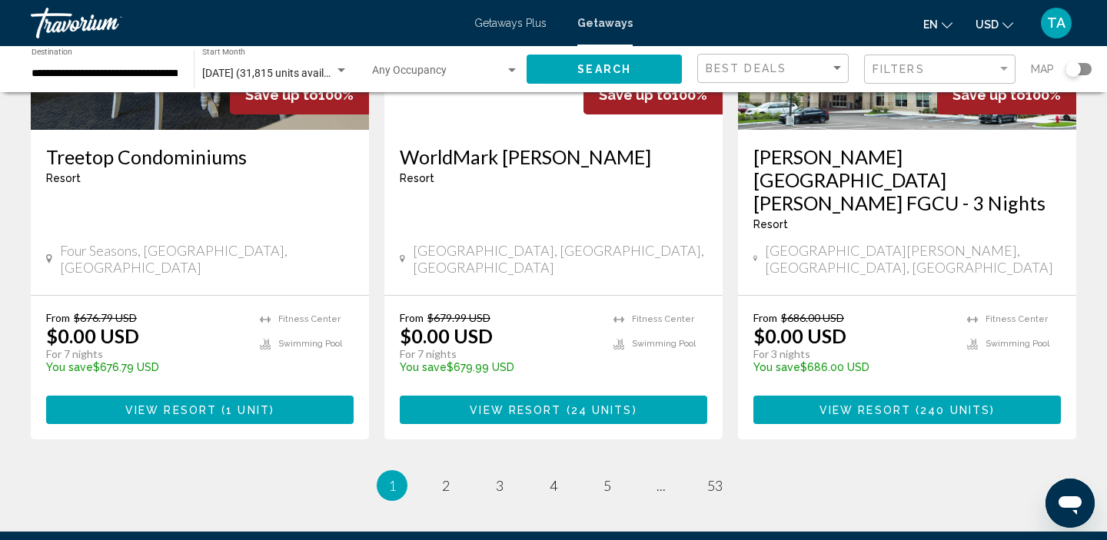
scroll to position [2056, 0]
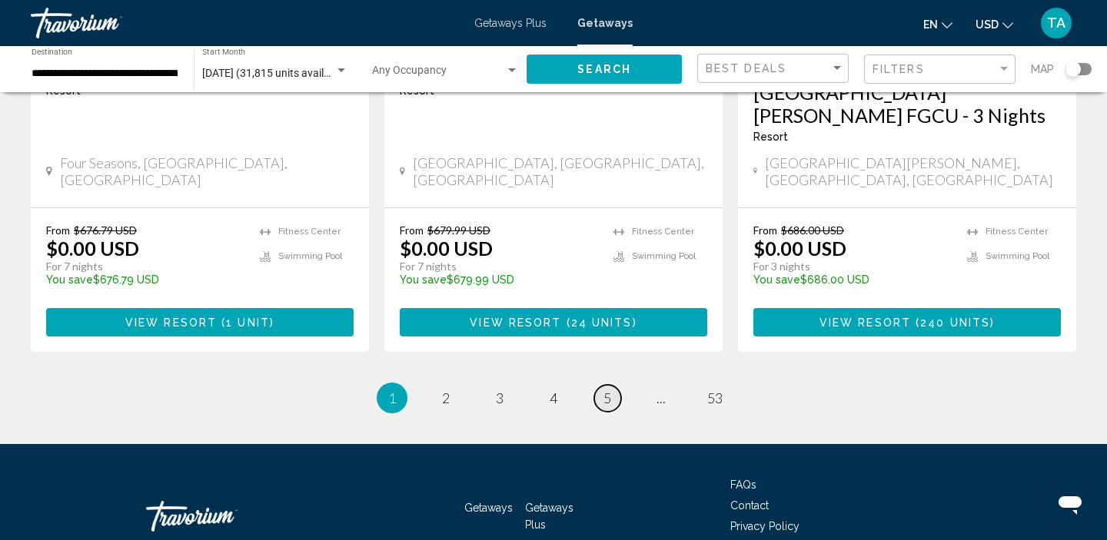
click at [604, 390] on span "5" at bounding box center [607, 398] width 8 height 17
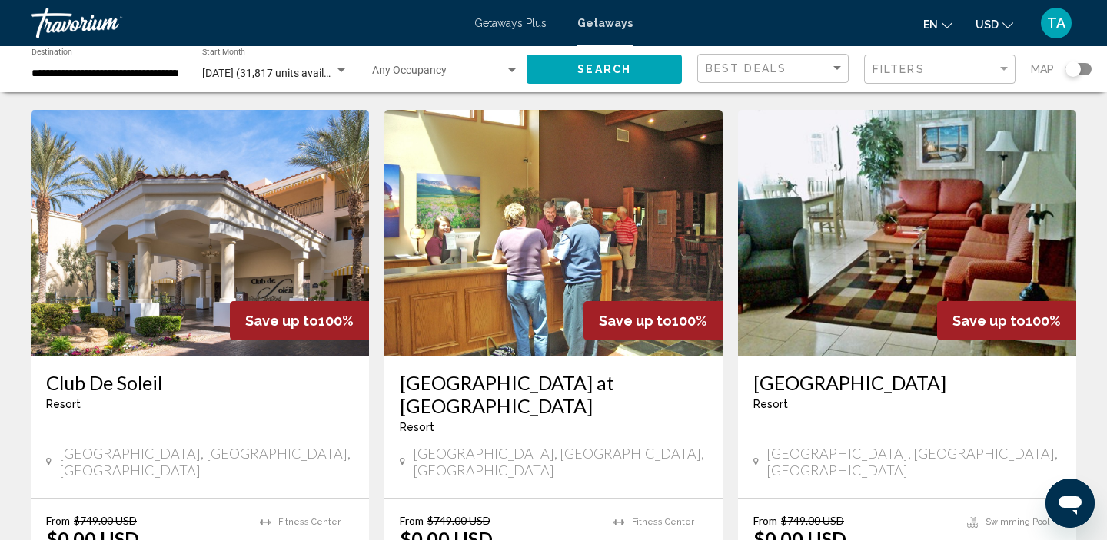
scroll to position [1181, 0]
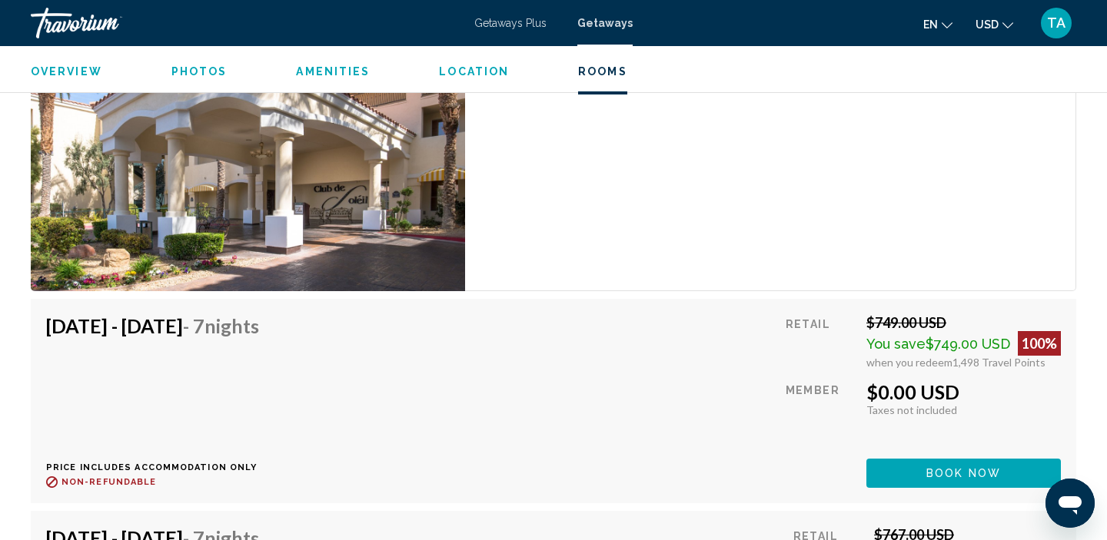
scroll to position [3016, 0]
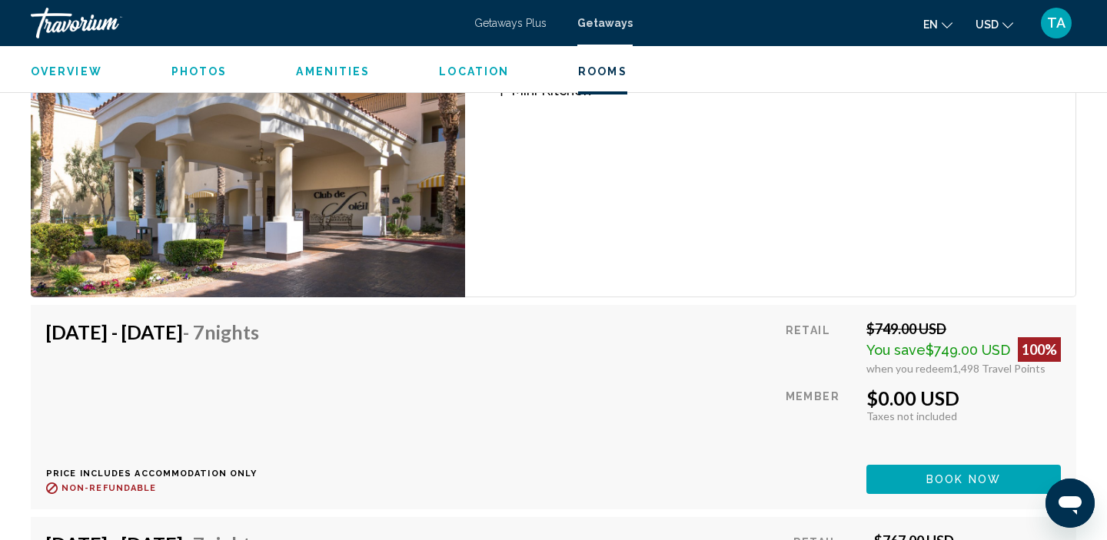
click at [929, 483] on span "Book now" at bounding box center [963, 480] width 75 height 12
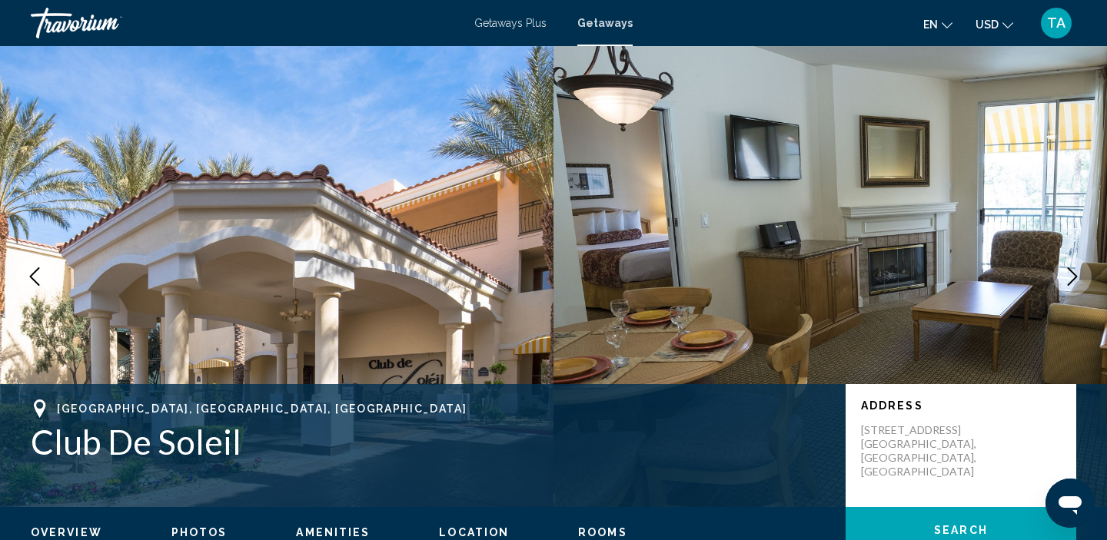
scroll to position [6, 0]
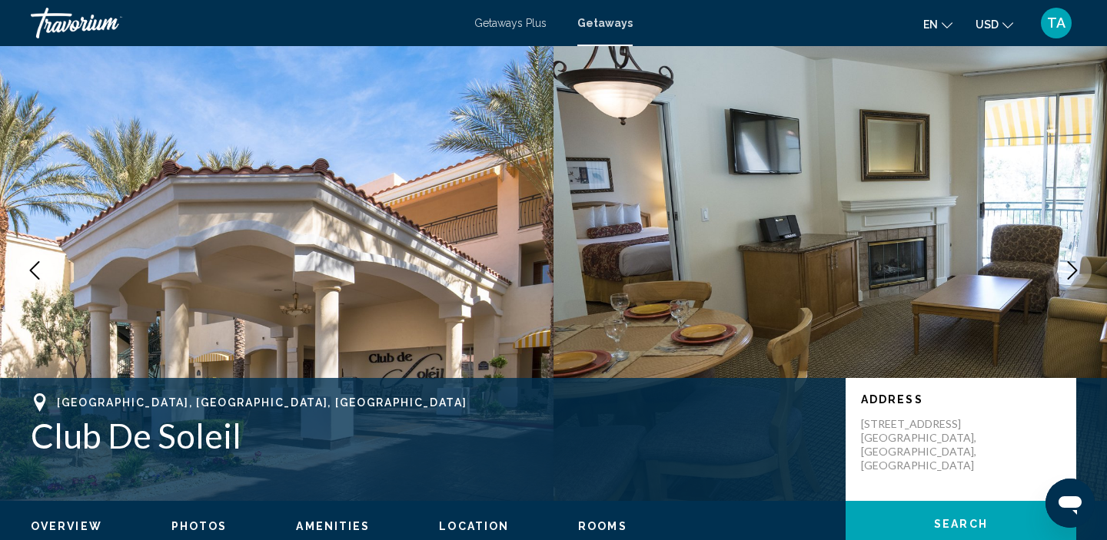
click at [1071, 269] on icon "Next image" at bounding box center [1072, 270] width 18 height 18
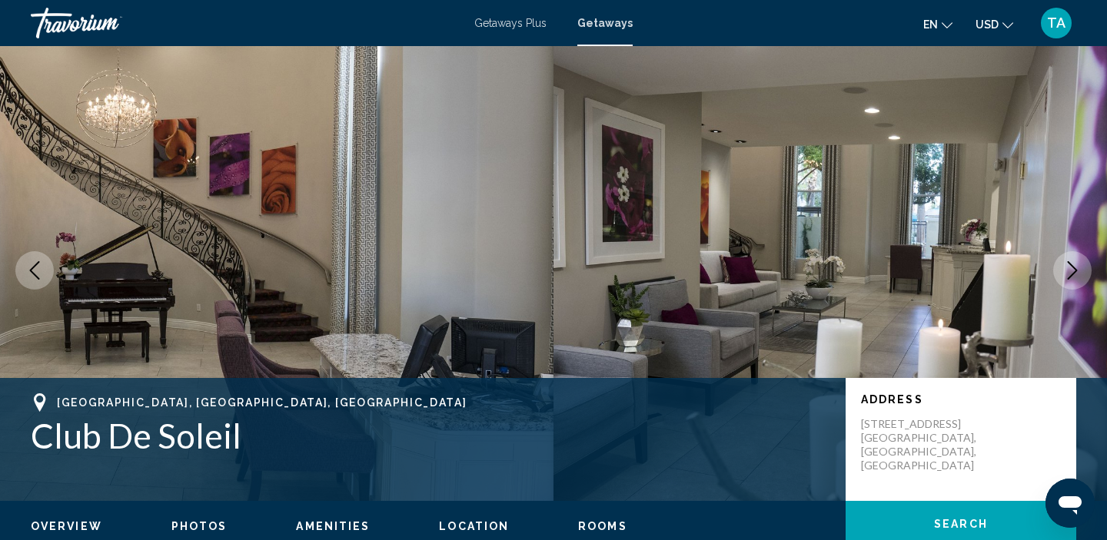
click at [1071, 269] on icon "Next image" at bounding box center [1072, 270] width 18 height 18
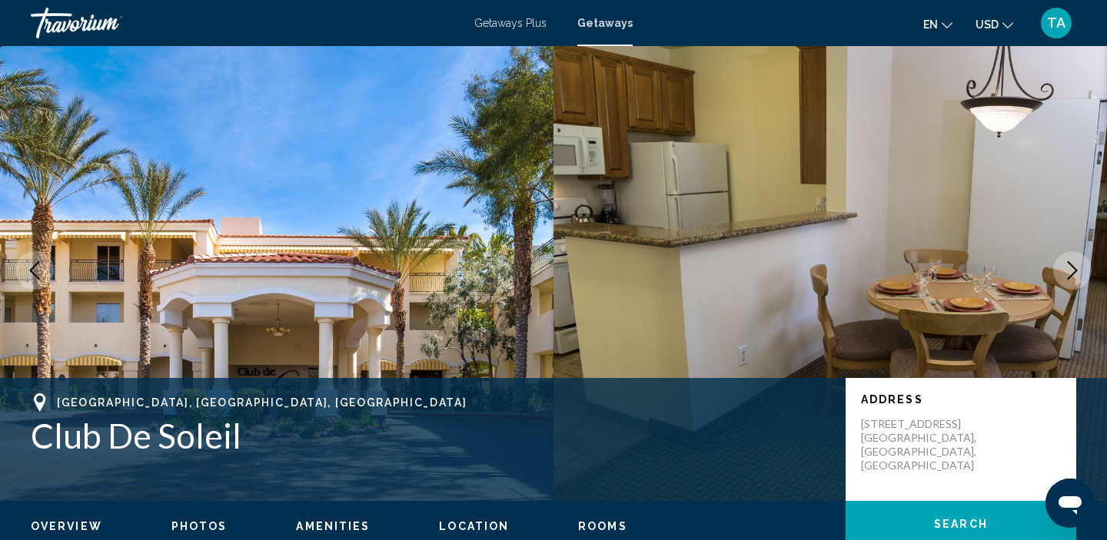
click at [1071, 269] on icon "Next image" at bounding box center [1072, 270] width 18 height 18
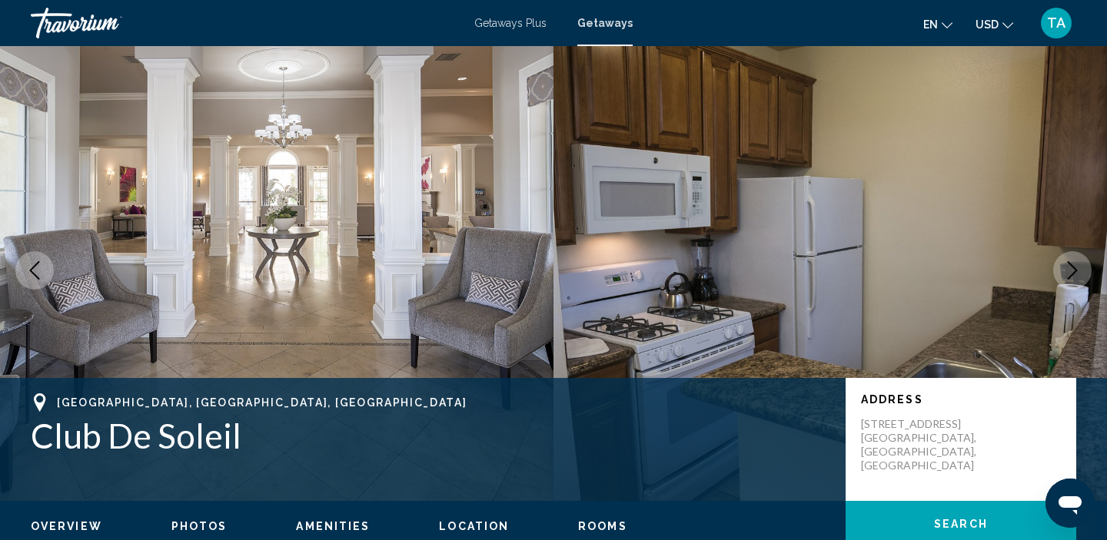
click at [1071, 269] on icon "Next image" at bounding box center [1072, 270] width 18 height 18
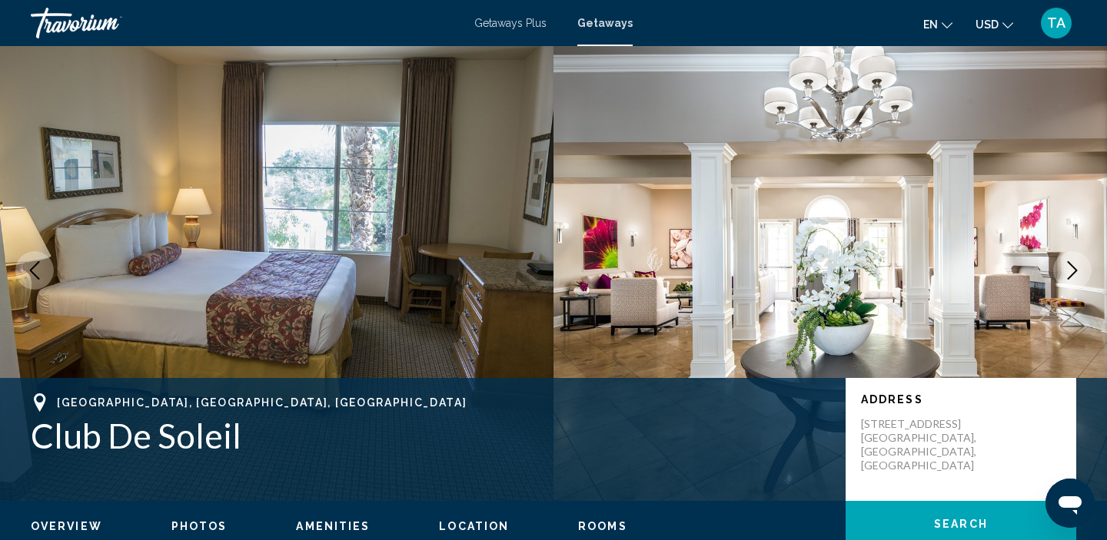
click at [1071, 270] on icon "Next image" at bounding box center [1072, 270] width 18 height 18
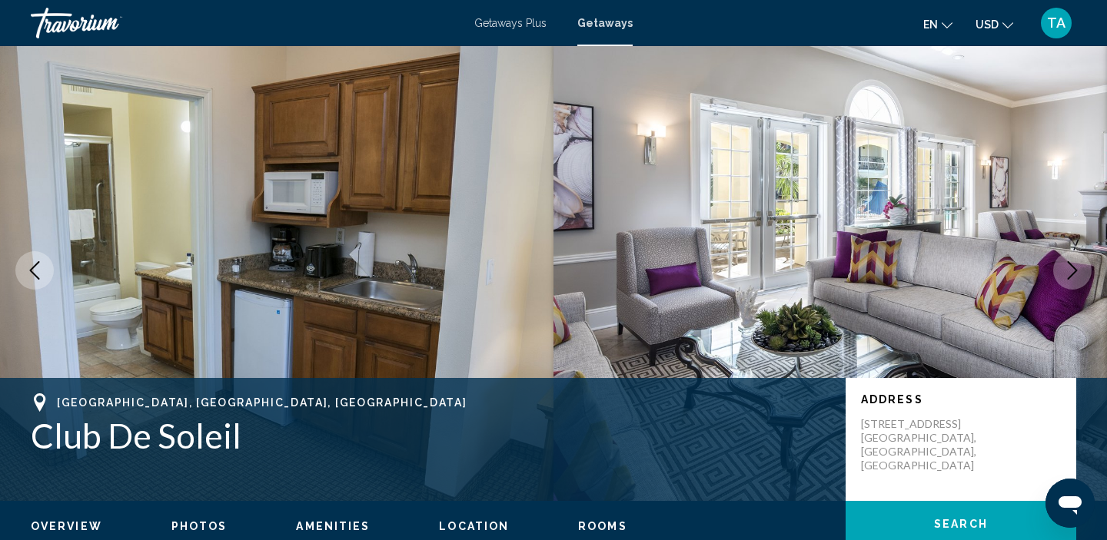
click at [1071, 270] on icon "Next image" at bounding box center [1072, 270] width 18 height 18
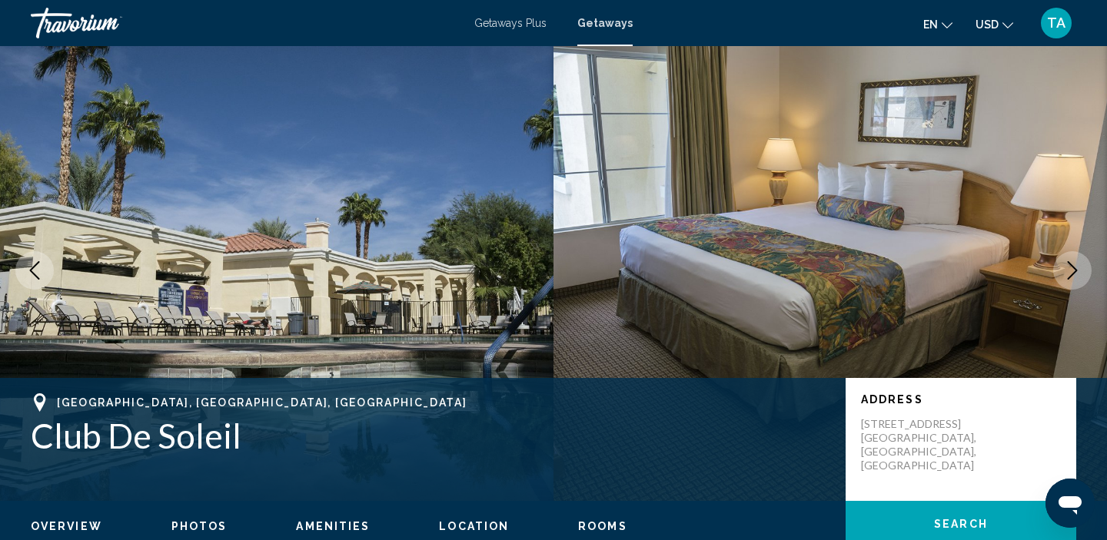
click at [1071, 271] on icon "Next image" at bounding box center [1072, 270] width 18 height 18
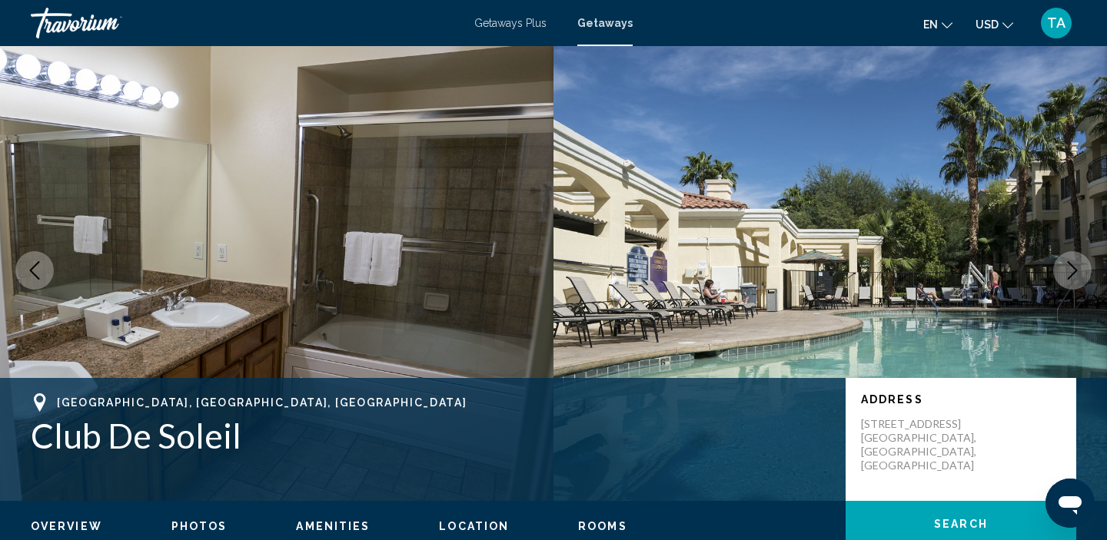
click at [1071, 271] on icon "Next image" at bounding box center [1072, 270] width 18 height 18
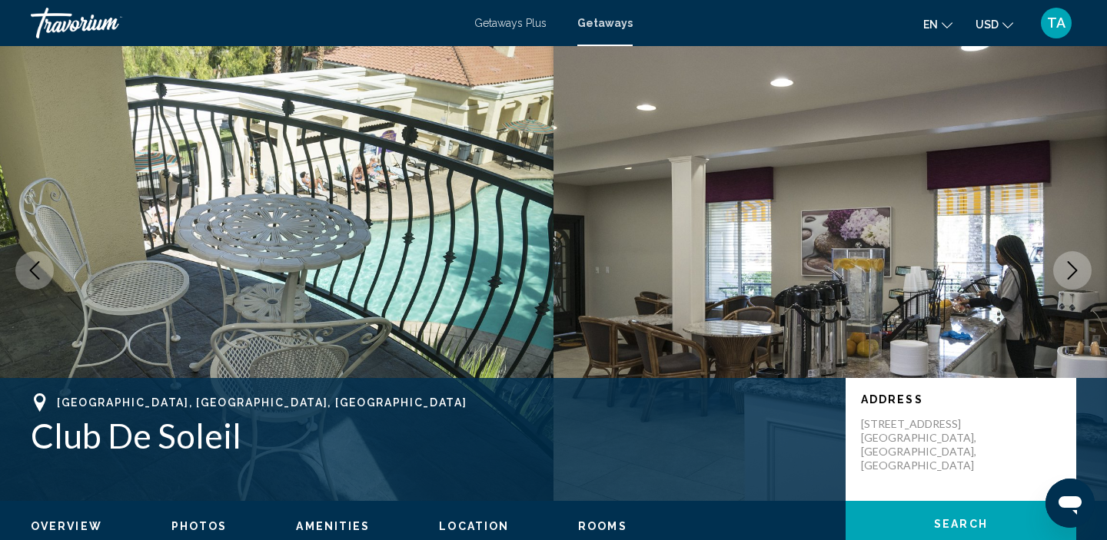
click at [1071, 272] on icon "Next image" at bounding box center [1072, 270] width 18 height 18
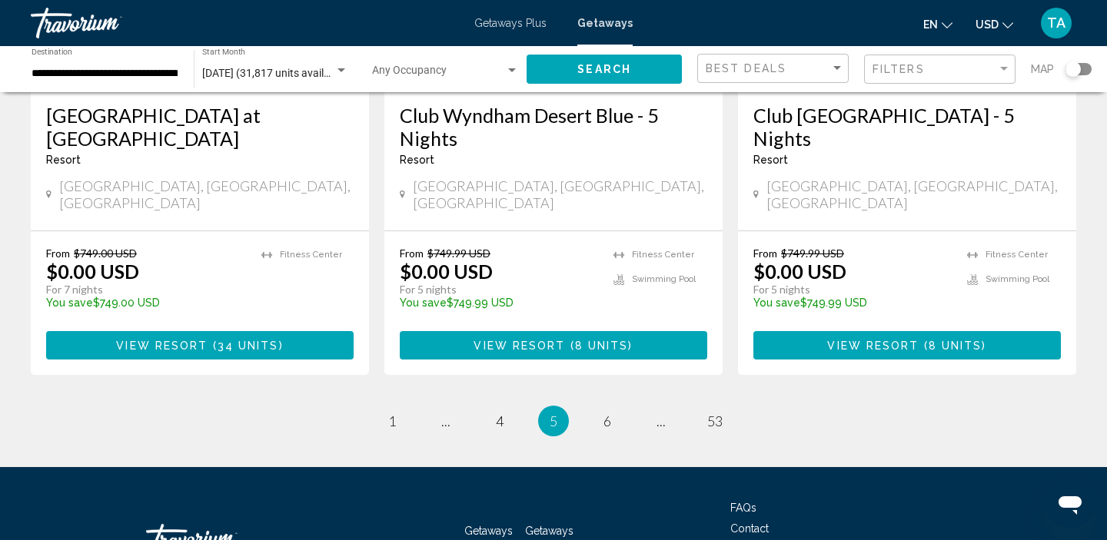
scroll to position [2010, 0]
click at [609, 413] on span "6" at bounding box center [607, 421] width 8 height 17
